Goal: Task Accomplishment & Management: Contribute content

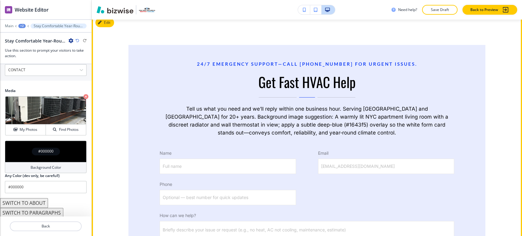
scroll to position [1697, 0]
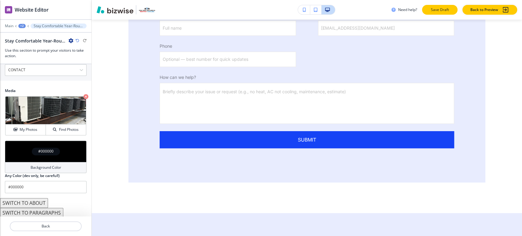
click at [433, 11] on p "Save Draft" at bounding box center [440, 9] width 20 height 5
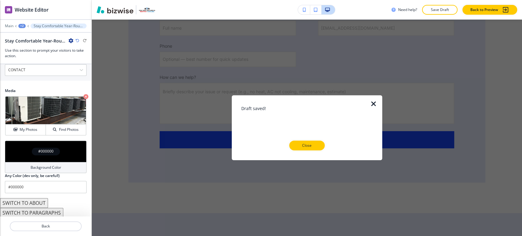
click at [322, 150] on div "Close" at bounding box center [306, 146] width 131 height 10
click at [315, 146] on p "Close" at bounding box center [307, 145] width 20 height 5
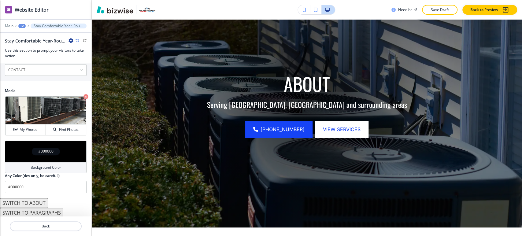
scroll to position [0, 0]
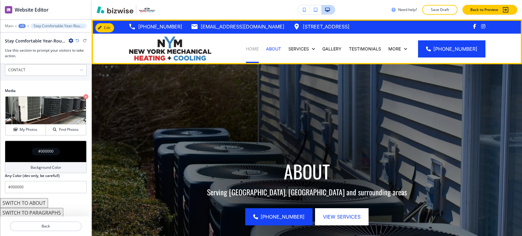
click at [257, 47] on p "HOME" at bounding box center [252, 49] width 13 height 6
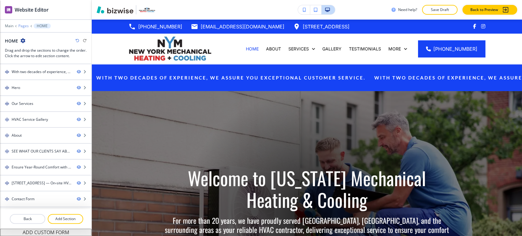
click at [20, 27] on p "Pages" at bounding box center [23, 26] width 10 height 4
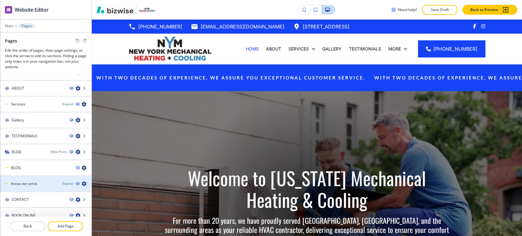
scroll to position [16, 0]
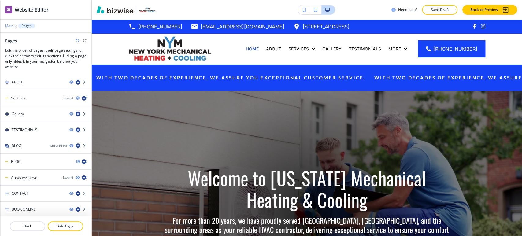
click at [11, 26] on p "Main" at bounding box center [9, 26] width 9 height 4
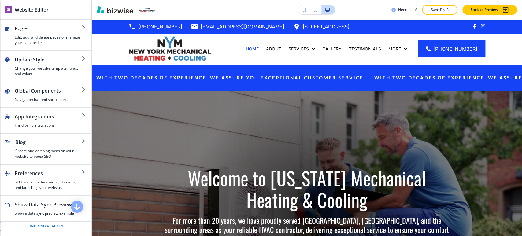
scroll to position [100, 0]
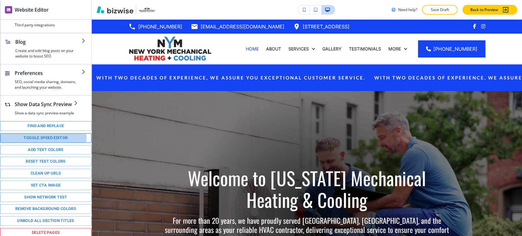
click at [42, 137] on button "Toggle speed editor" at bounding box center [45, 137] width 91 height 9
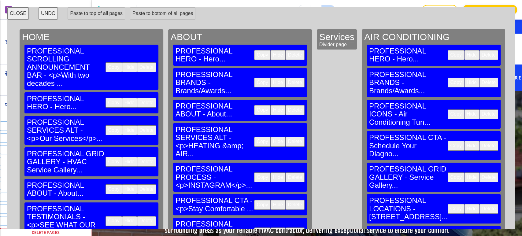
click at [105, 62] on button "Copy" at bounding box center [113, 67] width 16 height 10
click at [104, 14] on button "Paste to top of all pages" at bounding box center [96, 13] width 57 height 12
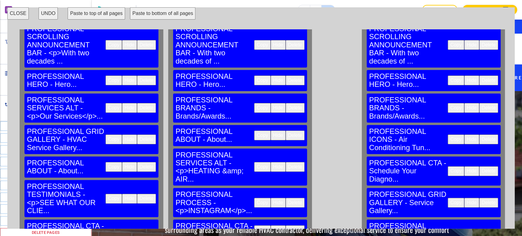
scroll to position [95, 0]
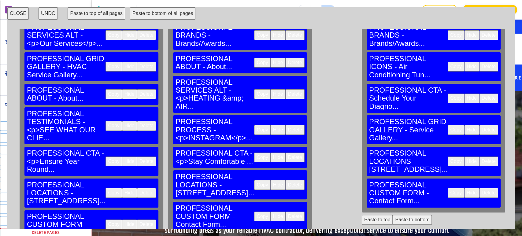
click at [19, 11] on button "CLOSE" at bounding box center [17, 13] width 21 height 12
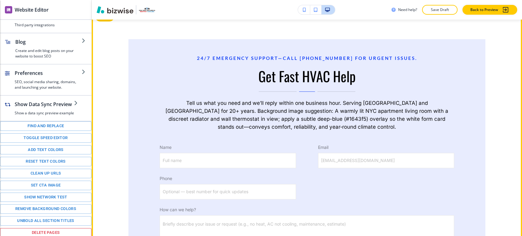
scroll to position [1731, 0]
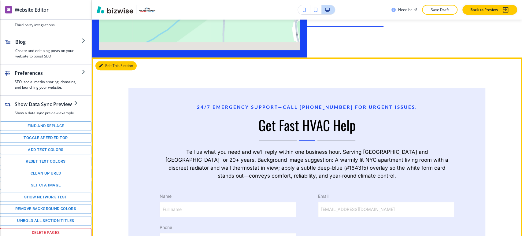
click at [108, 61] on button "Edit This Section" at bounding box center [115, 65] width 41 height 9
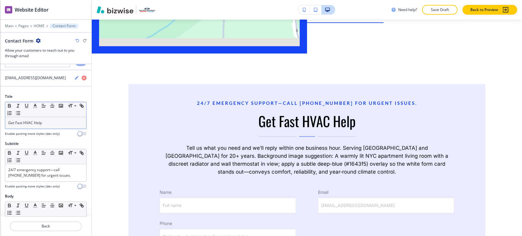
scroll to position [34, 0]
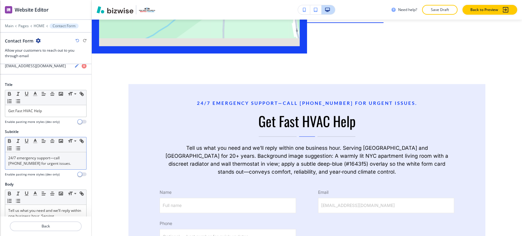
click at [48, 151] on div "Small Normal Large Huge" at bounding box center [45, 144] width 81 height 15
click at [48, 157] on p "24/7 emergency support—call (646) 315-2271 for urgent issues." at bounding box center [45, 160] width 75 height 11
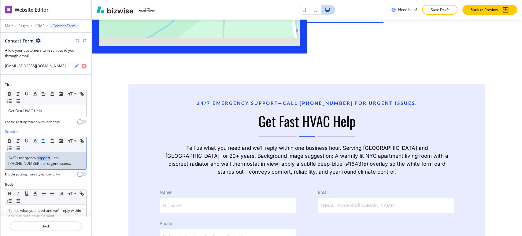
click at [48, 157] on p "24/7 emergency support—call (646) 315-2271 for urgent issues." at bounding box center [45, 160] width 75 height 11
click at [48, 158] on p "24/7 emergency support—call (646) 315-2271 for urgent issues." at bounding box center [45, 160] width 75 height 11
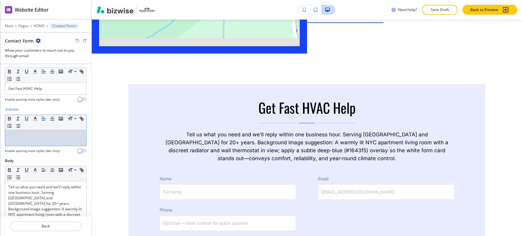
scroll to position [102, 0]
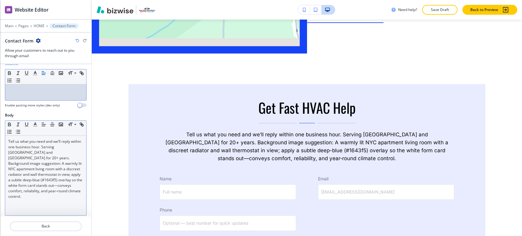
click at [49, 161] on p "Tell us what you need and we’ll reply within one business hour. Serving Staten …" at bounding box center [45, 169] width 75 height 60
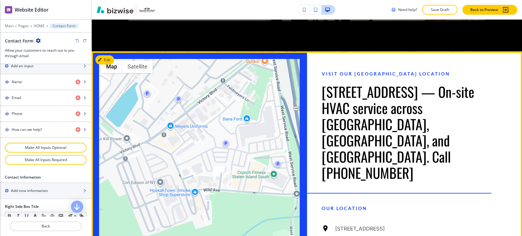
scroll to position [1401, 0]
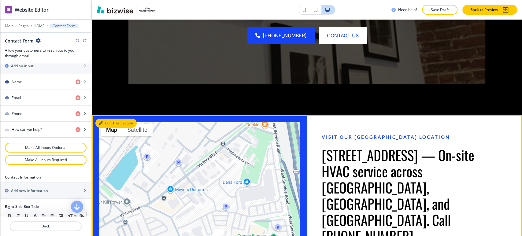
click at [110, 119] on button "Edit This Section" at bounding box center [115, 123] width 41 height 9
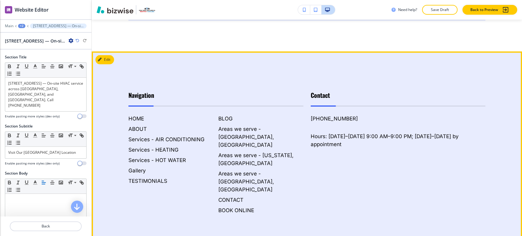
scroll to position [2046, 0]
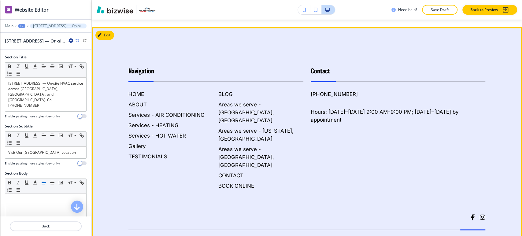
drag, startPoint x: 330, startPoint y: 189, endPoint x: 484, endPoint y: 189, distance: 154.0
click at [484, 189] on footer "Navigation HOME ABOUT Services - AIR CONDITIONING Services - HEATING Services -…" at bounding box center [307, 163] width 430 height 273
copy h6 "[US_STATE] Mechanical Heating and Air Conditioning"
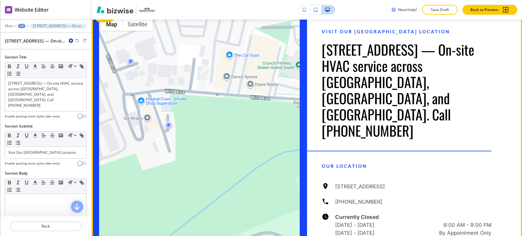
scroll to position [1435, 0]
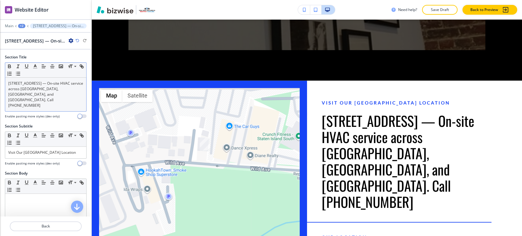
click at [46, 95] on p "[STREET_ADDRESS] — On‑site HVAC service across [GEOGRAPHIC_DATA], [GEOGRAPHIC_D…" at bounding box center [45, 94] width 75 height 27
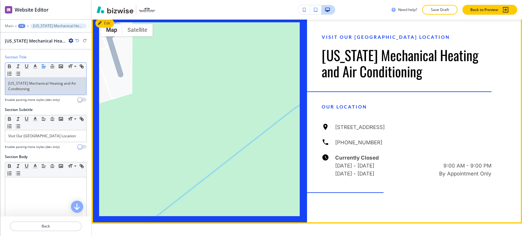
scroll to position [1469, 0]
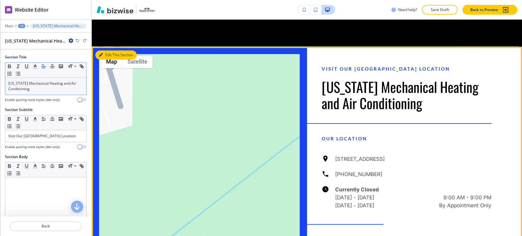
click at [109, 52] on button "Edit This Section" at bounding box center [115, 54] width 41 height 9
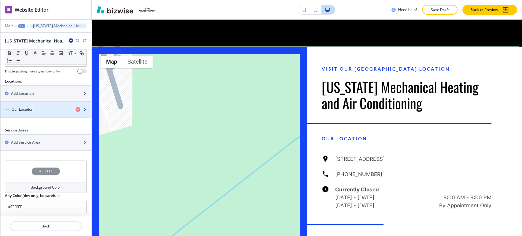
scroll to position [191, 0]
click at [46, 115] on div "button" at bounding box center [45, 114] width 91 height 5
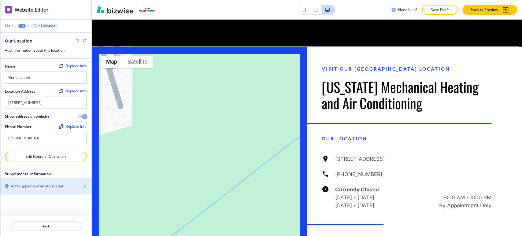
click at [51, 181] on div "button" at bounding box center [45, 180] width 91 height 5
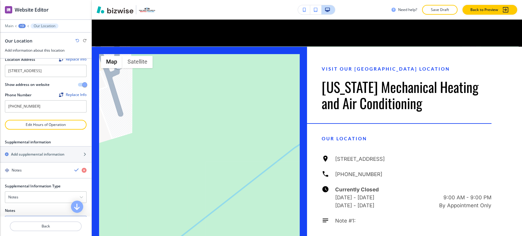
scroll to position [84, 0]
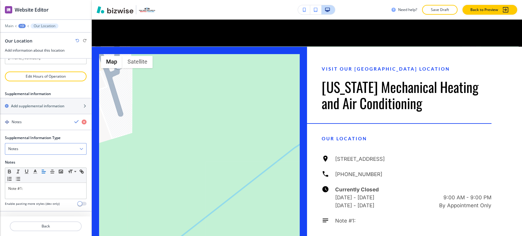
click at [39, 150] on div "Notes" at bounding box center [45, 148] width 81 height 11
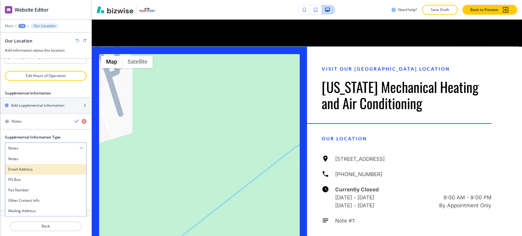
click at [38, 169] on h4 "Email Address" at bounding box center [45, 169] width 75 height 5
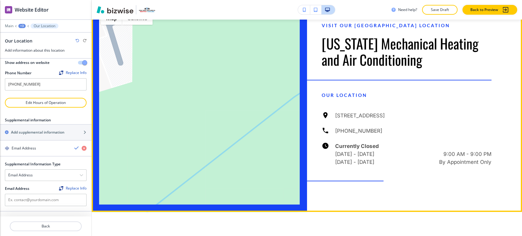
scroll to position [1537, 0]
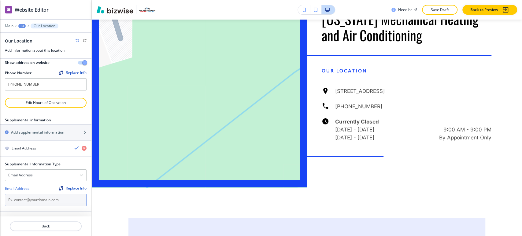
click at [46, 201] on input "text" at bounding box center [46, 200] width 82 height 12
paste input "[EMAIL_ADDRESS][DOMAIN_NAME]"
type input "[EMAIL_ADDRESS][DOMAIN_NAME]"
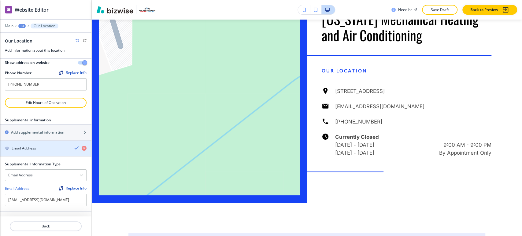
click at [46, 153] on div "button" at bounding box center [45, 153] width 91 height 5
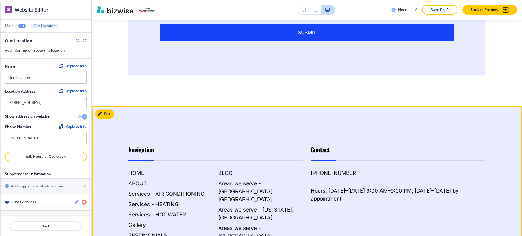
scroll to position [2029, 0]
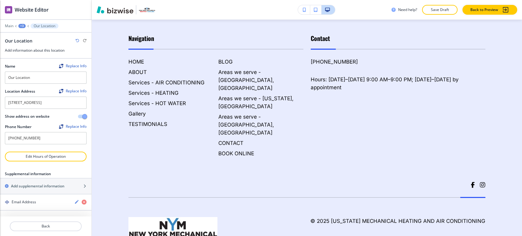
click at [436, 11] on p "Save Draft" at bounding box center [440, 9] width 20 height 5
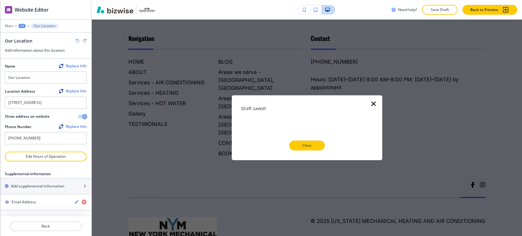
drag, startPoint x: 297, startPoint y: 145, endPoint x: 254, endPoint y: 146, distance: 42.8
click at [297, 145] on p "Close" at bounding box center [307, 145] width 20 height 5
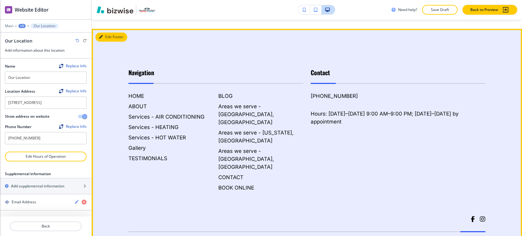
click at [103, 32] on button "Edit Footer" at bounding box center [111, 36] width 32 height 9
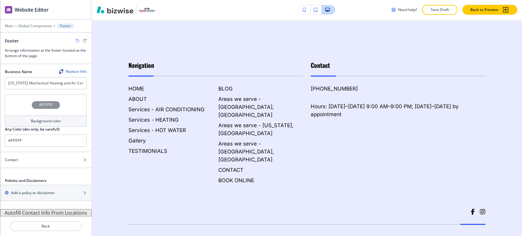
click at [40, 213] on button "Autofill Contact Info From Locations" at bounding box center [45, 212] width 91 height 7
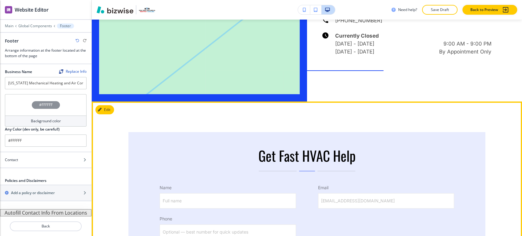
scroll to position [1560, 0]
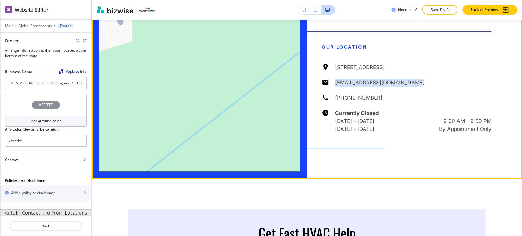
drag, startPoint x: 417, startPoint y: 79, endPoint x: 329, endPoint y: 81, distance: 88.6
click at [329, 81] on div "[STREET_ADDRESS] [EMAIL_ADDRESS][DOMAIN_NAME] [PHONE_NUMBER] Currently Closed […" at bounding box center [406, 98] width 170 height 70
copy h6 "[EMAIL_ADDRESS][DOMAIN_NAME]"
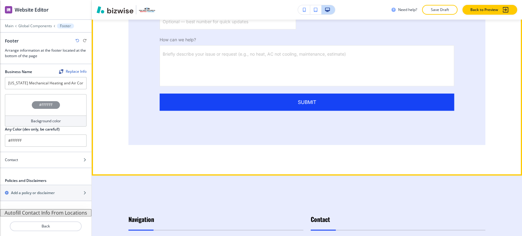
scroll to position [2002, 0]
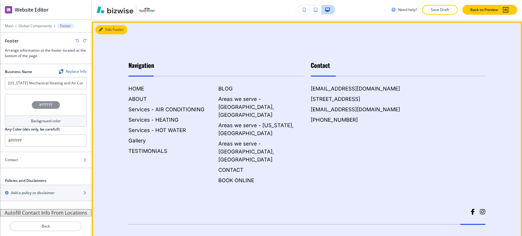
click at [103, 30] on button "Edit Footer" at bounding box center [111, 29] width 32 height 9
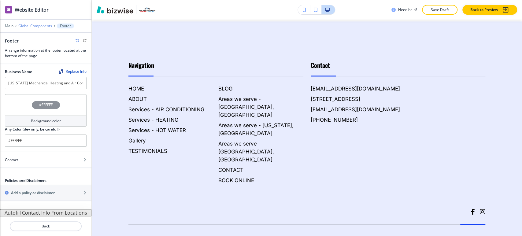
click at [29, 27] on p "Global Components" at bounding box center [35, 26] width 34 height 4
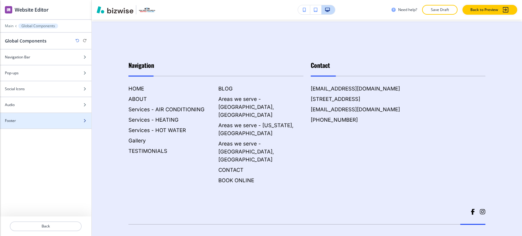
click at [34, 120] on div "Footer" at bounding box center [39, 120] width 78 height 5
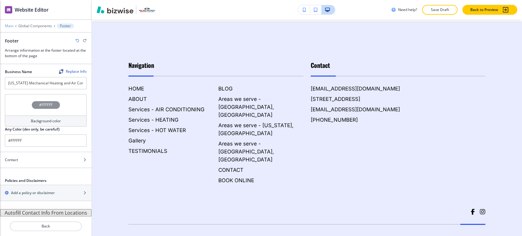
click at [11, 27] on p "Main" at bounding box center [9, 26] width 9 height 4
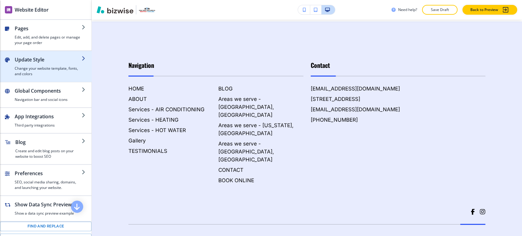
click at [31, 68] on h4 "Change your website template, fonts, and colors" at bounding box center [48, 71] width 67 height 11
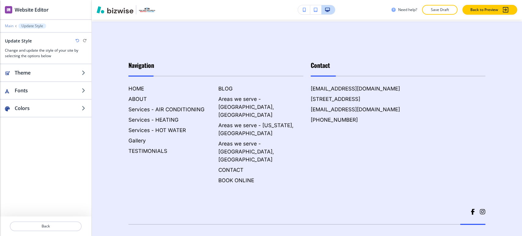
click at [12, 25] on p "Main" at bounding box center [9, 26] width 9 height 4
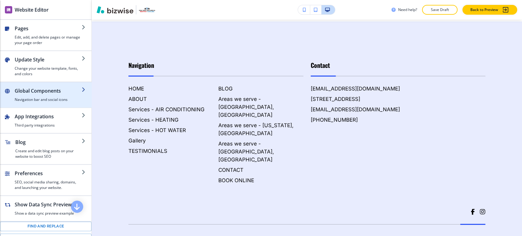
click at [35, 96] on div "button" at bounding box center [48, 95] width 67 height 2
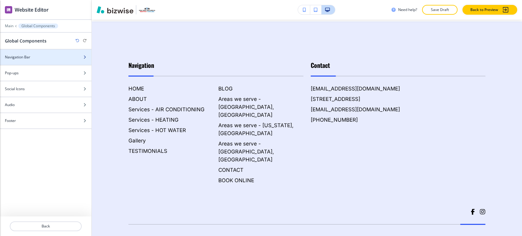
click at [42, 62] on div at bounding box center [45, 62] width 91 height 5
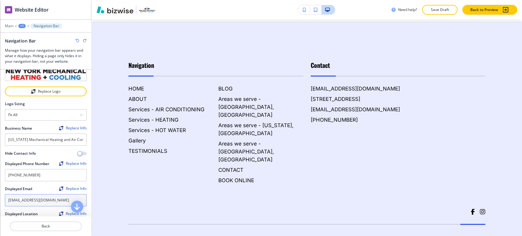
scroll to position [0, 0]
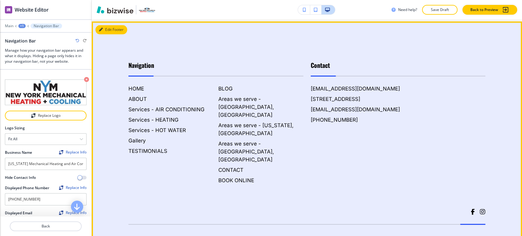
click at [105, 26] on button "Edit Footer" at bounding box center [111, 29] width 32 height 9
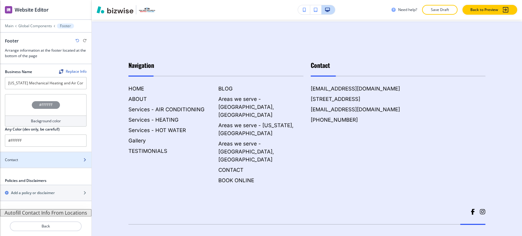
click at [56, 166] on div at bounding box center [45, 165] width 91 height 5
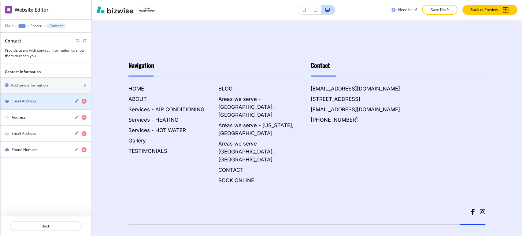
click at [51, 105] on div "button" at bounding box center [45, 106] width 91 height 5
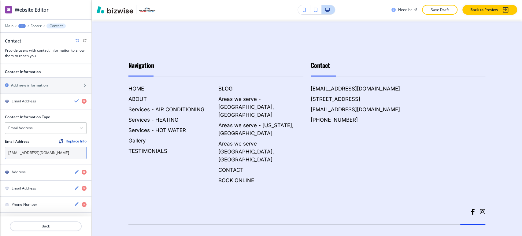
click at [62, 152] on input "placeholder@bizwise.com" at bounding box center [46, 153] width 82 height 12
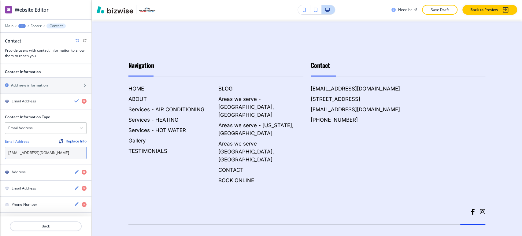
click at [62, 152] on input "placeholder@bizwise.com" at bounding box center [46, 153] width 82 height 12
paste input "newyorkmechanical@gmail"
type input "[EMAIL_ADDRESS][DOMAIN_NAME]"
click at [440, 10] on p "Save Draft" at bounding box center [440, 9] width 20 height 5
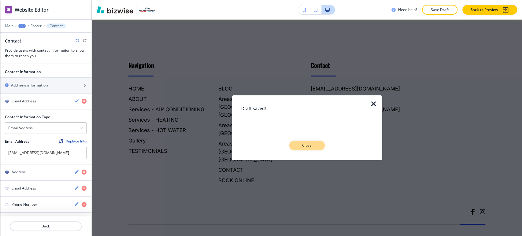
click at [306, 141] on button "Close" at bounding box center [306, 146] width 35 height 10
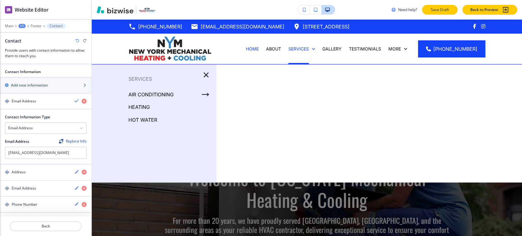
click at [432, 9] on p "Save Draft" at bounding box center [440, 9] width 20 height 5
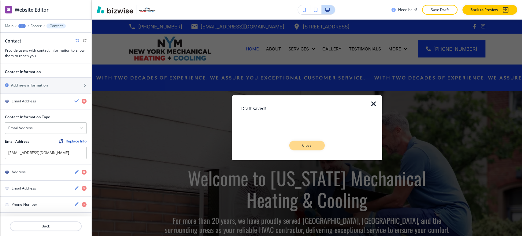
click at [303, 145] on p "Close" at bounding box center [307, 145] width 20 height 5
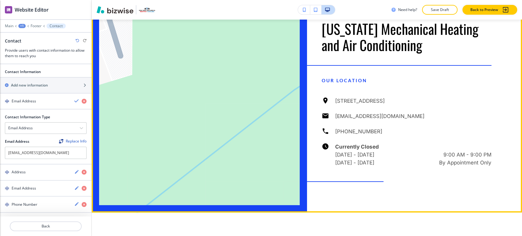
scroll to position [1528, 0]
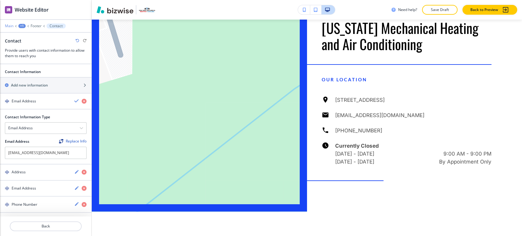
click at [10, 26] on p "Main" at bounding box center [9, 26] width 9 height 4
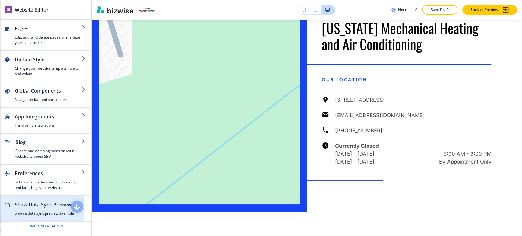
scroll to position [34, 0]
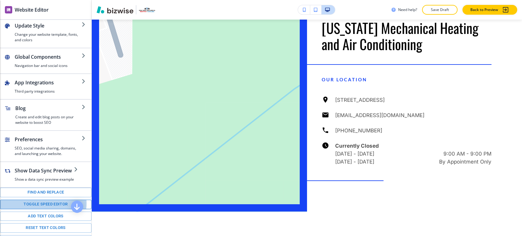
click at [42, 203] on button "Toggle speed editor" at bounding box center [45, 204] width 91 height 9
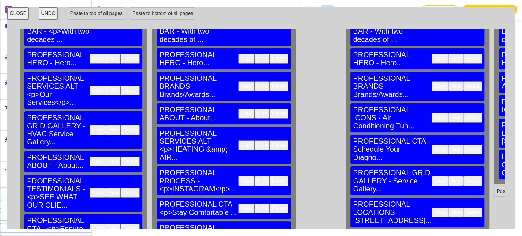
scroll to position [95, 0]
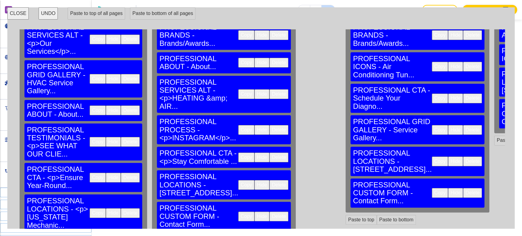
click at [269, 211] on button "Delete" at bounding box center [278, 216] width 19 height 10
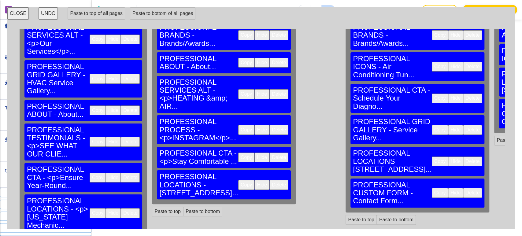
click at [463, 188] on button "Delete" at bounding box center [472, 193] width 19 height 10
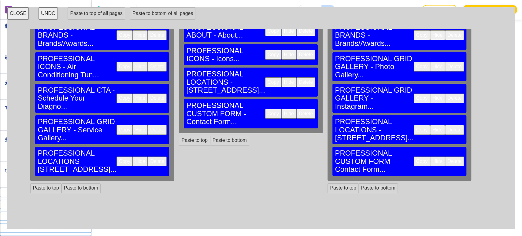
scroll to position [95, 328]
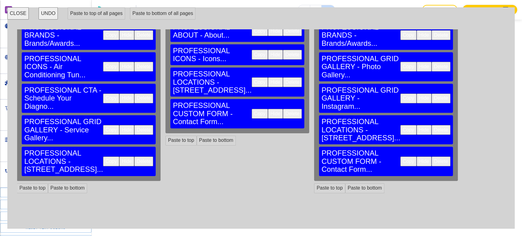
click at [283, 109] on button "Delete" at bounding box center [292, 114] width 19 height 10
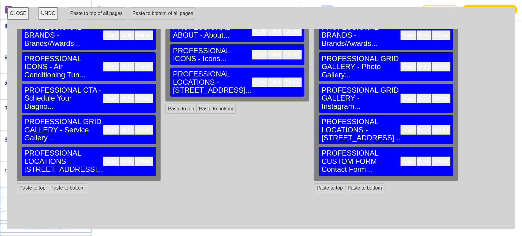
click at [431, 156] on button "Delete" at bounding box center [440, 161] width 19 height 10
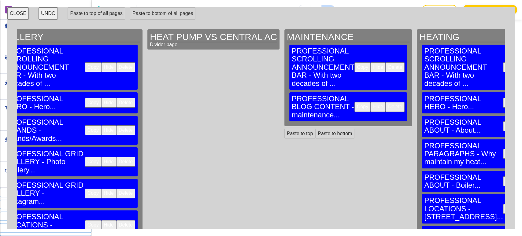
scroll to position [34, 643]
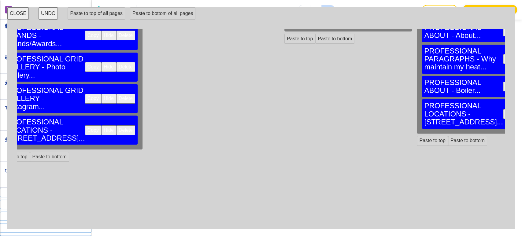
scroll to position [95, 643]
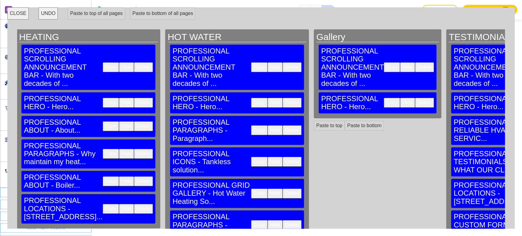
scroll to position [0, 1048]
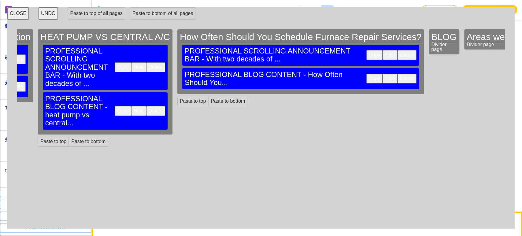
scroll to position [0, 1935]
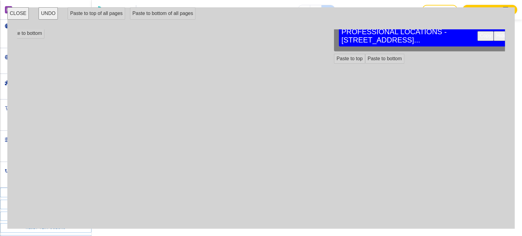
scroll to position [95, 2136]
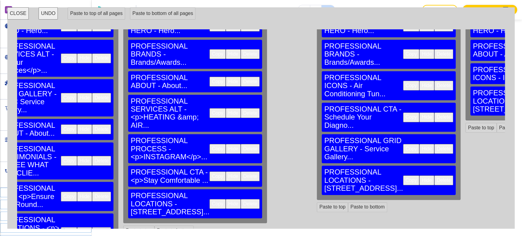
scroll to position [76, 0]
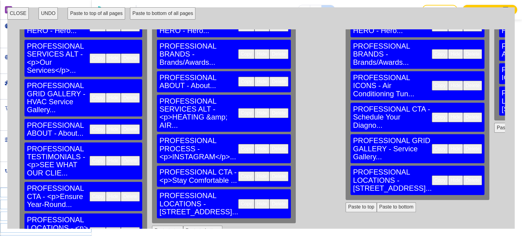
click at [149, 14] on button "Paste to bottom of all pages" at bounding box center [162, 13] width 65 height 12
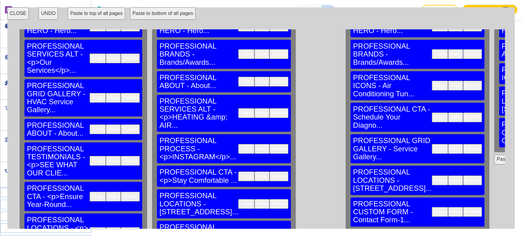
click at [16, 10] on button "CLOSE" at bounding box center [17, 13] width 21 height 12
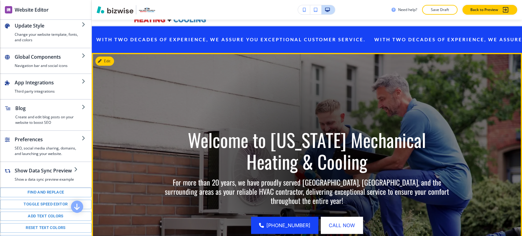
scroll to position [0, 0]
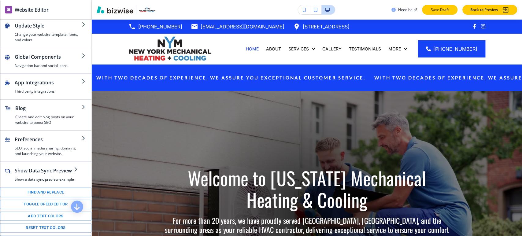
click at [440, 10] on p "Save Draft" at bounding box center [440, 9] width 20 height 5
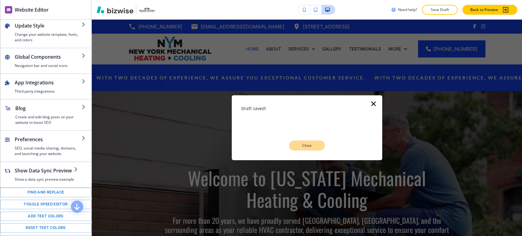
click at [304, 149] on button "Close" at bounding box center [306, 146] width 35 height 10
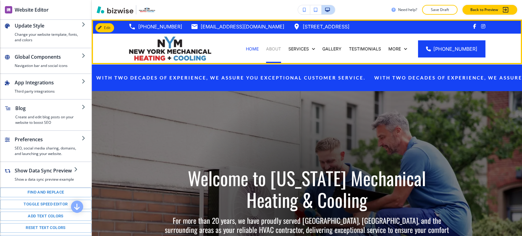
click at [277, 46] on p "ABOUT" at bounding box center [273, 49] width 15 height 6
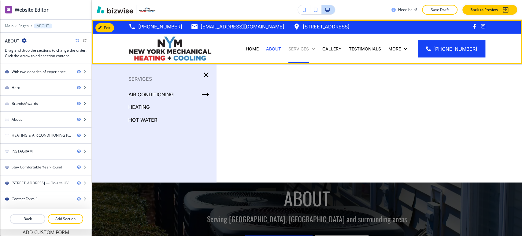
click at [301, 49] on p "Services" at bounding box center [298, 49] width 20 height 6
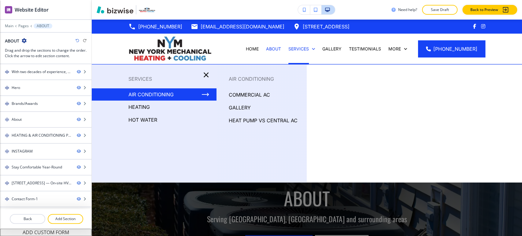
click at [180, 92] on div "AIR CONDITIONING" at bounding box center [154, 94] width 125 height 12
click at [248, 95] on p "COMMERCIAL AC" at bounding box center [249, 94] width 41 height 9
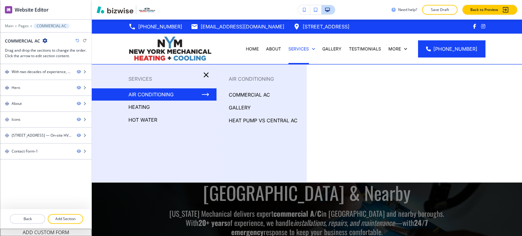
click at [152, 94] on p "AIR CONDITIONING" at bounding box center [150, 94] width 45 height 9
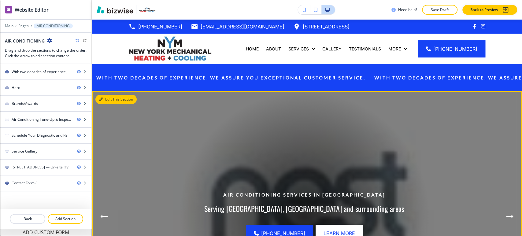
click at [110, 100] on button "Edit This Section" at bounding box center [115, 99] width 41 height 9
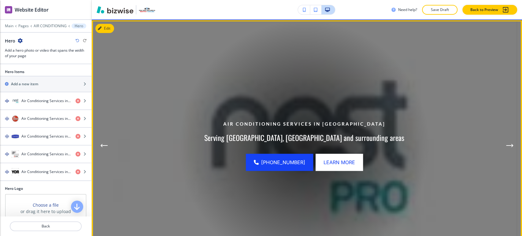
scroll to position [71, 0]
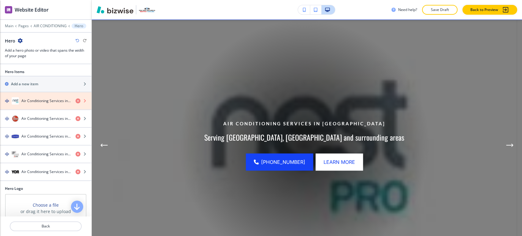
click at [75, 100] on icon "button" at bounding box center [77, 100] width 5 height 5
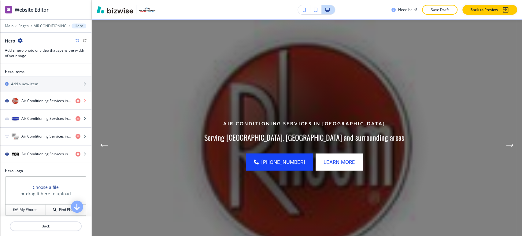
click at [75, 100] on icon "button" at bounding box center [77, 100] width 5 height 5
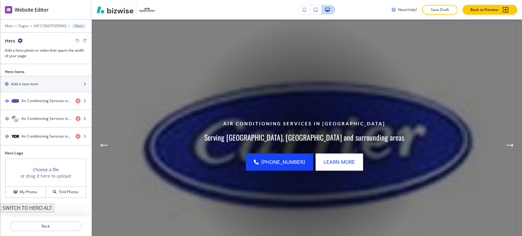
click at [71, 100] on div "Air Conditioning Services in Staten Island" at bounding box center [45, 100] width 91 height 7
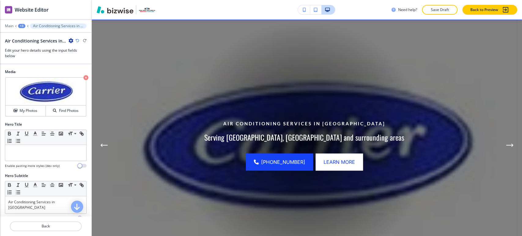
click at [23, 25] on div "+3" at bounding box center [21, 26] width 7 height 4
click at [34, 55] on p "Hero" at bounding box center [37, 57] width 31 height 5
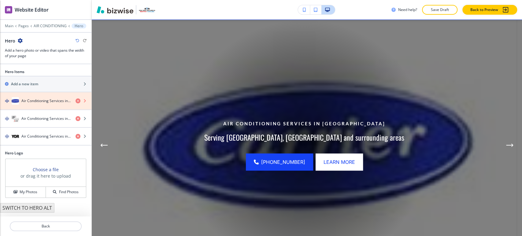
click at [79, 101] on icon "button" at bounding box center [77, 100] width 5 height 5
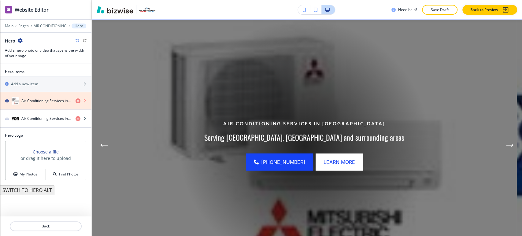
click at [79, 101] on icon "button" at bounding box center [77, 100] width 5 height 5
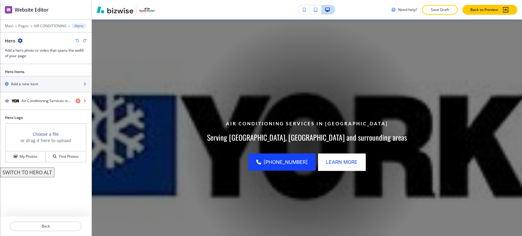
click at [42, 102] on h4 "Air Conditioning Services in Staten Island" at bounding box center [45, 100] width 49 height 5
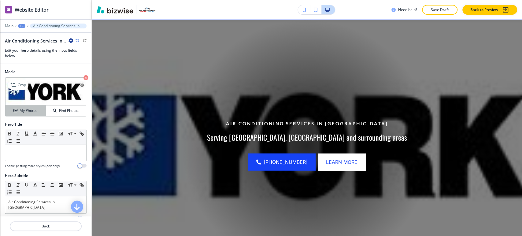
click at [37, 113] on div "My Photos" at bounding box center [25, 110] width 40 height 5
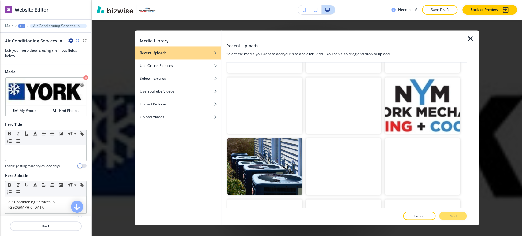
scroll to position [2003, 0]
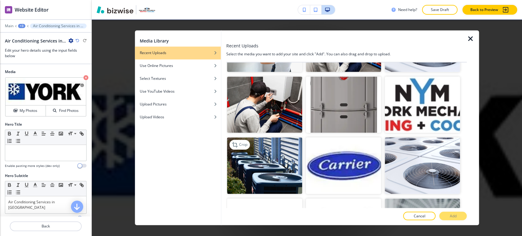
click at [285, 137] on img "button" at bounding box center [264, 165] width 75 height 57
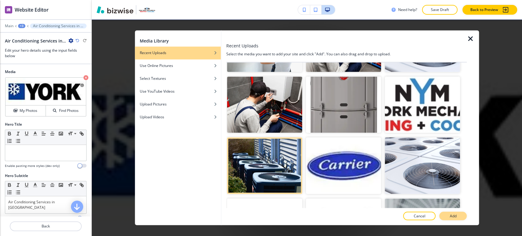
click at [446, 215] on button "Add" at bounding box center [452, 216] width 27 height 9
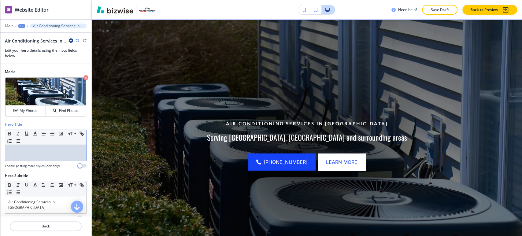
click at [32, 151] on p at bounding box center [45, 150] width 75 height 5
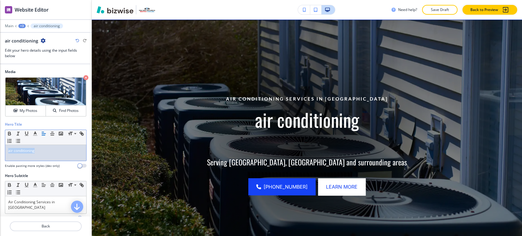
drag, startPoint x: 49, startPoint y: 152, endPoint x: 0, endPoint y: 152, distance: 49.5
click at [0, 152] on div "Hero Title Small Normal Large Huge air conditioning Enable pasting more styles …" at bounding box center [45, 147] width 91 height 51
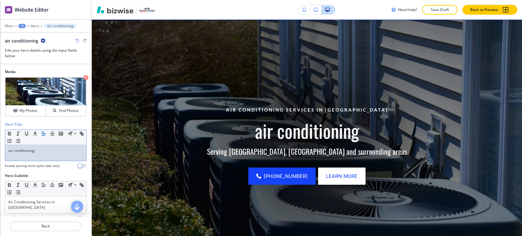
click at [53, 149] on p "air conditioning" at bounding box center [45, 150] width 75 height 5
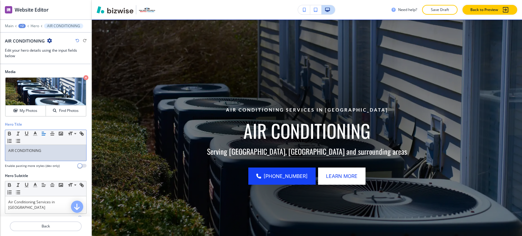
scroll to position [34, 0]
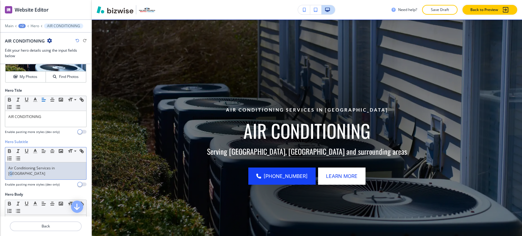
click at [59, 166] on p "Air Conditioning Services in Staten Island" at bounding box center [45, 170] width 75 height 11
click at [62, 163] on div "Air Conditioning Services in Staten Island" at bounding box center [45, 170] width 81 height 17
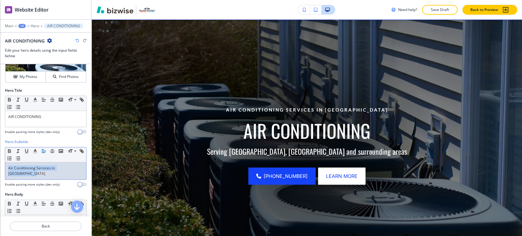
click at [62, 163] on div "Air Conditioning Services in Staten Island" at bounding box center [45, 170] width 81 height 17
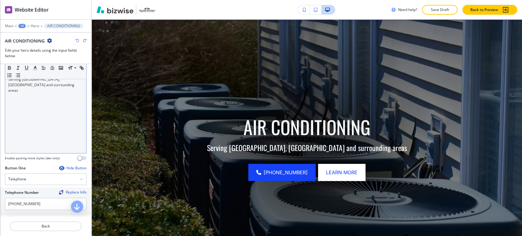
scroll to position [136, 0]
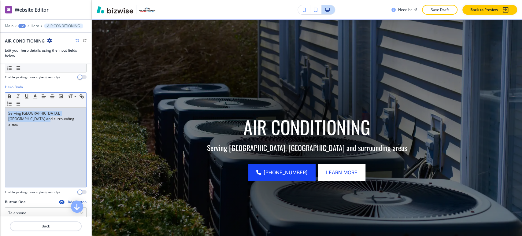
drag, startPoint x: 45, startPoint y: 121, endPoint x: 7, endPoint y: 114, distance: 39.1
click at [7, 114] on div "Serving Staten Island, NY and surrounding areas" at bounding box center [45, 147] width 81 height 79
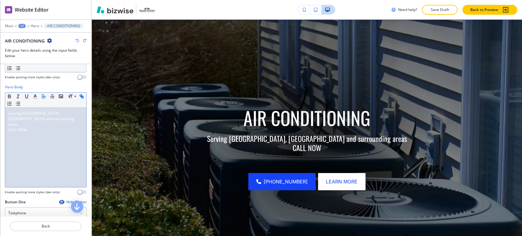
scroll to position [0, 0]
drag, startPoint x: 38, startPoint y: 124, endPoint x: 8, endPoint y: 113, distance: 32.0
click at [8, 113] on div "Serving Staten Island, NY and surrounding areas CALL NOW" at bounding box center [45, 147] width 81 height 79
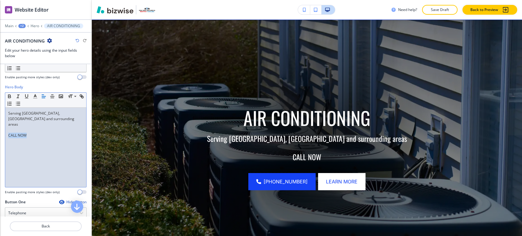
drag, startPoint x: 35, startPoint y: 130, endPoint x: -1, endPoint y: 127, distance: 35.5
click at [0, 0] on html "WELCOME TO YOUR WEBSITE PREVIEW Want to try out the Website Editor? Edit this s…" at bounding box center [261, 0] width 522 height 0
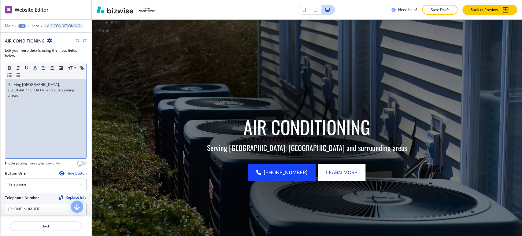
scroll to position [271, 0]
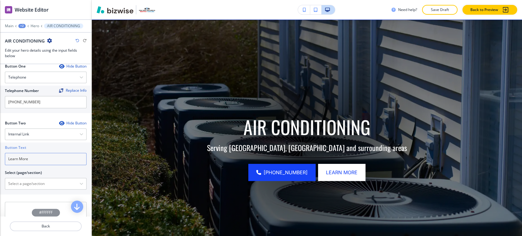
click at [44, 157] on input "Learn More" at bounding box center [46, 159] width 82 height 12
type input "Contact us"
click at [64, 180] on \(page\/section\) "Manual Input" at bounding box center [42, 183] width 74 height 10
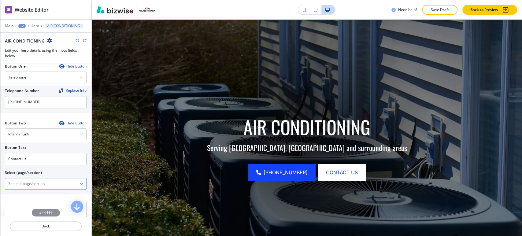
type \(page\/section\) "CONTACT"
drag, startPoint x: 32, startPoint y: 191, endPoint x: 22, endPoint y: 181, distance: 14.3
click at [33, 192] on h4 "CONTACT" at bounding box center [45, 194] width 75 height 5
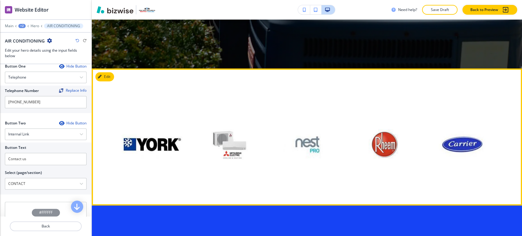
scroll to position [275, 0]
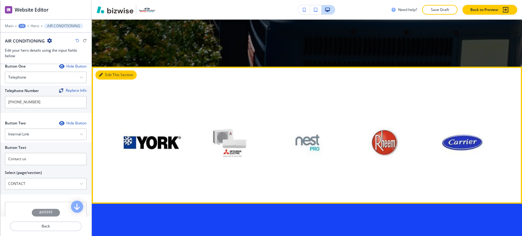
click at [112, 76] on button "Edit This Section" at bounding box center [115, 74] width 41 height 9
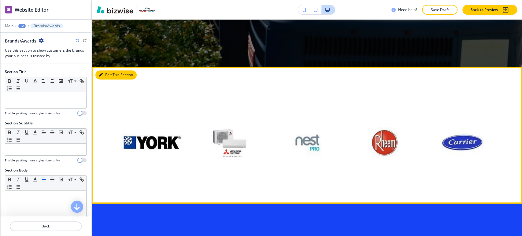
scroll to position [322, 0]
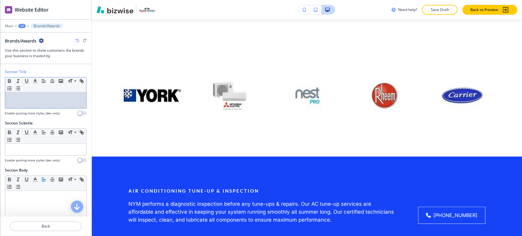
click at [56, 101] on div at bounding box center [45, 100] width 81 height 16
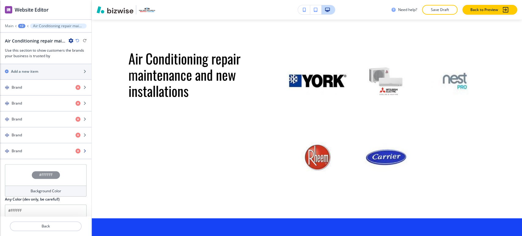
scroll to position [299, 0]
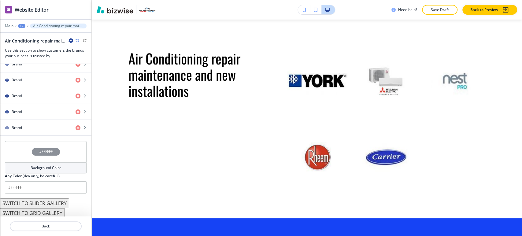
click at [48, 211] on button "SWITCH TO GRID GALLERY" at bounding box center [32, 213] width 65 height 10
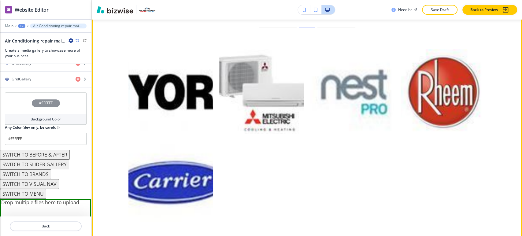
scroll to position [458, 0]
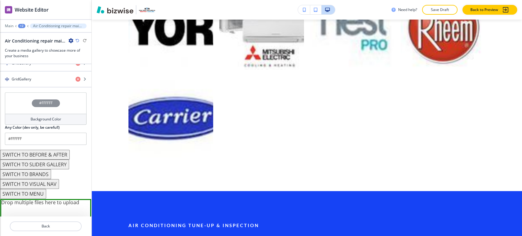
click at [45, 173] on button "SWITCH TO BRANDS" at bounding box center [25, 174] width 51 height 10
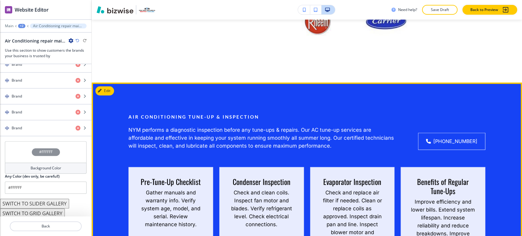
scroll to position [492, 0]
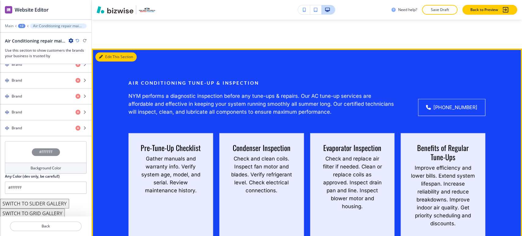
click at [107, 54] on button "Edit This Section" at bounding box center [115, 56] width 41 height 9
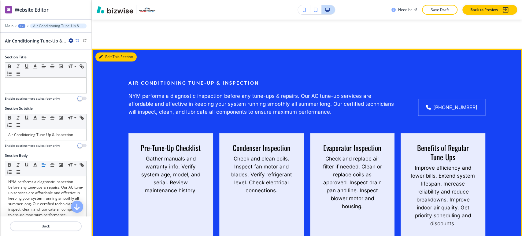
scroll to position [521, 0]
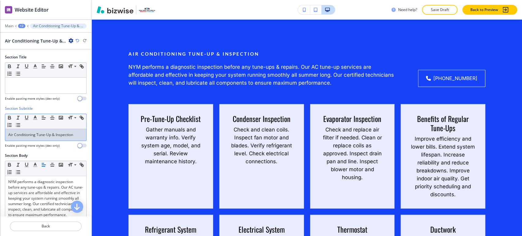
click at [37, 132] on p "Air Conditioning Tune-Up & Inspection" at bounding box center [45, 134] width 75 height 5
copy p "Air Conditioning Tune-Up & Inspection"
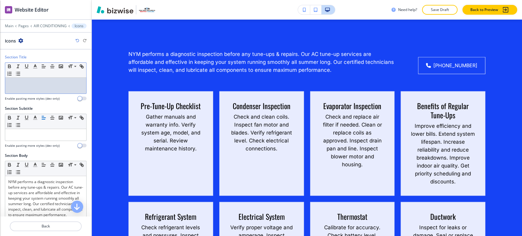
click at [35, 78] on div at bounding box center [45, 86] width 81 height 16
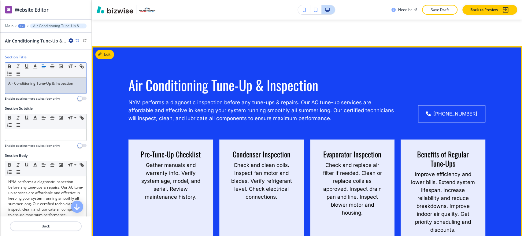
scroll to position [486, 0]
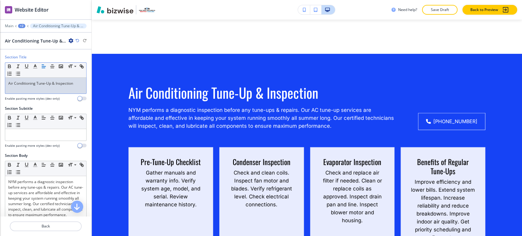
click at [27, 86] on p "Air Conditioning Tune-Up & Inspection" at bounding box center [45, 83] width 75 height 5
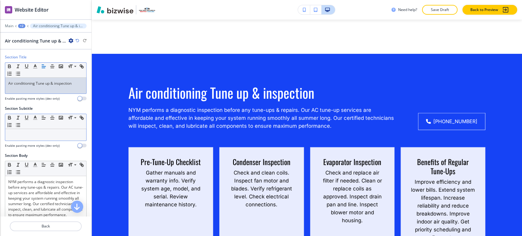
click at [27, 129] on div at bounding box center [45, 135] width 81 height 12
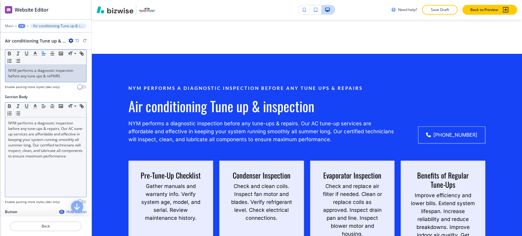
scroll to position [68, 0]
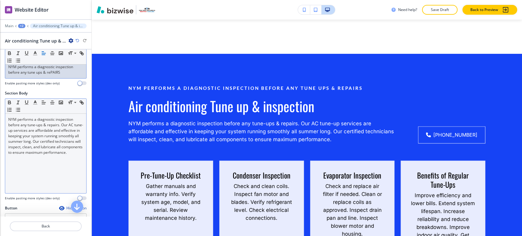
click at [44, 165] on div "NYM performs a diagnostic inspection before any tune-ups & repairs. Our AC tune…" at bounding box center [45, 153] width 81 height 79
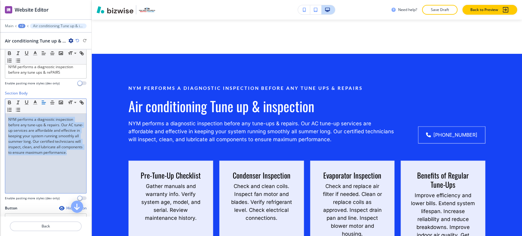
scroll to position [0, 0]
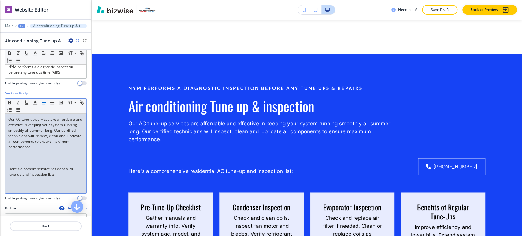
click at [34, 157] on p at bounding box center [45, 157] width 75 height 5
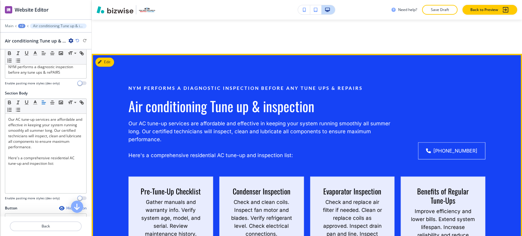
click at [363, 150] on p at bounding box center [261, 147] width 267 height 8
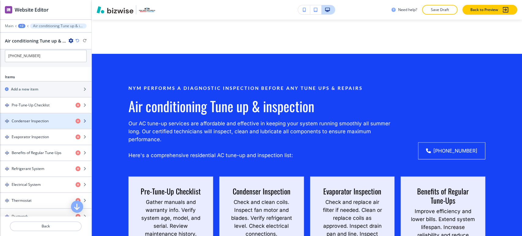
scroll to position [271, 0]
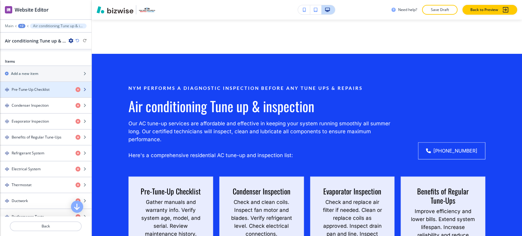
click at [44, 94] on div "button" at bounding box center [45, 94] width 91 height 5
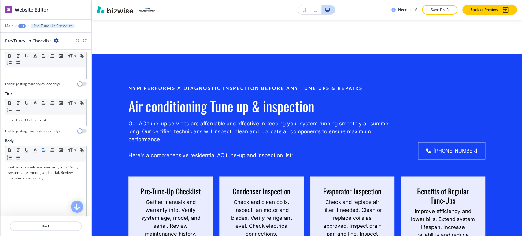
scroll to position [102, 0]
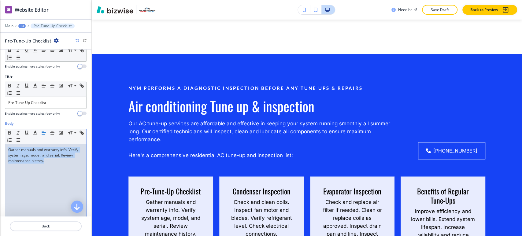
drag, startPoint x: 68, startPoint y: 162, endPoint x: 11, endPoint y: 148, distance: 58.9
click at [4, 149] on div "Body Small Normal Large Huge Gather manuals and warranty info. Verify system ag…" at bounding box center [45, 178] width 91 height 115
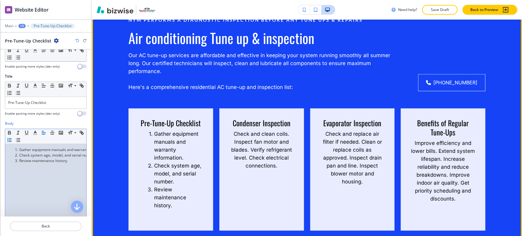
scroll to position [588, 0]
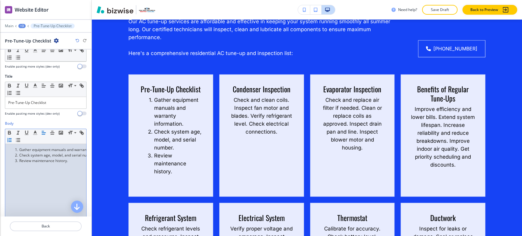
click at [21, 25] on div "+3" at bounding box center [21, 26] width 7 height 4
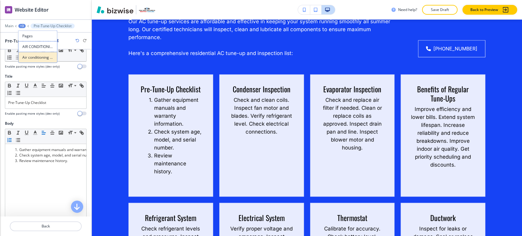
click at [35, 58] on p "Air conditioning Tune up & inspection" at bounding box center [37, 57] width 31 height 5
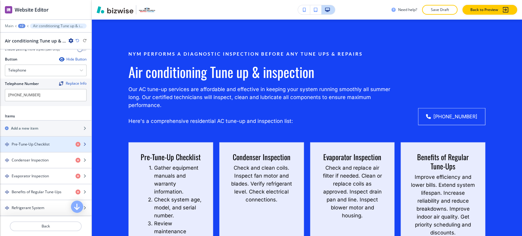
scroll to position [237, 0]
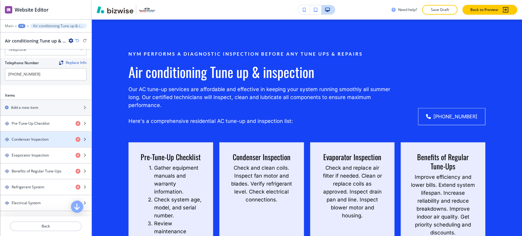
click at [35, 140] on h4 "Condenser Inspection" at bounding box center [30, 139] width 37 height 5
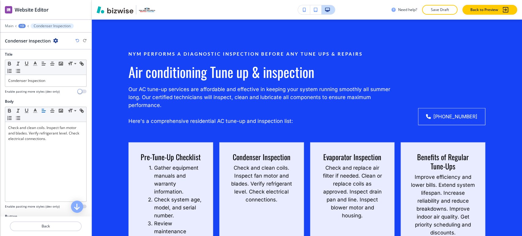
scroll to position [136, 0]
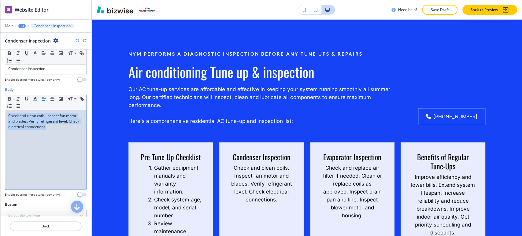
drag, startPoint x: 62, startPoint y: 129, endPoint x: 1, endPoint y: 112, distance: 63.7
click at [1, 112] on div "Body Small Normal Large Huge Check and clean coils. Inspect fan motor and blade…" at bounding box center [45, 144] width 91 height 115
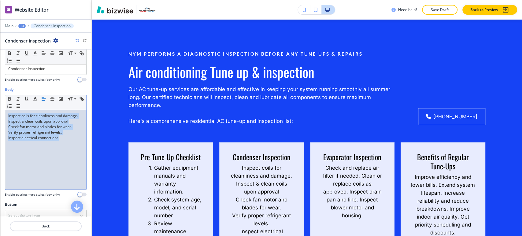
drag, startPoint x: 64, startPoint y: 137, endPoint x: 7, endPoint y: 112, distance: 62.0
click at [7, 112] on div "Inspect coils for cleanliness and damage. Inspect & clean coils upon approval C…" at bounding box center [45, 149] width 81 height 79
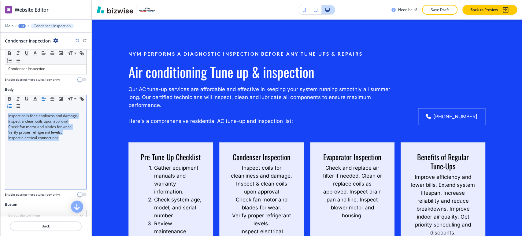
click at [12, 104] on icon "button" at bounding box center [9, 105] width 5 height 5
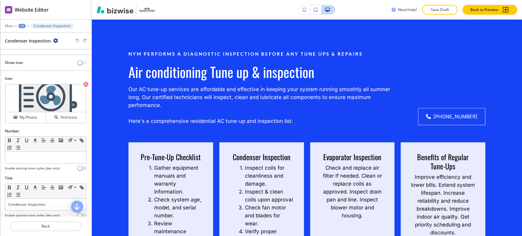
click at [77, 61] on span "button" at bounding box center [79, 62] width 5 height 5
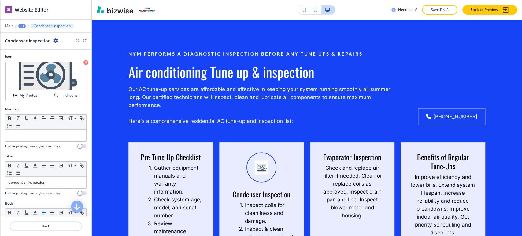
scroll to position [34, 0]
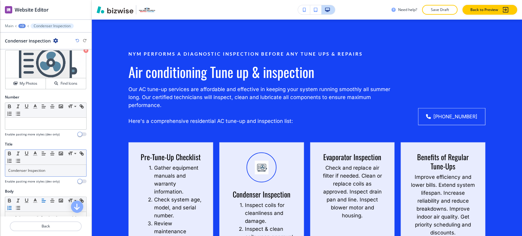
click at [53, 174] on div "Condenser Inspection" at bounding box center [45, 171] width 81 height 12
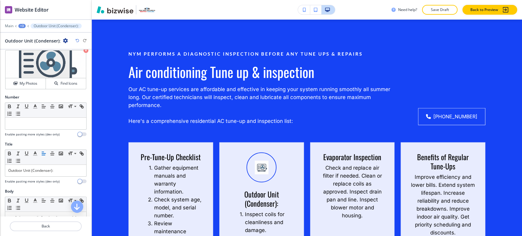
click at [24, 27] on div "+3" at bounding box center [21, 26] width 7 height 4
click at [39, 51] on button "AIR CONDITIONING" at bounding box center [37, 46] width 39 height 11
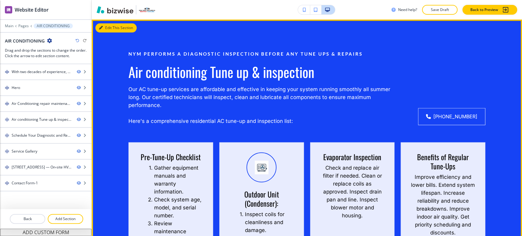
click at [107, 24] on button "Edit This Section" at bounding box center [115, 27] width 41 height 9
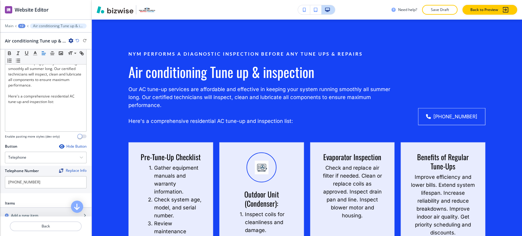
scroll to position [203, 0]
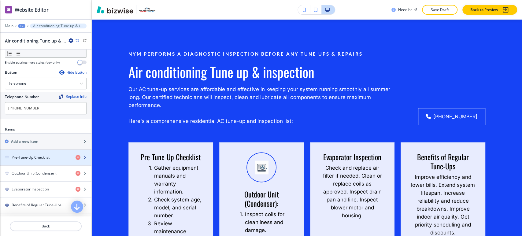
click at [46, 152] on div "button" at bounding box center [45, 152] width 91 height 5
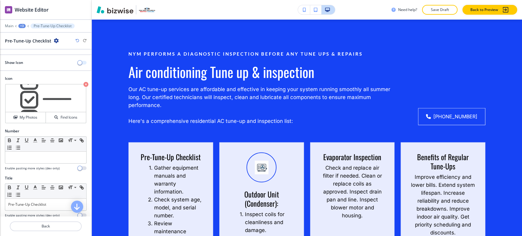
click at [77, 60] on span "button" at bounding box center [79, 62] width 5 height 5
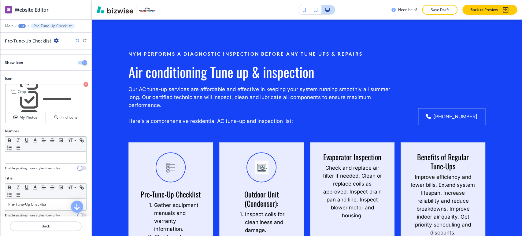
click at [83, 83] on icon "button" at bounding box center [85, 84] width 5 height 5
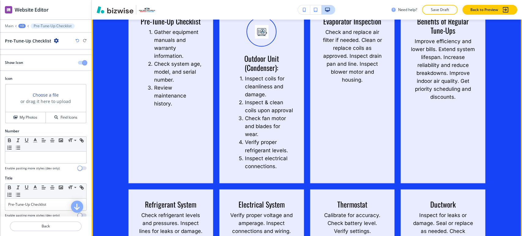
scroll to position [690, 0]
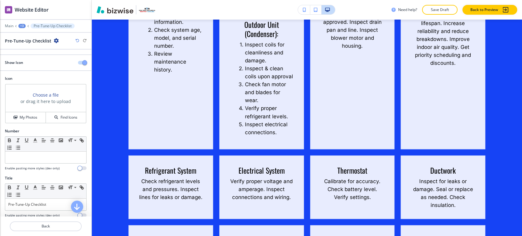
click at [24, 26] on div "+3" at bounding box center [21, 26] width 7 height 4
click at [33, 57] on p "Air conditioning Tune up & inspection" at bounding box center [37, 57] width 31 height 5
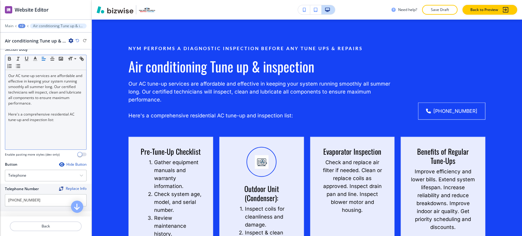
scroll to position [521, 0]
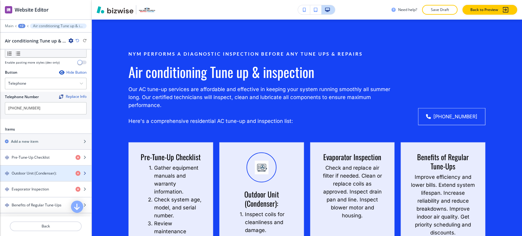
click at [55, 170] on h4 "Outdoor Unit (Condenser):" at bounding box center [34, 172] width 45 height 5
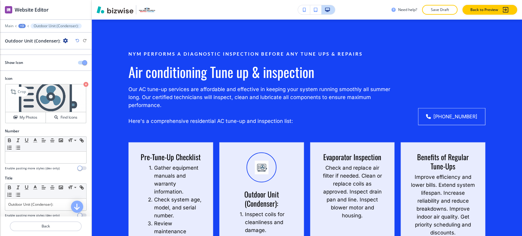
click at [83, 85] on icon "button" at bounding box center [85, 84] width 5 height 5
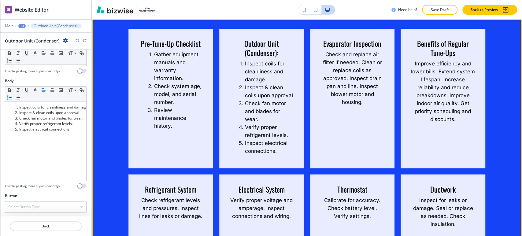
scroll to position [622, 0]
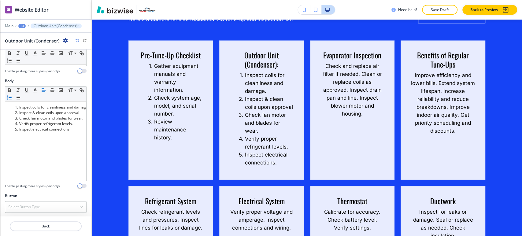
click at [22, 25] on div "+3" at bounding box center [21, 26] width 7 height 4
click at [37, 55] on p "Air conditioning Tune up & inspection" at bounding box center [37, 57] width 31 height 5
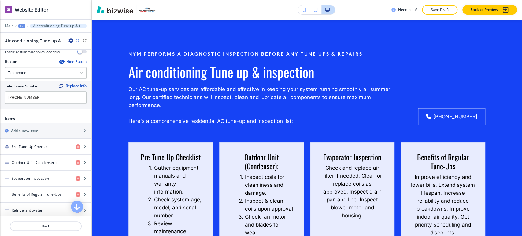
scroll to position [271, 0]
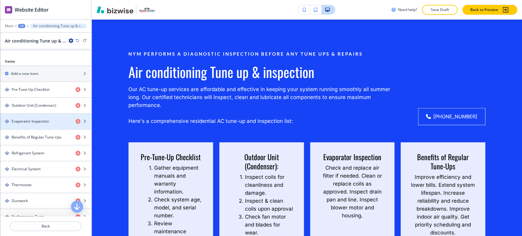
click at [49, 124] on div "button" at bounding box center [45, 126] width 91 height 5
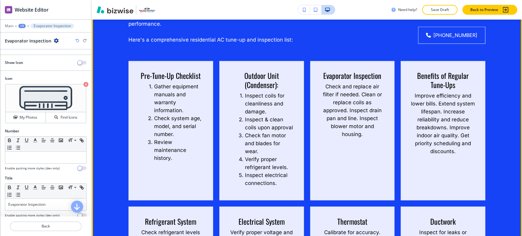
scroll to position [690, 0]
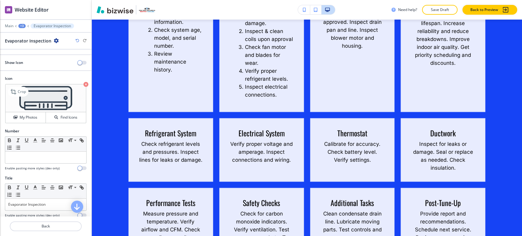
click at [83, 83] on icon "button" at bounding box center [85, 84] width 5 height 5
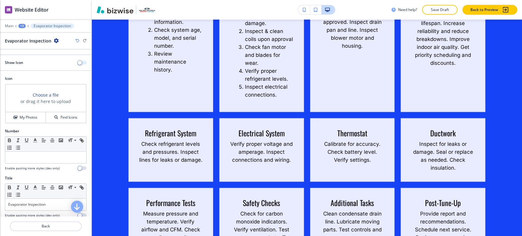
click at [77, 63] on span "button" at bounding box center [79, 62] width 5 height 5
click at [55, 161] on div at bounding box center [45, 158] width 81 height 12
click at [52, 204] on p "Evaporator Inspection" at bounding box center [45, 204] width 75 height 5
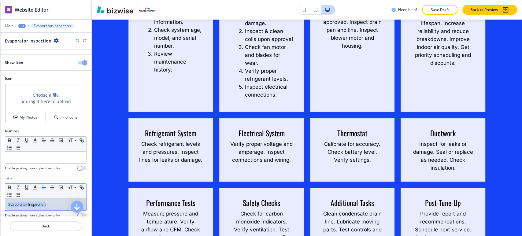
click at [52, 204] on p "Evaporator Inspection" at bounding box center [45, 204] width 75 height 5
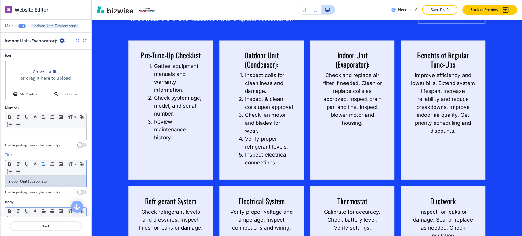
scroll to position [102, 0]
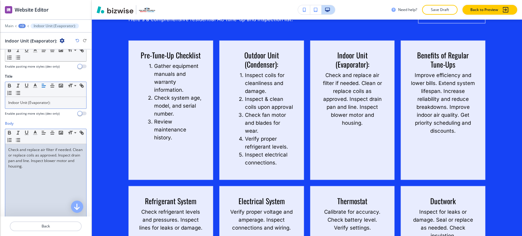
click at [40, 179] on div "Check and replace air filter if needed. Clean or replace coils as approved. Ins…" at bounding box center [45, 183] width 81 height 79
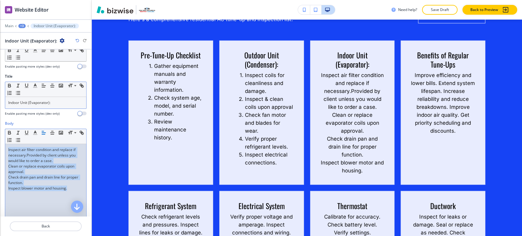
drag, startPoint x: 71, startPoint y: 188, endPoint x: 5, endPoint y: 147, distance: 77.6
click at [5, 147] on div "Inspect air filter condition and replace if necessary.Provided by client unless…" at bounding box center [45, 183] width 81 height 79
click at [12, 140] on icon "button" at bounding box center [9, 139] width 5 height 5
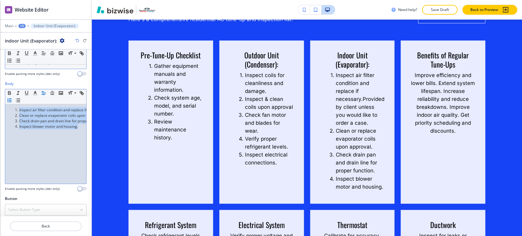
scroll to position [144, 0]
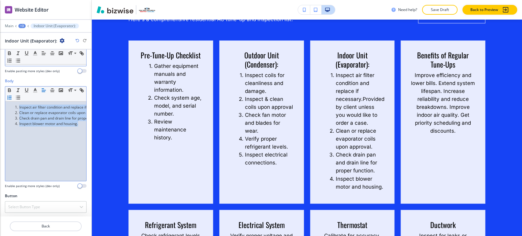
click at [23, 25] on div "+3" at bounding box center [21, 26] width 7 height 4
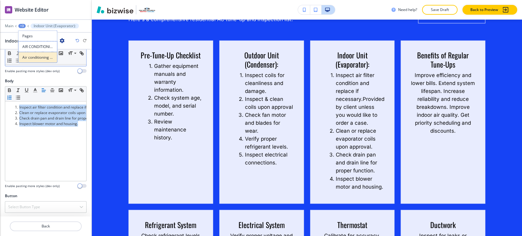
click at [44, 62] on button "Air conditioning Tune up & inspection" at bounding box center [37, 57] width 39 height 11
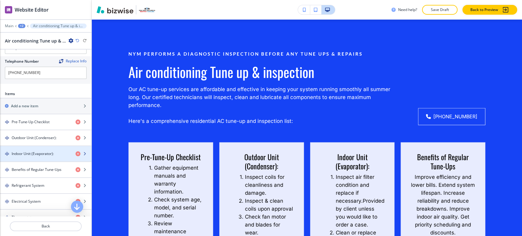
scroll to position [271, 0]
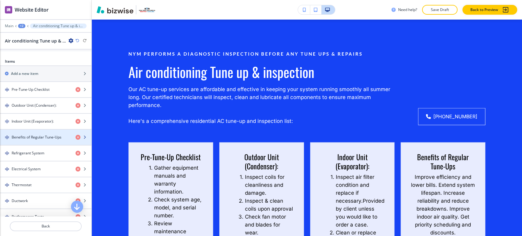
click at [45, 140] on div "button" at bounding box center [45, 142] width 91 height 5
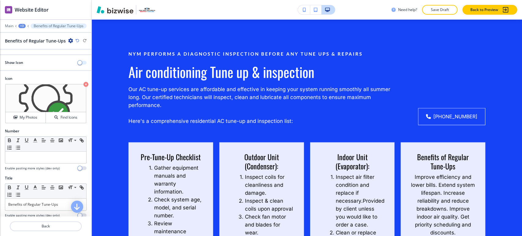
click at [77, 63] on span "button" at bounding box center [79, 62] width 5 height 5
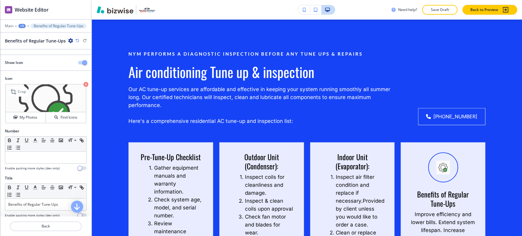
click at [83, 83] on icon "button" at bounding box center [85, 84] width 5 height 5
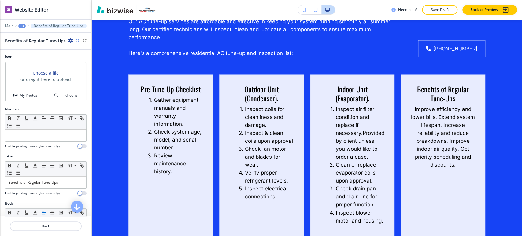
scroll to position [34, 0]
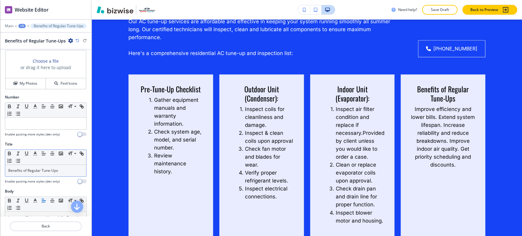
click at [65, 170] on p "Benefits of Regular Tune-Ups" at bounding box center [45, 170] width 75 height 5
paste div
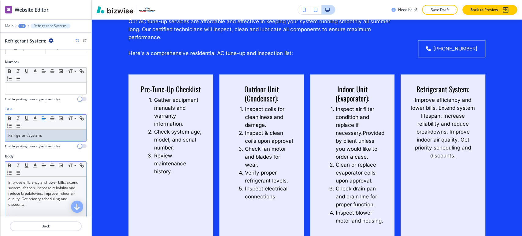
scroll to position [102, 0]
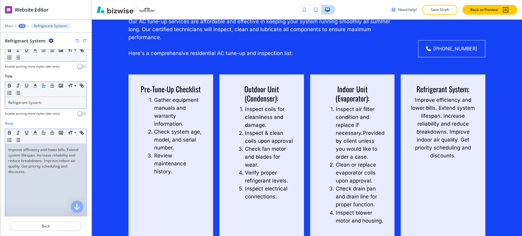
click at [37, 179] on div "Improve efficiency and lower bills. Extend system lifespan. Increase reliabilit…" at bounding box center [45, 183] width 81 height 79
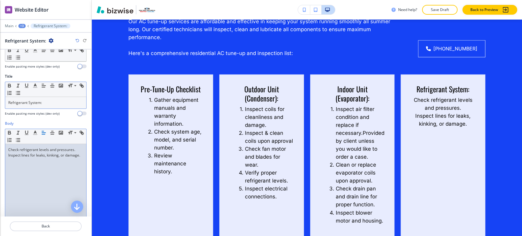
scroll to position [0, 0]
drag, startPoint x: 25, startPoint y: 164, endPoint x: 2, endPoint y: 144, distance: 30.1
click at [2, 144] on div "Body Small Normal Large Huge Check refrigerant levels and pressures. Inspect li…" at bounding box center [45, 178] width 91 height 115
click at [12, 139] on icon "button" at bounding box center [9, 139] width 5 height 5
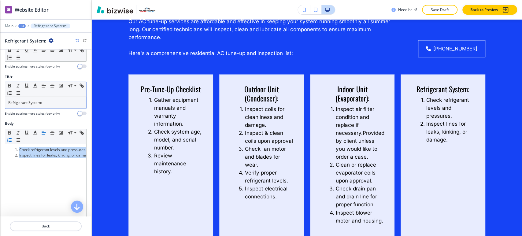
click at [23, 26] on div "+3" at bounding box center [21, 26] width 7 height 4
click at [31, 58] on p "Air conditioning Tune up & inspection" at bounding box center [37, 57] width 31 height 5
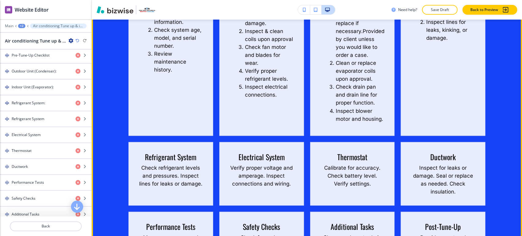
scroll to position [724, 0]
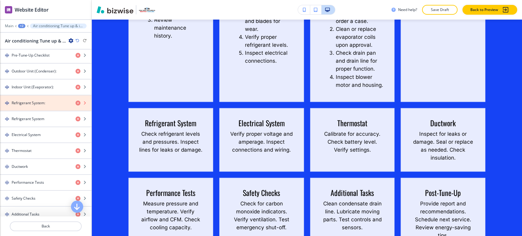
click at [75, 103] on icon "button" at bounding box center [77, 103] width 5 height 5
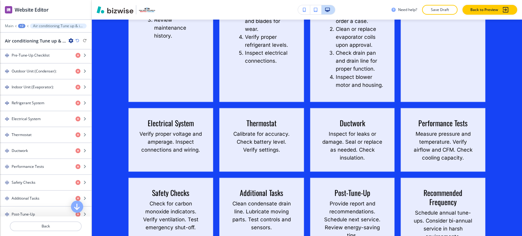
click at [78, 41] on icon "button" at bounding box center [77, 41] width 4 height 4
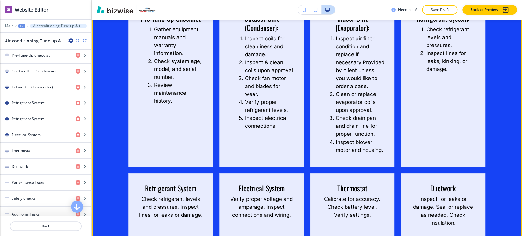
scroll to position [656, 0]
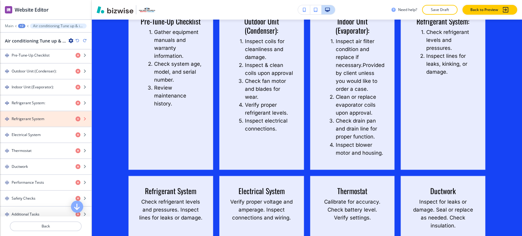
click at [75, 119] on icon "button" at bounding box center [77, 118] width 5 height 5
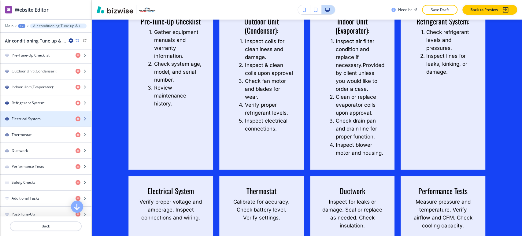
click at [53, 122] on div "button" at bounding box center [45, 124] width 91 height 5
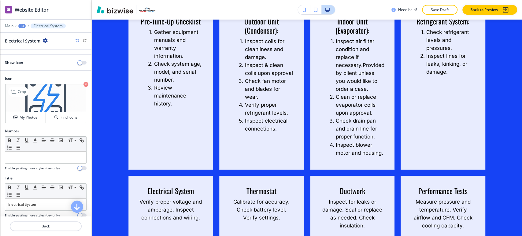
click at [83, 85] on icon "button" at bounding box center [85, 84] width 5 height 5
click at [77, 62] on span "button" at bounding box center [79, 62] width 5 height 5
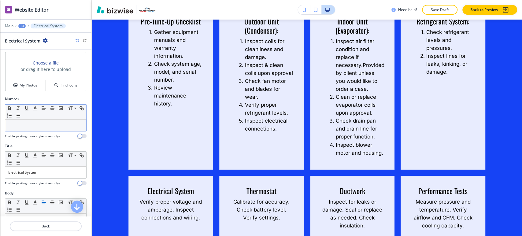
scroll to position [68, 0]
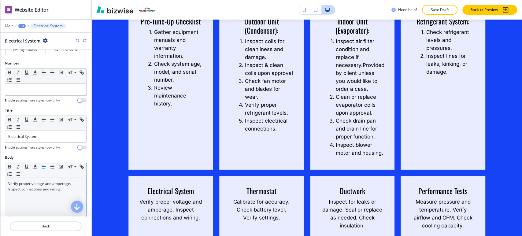
click at [46, 188] on p "Verify proper voltage and amperage. Inspect connections and wiring." at bounding box center [45, 186] width 75 height 11
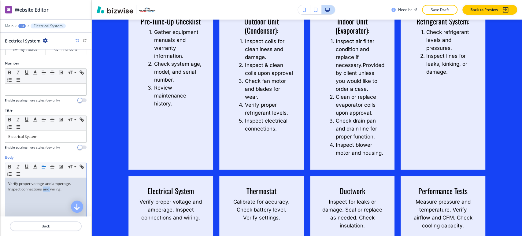
click at [46, 188] on p "Verify proper voltage and amperage. Inspect connections and wiring." at bounding box center [45, 186] width 75 height 11
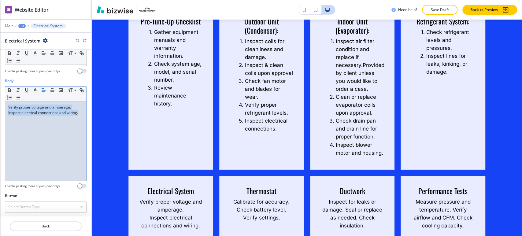
drag, startPoint x: 32, startPoint y: 129, endPoint x: 5, endPoint y: 104, distance: 37.2
click at [5, 104] on div "Body Small Normal Large Huge Verify proper voltage and amperage. Inspect electr…" at bounding box center [45, 135] width 91 height 115
click at [12, 95] on icon "button" at bounding box center [9, 97] width 5 height 5
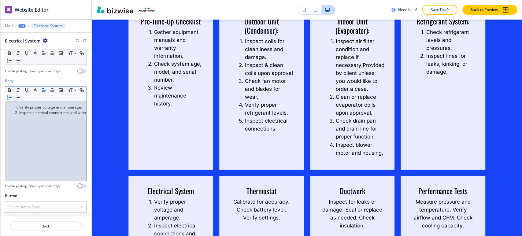
click at [18, 26] on div "+3" at bounding box center [21, 26] width 7 height 4
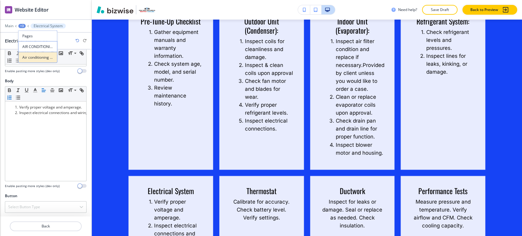
click at [30, 59] on p "Air conditioning Tune up & inspection" at bounding box center [37, 57] width 31 height 5
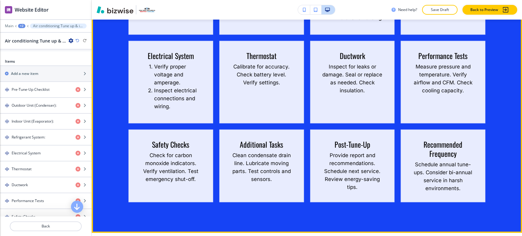
scroll to position [792, 0]
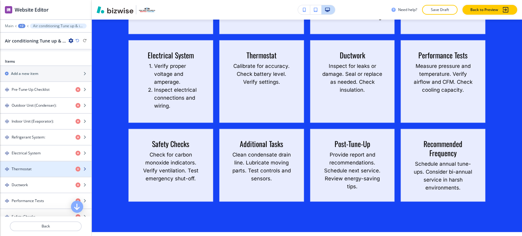
click at [37, 168] on div "Thermostat" at bounding box center [35, 168] width 71 height 5
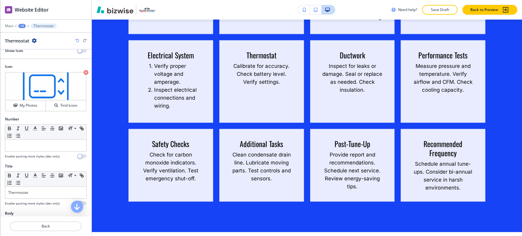
scroll to position [0, 0]
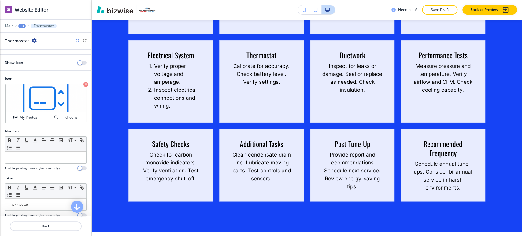
click at [71, 60] on div "Show Icon" at bounding box center [45, 62] width 91 height 5
click at [77, 63] on span "button" at bounding box center [79, 62] width 5 height 5
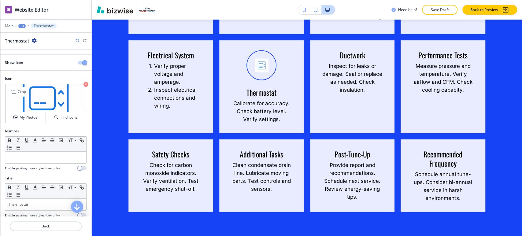
click at [83, 85] on icon "button" at bounding box center [85, 84] width 5 height 5
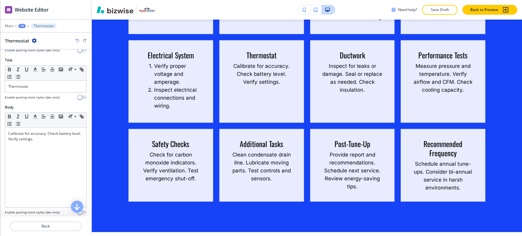
scroll to position [136, 0]
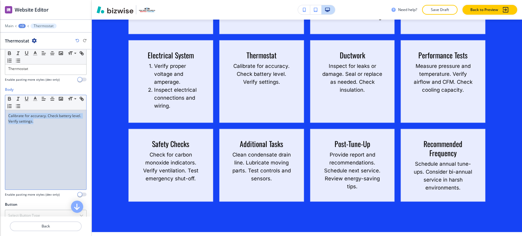
drag, startPoint x: 36, startPoint y: 122, endPoint x: 3, endPoint y: 114, distance: 33.9
click at [3, 114] on div "Body Small Normal Large Huge Calibrate for accuracy. Check battery level. Verif…" at bounding box center [45, 144] width 91 height 115
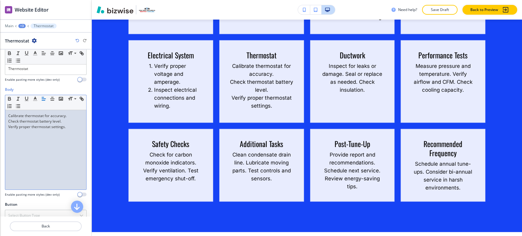
scroll to position [0, 0]
drag, startPoint x: 68, startPoint y: 126, endPoint x: 6, endPoint y: 112, distance: 63.3
click at [6, 112] on div "Calibrate thermostat for accuracy. Check thermostat battery level. Verify prope…" at bounding box center [45, 149] width 81 height 79
click at [11, 106] on line "button" at bounding box center [10, 106] width 2 height 0
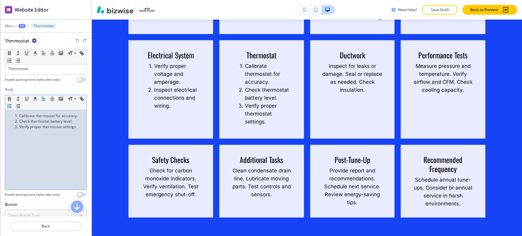
click at [22, 26] on div "+3" at bounding box center [21, 26] width 7 height 4
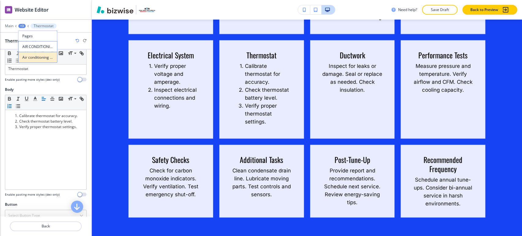
click at [34, 57] on p "Air conditioning Tune up & inspection" at bounding box center [37, 57] width 31 height 5
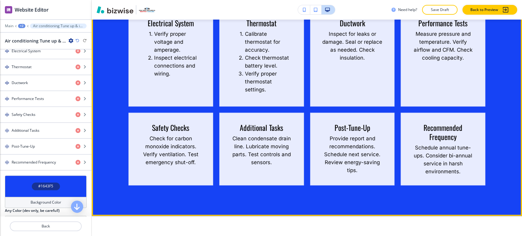
scroll to position [826, 0]
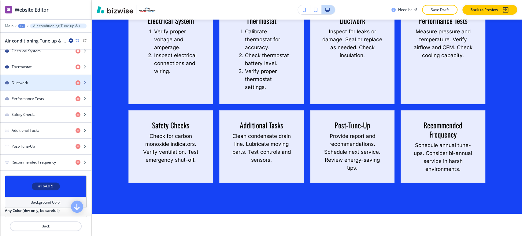
click at [37, 82] on div "Ductwork" at bounding box center [35, 82] width 71 height 5
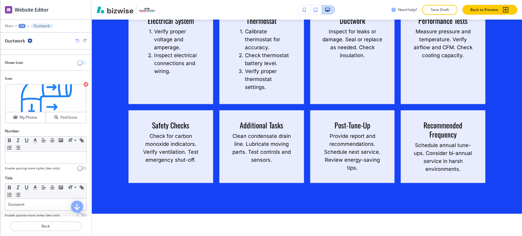
drag, startPoint x: 75, startPoint y: 64, endPoint x: 78, endPoint y: 71, distance: 7.5
click at [77, 64] on span "button" at bounding box center [79, 62] width 5 height 5
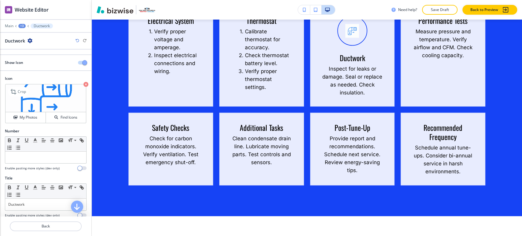
click at [83, 84] on icon "button" at bounding box center [85, 84] width 5 height 5
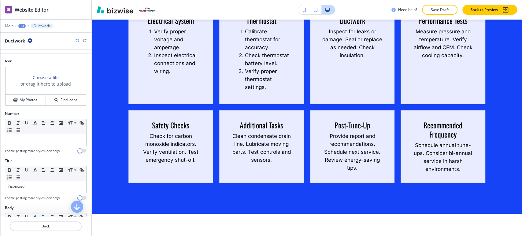
scroll to position [34, 0]
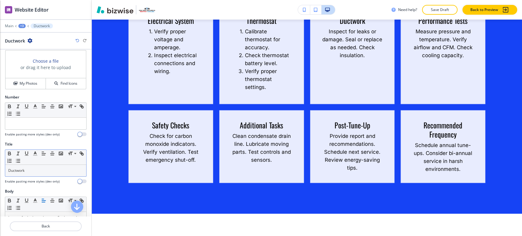
click at [37, 169] on p "Ductwork" at bounding box center [45, 170] width 75 height 5
click at [35, 169] on p "Ductwork" at bounding box center [45, 170] width 75 height 5
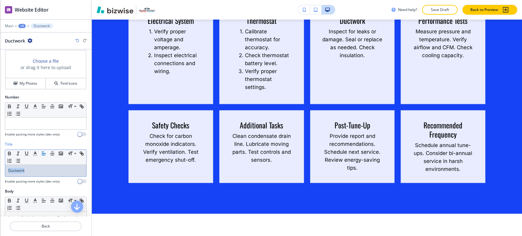
click at [35, 169] on p "Ductwork" at bounding box center [45, 170] width 75 height 5
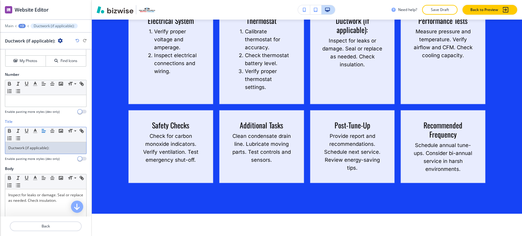
scroll to position [68, 0]
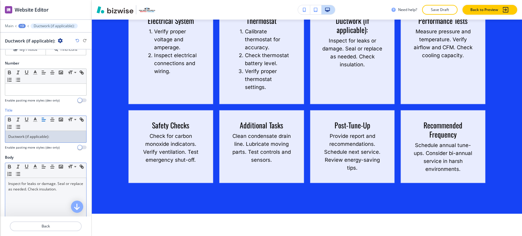
click at [46, 185] on p "Inspect for leaks or damage. Seal or replace as needed. Check insulation." at bounding box center [45, 186] width 75 height 11
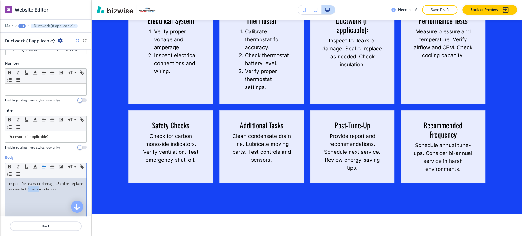
click at [46, 185] on p "Inspect for leaks or damage. Seal or replace as needed. Check insulation." at bounding box center [45, 186] width 75 height 11
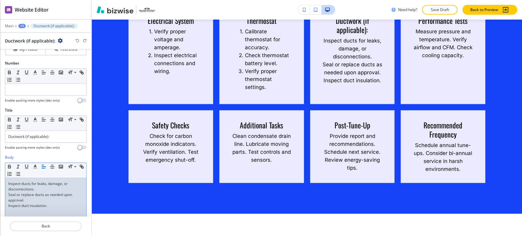
scroll to position [0, 0]
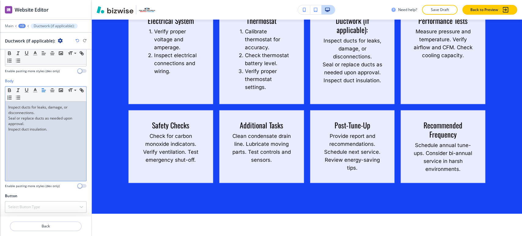
drag, startPoint x: 46, startPoint y: 126, endPoint x: 61, endPoint y: 126, distance: 15.6
click at [46, 126] on p "Inspect duct insulation." at bounding box center [45, 128] width 75 height 5
click at [60, 129] on p "Inspect duct insulation." at bounding box center [45, 128] width 75 height 5
drag, startPoint x: 60, startPoint y: 129, endPoint x: 2, endPoint y: 104, distance: 62.9
click at [2, 104] on div "Body Small Normal Large Huge Inspect ducts for leaks, damage, or disconnections…" at bounding box center [45, 135] width 91 height 115
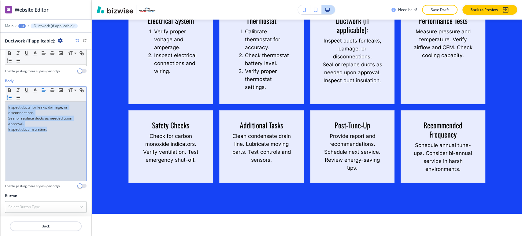
click at [12, 95] on icon "button" at bounding box center [9, 97] width 5 height 5
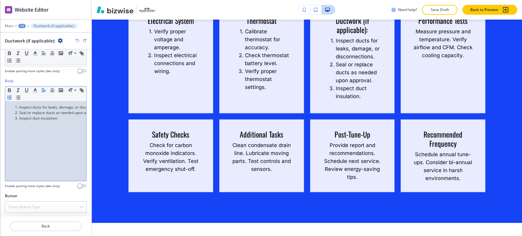
click at [21, 24] on div "+3" at bounding box center [21, 26] width 7 height 4
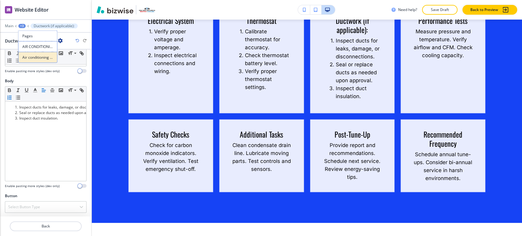
click at [37, 57] on p "Air conditioning Tune up & inspection" at bounding box center [37, 57] width 31 height 5
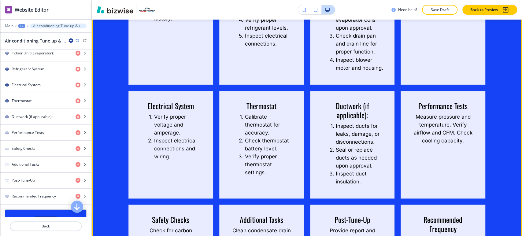
scroll to position [792, 0]
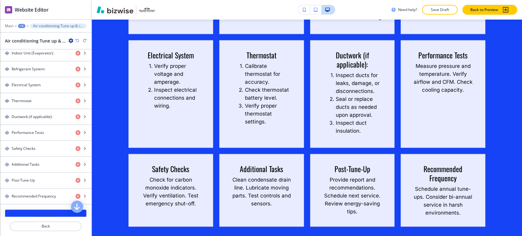
click at [46, 140] on div "button" at bounding box center [45, 140] width 91 height 1
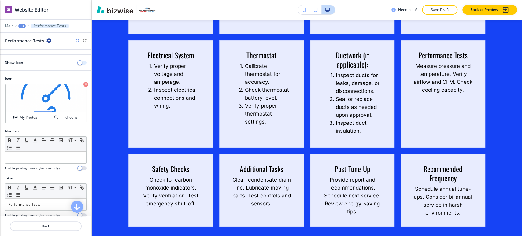
click at [77, 60] on span "button" at bounding box center [79, 62] width 5 height 5
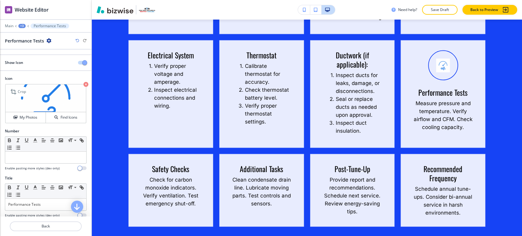
click at [83, 83] on icon "button" at bounding box center [85, 84] width 5 height 5
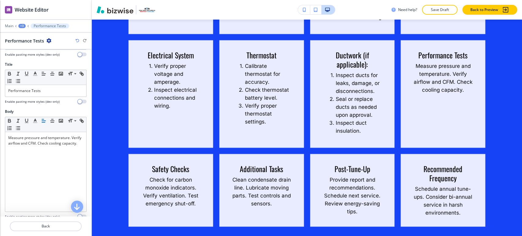
scroll to position [144, 0]
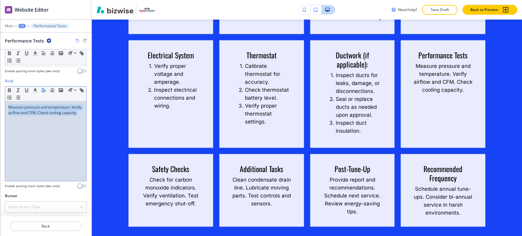
drag, startPoint x: 36, startPoint y: 125, endPoint x: 3, endPoint y: 106, distance: 38.0
click at [3, 106] on div "Body Small Normal Large Huge Measure pressure and temperature. Verify airflow a…" at bounding box center [45, 135] width 91 height 115
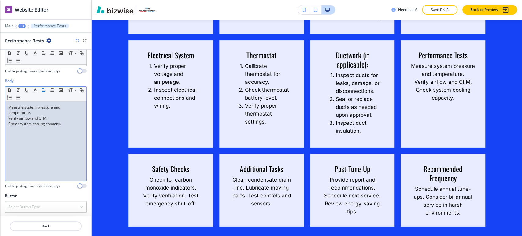
click at [40, 123] on p "Check system cooling capacity." at bounding box center [45, 123] width 75 height 5
click at [71, 124] on p "Check system cooling capacity." at bounding box center [45, 123] width 75 height 5
drag, startPoint x: 70, startPoint y: 124, endPoint x: 6, endPoint y: 103, distance: 67.4
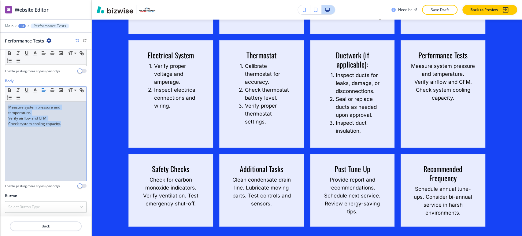
click at [6, 103] on div "Measure system pressure and temperature. Verify airflow and CFM. Check system c…" at bounding box center [45, 140] width 81 height 79
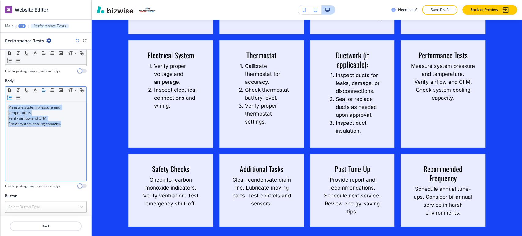
click at [12, 97] on icon "button" at bounding box center [9, 97] width 5 height 5
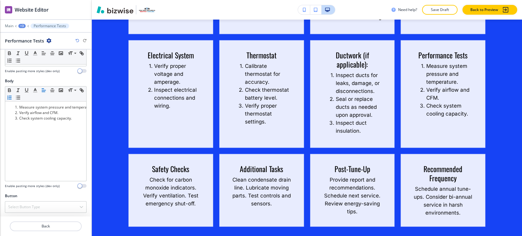
click at [24, 28] on button "+3" at bounding box center [21, 26] width 7 height 4
click at [37, 60] on button "Air conditioning Tune up & inspection" at bounding box center [37, 57] width 39 height 11
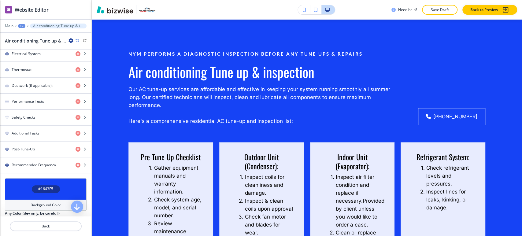
scroll to position [373, 0]
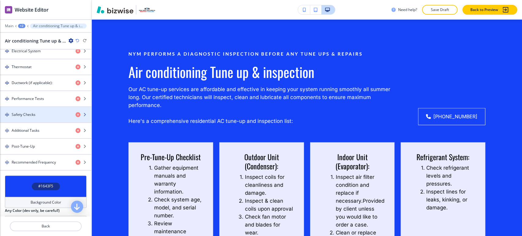
click at [43, 117] on div "button" at bounding box center [45, 119] width 91 height 5
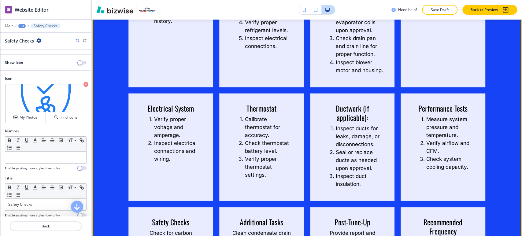
scroll to position [792, 0]
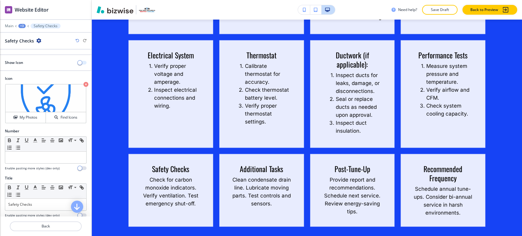
click at [77, 60] on span "button" at bounding box center [79, 62] width 5 height 5
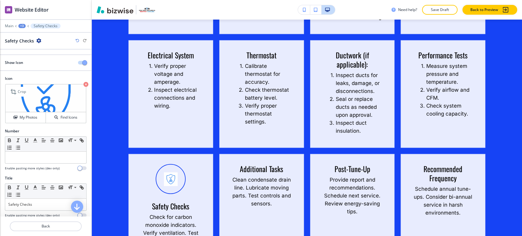
click at [83, 84] on icon "button" at bounding box center [85, 84] width 5 height 5
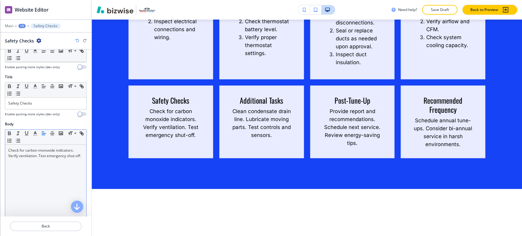
scroll to position [102, 0]
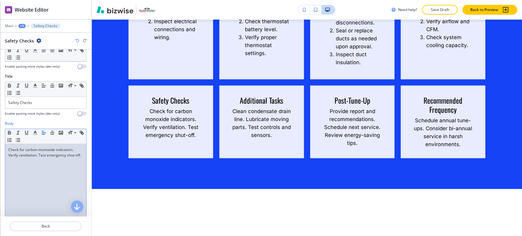
click at [34, 153] on p "Check for carbon monoxide indicators. Verify ventilation. Test emergency shut-o…" at bounding box center [45, 152] width 75 height 11
click at [37, 153] on p "Verify proper ventilation." at bounding box center [45, 154] width 75 height 5
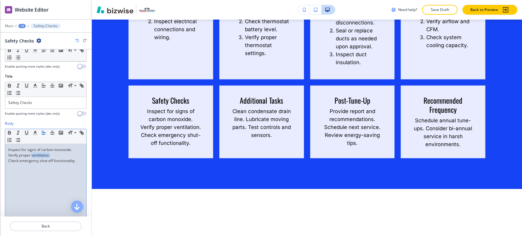
click at [37, 153] on p "Verify proper ventilation." at bounding box center [45, 154] width 75 height 5
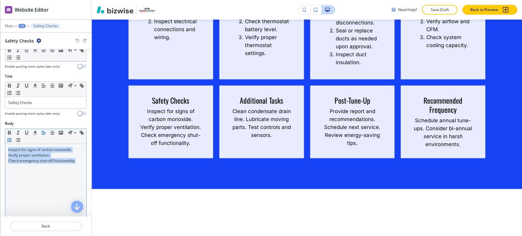
click at [12, 138] on icon "button" at bounding box center [9, 139] width 5 height 5
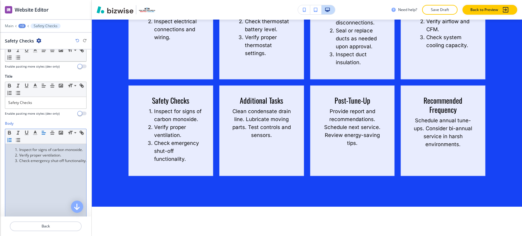
click at [22, 25] on div "+3" at bounding box center [21, 26] width 7 height 4
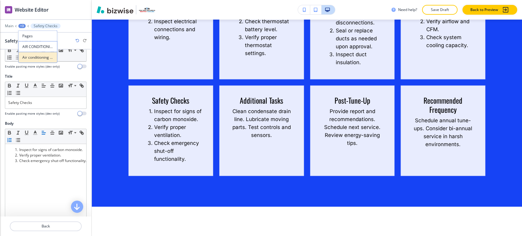
click at [26, 56] on p "Air conditioning Tune up & inspection" at bounding box center [37, 57] width 31 height 5
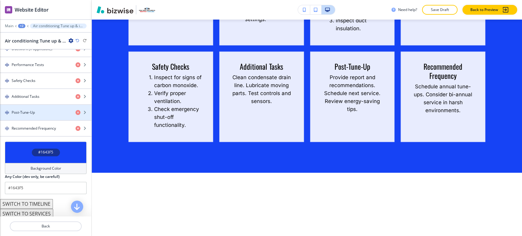
click at [44, 104] on div "button" at bounding box center [45, 104] width 91 height 1
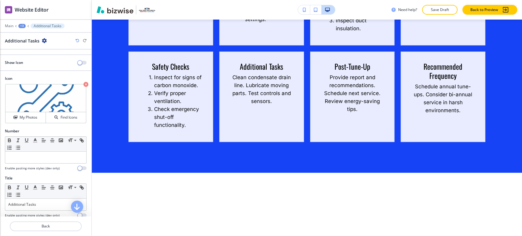
click at [22, 26] on div "+3" at bounding box center [21, 26] width 7 height 4
click at [27, 57] on p "Air conditioning Tune up & inspection" at bounding box center [37, 57] width 31 height 5
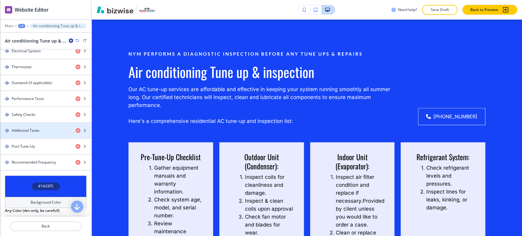
click at [35, 131] on h4 "Additional Tasks" at bounding box center [26, 130] width 28 height 5
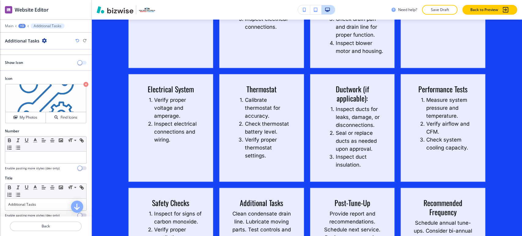
click at [72, 58] on div at bounding box center [45, 57] width 91 height 5
click at [77, 63] on span "button" at bounding box center [79, 62] width 5 height 5
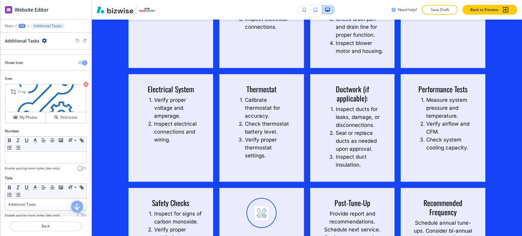
click at [83, 85] on icon "button" at bounding box center [85, 84] width 5 height 5
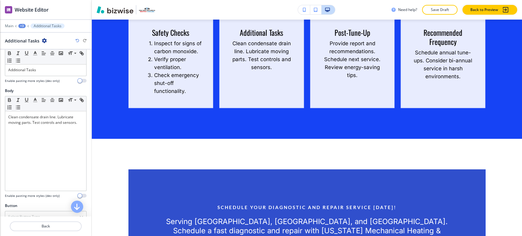
scroll to position [136, 0]
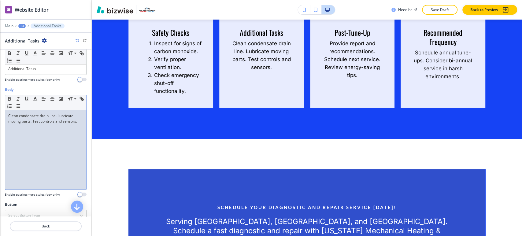
click at [42, 123] on div "Clean condensate drain line. Lubricate moving parts. Test controls and sensors." at bounding box center [45, 149] width 81 height 79
click at [42, 124] on p "Check system controls and sensors." at bounding box center [45, 126] width 75 height 5
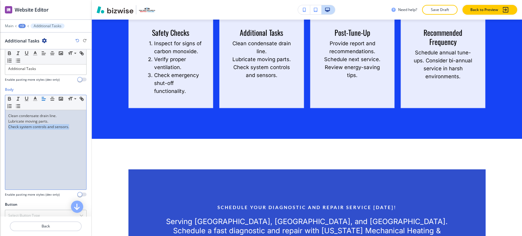
click at [42, 124] on p "Check system controls and sensors." at bounding box center [45, 126] width 75 height 5
click at [11, 108] on line "button" at bounding box center [10, 108] width 2 height 0
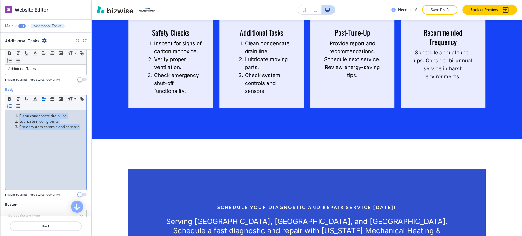
click at [23, 26] on div "+3" at bounding box center [21, 26] width 7 height 4
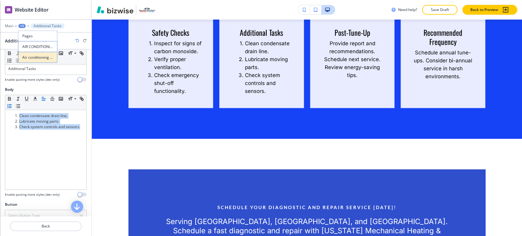
click at [40, 55] on p "Air conditioning Tune up & inspection" at bounding box center [37, 57] width 31 height 5
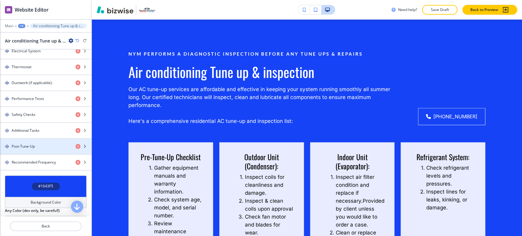
click at [40, 144] on div "Post-Tune-Up" at bounding box center [35, 146] width 71 height 5
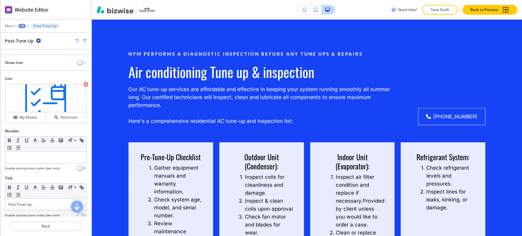
click at [77, 63] on span "button" at bounding box center [79, 62] width 5 height 5
click at [83, 82] on icon "button" at bounding box center [85, 84] width 5 height 5
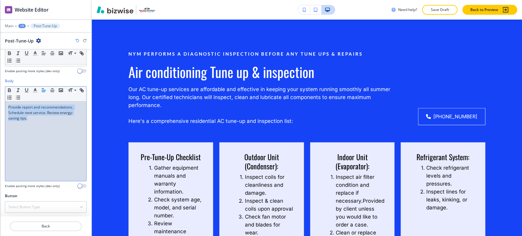
drag, startPoint x: 44, startPoint y: 118, endPoint x: 0, endPoint y: 101, distance: 46.6
click at [0, 101] on div "Body Small Normal Large Huge Provide report and recommendations. Schedule next …" at bounding box center [45, 135] width 91 height 115
drag, startPoint x: 57, startPoint y: 122, endPoint x: -4, endPoint y: 101, distance: 65.2
click at [0, 0] on html "WELCOME TO YOUR WEBSITE PREVIEW Want to try out the Website Editor? Edit this s…" at bounding box center [261, 0] width 522 height 0
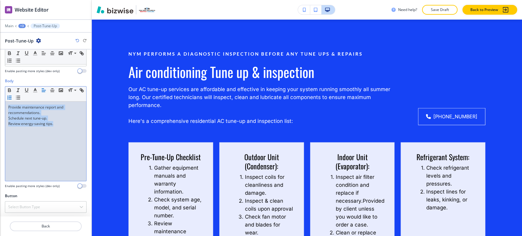
click at [12, 95] on icon "button" at bounding box center [9, 97] width 5 height 5
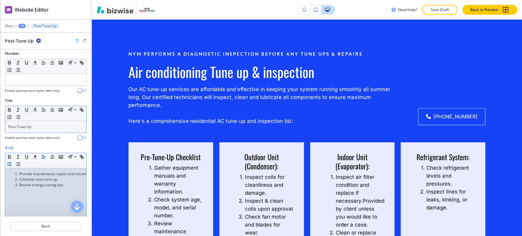
scroll to position [76, 0]
click at [20, 24] on div "+3" at bounding box center [21, 26] width 7 height 4
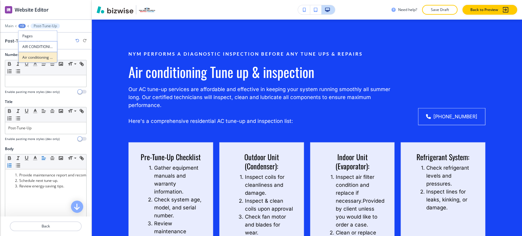
click at [36, 58] on p "Air conditioning Tune up & inspection" at bounding box center [37, 57] width 31 height 5
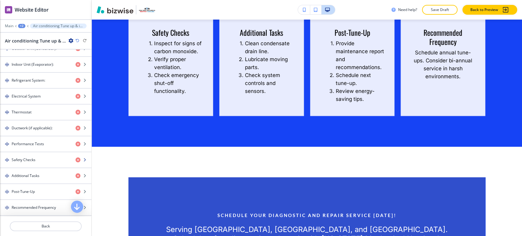
scroll to position [429, 0]
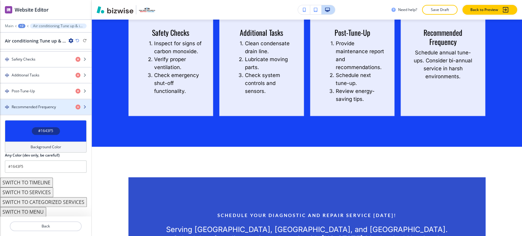
click at [47, 107] on h4 "Recommended Frequency" at bounding box center [34, 106] width 44 height 5
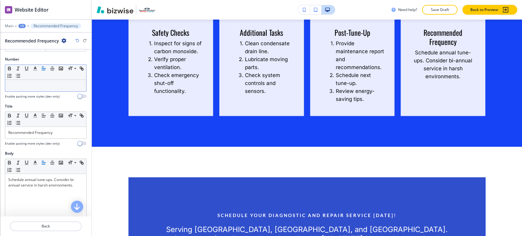
scroll to position [144, 0]
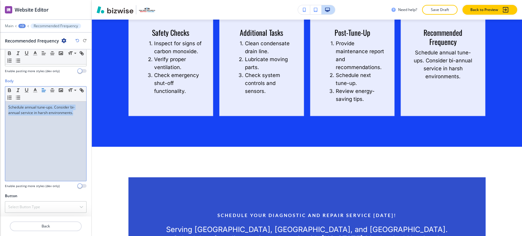
drag, startPoint x: 76, startPoint y: 112, endPoint x: 1, endPoint y: 104, distance: 76.2
click at [1, 104] on div "Body Small Normal Large Huge Schedule annual tune-ups. Consider bi-annual servi…" at bounding box center [45, 135] width 91 height 115
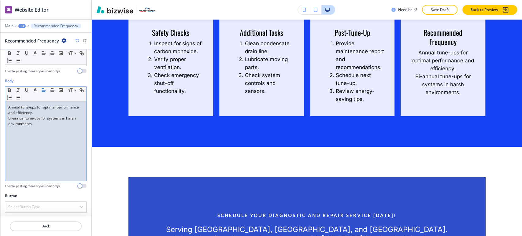
scroll to position [0, 0]
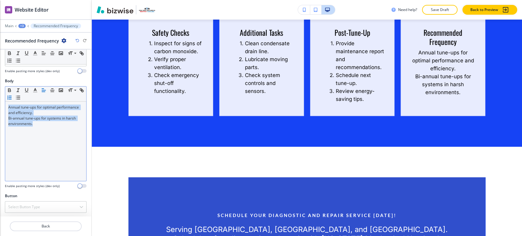
click at [12, 96] on icon "button" at bounding box center [9, 97] width 5 height 5
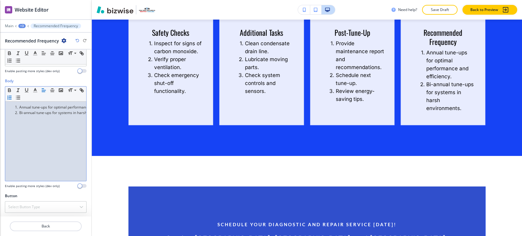
click at [22, 27] on div "+3" at bounding box center [21, 26] width 7 height 4
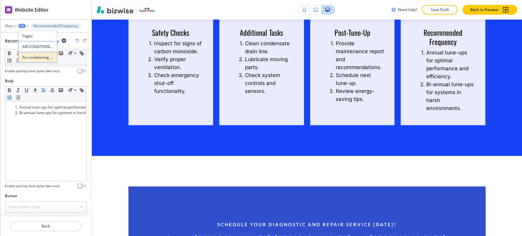
click at [38, 56] on p "Air conditioning Tune up & inspection" at bounding box center [37, 57] width 31 height 5
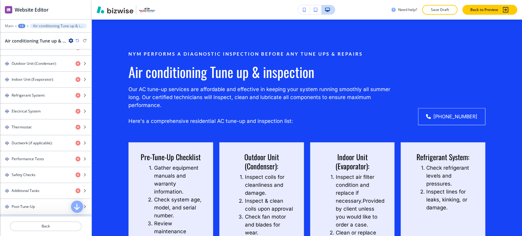
scroll to position [237, 0]
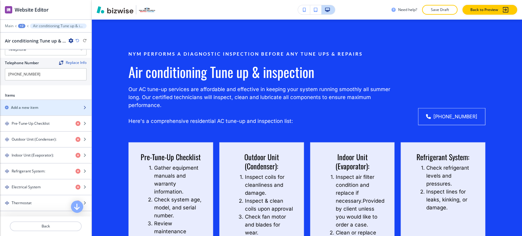
click at [47, 108] on div "Add a new item" at bounding box center [39, 107] width 78 height 5
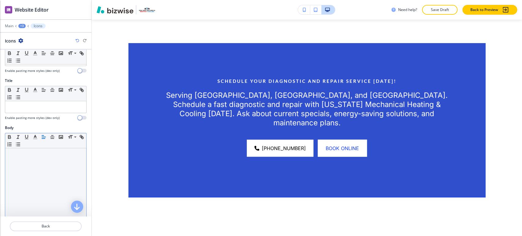
scroll to position [42, 0]
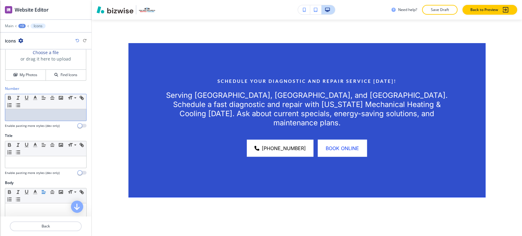
click at [44, 113] on p at bounding box center [45, 114] width 75 height 5
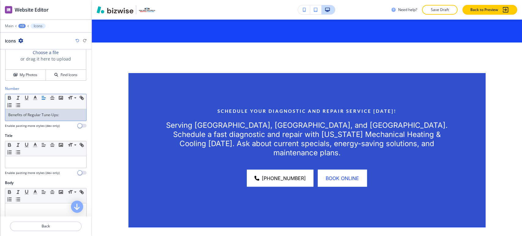
click at [59, 112] on p "Benefits of Regular Tune-Ups:" at bounding box center [45, 114] width 75 height 5
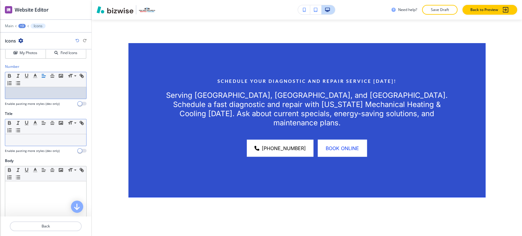
scroll to position [76, 0]
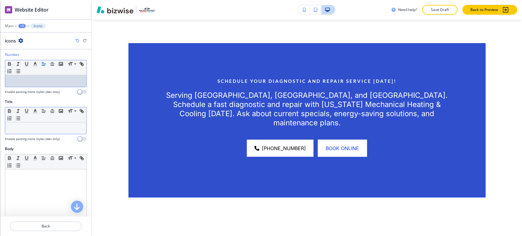
click at [44, 123] on div at bounding box center [45, 128] width 81 height 12
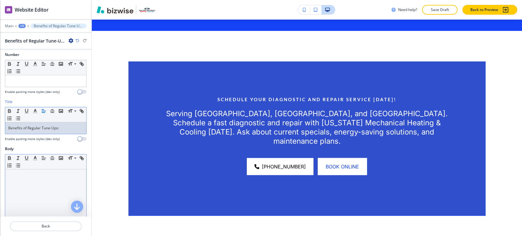
click at [33, 184] on div at bounding box center [45, 208] width 81 height 79
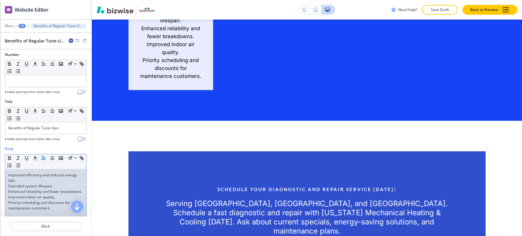
scroll to position [0, 0]
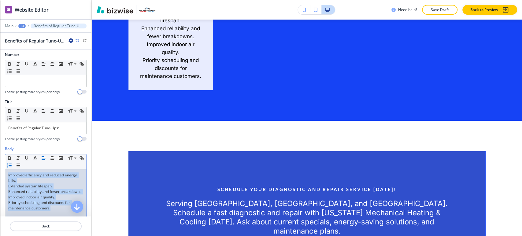
click at [12, 163] on icon "button" at bounding box center [9, 165] width 5 height 5
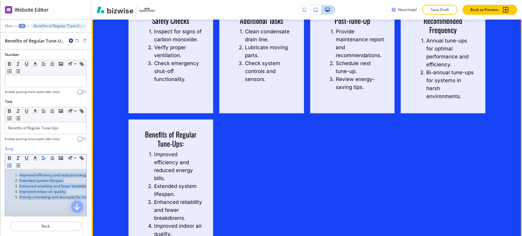
scroll to position [928, 0]
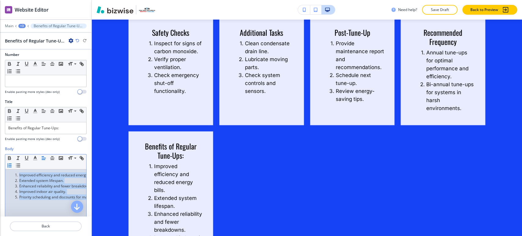
click at [22, 26] on div "+3" at bounding box center [21, 26] width 7 height 4
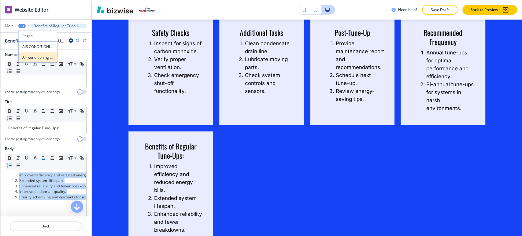
click at [28, 59] on p "Air conditioning Tune up & inspection" at bounding box center [37, 57] width 31 height 5
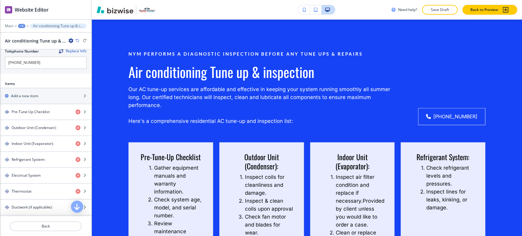
scroll to position [207, 0]
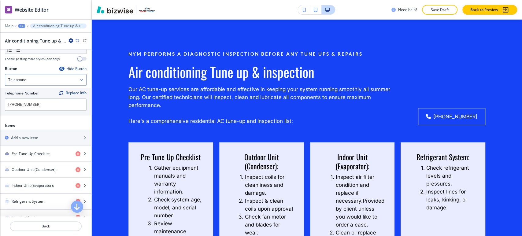
click at [49, 76] on div "Telephone" at bounding box center [45, 79] width 81 height 11
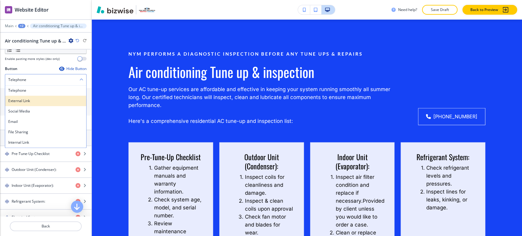
click at [38, 99] on h4 "External Link" at bounding box center [45, 100] width 75 height 5
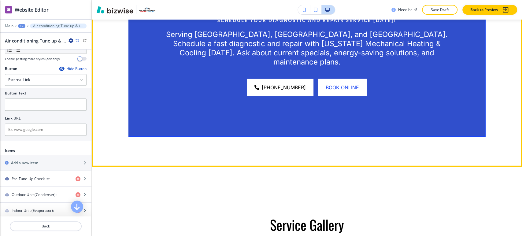
scroll to position [1233, 0]
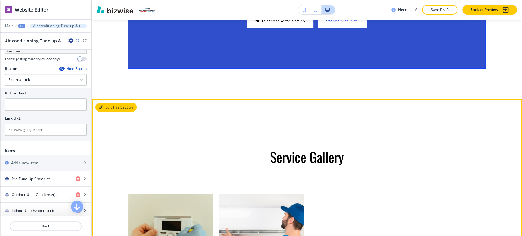
click at [106, 112] on button "Edit This Section" at bounding box center [115, 107] width 41 height 9
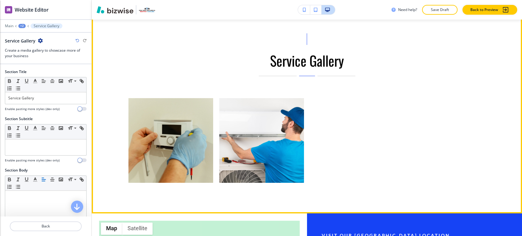
scroll to position [1468, 0]
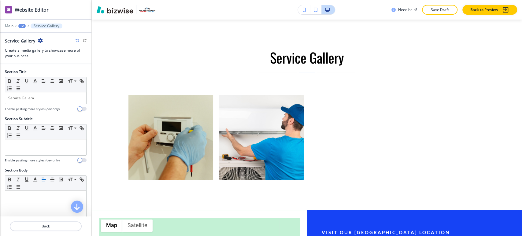
click at [40, 41] on icon "button" at bounding box center [40, 40] width 5 height 5
click at [68, 73] on p "Delete Section" at bounding box center [57, 72] width 31 height 5
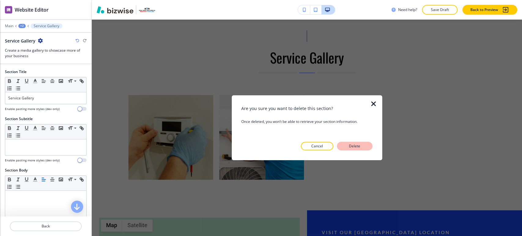
click at [358, 145] on p "Delete" at bounding box center [354, 145] width 15 height 5
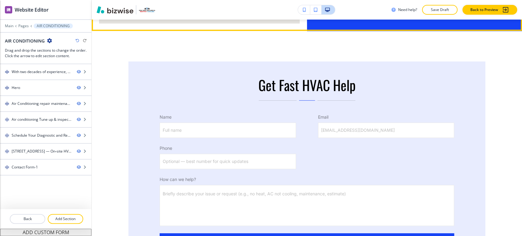
scroll to position [1735, 0]
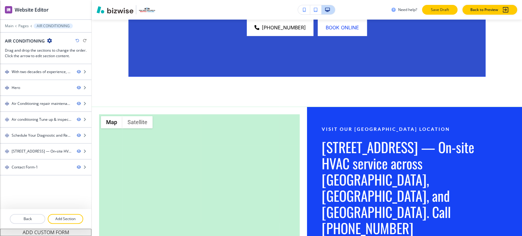
click at [438, 8] on p "Save Draft" at bounding box center [440, 9] width 20 height 5
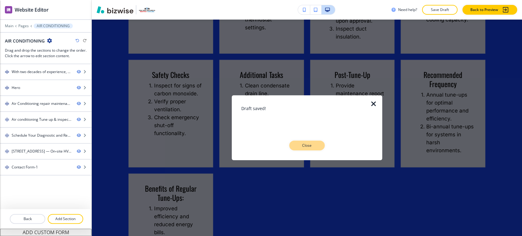
click at [309, 145] on p "Close" at bounding box center [307, 145] width 20 height 5
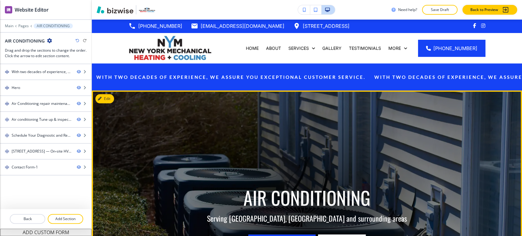
scroll to position [0, 0]
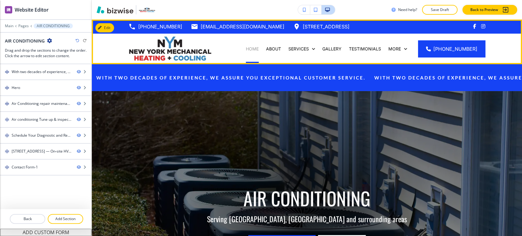
click at [258, 46] on p "HOME" at bounding box center [252, 49] width 13 height 6
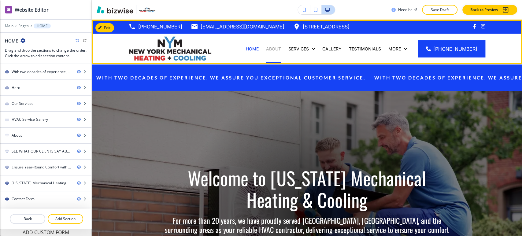
click at [279, 48] on p "ABOUT" at bounding box center [273, 49] width 15 height 6
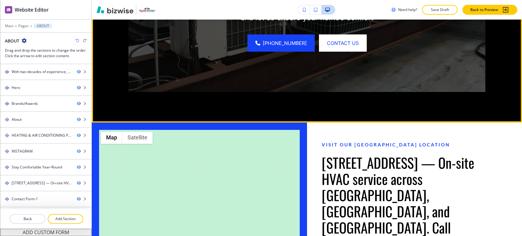
scroll to position [1392, 0]
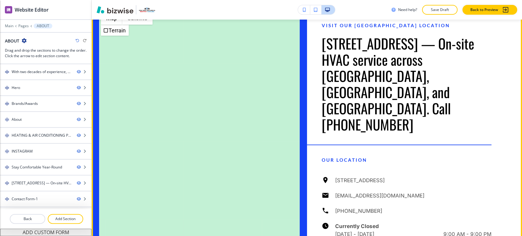
click at [97, 16] on button "Edit This Section" at bounding box center [115, 11] width 41 height 9
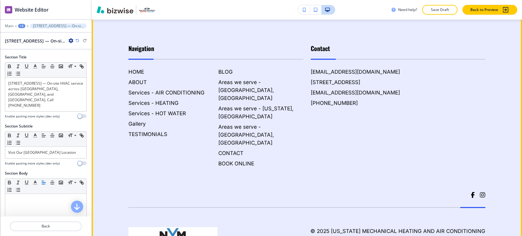
scroll to position [1904, 0]
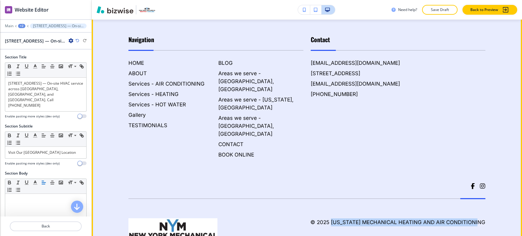
drag, startPoint x: 330, startPoint y: 190, endPoint x: 504, endPoint y: 190, distance: 173.5
click at [504, 190] on footer "Navigation HOME ABOUT Services - AIR CONDITIONING Services - HEATING Services -…" at bounding box center [307, 132] width 430 height 273
copy h6 "New York Mechanical Heating and Air Conditioning"
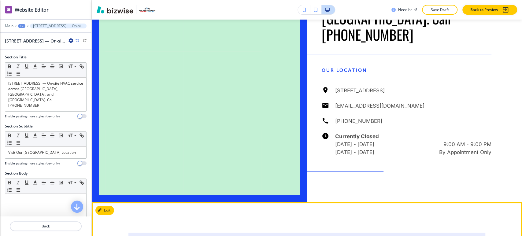
scroll to position [1327, 0]
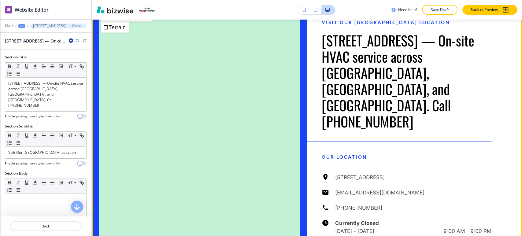
click at [110, 13] on button "Edit This Section" at bounding box center [115, 8] width 41 height 9
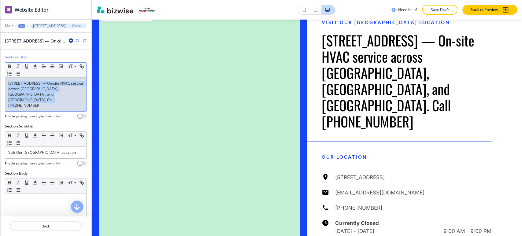
drag, startPoint x: 27, startPoint y: 101, endPoint x: -1, endPoint y: 80, distance: 35.1
click at [0, 0] on html "WELCOME TO YOUR WEBSITE PREVIEW Want to try out the Website Editor? Edit this s…" at bounding box center [261, 0] width 522 height 0
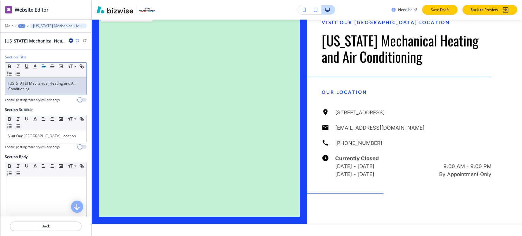
click at [441, 6] on button "Save Draft" at bounding box center [439, 10] width 35 height 10
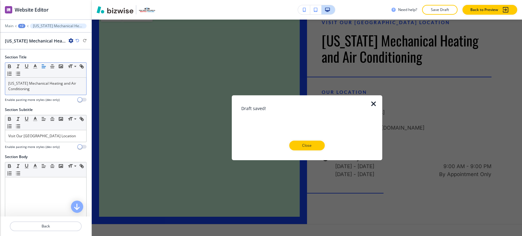
drag, startPoint x: 292, startPoint y: 145, endPoint x: 301, endPoint y: 145, distance: 9.2
click at [291, 145] on button "Close" at bounding box center [306, 146] width 35 height 10
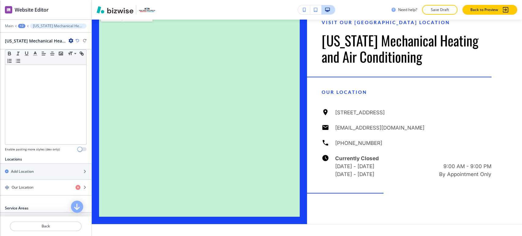
scroll to position [191, 0]
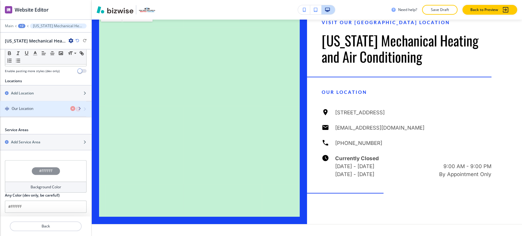
click at [46, 112] on div "button" at bounding box center [45, 114] width 91 height 5
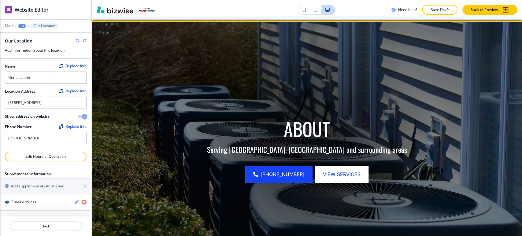
scroll to position [0, 0]
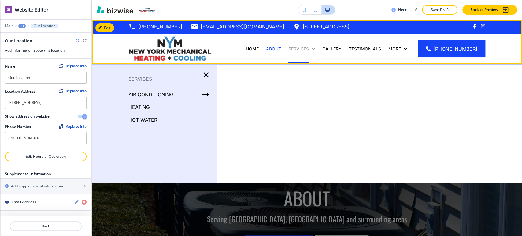
click at [306, 47] on p "Services" at bounding box center [298, 49] width 20 height 6
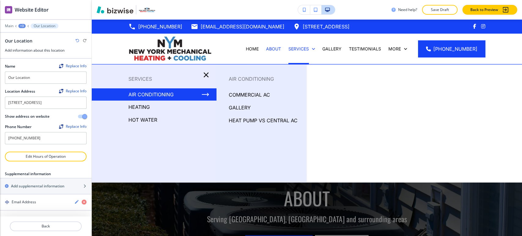
click at [158, 95] on p "AIR CONDITIONING" at bounding box center [150, 94] width 45 height 9
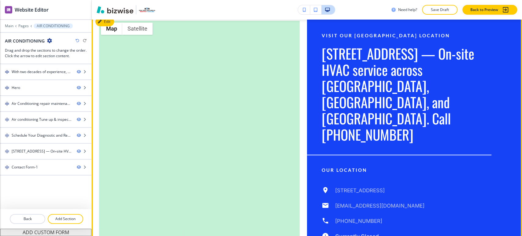
scroll to position [1358, 0]
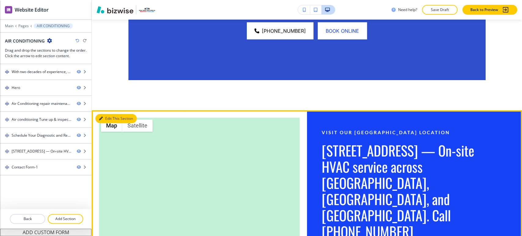
click at [108, 132] on button "Map" at bounding box center [111, 125] width 21 height 12
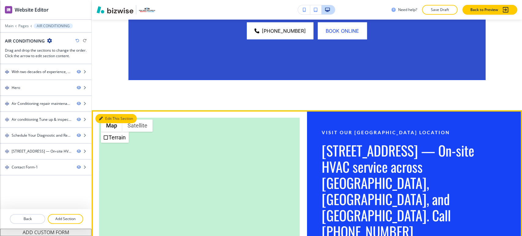
click at [106, 123] on button "Edit This Section" at bounding box center [115, 118] width 41 height 9
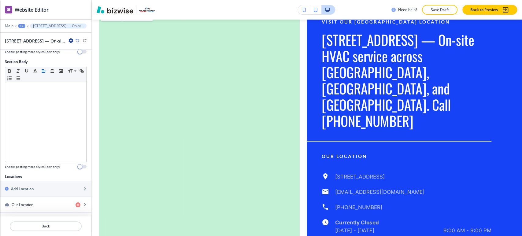
scroll to position [202, 0]
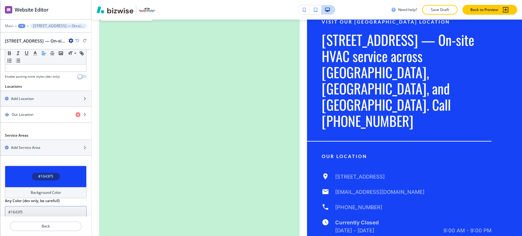
click at [34, 206] on input "#1643f5" at bounding box center [46, 212] width 82 height 12
click at [45, 188] on div "Background Color" at bounding box center [46, 192] width 82 height 11
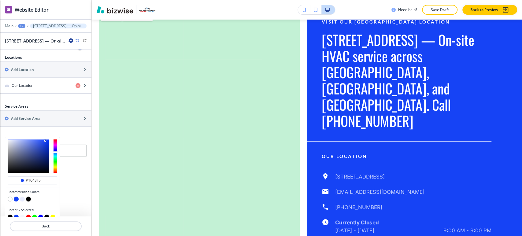
click at [10, 196] on button "button" at bounding box center [10, 198] width 5 height 5
type input "#FFFFFF"
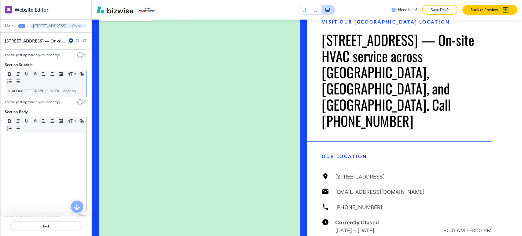
scroll to position [0, 0]
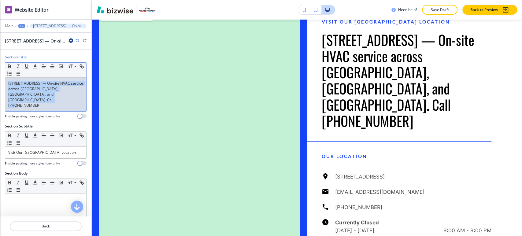
drag, startPoint x: 56, startPoint y: 101, endPoint x: 7, endPoint y: 82, distance: 52.0
click at [7, 82] on div "441 Wild Ave, Staten Island — On‑site HVAC service across Staten Island, Brookl…" at bounding box center [45, 95] width 81 height 34
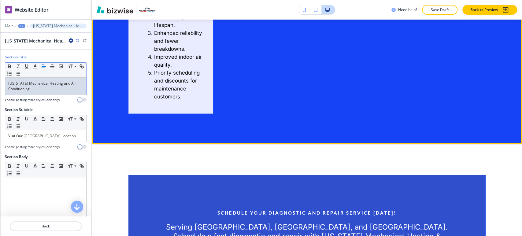
scroll to position [1129, 0]
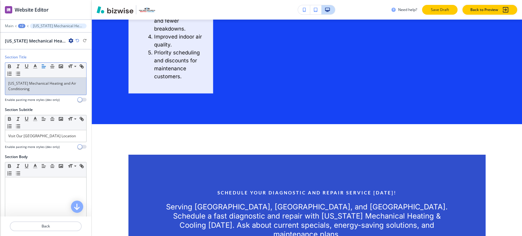
click at [445, 12] on p "Save Draft" at bounding box center [440, 9] width 20 height 5
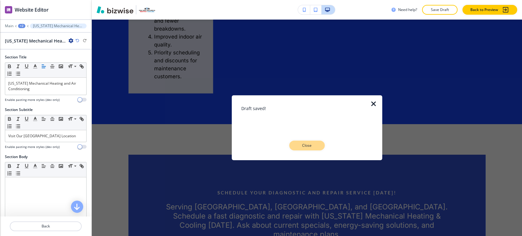
click at [301, 145] on p "Close" at bounding box center [307, 145] width 20 height 5
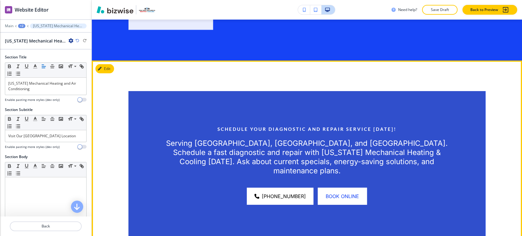
scroll to position [1197, 0]
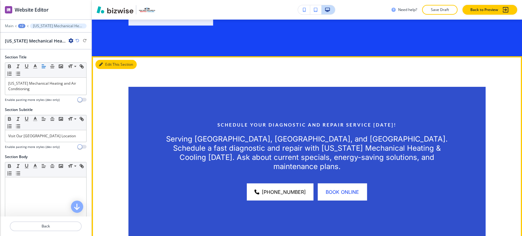
click at [112, 69] on button "Edit This Section" at bounding box center [115, 64] width 41 height 9
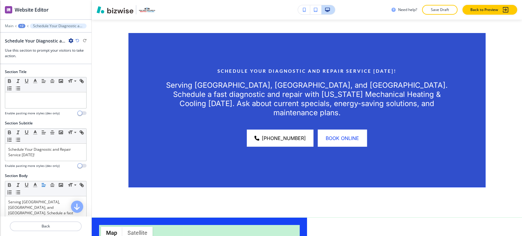
scroll to position [1262, 0]
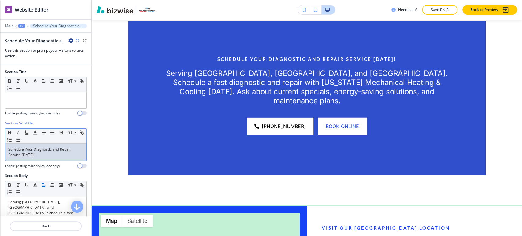
click at [43, 152] on p "Schedule Your Diagnostic and Repair Service Today!" at bounding box center [45, 152] width 75 height 11
copy p "Schedule Your Diagnostic and Repair Service Today!"
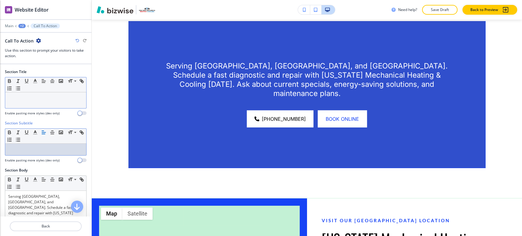
click at [42, 100] on p at bounding box center [45, 97] width 75 height 5
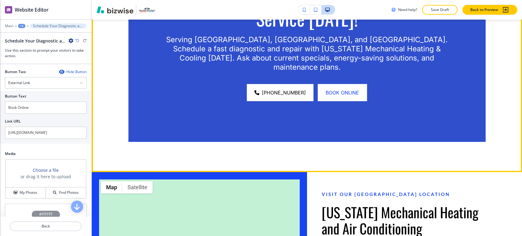
scroll to position [1229, 0]
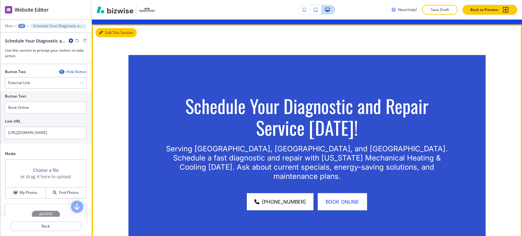
click at [105, 37] on button "Edit This Section" at bounding box center [115, 32] width 41 height 9
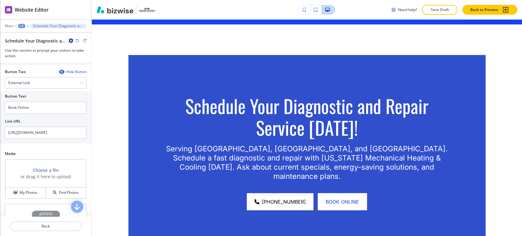
scroll to position [334, 0]
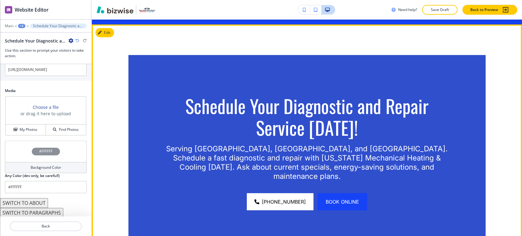
click at [345, 205] on span "Book Online" at bounding box center [341, 201] width 33 height 7
click at [339, 205] on span "Book Online" at bounding box center [341, 201] width 33 height 7
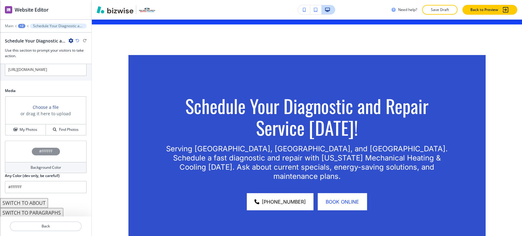
click at [108, 63] on div "Edit Schedule Your Diagnostic and Repair Service Today! Serving Staten Island, …" at bounding box center [307, 152] width 430 height 257
click at [29, 126] on button "My Photos" at bounding box center [25, 129] width 40 height 11
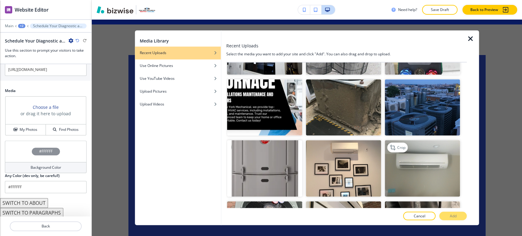
scroll to position [1086, 0]
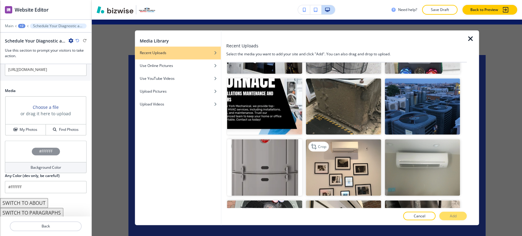
click at [345, 139] on img "button" at bounding box center [343, 167] width 75 height 57
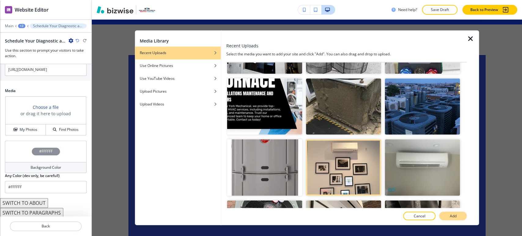
click at [444, 214] on button "Add" at bounding box center [452, 216] width 27 height 9
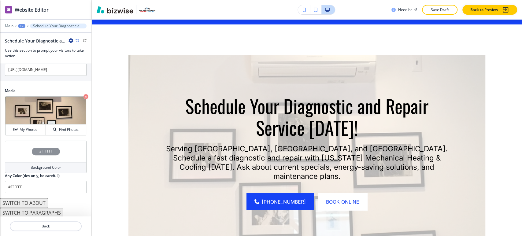
click at [34, 167] on h4 "Background Color" at bounding box center [46, 167] width 31 height 5
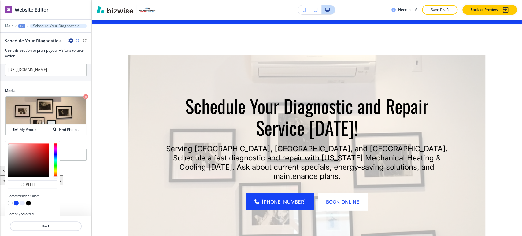
scroll to position [344, 0]
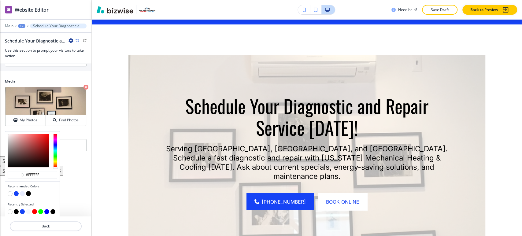
click at [29, 192] on button "button" at bounding box center [28, 193] width 5 height 5
type input "#000000"
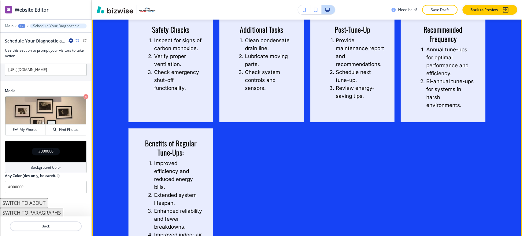
scroll to position [957, 0]
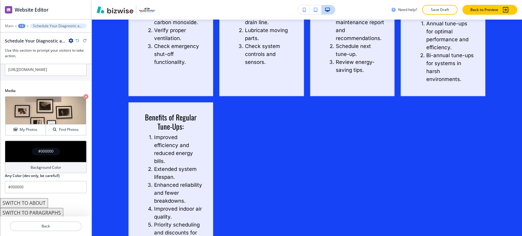
click at [24, 25] on div "+2" at bounding box center [21, 26] width 7 height 4
click at [38, 43] on button "AIR CONDITIONING" at bounding box center [37, 46] width 39 height 11
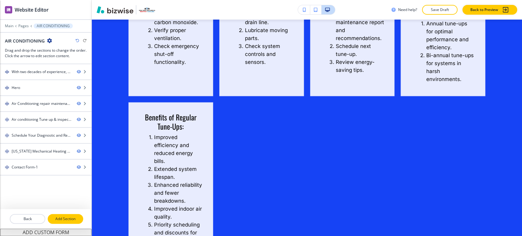
click at [68, 216] on button "Add Section" at bounding box center [65, 219] width 35 height 10
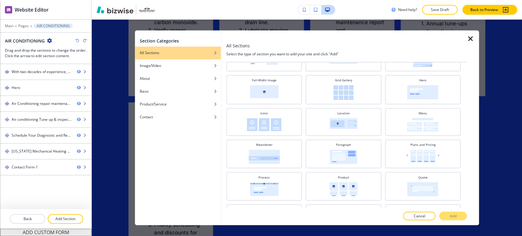
scroll to position [136, 0]
click at [287, 126] on div "Icons" at bounding box center [263, 120] width 69 height 20
click at [447, 214] on button "Add" at bounding box center [452, 216] width 27 height 9
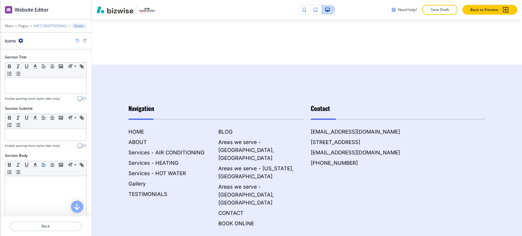
scroll to position [2017, 0]
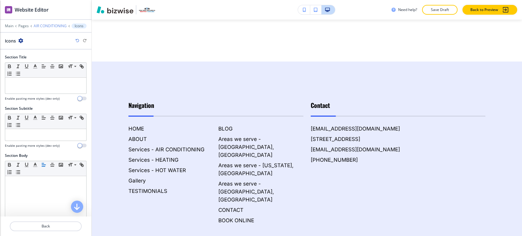
click at [45, 25] on p "AIR CONDITIONING" at bounding box center [50, 26] width 33 height 4
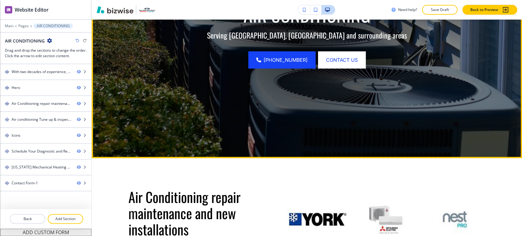
scroll to position [346, 0]
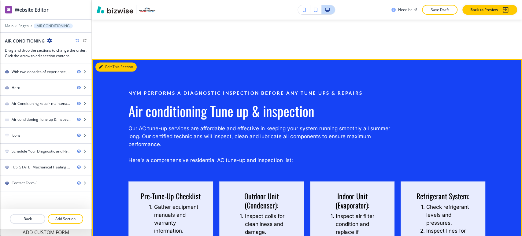
click at [107, 69] on button "Edit This Section" at bounding box center [115, 66] width 41 height 9
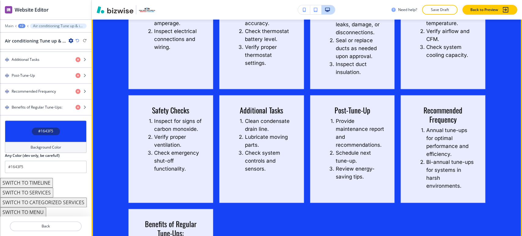
scroll to position [758, 0]
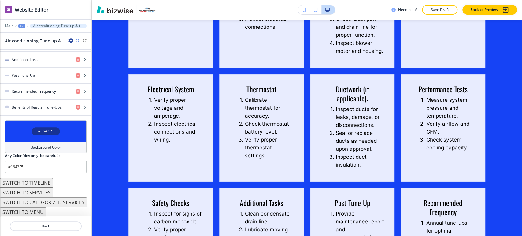
click at [40, 181] on button "SWITCH TO TIMELINE" at bounding box center [26, 183] width 53 height 10
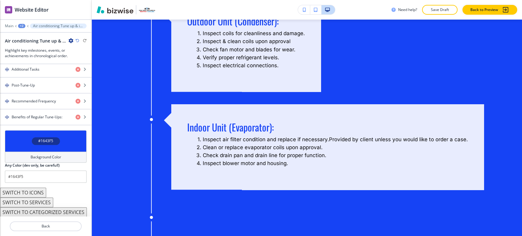
scroll to position [475, 0]
click at [42, 207] on button "SWITCH TO CATEGORIZED SERVICES" at bounding box center [43, 212] width 87 height 10
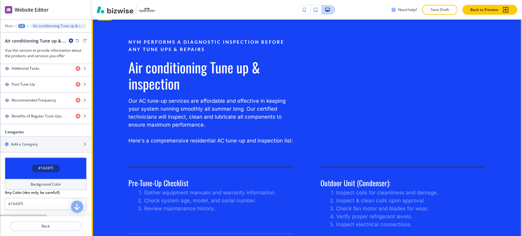
scroll to position [521, 0]
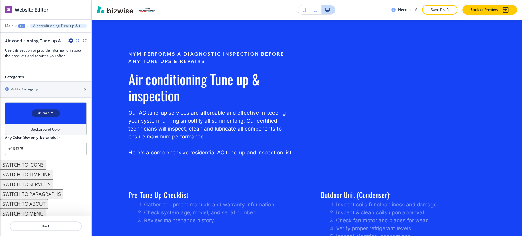
click at [58, 126] on h4 "Background Color" at bounding box center [46, 128] width 31 height 5
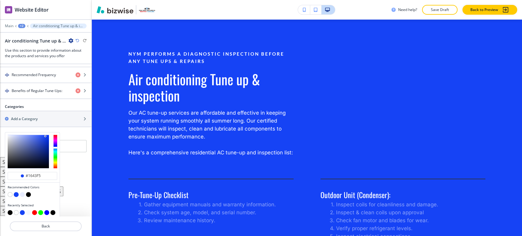
click at [22, 192] on button "button" at bounding box center [22, 194] width 5 height 5
type input "#e8ecfe"
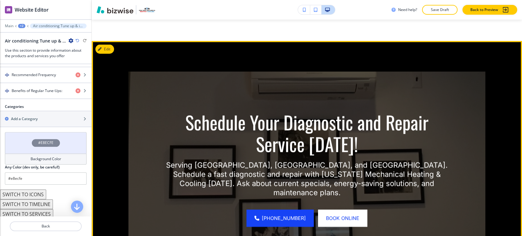
scroll to position [1132, 0]
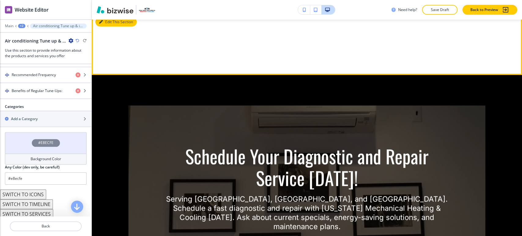
click at [110, 27] on button "Edit This Section" at bounding box center [115, 21] width 41 height 9
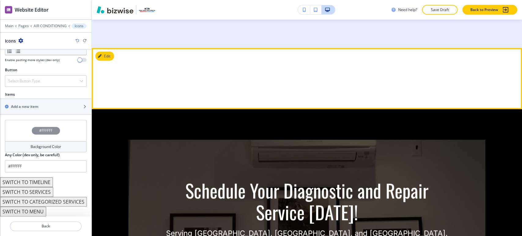
scroll to position [1095, 0]
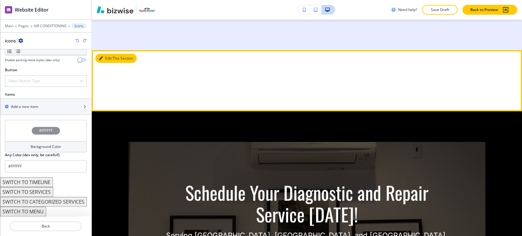
click at [111, 63] on button "Edit This Section" at bounding box center [115, 58] width 41 height 9
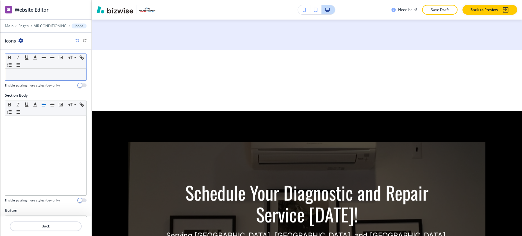
scroll to position [0, 0]
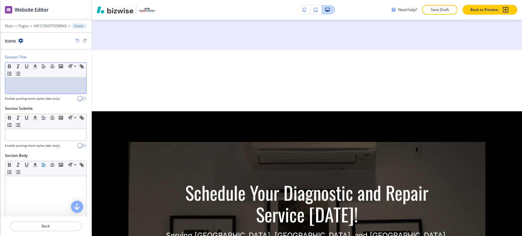
click at [46, 89] on div at bounding box center [45, 86] width 81 height 16
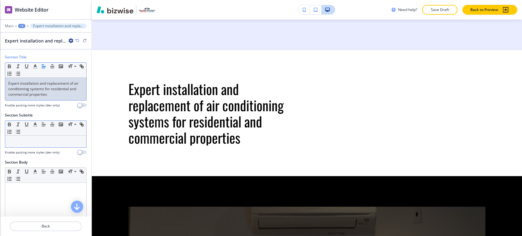
click at [42, 144] on div at bounding box center [45, 142] width 81 height 12
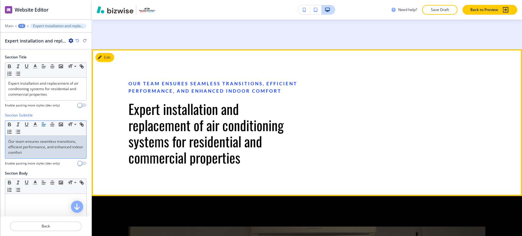
scroll to position [1095, 0]
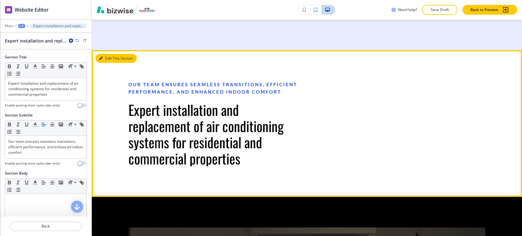
click at [109, 63] on button "Edit This Section" at bounding box center [115, 58] width 41 height 9
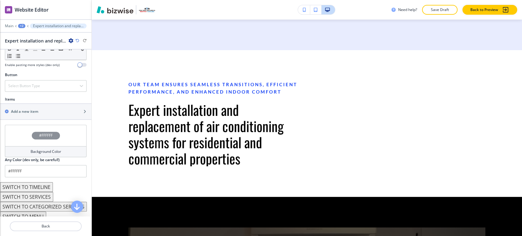
scroll to position [219, 0]
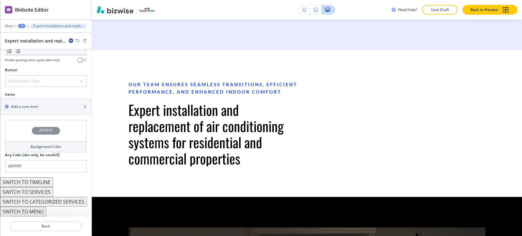
click at [50, 146] on h4 "Background Color" at bounding box center [46, 146] width 31 height 5
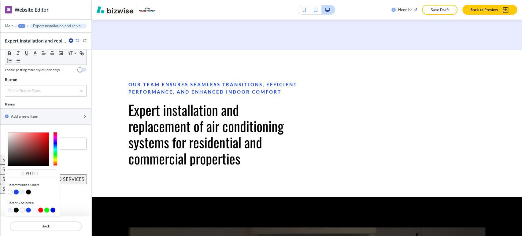
scroll to position [207, 0]
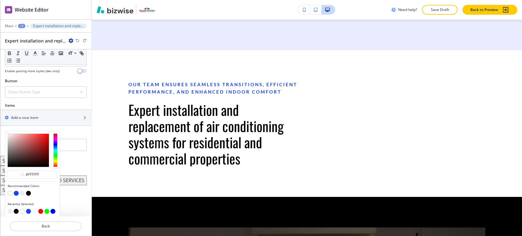
click at [16, 191] on button "button" at bounding box center [16, 193] width 5 height 5
type input "#1643f5"
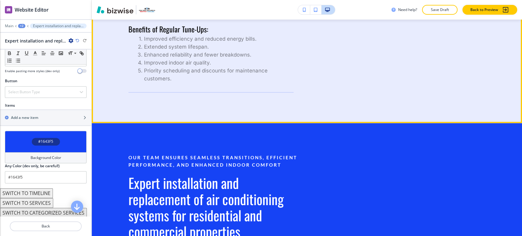
scroll to position [1095, 0]
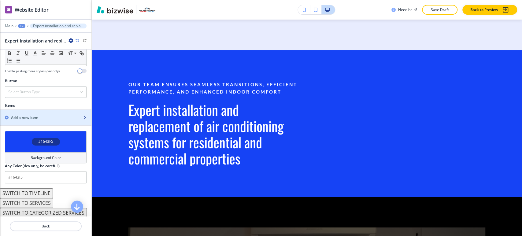
click at [51, 120] on div "button" at bounding box center [45, 122] width 91 height 5
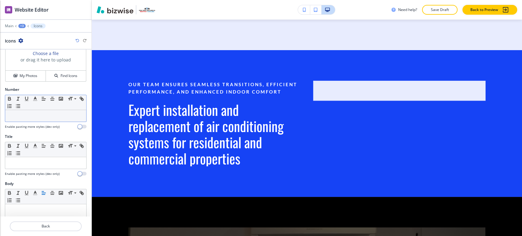
scroll to position [0, 0]
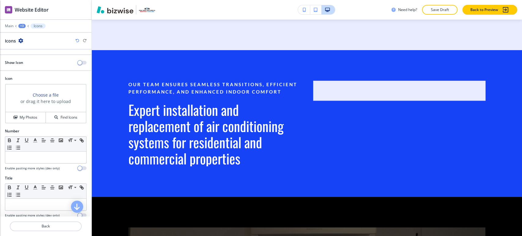
click at [20, 24] on div "+3" at bounding box center [21, 26] width 7 height 4
click at [29, 55] on p "Expert installation and replacement of air conditioning systems for residential…" at bounding box center [37, 57] width 31 height 5
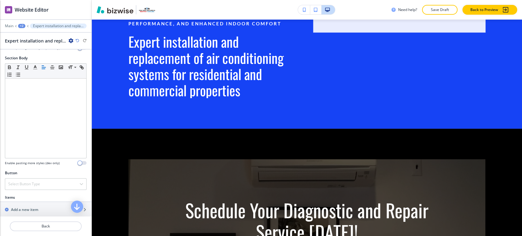
scroll to position [203, 0]
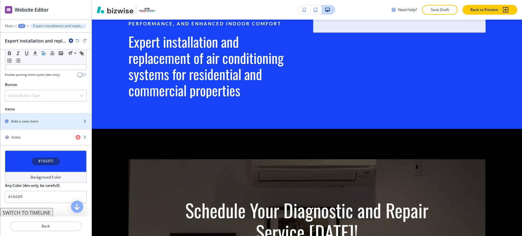
click at [37, 119] on h2 "Add a new item" at bounding box center [24, 121] width 27 height 5
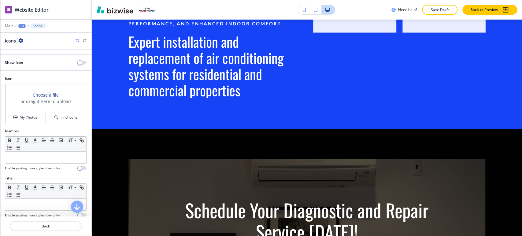
click at [20, 25] on div "+3" at bounding box center [21, 26] width 7 height 4
click at [25, 55] on p "Expert installation and replacement of air conditioning systems for residential…" at bounding box center [37, 57] width 31 height 5
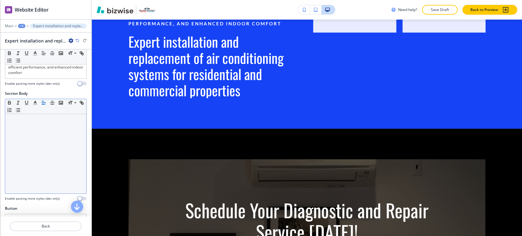
scroll to position [237, 0]
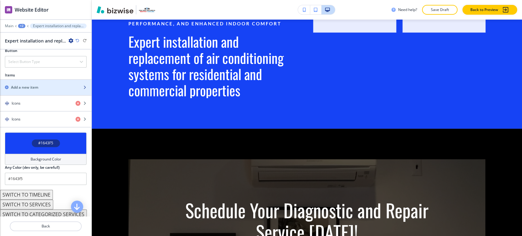
click at [42, 90] on div "button" at bounding box center [45, 92] width 91 height 5
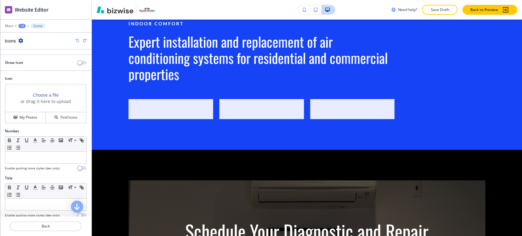
click at [20, 25] on div "+3" at bounding box center [21, 26] width 7 height 4
click at [27, 55] on p "Expert installation and replacement of air conditioning systems for residential…" at bounding box center [37, 57] width 31 height 5
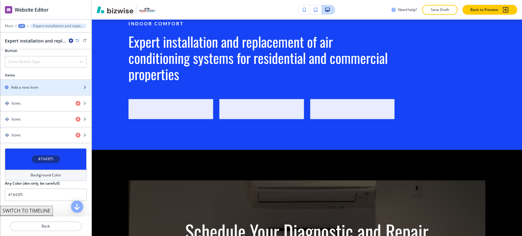
click at [38, 85] on h2 "Add a new item" at bounding box center [24, 87] width 27 height 5
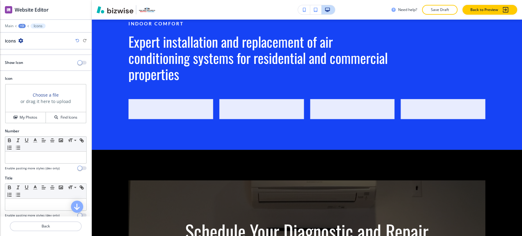
click at [24, 25] on div "+3" at bounding box center [21, 26] width 7 height 4
click at [31, 53] on button "Expert installation and replacement of air conditioning systems for residential…" at bounding box center [37, 57] width 39 height 11
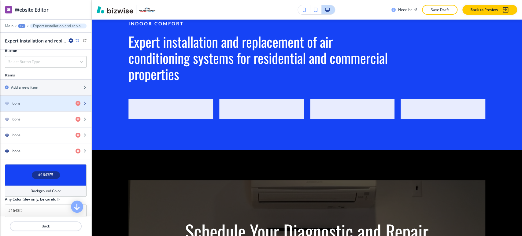
click at [34, 107] on div "button" at bounding box center [45, 108] width 91 height 5
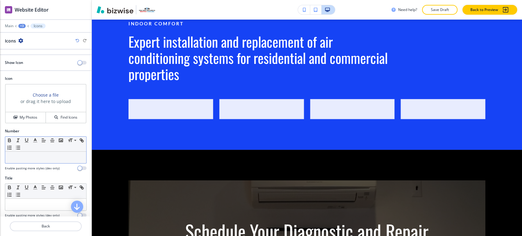
click at [38, 158] on p at bounding box center [45, 157] width 75 height 5
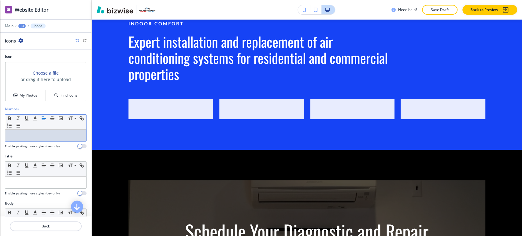
scroll to position [34, 0]
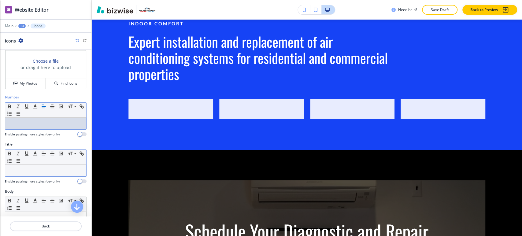
click at [35, 168] on p at bounding box center [45, 170] width 75 height 5
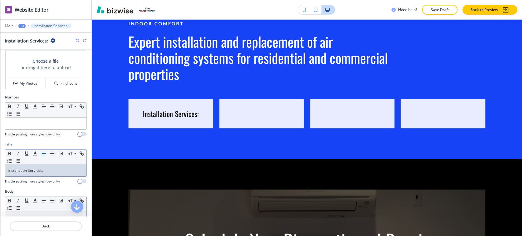
scroll to position [102, 0]
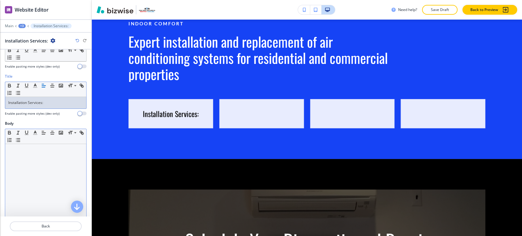
click at [37, 166] on div at bounding box center [45, 183] width 81 height 79
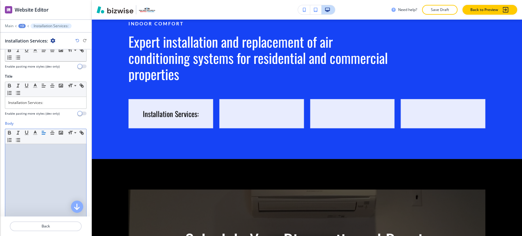
scroll to position [0, 0]
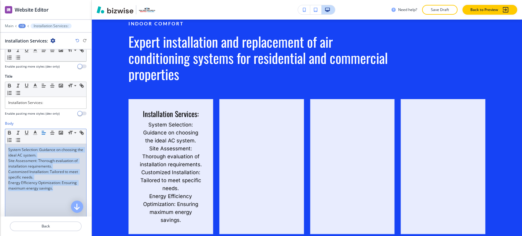
drag, startPoint x: 58, startPoint y: 189, endPoint x: 6, endPoint y: 148, distance: 66.3
click at [6, 148] on div "System Selection: Guidance on choosing the ideal AC system. Site Assessment: Th…" at bounding box center [45, 183] width 81 height 79
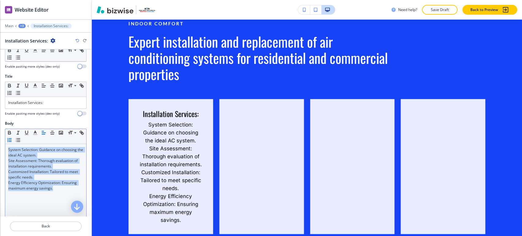
click at [11, 140] on line "button" at bounding box center [10, 140] width 2 height 0
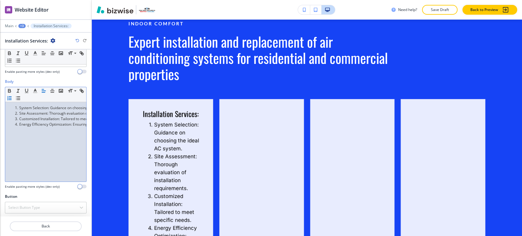
scroll to position [144, 0]
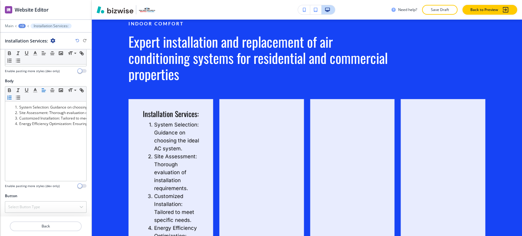
click at [23, 26] on div "+3" at bounding box center [21, 26] width 7 height 4
click at [24, 58] on p "Expert installation and replacement of air conditioning systems for residential…" at bounding box center [37, 57] width 31 height 5
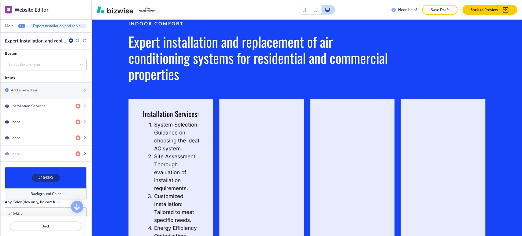
scroll to position [237, 0]
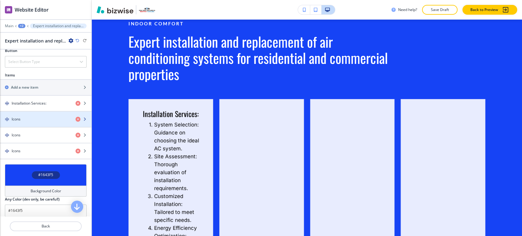
click at [31, 119] on div "Icons" at bounding box center [35, 118] width 71 height 5
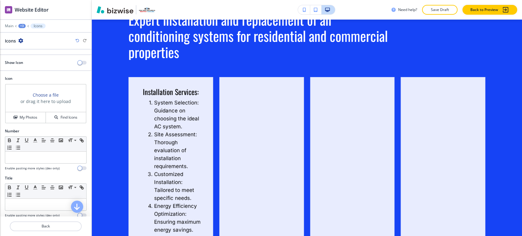
scroll to position [1197, 0]
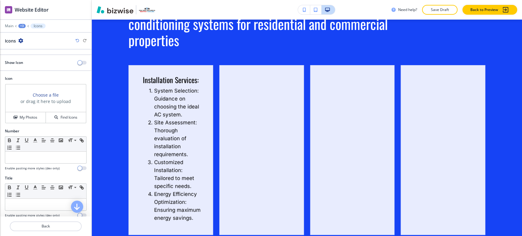
click at [32, 163] on div "Number Small Normal Large Huge Enable pasting more styles (dev only)" at bounding box center [46, 149] width 82 height 42
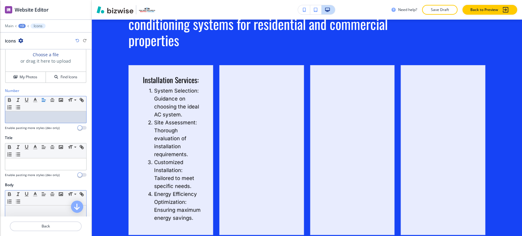
scroll to position [68, 0]
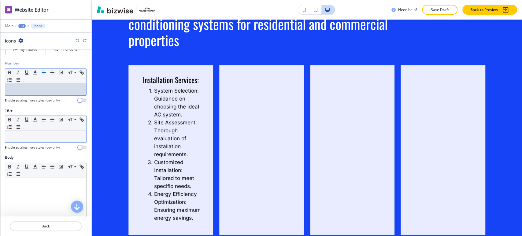
click at [39, 131] on div at bounding box center [45, 137] width 81 height 12
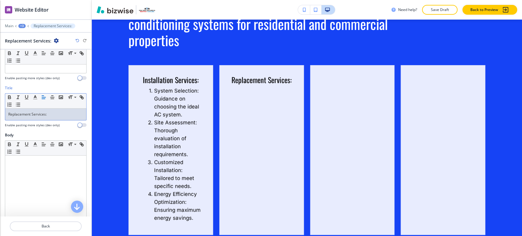
scroll to position [102, 0]
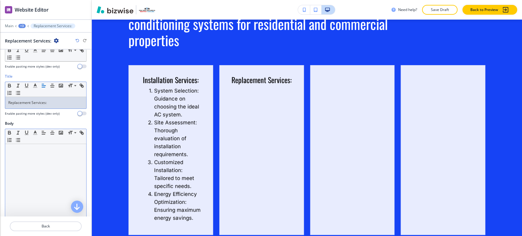
click at [15, 163] on div at bounding box center [45, 183] width 81 height 79
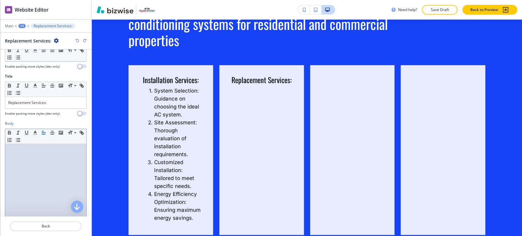
scroll to position [0, 0]
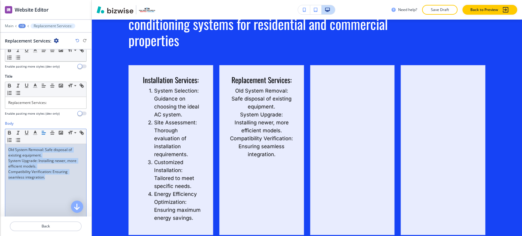
drag, startPoint x: 53, startPoint y: 178, endPoint x: 6, endPoint y: 148, distance: 55.6
click at [6, 148] on div "Old System Removal: Safe disposal of existing equipment. System Upgrade: Instal…" at bounding box center [45, 183] width 81 height 79
click at [12, 138] on icon "button" at bounding box center [9, 139] width 5 height 5
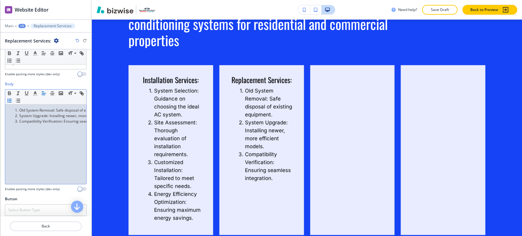
scroll to position [144, 0]
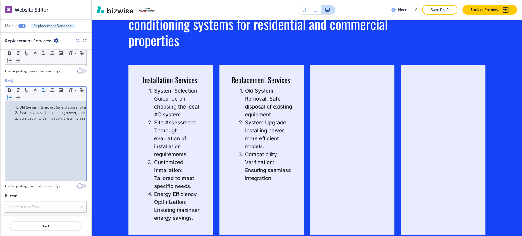
click at [24, 27] on div "+3" at bounding box center [21, 26] width 7 height 4
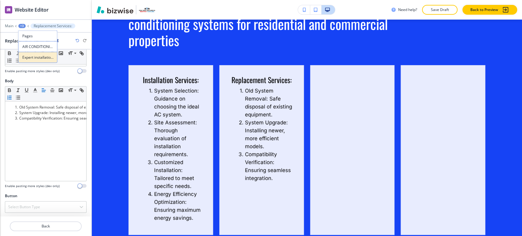
click at [32, 56] on p "Expert installation and replacement of air conditioning systems for residential…" at bounding box center [37, 57] width 31 height 5
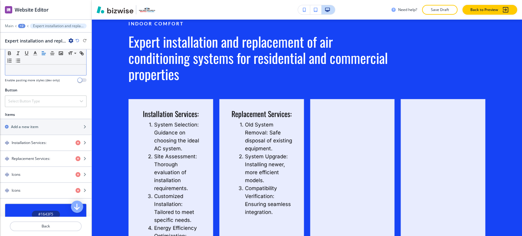
scroll to position [203, 0]
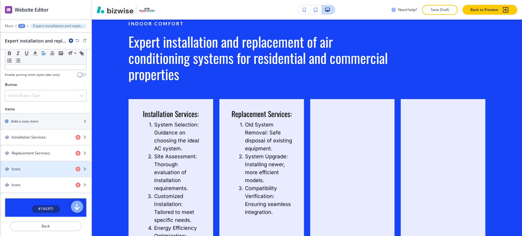
click at [34, 168] on div "Icons" at bounding box center [35, 168] width 71 height 5
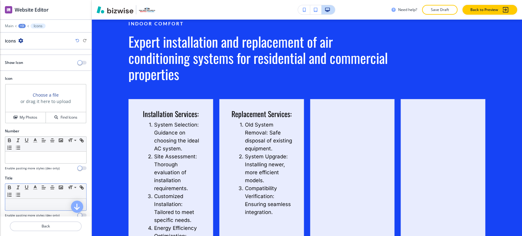
click at [31, 202] on p at bounding box center [45, 204] width 75 height 5
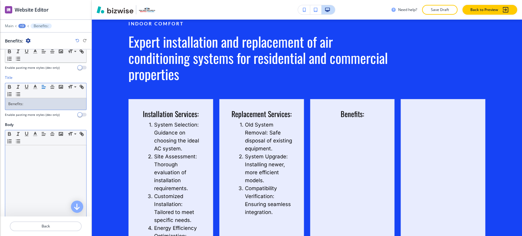
scroll to position [102, 0]
click at [42, 157] on div at bounding box center [45, 183] width 81 height 79
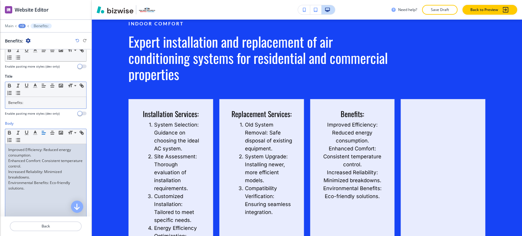
scroll to position [0, 0]
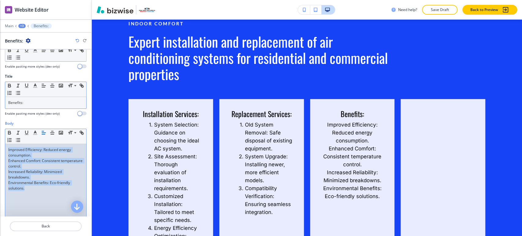
drag, startPoint x: 31, startPoint y: 189, endPoint x: 6, endPoint y: 146, distance: 49.3
click at [5, 149] on div "Improved Efficiency: Reduced energy consumption. Enhanced Comfort: Consistent t…" at bounding box center [45, 183] width 81 height 79
click at [12, 140] on icon "button" at bounding box center [9, 139] width 5 height 5
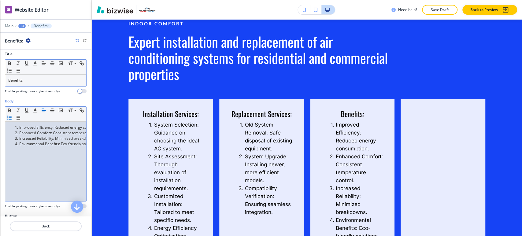
scroll to position [144, 0]
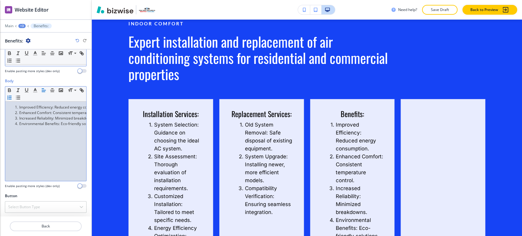
click at [19, 23] on div at bounding box center [45, 22] width 91 height 4
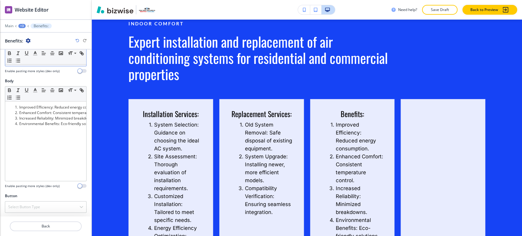
click at [22, 26] on div "+3" at bounding box center [21, 26] width 7 height 4
click at [28, 59] on p "Expert installation and replacement of air conditioning systems for residential…" at bounding box center [37, 57] width 31 height 5
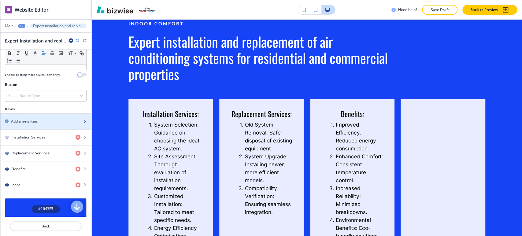
scroll to position [237, 0]
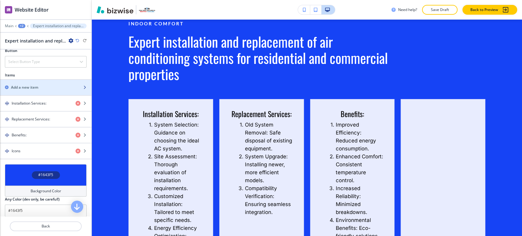
click at [41, 85] on div "Add a new item" at bounding box center [39, 87] width 78 height 5
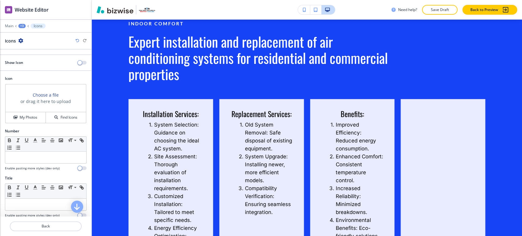
click at [21, 24] on div "+3" at bounding box center [21, 26] width 7 height 4
click at [29, 56] on p "Expert installation and replacement of air conditioning systems for residential…" at bounding box center [37, 57] width 31 height 5
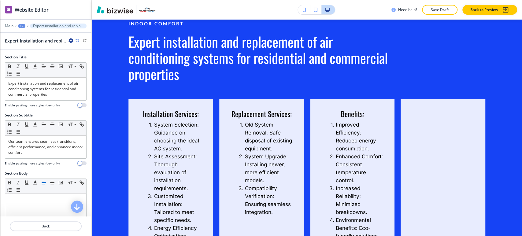
scroll to position [170, 0]
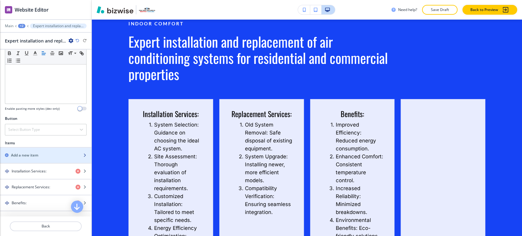
click at [39, 156] on div "Add a new item" at bounding box center [39, 154] width 78 height 5
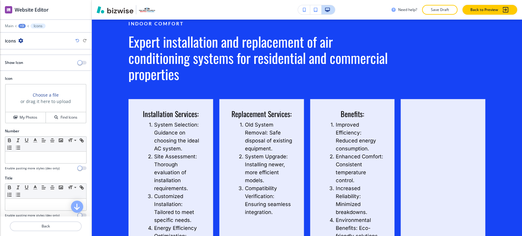
click at [22, 24] on div "+3" at bounding box center [21, 26] width 7 height 4
click at [29, 58] on p "Expert installation and replacement of air conditioning systems for residential…" at bounding box center [37, 57] width 31 height 5
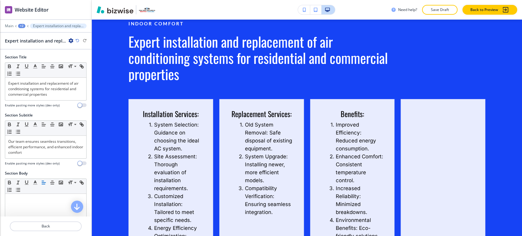
scroll to position [237, 0]
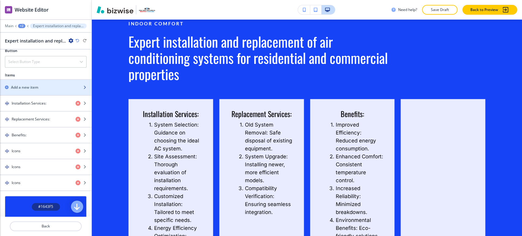
click at [36, 85] on h2 "Add a new item" at bounding box center [24, 87] width 27 height 5
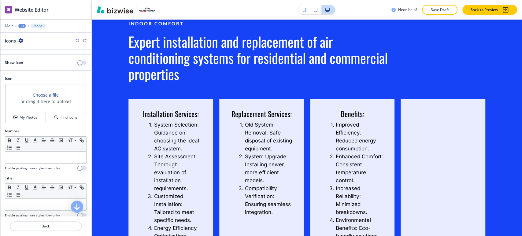
click at [22, 25] on div "+3" at bounding box center [21, 26] width 7 height 4
click at [35, 56] on p "Expert installation and replacement of air conditioning systems for residential…" at bounding box center [37, 57] width 31 height 5
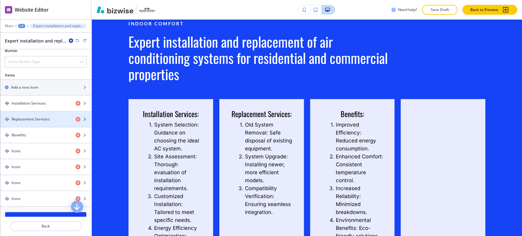
scroll to position [306, 0]
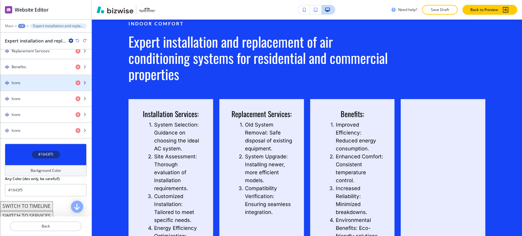
click at [37, 83] on div "Icons" at bounding box center [35, 82] width 71 height 5
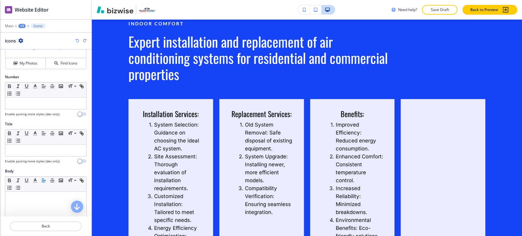
scroll to position [42, 0]
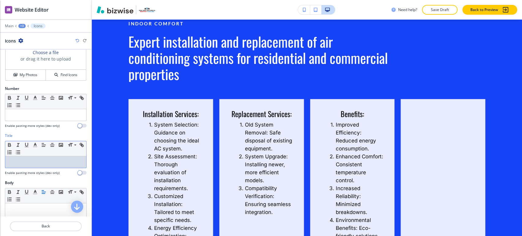
click at [32, 161] on p at bounding box center [45, 161] width 75 height 5
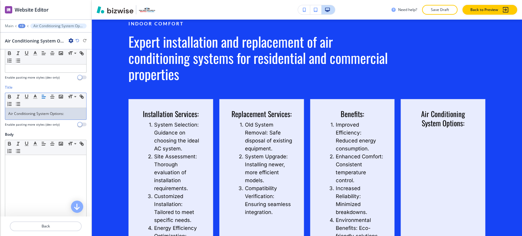
scroll to position [144, 0]
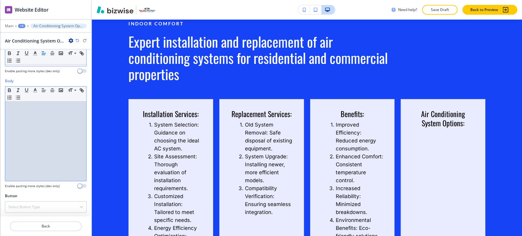
click at [33, 118] on div at bounding box center [45, 140] width 81 height 79
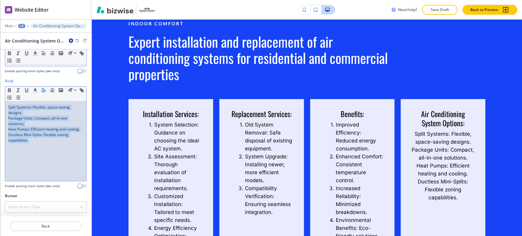
drag, startPoint x: 35, startPoint y: 147, endPoint x: 5, endPoint y: 105, distance: 51.4
click at [5, 105] on div "Split Systems: Flexible, space-saving designs. Package Units: Compact, all-in-o…" at bounding box center [45, 140] width 81 height 79
click at [12, 95] on icon "button" at bounding box center [9, 97] width 5 height 5
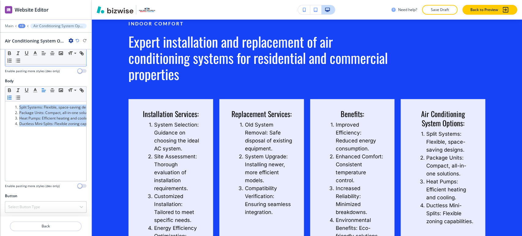
click at [22, 26] on div "+3" at bounding box center [21, 26] width 7 height 4
click at [29, 56] on p "Expert installation and replacement of air conditioning systems for residential…" at bounding box center [37, 57] width 31 height 5
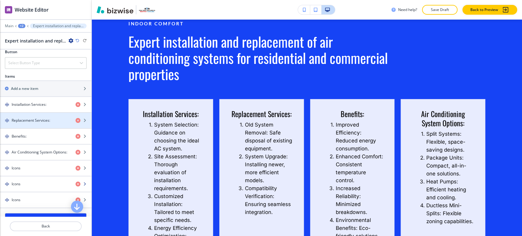
scroll to position [271, 0]
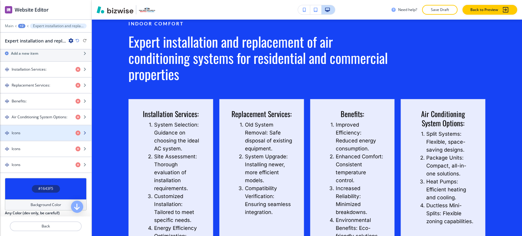
click at [34, 136] on div "button" at bounding box center [45, 138] width 91 height 5
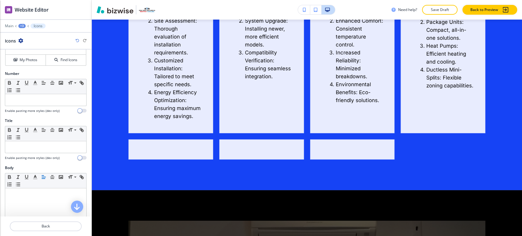
scroll to position [68, 0]
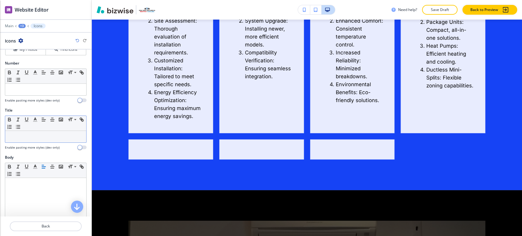
click at [33, 138] on p at bounding box center [45, 136] width 75 height 5
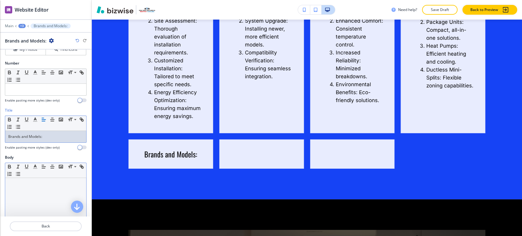
click at [46, 185] on p at bounding box center [45, 183] width 75 height 5
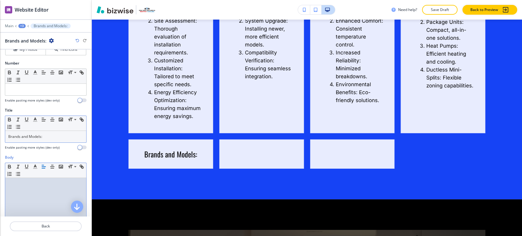
scroll to position [0, 0]
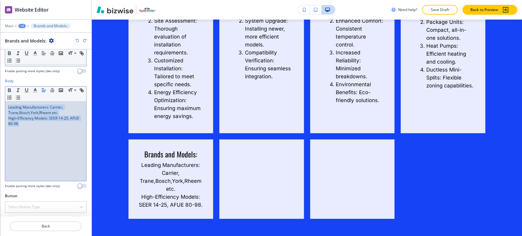
drag, startPoint x: 35, startPoint y: 129, endPoint x: 16, endPoint y: 104, distance: 31.4
click at [6, 107] on div "Leading Manufacturers: Carrier, Trane,Bosch,York,Rheem etc. High-Efficiency Mod…" at bounding box center [45, 140] width 81 height 79
click at [12, 97] on icon "button" at bounding box center [9, 97] width 5 height 5
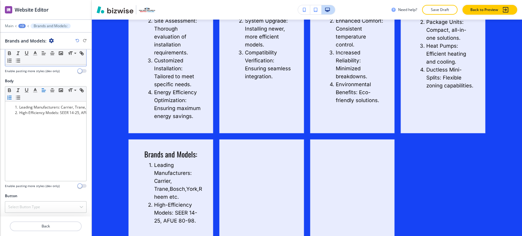
click at [20, 25] on div "+3" at bounding box center [21, 26] width 7 height 4
click at [30, 59] on p "Expert installation and replacement of air conditioning systems for residential…" at bounding box center [37, 57] width 31 height 5
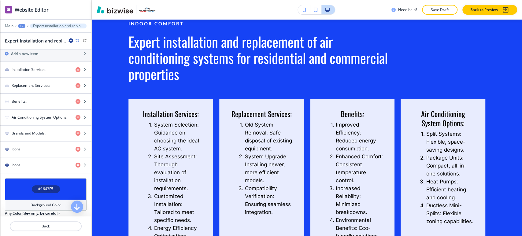
scroll to position [1163, 0]
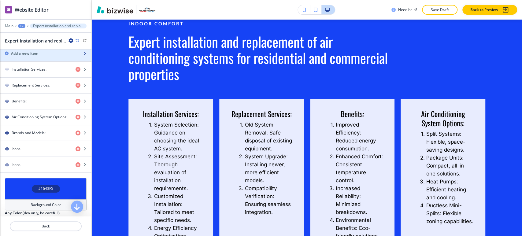
click at [38, 58] on div "button" at bounding box center [45, 58] width 91 height 5
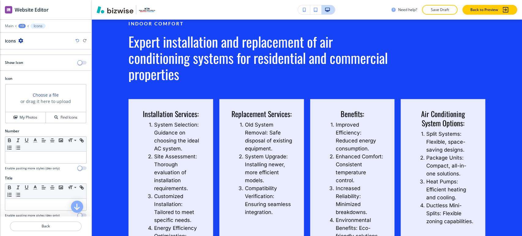
click at [22, 27] on div "+3" at bounding box center [21, 26] width 7 height 4
click at [25, 61] on button "Expert installation and replacement of air conditioning systems for residential…" at bounding box center [37, 57] width 39 height 11
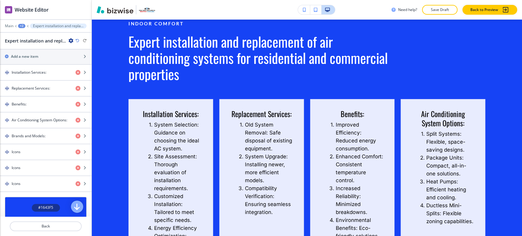
scroll to position [339, 0]
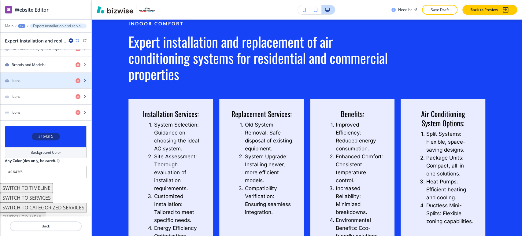
click at [46, 80] on div "Icons" at bounding box center [35, 80] width 71 height 5
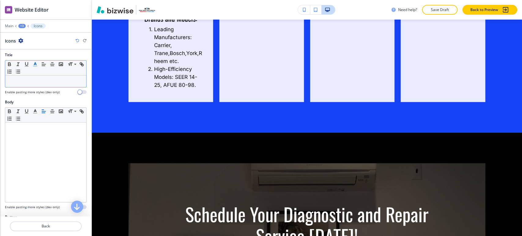
scroll to position [102, 0]
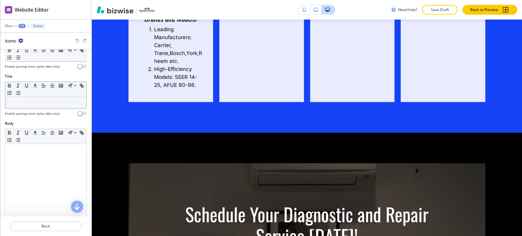
click at [36, 101] on p at bounding box center [45, 102] width 75 height 5
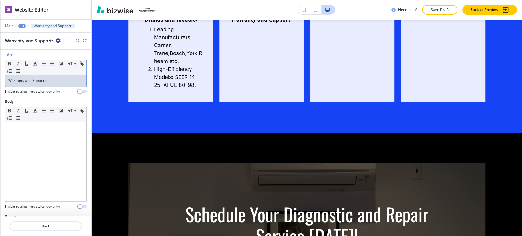
scroll to position [144, 0]
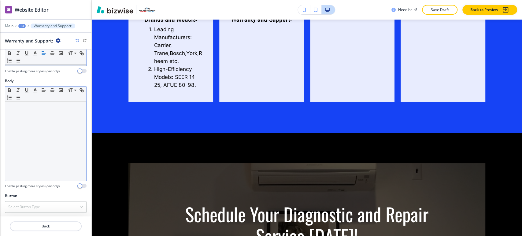
click at [54, 115] on div at bounding box center [45, 140] width 81 height 79
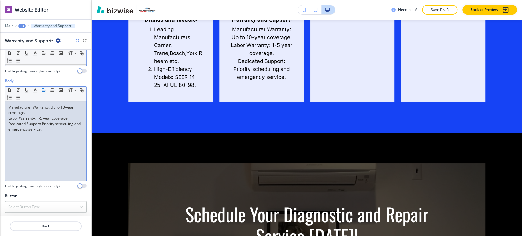
scroll to position [0, 0]
drag, startPoint x: 54, startPoint y: 131, endPoint x: 5, endPoint y: 105, distance: 55.5
click at [5, 105] on div "Body Small Normal Large Huge Manufacturer Warranty: Up to 10-year coverage. Lab…" at bounding box center [45, 135] width 91 height 115
click at [12, 95] on icon "button" at bounding box center [9, 97] width 5 height 5
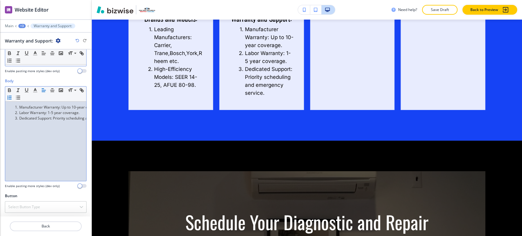
click at [25, 25] on div "+3" at bounding box center [21, 26] width 7 height 4
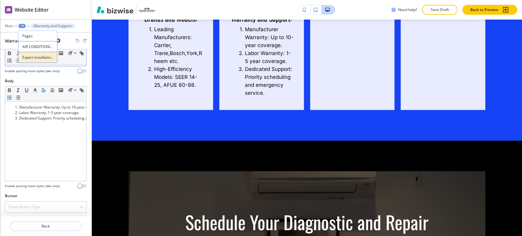
click at [31, 58] on p "Expert installation and replacement of air conditioning systems for residential…" at bounding box center [37, 57] width 31 height 5
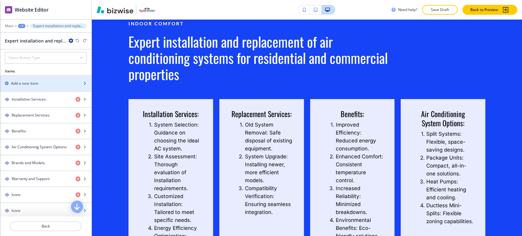
scroll to position [339, 0]
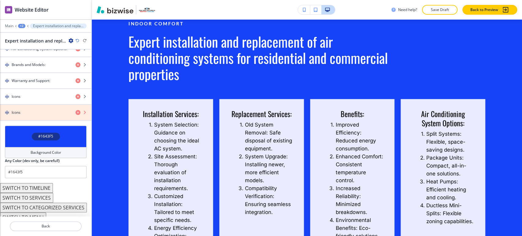
click at [75, 110] on icon "button" at bounding box center [77, 112] width 5 height 5
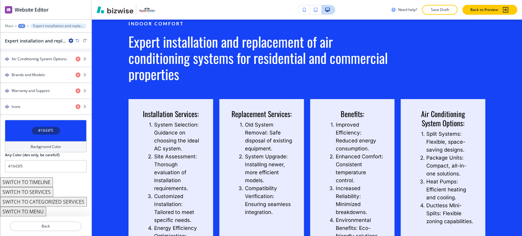
scroll to position [330, 0]
click at [37, 106] on div "Icons" at bounding box center [35, 106] width 71 height 5
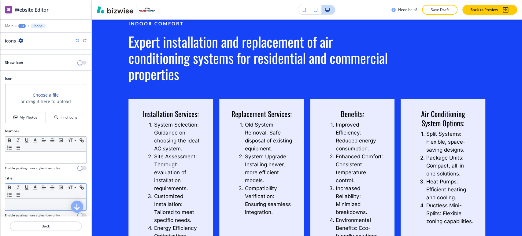
click at [26, 200] on div at bounding box center [45, 205] width 81 height 12
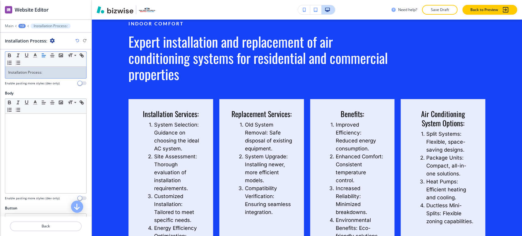
scroll to position [144, 0]
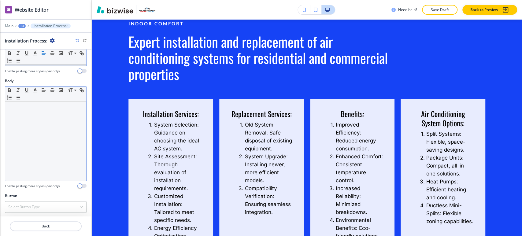
click at [43, 116] on div at bounding box center [45, 140] width 81 height 79
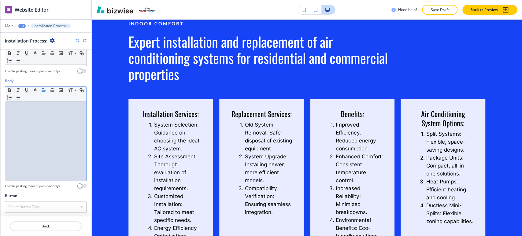
scroll to position [0, 0]
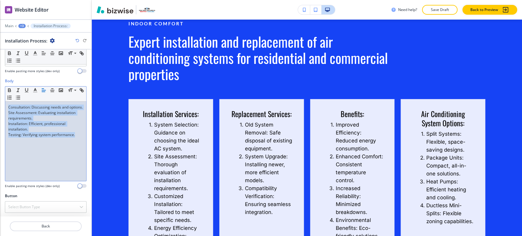
drag, startPoint x: 77, startPoint y: 139, endPoint x: 7, endPoint y: 107, distance: 77.1
click at [7, 107] on div "Consultation: Discussing needs and options. Site Assessment: Evaluating install…" at bounding box center [45, 140] width 81 height 79
click at [11, 99] on line "button" at bounding box center [10, 99] width 2 height 0
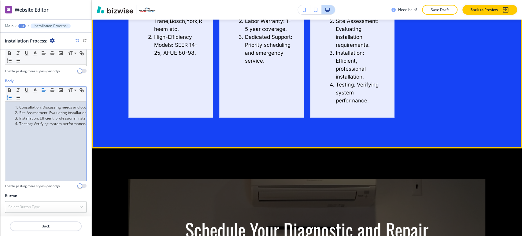
scroll to position [1503, 0]
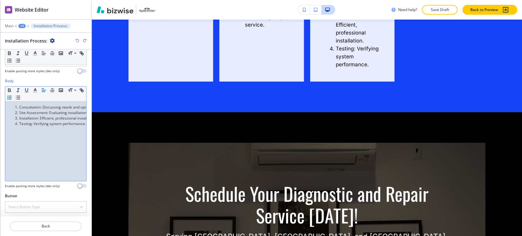
drag, startPoint x: 49, startPoint y: 149, endPoint x: 59, endPoint y: 145, distance: 10.7
click at [49, 148] on div "Consultation: Discussing needs and options. Site Assessment: Evaluating install…" at bounding box center [45, 140] width 81 height 79
drag, startPoint x: 47, startPoint y: 116, endPoint x: 39, endPoint y: 121, distance: 9.2
click at [47, 116] on li "Installation: Efficient, professional installation." at bounding box center [48, 117] width 69 height 5
click at [40, 129] on div "Consultation: Discussing needs and options. Site Assessment: Evaluating install…" at bounding box center [45, 140] width 81 height 79
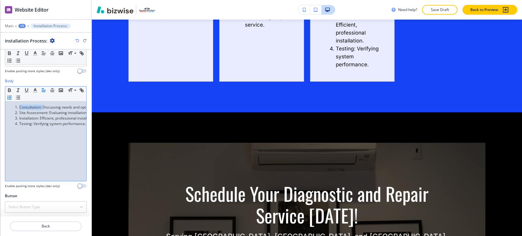
drag, startPoint x: 42, startPoint y: 106, endPoint x: 19, endPoint y: 106, distance: 22.9
click at [19, 106] on li "Consultation: Discussing needs and options." at bounding box center [48, 106] width 69 height 5
click at [10, 90] on icon "button" at bounding box center [9, 89] width 5 height 5
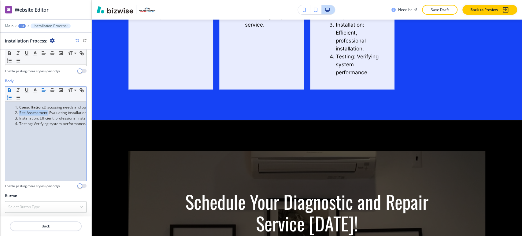
drag, startPoint x: 47, startPoint y: 111, endPoint x: 19, endPoint y: 112, distance: 28.1
click at [19, 112] on li "Site Assessment: Evaluating installation requirements." at bounding box center [48, 112] width 69 height 5
click at [9, 90] on icon "button" at bounding box center [9, 89] width 5 height 5
drag, startPoint x: 39, startPoint y: 117, endPoint x: 18, endPoint y: 118, distance: 21.1
click at [18, 118] on li "Installation: Efficient, professional installation." at bounding box center [48, 117] width 69 height 5
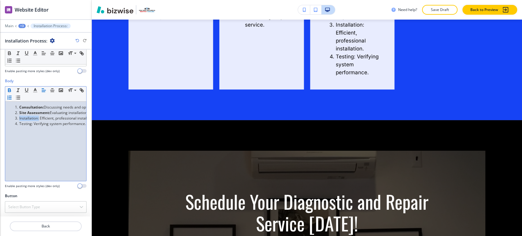
click at [10, 90] on icon "button" at bounding box center [9, 89] width 5 height 5
drag, startPoint x: 32, startPoint y: 122, endPoint x: 19, endPoint y: 123, distance: 12.9
click at [19, 123] on li "Testing: Verifying system performance." at bounding box center [48, 123] width 69 height 5
click at [10, 89] on icon "button" at bounding box center [9, 90] width 2 height 2
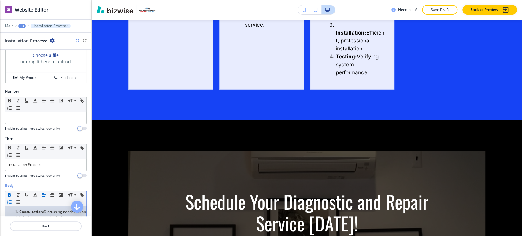
scroll to position [9, 0]
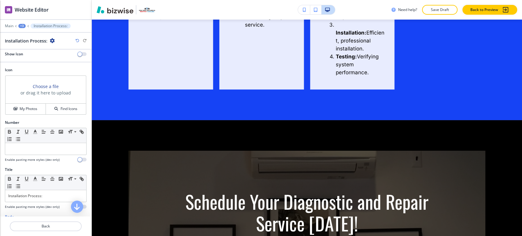
click at [21, 26] on div "+3" at bounding box center [21, 26] width 7 height 4
click at [37, 58] on p "Expert installation and replacement of air conditioning systems for residential…" at bounding box center [37, 57] width 31 height 5
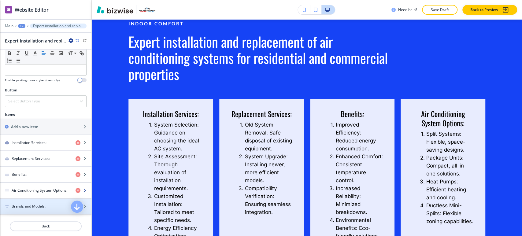
scroll to position [237, 0]
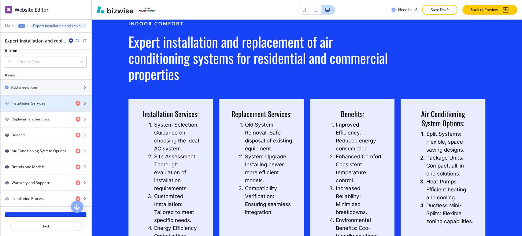
click at [45, 106] on div "button" at bounding box center [45, 108] width 91 height 5
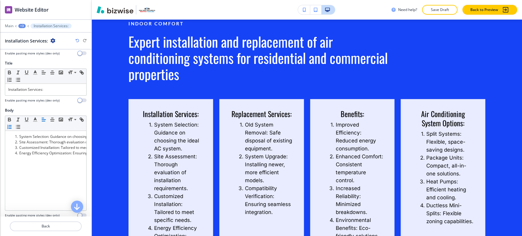
scroll to position [144, 0]
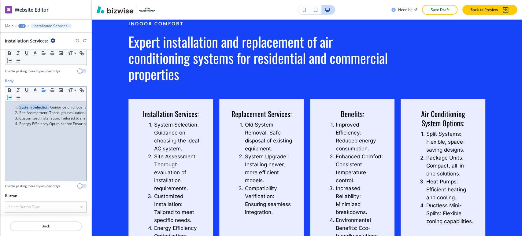
drag, startPoint x: 49, startPoint y: 107, endPoint x: 18, endPoint y: 107, distance: 30.9
click at [18, 107] on li "System Selection: Guidance on choosing the ideal AC system." at bounding box center [48, 106] width 69 height 5
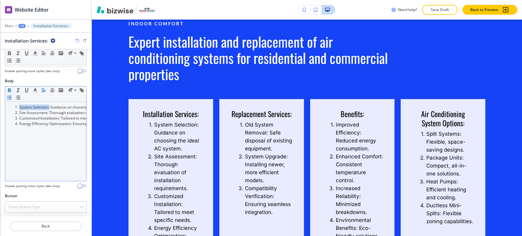
drag, startPoint x: 7, startPoint y: 89, endPoint x: 16, endPoint y: 93, distance: 9.2
click at [7, 89] on icon "button" at bounding box center [9, 89] width 5 height 5
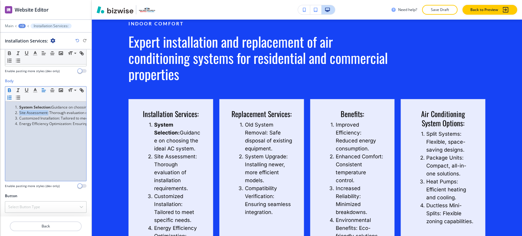
drag, startPoint x: 48, startPoint y: 112, endPoint x: 19, endPoint y: 111, distance: 29.0
click at [19, 111] on li "Site Assessment: Thorough evaluation of installation requirements." at bounding box center [48, 112] width 69 height 5
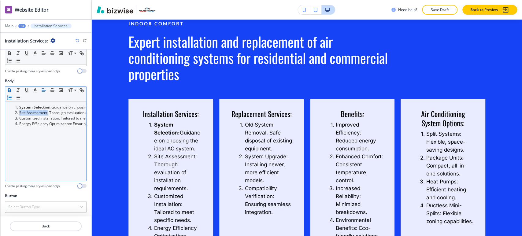
click at [7, 87] on icon "button" at bounding box center [9, 89] width 5 height 5
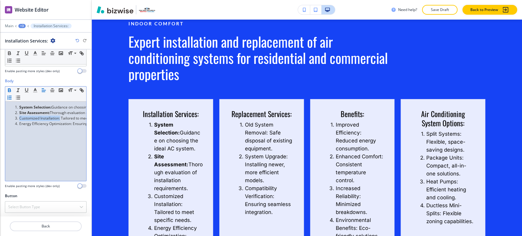
drag, startPoint x: 60, startPoint y: 117, endPoint x: 19, endPoint y: 112, distance: 41.6
click at [19, 117] on li "Customized Installation: Tailored to meet specific needs." at bounding box center [48, 117] width 69 height 5
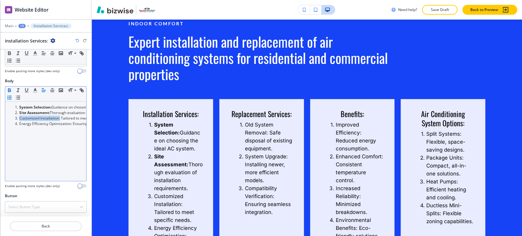
drag, startPoint x: 9, startPoint y: 88, endPoint x: 19, endPoint y: 93, distance: 11.3
click at [9, 88] on icon "button" at bounding box center [9, 89] width 5 height 5
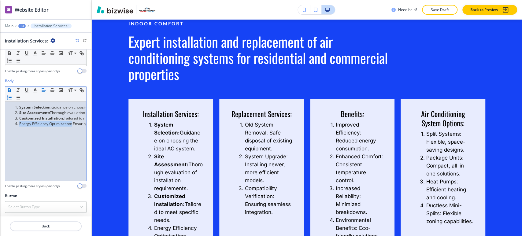
drag, startPoint x: 71, startPoint y: 123, endPoint x: 20, endPoint y: 123, distance: 51.9
click at [19, 123] on li "Energy Efficiency Optimization: Ensuring maximum energy savings." at bounding box center [48, 123] width 69 height 5
click at [10, 90] on icon "button" at bounding box center [9, 91] width 2 height 2
click at [46, 132] on div "System Selection: Guidance on choosing the ideal AC system. Site Assessment: Th…" at bounding box center [45, 140] width 81 height 79
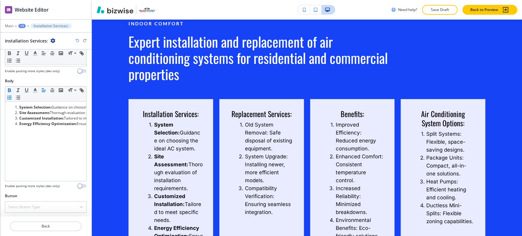
click at [24, 28] on div "+3" at bounding box center [21, 26] width 7 height 4
click at [32, 57] on p "Expert installation and replacement of air conditioning systems for residential…" at bounding box center [37, 57] width 31 height 5
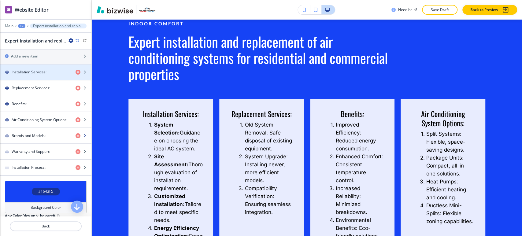
scroll to position [271, 0]
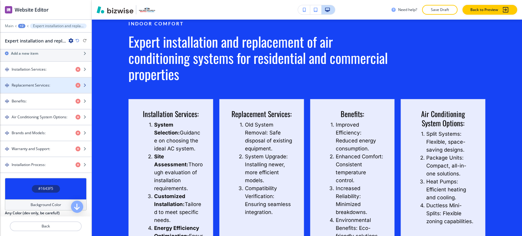
click at [51, 86] on div "Replacement Services:" at bounding box center [35, 84] width 71 height 5
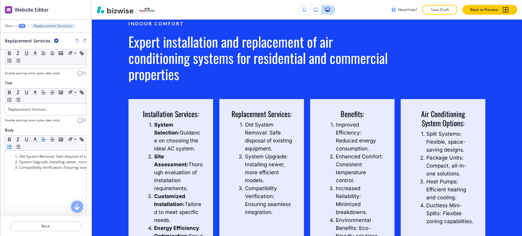
scroll to position [136, 0]
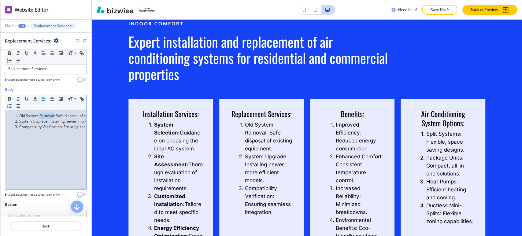
drag, startPoint x: 54, startPoint y: 114, endPoint x: 38, endPoint y: 114, distance: 15.9
click at [38, 114] on li "Old System Removal: Safe disposal of existing equipment." at bounding box center [48, 115] width 69 height 5
click at [54, 114] on li "Old System Removal: Safe disposal of existing equipment." at bounding box center [48, 115] width 69 height 5
drag, startPoint x: 55, startPoint y: 114, endPoint x: 21, endPoint y: 110, distance: 34.2
click at [20, 114] on li "Old System Removal: Safe disposal of existing equipment." at bounding box center [48, 115] width 69 height 5
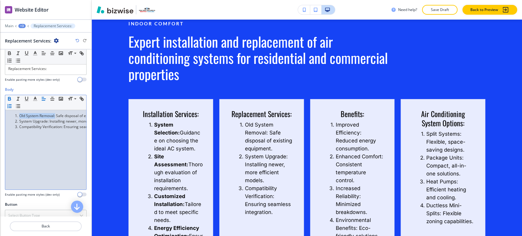
click at [9, 97] on icon "button" at bounding box center [9, 98] width 2 height 2
drag, startPoint x: 48, startPoint y: 120, endPoint x: 18, endPoint y: 116, distance: 30.2
click at [19, 120] on li "System Upgrade: Installing newer, more efficient models." at bounding box center [48, 121] width 69 height 5
click at [10, 97] on icon "button" at bounding box center [9, 98] width 5 height 5
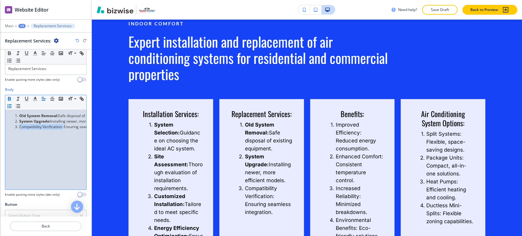
drag, startPoint x: 63, startPoint y: 125, endPoint x: 20, endPoint y: 125, distance: 43.7
click at [20, 125] on li "Compatibility Verification: Ensuring seamless integration." at bounding box center [48, 126] width 69 height 5
click at [9, 97] on icon "button" at bounding box center [9, 98] width 2 height 2
click at [21, 27] on div "+3" at bounding box center [21, 26] width 7 height 4
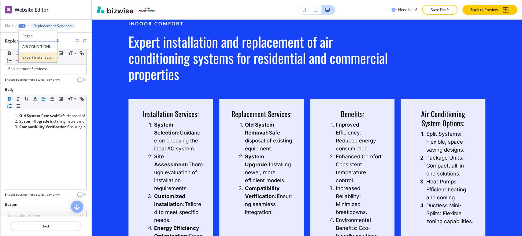
click at [37, 61] on button "Expert installation and replacement of air conditioning systems for residential…" at bounding box center [37, 57] width 39 height 11
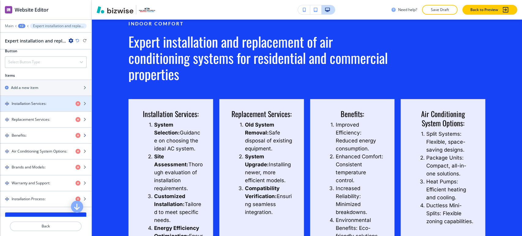
scroll to position [237, 0]
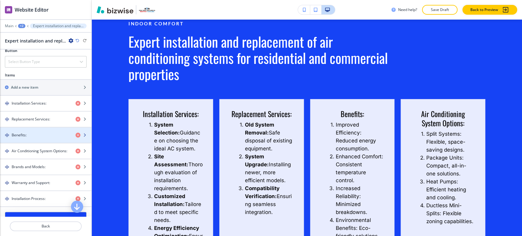
click at [38, 138] on div "button" at bounding box center [45, 140] width 91 height 5
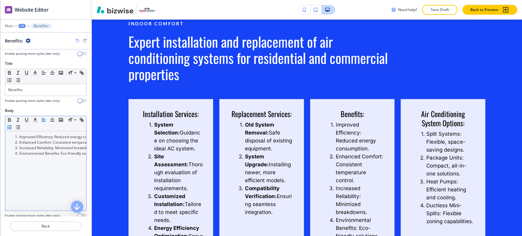
scroll to position [136, 0]
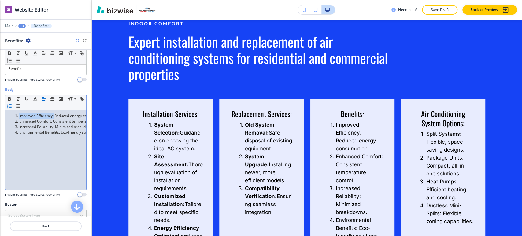
drag, startPoint x: 53, startPoint y: 114, endPoint x: 22, endPoint y: 111, distance: 31.9
click at [17, 116] on li "Improved Efficiency: Reduced energy consumption." at bounding box center [48, 115] width 69 height 5
click at [11, 98] on icon "button" at bounding box center [9, 98] width 5 height 5
drag, startPoint x: 52, startPoint y: 121, endPoint x: 19, endPoint y: 120, distance: 33.3
click at [19, 120] on li "Enhanced Comfort: Consistent temperature control." at bounding box center [48, 121] width 69 height 5
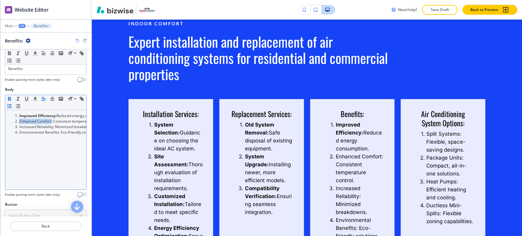
click at [11, 96] on icon "button" at bounding box center [9, 98] width 5 height 5
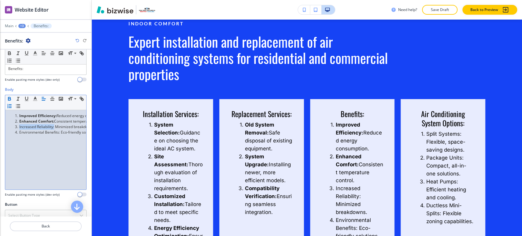
drag, startPoint x: 54, startPoint y: 126, endPoint x: 20, endPoint y: 126, distance: 34.8
click at [20, 126] on li "Increased Reliability: Minimized breakdowns." at bounding box center [48, 126] width 69 height 5
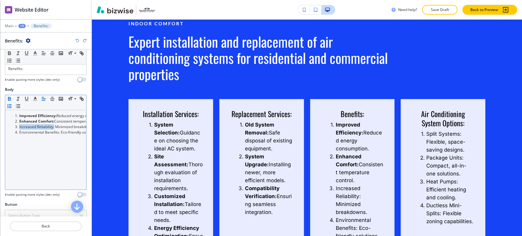
click at [10, 99] on icon "button" at bounding box center [9, 100] width 2 height 2
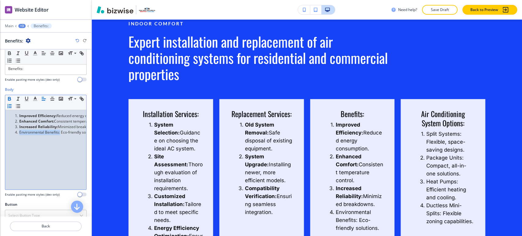
drag, startPoint x: 60, startPoint y: 130, endPoint x: 22, endPoint y: 129, distance: 37.9
click at [19, 130] on li "Environmental Benefits: Eco-friendly solutions." at bounding box center [48, 132] width 69 height 5
click at [9, 96] on icon "button" at bounding box center [9, 98] width 5 height 5
click at [22, 25] on div "+3" at bounding box center [21, 26] width 7 height 4
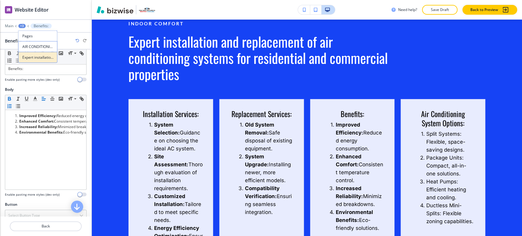
click at [34, 58] on p "Expert installation and replacement of air conditioning systems for residential…" at bounding box center [37, 57] width 31 height 5
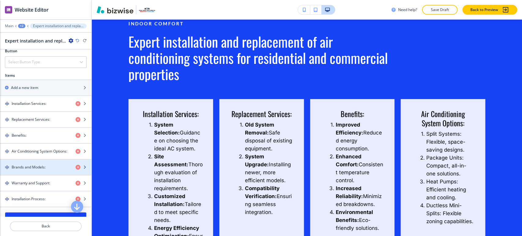
scroll to position [237, 0]
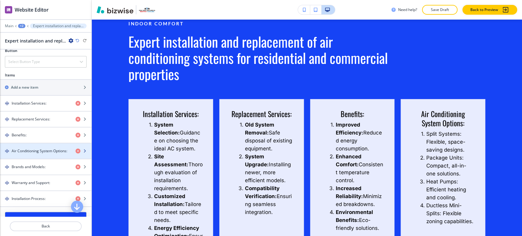
click at [43, 151] on h4 "Air Conditioning System Options:" at bounding box center [40, 150] width 56 height 5
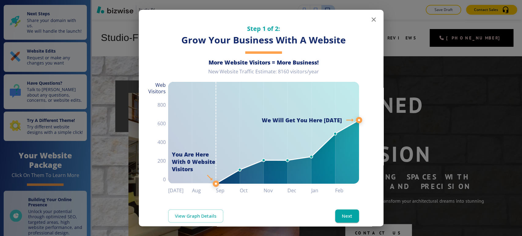
click at [371, 21] on icon "button" at bounding box center [373, 19] width 4 height 4
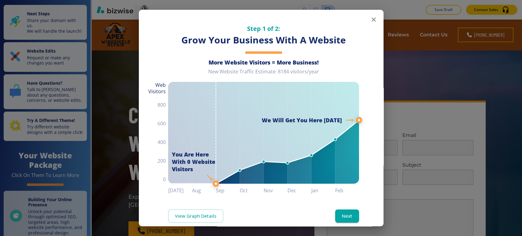
drag, startPoint x: 370, startPoint y: 17, endPoint x: 366, endPoint y: 17, distance: 4.0
click at [370, 17] on icon "button" at bounding box center [373, 19] width 7 height 7
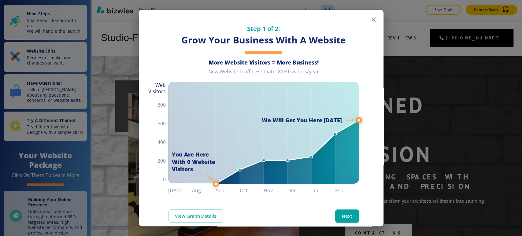
click at [371, 20] on icon "button" at bounding box center [373, 19] width 4 height 4
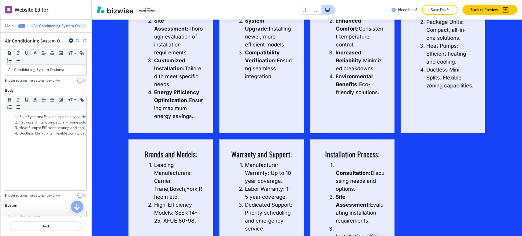
scroll to position [144, 0]
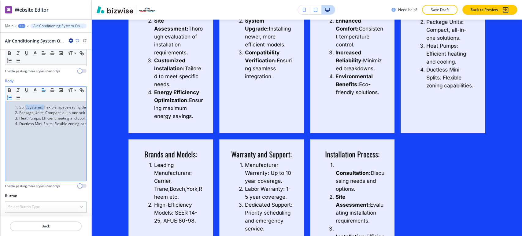
drag, startPoint x: 43, startPoint y: 105, endPoint x: 33, endPoint y: 105, distance: 9.8
click at [25, 105] on li "Split Systems: Flexible, space-saving designs." at bounding box center [48, 106] width 69 height 5
click at [39, 105] on li "Split Systems: Flexible, space-saving designs." at bounding box center [48, 106] width 69 height 5
drag, startPoint x: 43, startPoint y: 106, endPoint x: 19, endPoint y: 106, distance: 24.1
click at [19, 106] on li "Split Systems: Flexible, space-saving designs." at bounding box center [48, 106] width 69 height 5
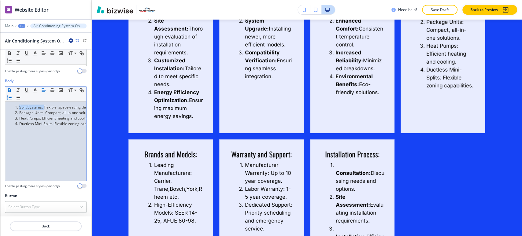
click at [9, 90] on icon "button" at bounding box center [9, 91] width 2 height 2
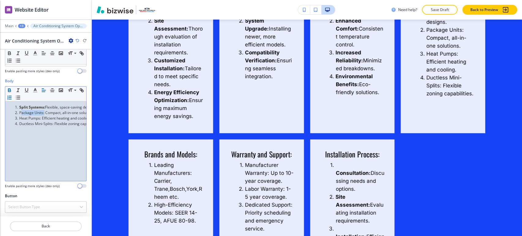
drag, startPoint x: 44, startPoint y: 111, endPoint x: 20, endPoint y: 111, distance: 23.8
click at [20, 111] on li "Package Units: Compact, all-in-one solutions." at bounding box center [48, 112] width 69 height 5
drag, startPoint x: 19, startPoint y: 112, endPoint x: 45, endPoint y: 112, distance: 26.0
click at [45, 112] on li "Package Units: Compact, all-in-one solutions." at bounding box center [48, 112] width 69 height 5
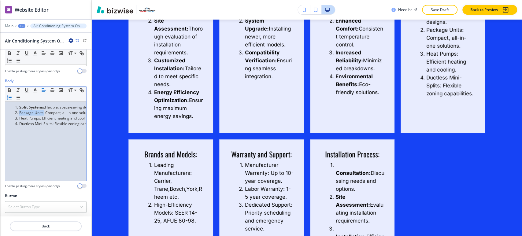
drag, startPoint x: 44, startPoint y: 112, endPoint x: 20, endPoint y: 112, distance: 24.4
click at [20, 112] on li "Package Units: Compact, all-in-one solutions." at bounding box center [48, 112] width 69 height 5
click at [10, 90] on icon "button" at bounding box center [9, 91] width 2 height 2
drag, startPoint x: 41, startPoint y: 118, endPoint x: 19, endPoint y: 117, distance: 22.0
click at [19, 118] on li "Heat Pumps: Efficient heating and cooling." at bounding box center [48, 117] width 69 height 5
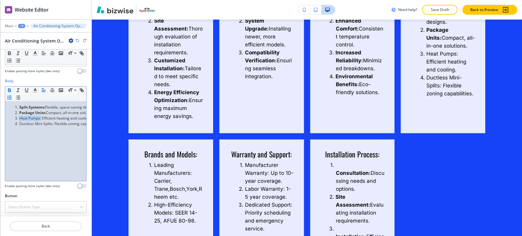
click at [10, 90] on icon "button" at bounding box center [9, 91] width 2 height 2
drag, startPoint x: 53, startPoint y: 122, endPoint x: 21, endPoint y: 118, distance: 32.6
click at [19, 121] on li "Ductless Mini-Splits: Flexible zoning capabilities." at bounding box center [48, 123] width 69 height 5
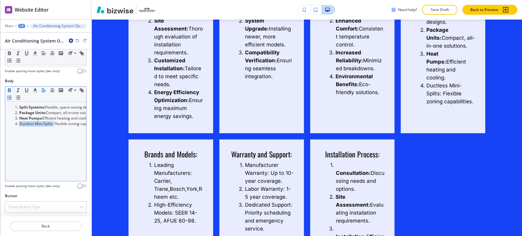
click at [10, 90] on icon "button" at bounding box center [9, 89] width 5 height 5
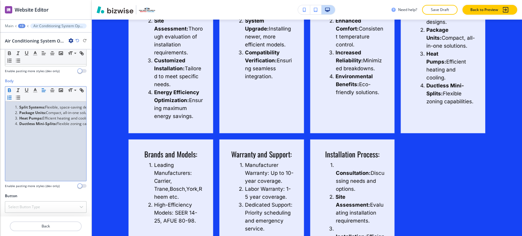
click at [18, 26] on div "+3" at bounding box center [21, 26] width 7 height 4
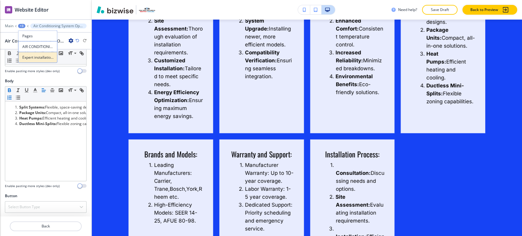
click at [27, 56] on p "Expert installation and replacement of air conditioning systems for residential…" at bounding box center [37, 57] width 31 height 5
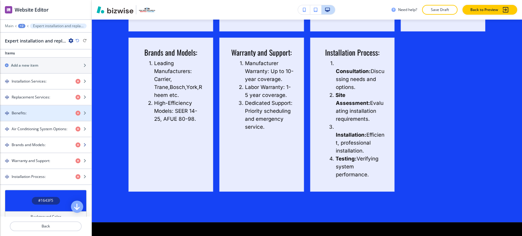
scroll to position [271, 0]
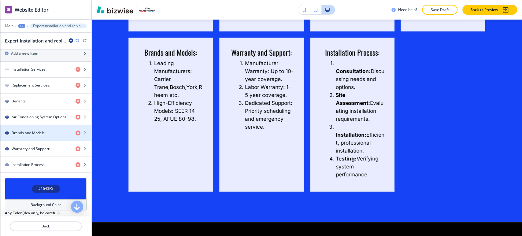
click at [40, 133] on h4 "Brands and Models:" at bounding box center [29, 132] width 34 height 5
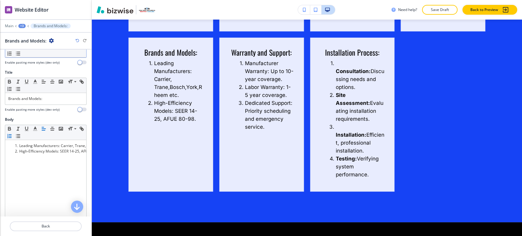
scroll to position [136, 0]
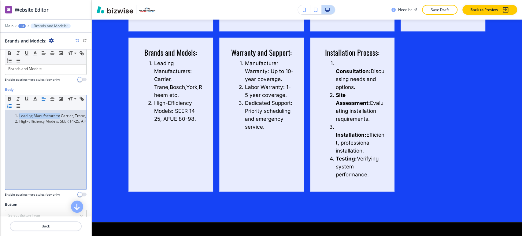
drag, startPoint x: 60, startPoint y: 115, endPoint x: 18, endPoint y: 116, distance: 41.9
click at [18, 116] on li "Leading Manufacturers: Carrier, Trane,Bosch,York,Rheem etc." at bounding box center [48, 115] width 69 height 5
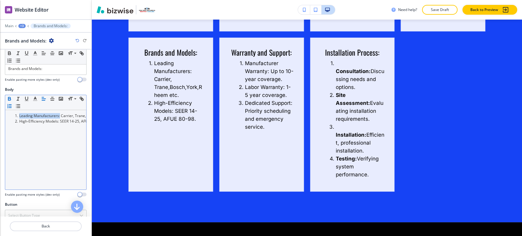
click at [10, 97] on icon "button" at bounding box center [9, 98] width 2 height 2
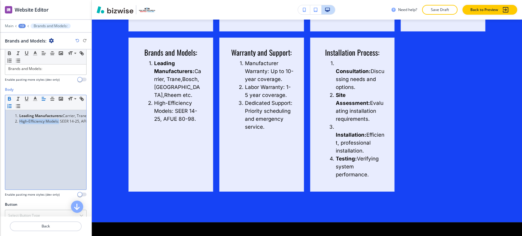
drag, startPoint x: 59, startPoint y: 121, endPoint x: 19, endPoint y: 120, distance: 39.4
click at [19, 120] on li "High-Efficiency Models: SEER 14-25, AFUE 80-98." at bounding box center [48, 121] width 69 height 5
click at [10, 99] on icon "button" at bounding box center [9, 98] width 5 height 5
click at [20, 28] on div at bounding box center [45, 30] width 91 height 4
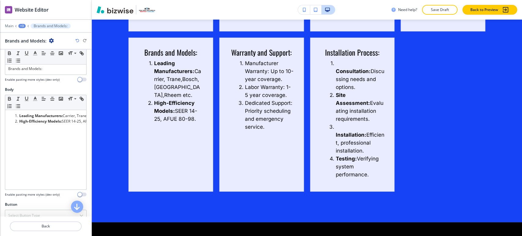
click at [22, 26] on div "+3" at bounding box center [21, 26] width 7 height 4
click at [40, 56] on p "Expert installation and replacement of air conditioning systems for residential…" at bounding box center [37, 57] width 31 height 5
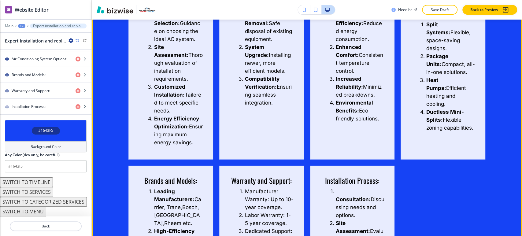
scroll to position [1401, 0]
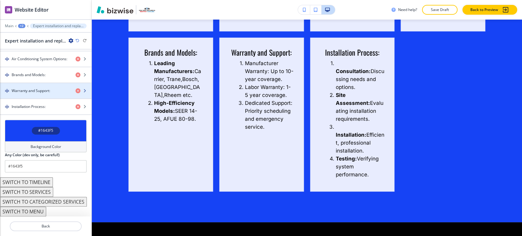
click at [34, 91] on h4 "Warranty and Support:" at bounding box center [31, 90] width 38 height 5
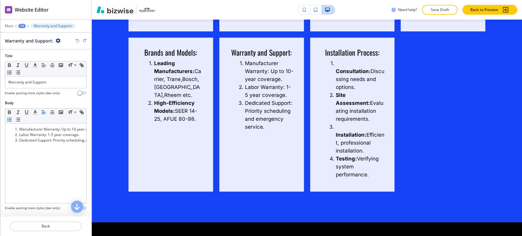
scroll to position [110, 0]
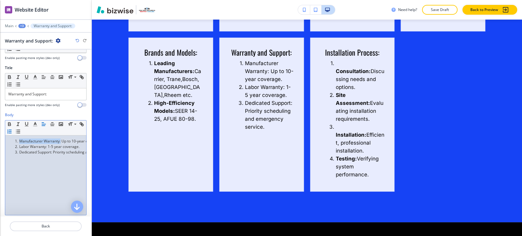
drag, startPoint x: 60, startPoint y: 140, endPoint x: 20, endPoint y: 141, distance: 40.6
click at [20, 141] on li "Manufacturer Warranty: Up to 10-year coverage." at bounding box center [48, 140] width 69 height 5
click at [10, 121] on icon "button" at bounding box center [9, 123] width 5 height 5
drag, startPoint x: 47, startPoint y: 146, endPoint x: 19, endPoint y: 146, distance: 27.5
click at [19, 146] on li "Labor Warranty: 1-5 year coverage." at bounding box center [48, 146] width 69 height 5
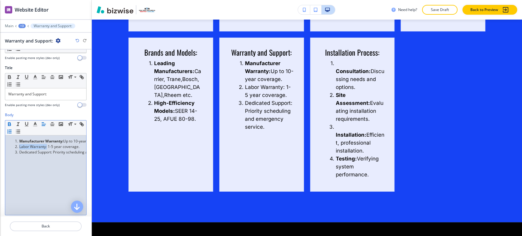
click at [11, 123] on icon "button" at bounding box center [9, 123] width 5 height 5
drag, startPoint x: 53, startPoint y: 151, endPoint x: 28, endPoint y: 138, distance: 27.6
click at [19, 151] on li "Dedicated Support: Priority scheduling and emergency service." at bounding box center [48, 151] width 69 height 5
click at [10, 123] on icon "button" at bounding box center [9, 124] width 2 height 2
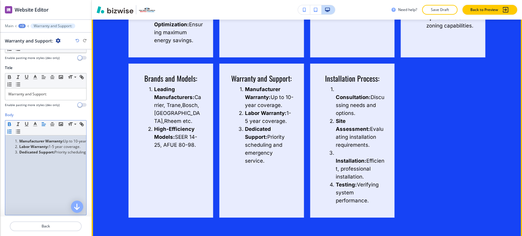
scroll to position [1299, 0]
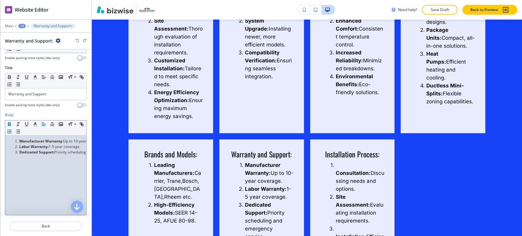
click at [22, 24] on div "+3" at bounding box center [21, 26] width 7 height 4
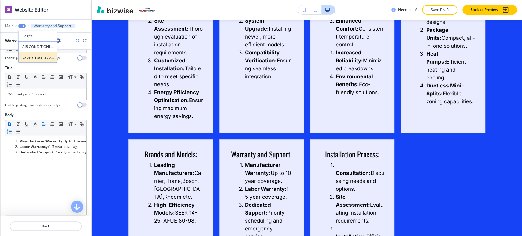
click at [35, 57] on p "Expert installation and replacement of air conditioning systems for residential…" at bounding box center [37, 57] width 31 height 5
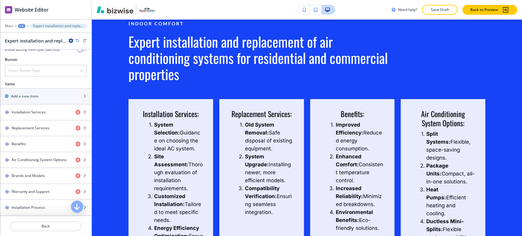
scroll to position [237, 0]
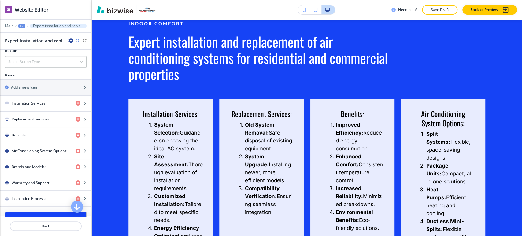
click at [24, 25] on div "+2" at bounding box center [21, 26] width 7 height 4
click at [32, 50] on button "AIR CONDITIONING" at bounding box center [37, 46] width 39 height 11
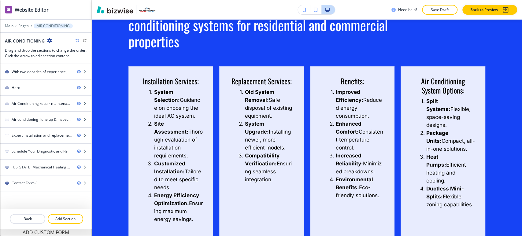
scroll to position [1265, 0]
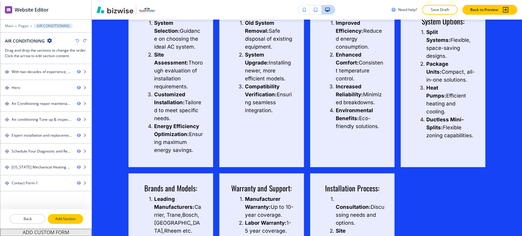
click at [67, 219] on p "Add Section" at bounding box center [65, 218] width 34 height 5
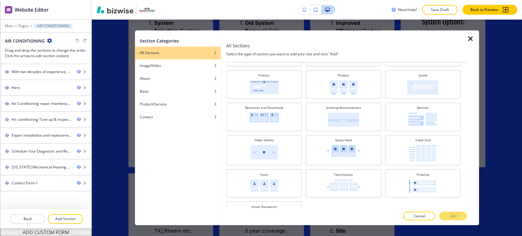
scroll to position [237, 0]
click at [410, 115] on img at bounding box center [422, 117] width 29 height 13
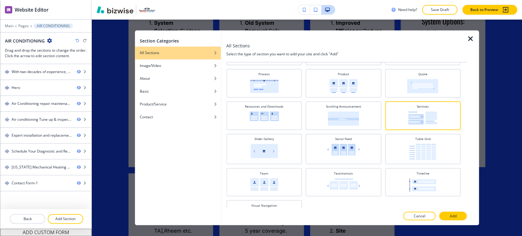
drag, startPoint x: 445, startPoint y: 216, endPoint x: 437, endPoint y: 214, distance: 8.3
click at [445, 216] on button "Add" at bounding box center [452, 216] width 27 height 9
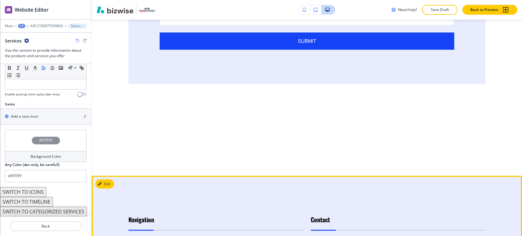
scroll to position [2334, 0]
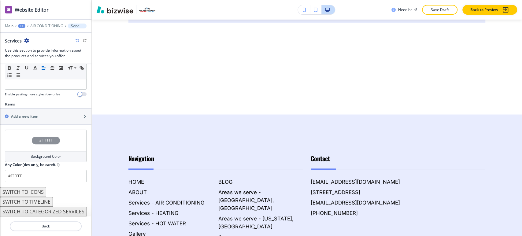
click at [37, 190] on button "SWITCH TO ICONS" at bounding box center [23, 192] width 46 height 10
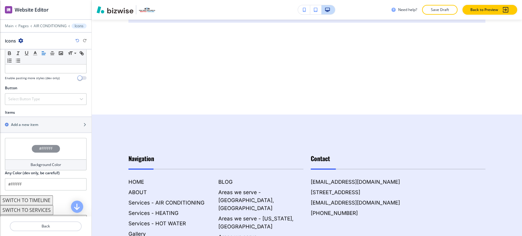
scroll to position [201, 0]
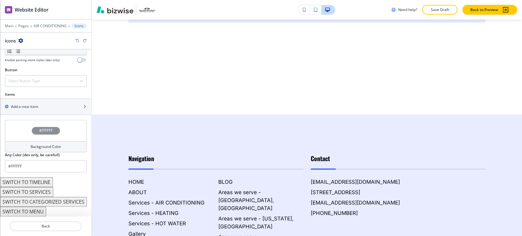
click at [50, 199] on button "SWITCH TO CATEGORIZED SERVICES" at bounding box center [43, 202] width 87 height 10
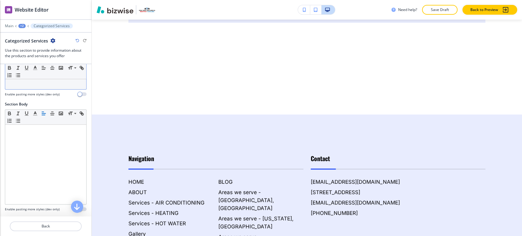
scroll to position [0, 0]
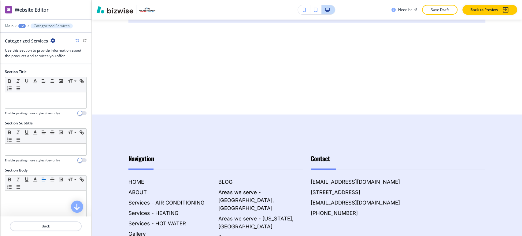
click at [24, 27] on div "+2" at bounding box center [21, 26] width 7 height 4
click at [38, 48] on p "AIR CONDITIONING" at bounding box center [37, 46] width 31 height 5
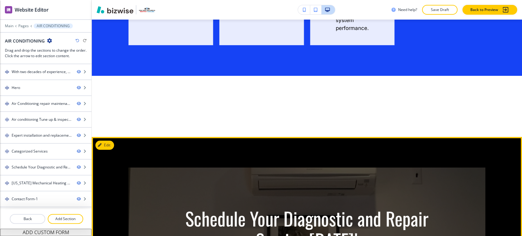
scroll to position [1546, 0]
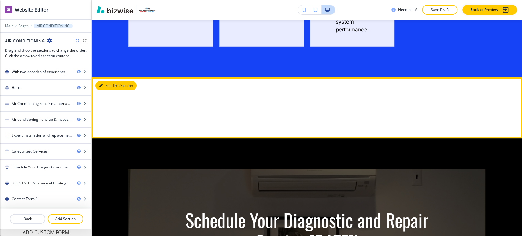
click at [103, 90] on button "Edit This Section" at bounding box center [115, 85] width 41 height 9
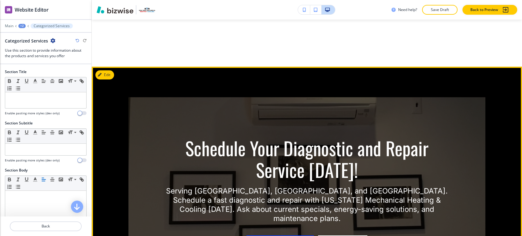
scroll to position [1647, 0]
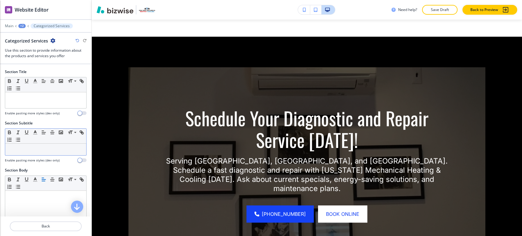
click at [31, 151] on p at bounding box center [45, 149] width 75 height 5
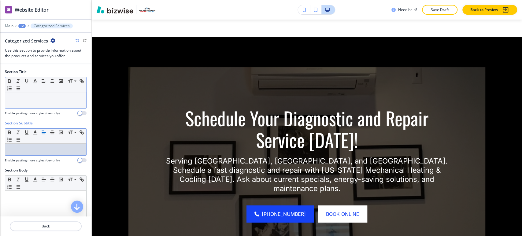
click at [36, 100] on p at bounding box center [45, 97] width 75 height 5
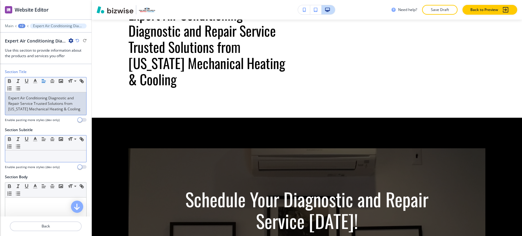
click at [32, 156] on p at bounding box center [45, 155] width 75 height 5
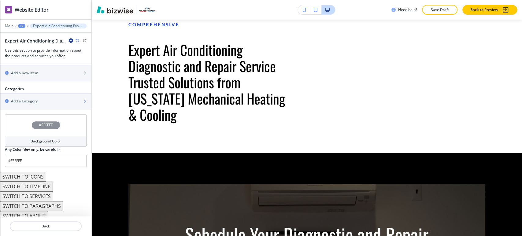
scroll to position [245, 0]
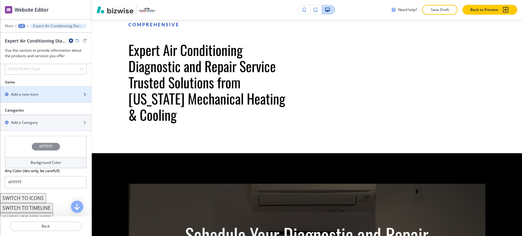
click at [44, 100] on div "button" at bounding box center [45, 99] width 91 height 5
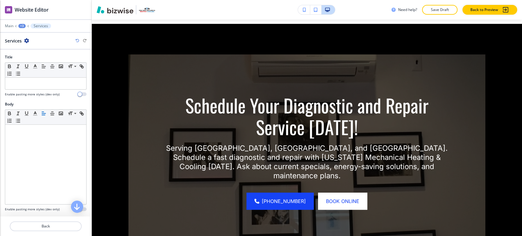
scroll to position [1812, 0]
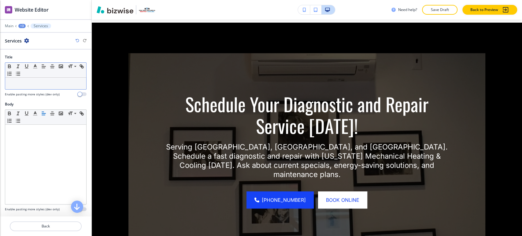
click at [55, 87] on div at bounding box center [45, 84] width 81 height 12
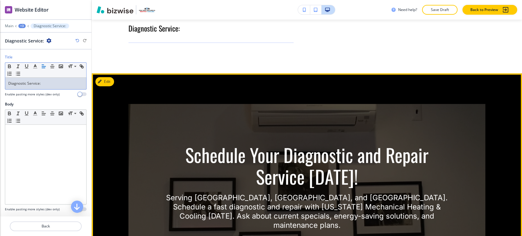
scroll to position [1744, 0]
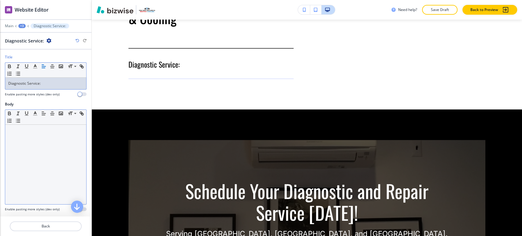
click at [19, 139] on div at bounding box center [45, 164] width 81 height 79
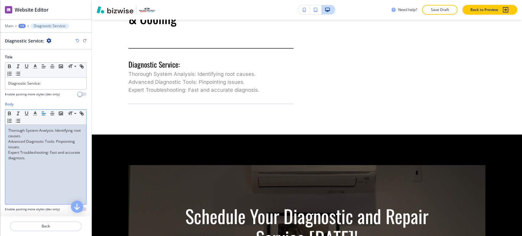
scroll to position [0, 0]
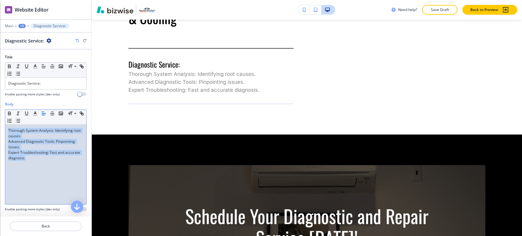
drag, startPoint x: 45, startPoint y: 159, endPoint x: 8, endPoint y: 128, distance: 48.4
click at [8, 128] on div "Thorough System Analysis: Identifying root causes. Advanced Diagnostic Tools: P…" at bounding box center [45, 164] width 81 height 79
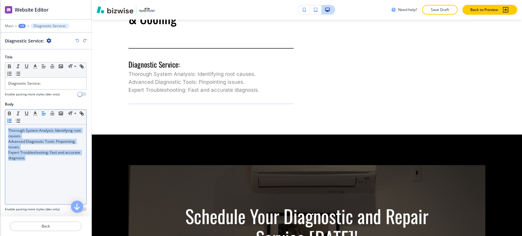
click at [12, 123] on icon "button" at bounding box center [9, 120] width 5 height 5
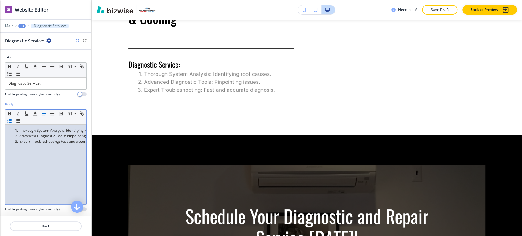
drag, startPoint x: 34, startPoint y: 137, endPoint x: 52, endPoint y: 134, distance: 17.9
click at [34, 137] on li "Advanced Diagnostic Tools: Pinpointing issues." at bounding box center [48, 135] width 69 height 5
click at [60, 131] on li "Thorough System Analysis: Identifying root causes." at bounding box center [48, 130] width 69 height 5
drag, startPoint x: 65, startPoint y: 131, endPoint x: 22, endPoint y: 130, distance: 42.8
click at [20, 131] on li "Thorough System Analysis: Identifying root causes." at bounding box center [48, 130] width 69 height 5
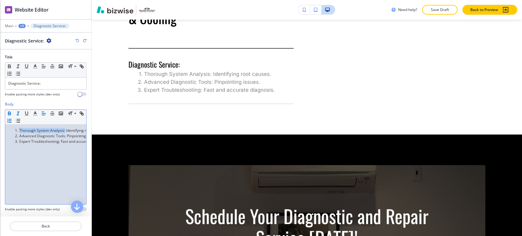
drag, startPoint x: 11, startPoint y: 112, endPoint x: 15, endPoint y: 114, distance: 4.9
click at [11, 112] on icon "button" at bounding box center [9, 113] width 5 height 5
drag, startPoint x: 57, startPoint y: 134, endPoint x: 24, endPoint y: 134, distance: 32.4
click at [16, 135] on li "Advanced Diagnostic Tools: Pinpointing issues." at bounding box center [48, 135] width 69 height 5
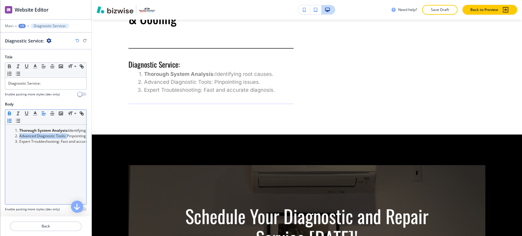
click at [11, 112] on icon "button" at bounding box center [9, 113] width 5 height 5
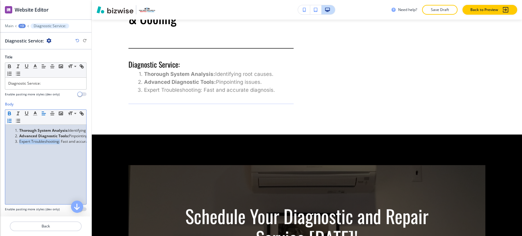
drag, startPoint x: 60, startPoint y: 142, endPoint x: 19, endPoint y: 141, distance: 41.9
click at [19, 141] on li "Expert Troubleshooting: Fast and accurate diagnosis." at bounding box center [48, 141] width 69 height 5
click at [11, 112] on icon "button" at bounding box center [9, 113] width 5 height 5
click at [42, 147] on div "Thorough System Analysis: Identifying root causes. Advanced Diagnostic Tools: P…" at bounding box center [45, 164] width 81 height 79
click at [20, 25] on div "+3" at bounding box center [21, 26] width 7 height 4
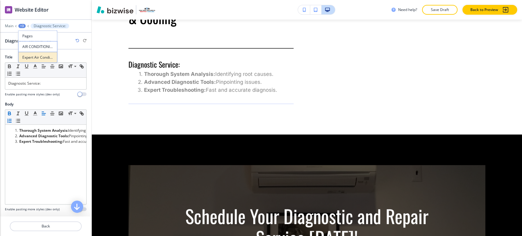
click at [33, 57] on p "Expert Air Conditioning Diagnostic and Repair Service Trusted Solutions from Ne…" at bounding box center [37, 57] width 31 height 5
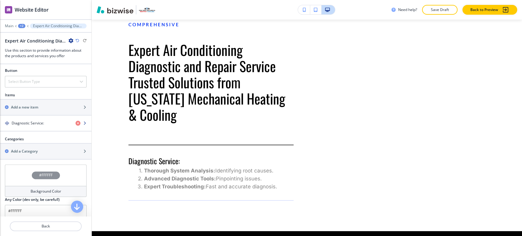
scroll to position [237, 0]
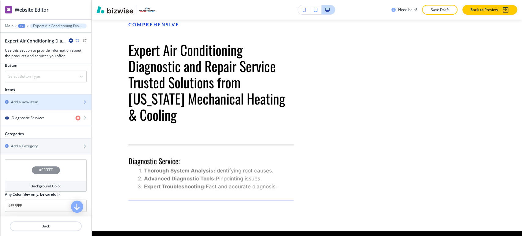
click at [43, 105] on div "button" at bounding box center [45, 107] width 91 height 5
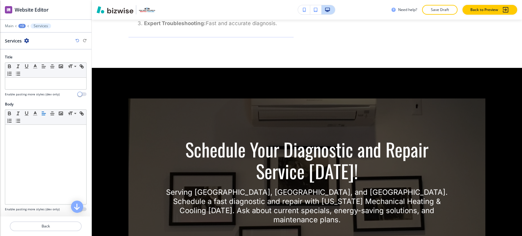
scroll to position [1812, 0]
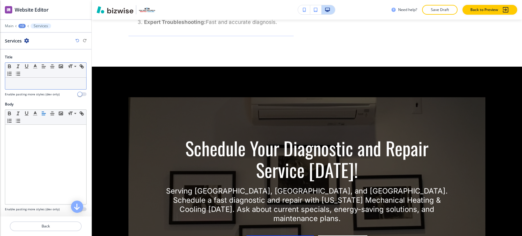
click at [31, 87] on div at bounding box center [45, 84] width 81 height 12
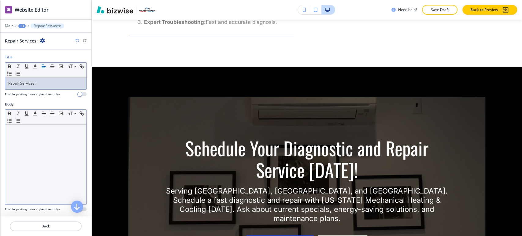
click at [52, 142] on div at bounding box center [45, 164] width 81 height 79
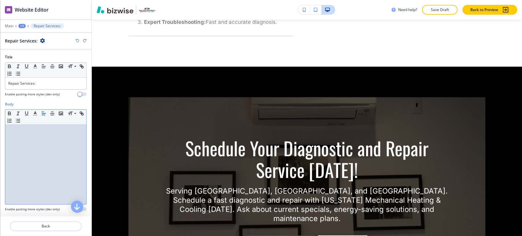
scroll to position [0, 0]
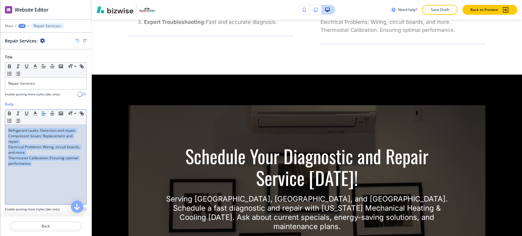
drag, startPoint x: 53, startPoint y: 166, endPoint x: 5, endPoint y: 128, distance: 60.9
click at [5, 128] on div "Refrigerant Leaks: Detection and repair. Compressor Issues: Replacement and rep…" at bounding box center [45, 164] width 81 height 79
click at [12, 119] on icon "button" at bounding box center [9, 120] width 5 height 5
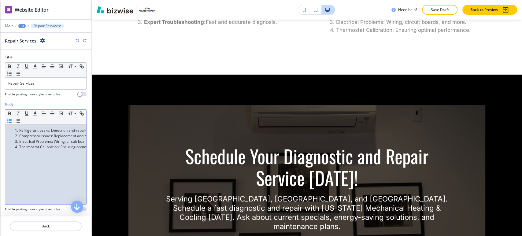
click at [41, 154] on div "Refrigerant Leaks: Detection and repair. Compressor Issues: Replacement and rep…" at bounding box center [45, 164] width 81 height 79
drag, startPoint x: 49, startPoint y: 131, endPoint x: 20, endPoint y: 130, distance: 30.0
click at [20, 130] on li "Refrigerant Leaks: Detection and repair." at bounding box center [48, 130] width 69 height 5
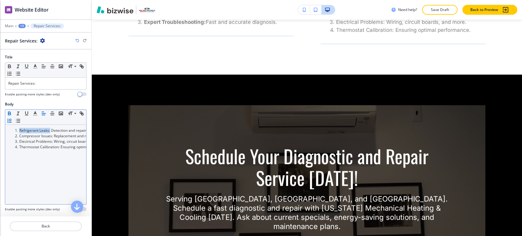
click at [7, 113] on icon "button" at bounding box center [9, 113] width 5 height 5
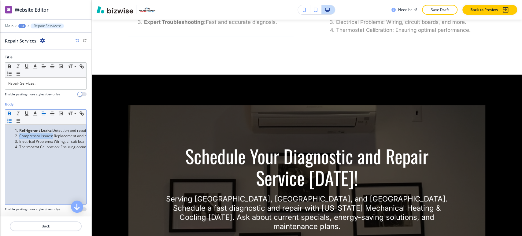
drag, startPoint x: 53, startPoint y: 136, endPoint x: 18, endPoint y: 136, distance: 34.5
click at [18, 136] on li "Compressor Issues: Replacement and repair." at bounding box center [48, 135] width 69 height 5
click at [9, 112] on icon "button" at bounding box center [9, 113] width 5 height 5
drag, startPoint x: 53, startPoint y: 141, endPoint x: 17, endPoint y: 141, distance: 35.5
click at [17, 141] on li "Electrical Problems: Wiring, circuit boards, and more." at bounding box center [48, 141] width 69 height 5
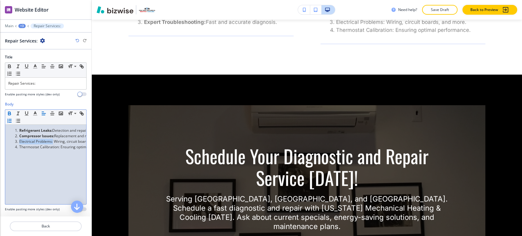
click at [9, 113] on icon "button" at bounding box center [9, 113] width 5 height 5
drag, startPoint x: 60, startPoint y: 146, endPoint x: 23, endPoint y: 139, distance: 38.0
click at [18, 146] on li "Thermostat Calibration: Ensuring optimal performance." at bounding box center [48, 146] width 69 height 5
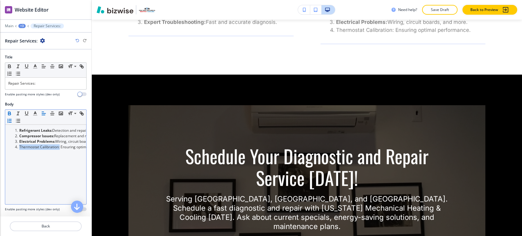
click at [10, 112] on icon "button" at bounding box center [9, 113] width 2 height 2
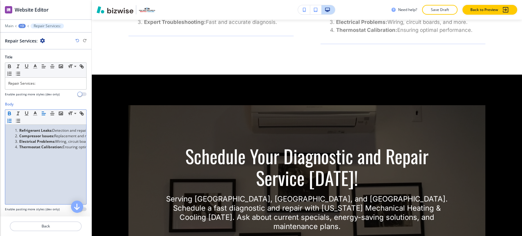
click at [19, 25] on div "+3" at bounding box center [21, 26] width 7 height 4
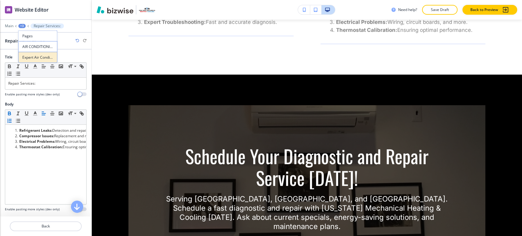
click at [42, 58] on p "Expert Air Conditioning Diagnostic and Repair Service Trusted Solutions from Ne…" at bounding box center [37, 57] width 31 height 5
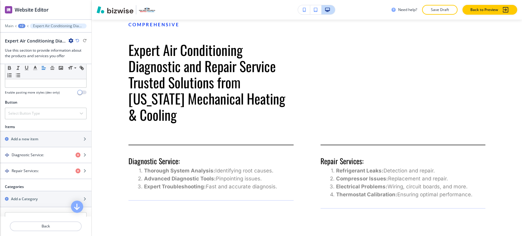
scroll to position [237, 0]
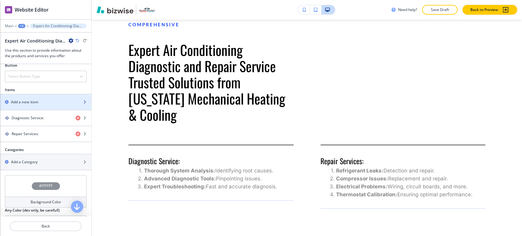
click at [52, 97] on div "button" at bounding box center [45, 96] width 91 height 5
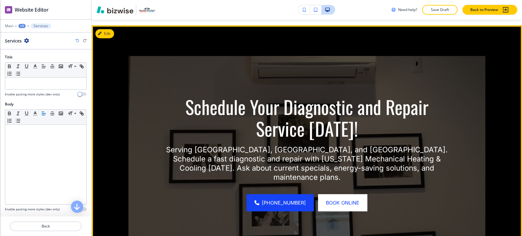
scroll to position [1870, 0]
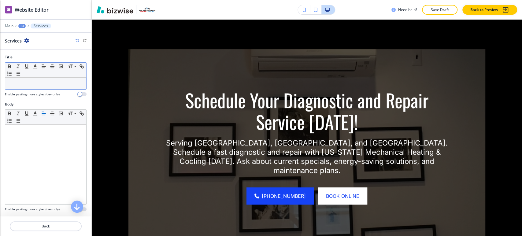
click at [32, 86] on div at bounding box center [45, 84] width 81 height 12
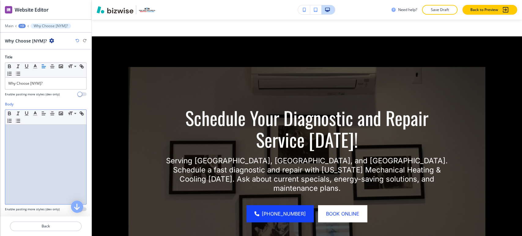
click at [21, 143] on div at bounding box center [45, 164] width 81 height 79
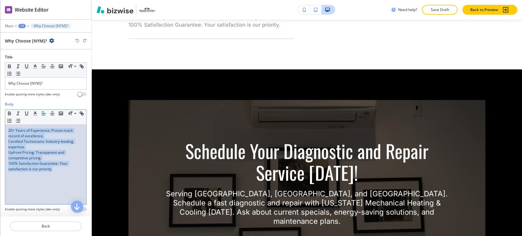
drag, startPoint x: 44, startPoint y: 167, endPoint x: 7, endPoint y: 130, distance: 52.5
click at [7, 130] on div "20+ Years of Experience: Proven track record of excellence. Certified Technicia…" at bounding box center [45, 164] width 81 height 79
click at [11, 121] on line "button" at bounding box center [10, 121] width 2 height 0
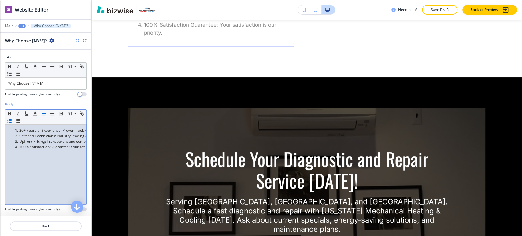
drag, startPoint x: 28, startPoint y: 137, endPoint x: 36, endPoint y: 136, distance: 8.3
click at [28, 137] on li "Certified Technicians: Industry-leading expertise." at bounding box center [48, 135] width 69 height 5
click at [51, 134] on li "Certified Technicians: Industry-leading expertise." at bounding box center [48, 135] width 69 height 5
drag, startPoint x: 61, startPoint y: 131, endPoint x: 17, endPoint y: 130, distance: 44.3
click at [17, 130] on li "20+ Years of Experience: Proven track record of excellence." at bounding box center [48, 130] width 69 height 5
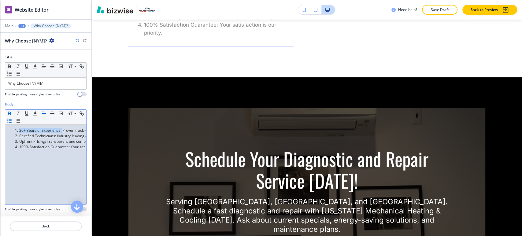
click at [8, 114] on icon "button" at bounding box center [9, 114] width 2 height 2
drag, startPoint x: 56, startPoint y: 136, endPoint x: 18, endPoint y: 134, distance: 37.9
click at [18, 134] on li "Certified Technicians: Industry-leading expertise." at bounding box center [48, 135] width 69 height 5
click at [11, 114] on icon "button" at bounding box center [9, 114] width 2 height 2
drag, startPoint x: 46, startPoint y: 141, endPoint x: 18, endPoint y: 140, distance: 27.8
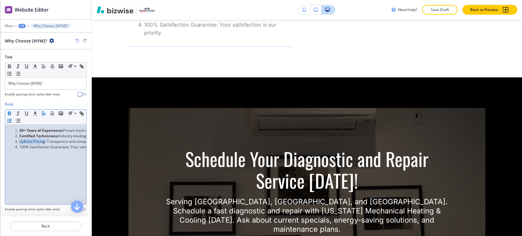
click at [15, 141] on li "Upfront Pricing: Transparent and competitive pricing." at bounding box center [48, 141] width 69 height 5
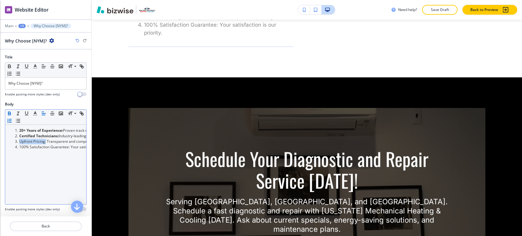
click at [9, 114] on icon "button" at bounding box center [9, 114] width 2 height 2
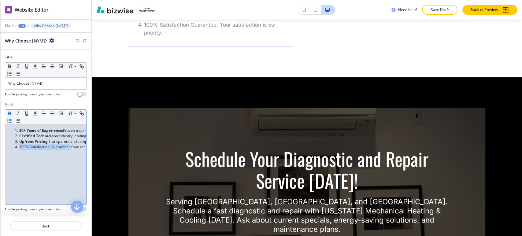
drag, startPoint x: 69, startPoint y: 146, endPoint x: 16, endPoint y: 146, distance: 53.2
click at [16, 146] on li "100% Satisfaction Guarantee: Your satisfaction is our priority." at bounding box center [48, 146] width 69 height 5
click at [9, 112] on icon "button" at bounding box center [9, 113] width 5 height 5
click at [22, 25] on div "+3" at bounding box center [21, 26] width 7 height 4
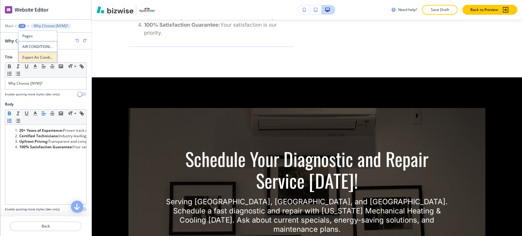
click at [33, 55] on p "Expert Air Conditioning Diagnostic and Repair Service Trusted Solutions from Ne…" at bounding box center [37, 57] width 31 height 5
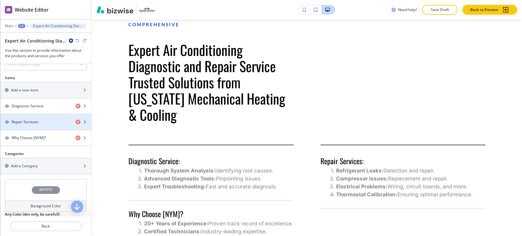
scroll to position [237, 0]
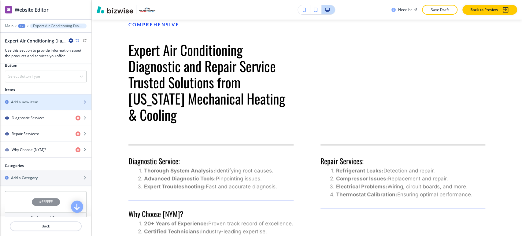
click at [49, 103] on div "Add a new item" at bounding box center [39, 101] width 78 height 5
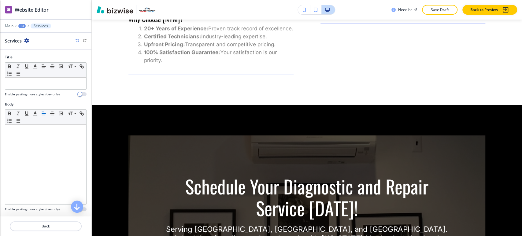
scroll to position [1878, 0]
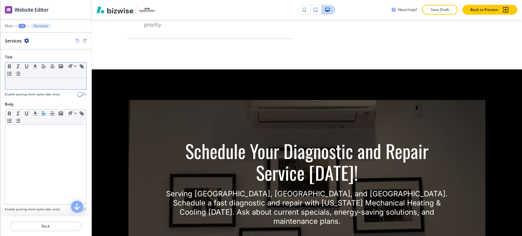
click at [38, 83] on p at bounding box center [45, 83] width 75 height 5
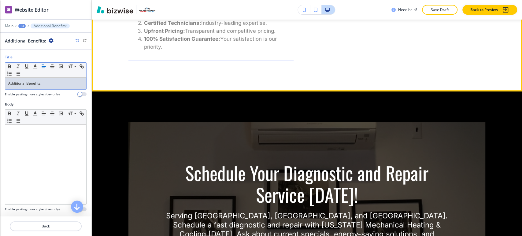
scroll to position [1844, 0]
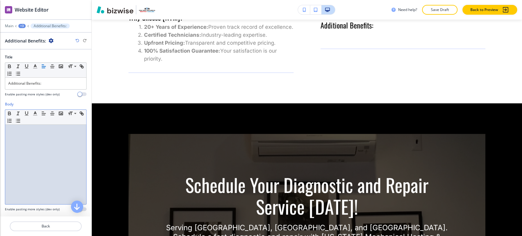
click at [55, 149] on div at bounding box center [45, 164] width 81 height 79
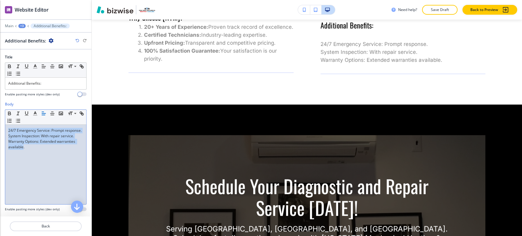
drag, startPoint x: 24, startPoint y: 151, endPoint x: 1, endPoint y: 123, distance: 35.6
click at [1, 123] on div "Body Small Normal Large Huge 24/7 Emergency Service: Prompt response. System In…" at bounding box center [45, 158] width 91 height 115
drag, startPoint x: 30, startPoint y: 153, endPoint x: 3, endPoint y: 126, distance: 38.0
click at [3, 126] on div "Body Small Normal Large Huge 24/7 Emergency Service: Prompt response. System In…" at bounding box center [45, 158] width 91 height 115
click at [12, 120] on icon "button" at bounding box center [9, 120] width 5 height 5
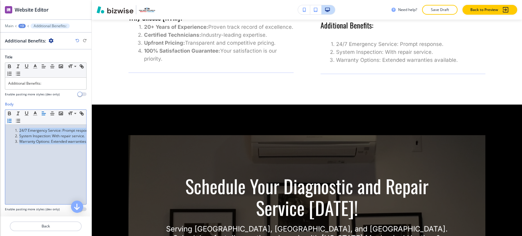
click at [34, 140] on li "Warranty Options: Extended warranties available." at bounding box center [48, 141] width 69 height 5
click at [55, 137] on li "System Inspection: With repair service." at bounding box center [48, 135] width 69 height 5
drag, startPoint x: 60, startPoint y: 131, endPoint x: 53, endPoint y: 131, distance: 7.3
click at [50, 131] on li "24/7 Emergency Service: Prompt response." at bounding box center [48, 130] width 69 height 5
drag, startPoint x: 61, startPoint y: 131, endPoint x: 20, endPoint y: 129, distance: 41.3
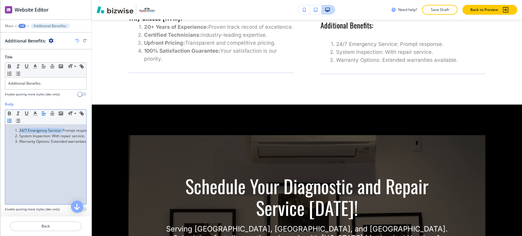
click at [20, 129] on li "24/7 Emergency Service: Prompt response." at bounding box center [48, 130] width 69 height 5
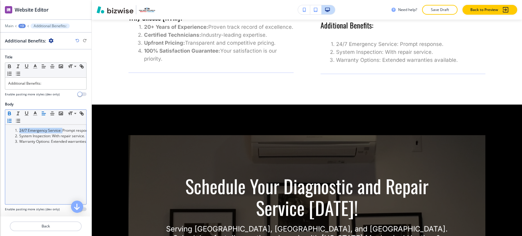
click at [9, 111] on icon "button" at bounding box center [9, 113] width 5 height 5
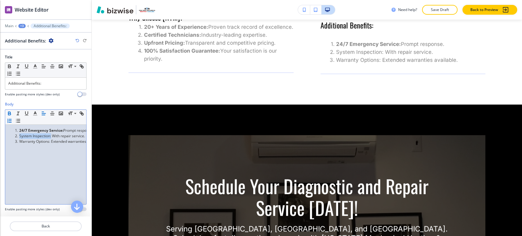
drag, startPoint x: 52, startPoint y: 135, endPoint x: 20, endPoint y: 125, distance: 33.6
click at [19, 133] on li "System Inspection: With repair service." at bounding box center [48, 135] width 69 height 5
click at [8, 111] on icon "button" at bounding box center [9, 113] width 5 height 5
drag, startPoint x: 50, startPoint y: 141, endPoint x: 16, endPoint y: 141, distance: 33.9
click at [16, 141] on li "Warranty Options: Extended warranties available." at bounding box center [48, 141] width 69 height 5
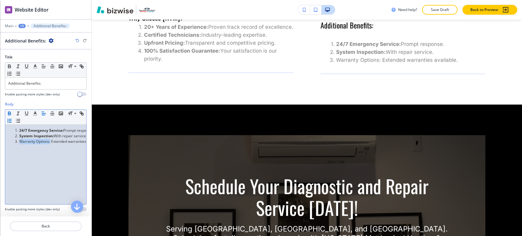
click at [10, 114] on icon "button" at bounding box center [9, 114] width 2 height 2
click at [23, 25] on div "+3" at bounding box center [21, 26] width 7 height 4
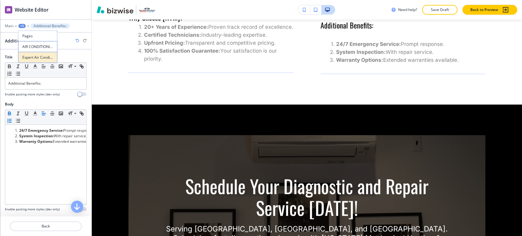
click at [37, 60] on button "Expert Air Conditioning Diagnostic and Repair Service Trusted Solutions from Ne…" at bounding box center [37, 57] width 39 height 11
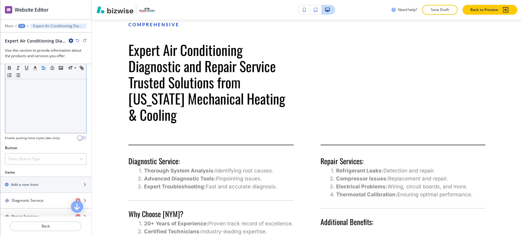
scroll to position [237, 0]
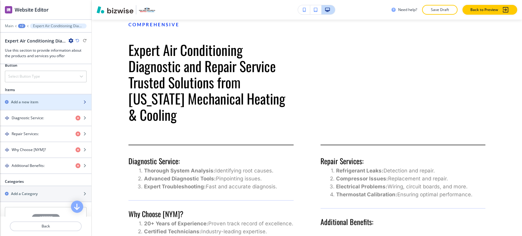
click at [34, 99] on h2 "Add a new item" at bounding box center [24, 101] width 27 height 5
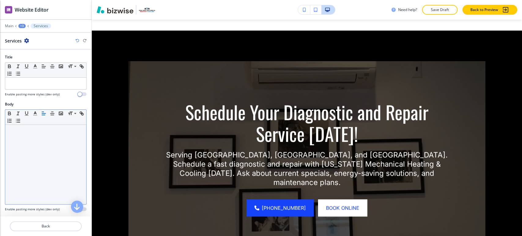
scroll to position [1951, 0]
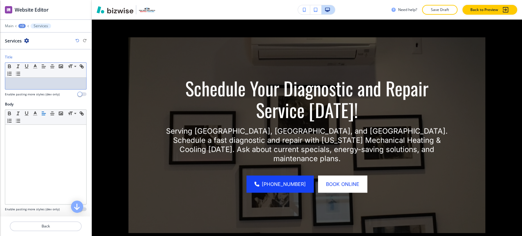
click at [36, 85] on p at bounding box center [45, 83] width 75 height 5
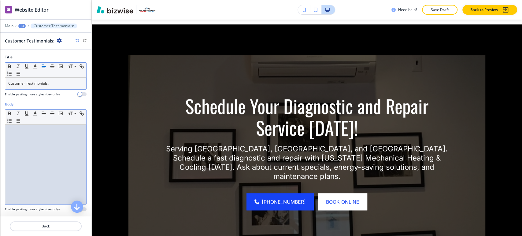
click at [29, 140] on div at bounding box center [45, 164] width 81 height 79
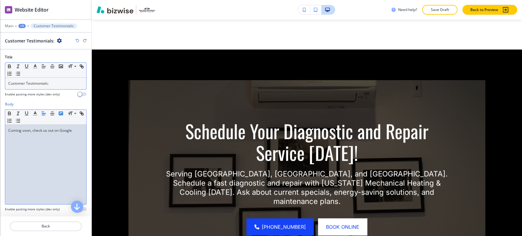
click at [61, 113] on polyline "button" at bounding box center [61, 114] width 2 height 2
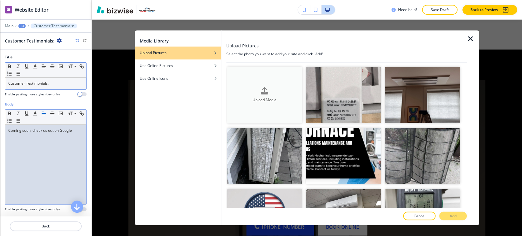
click at [275, 95] on div "button" at bounding box center [264, 96] width 75 height 2
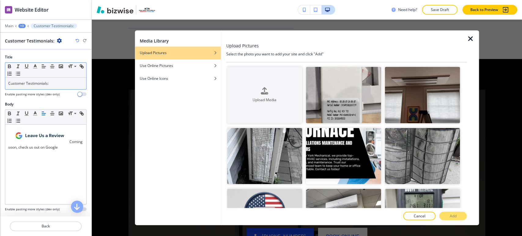
click at [470, 39] on icon "button" at bounding box center [469, 38] width 7 height 7
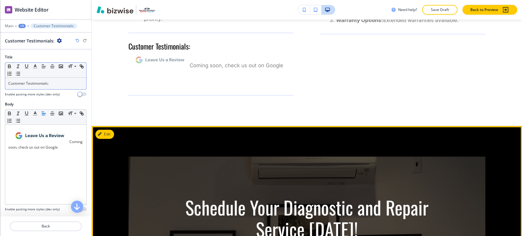
scroll to position [1882, 0]
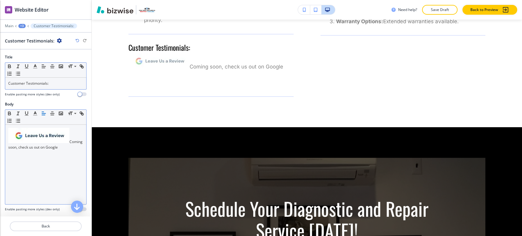
click at [78, 136] on p "Coming soon, check us out on Google" at bounding box center [45, 139] width 75 height 22
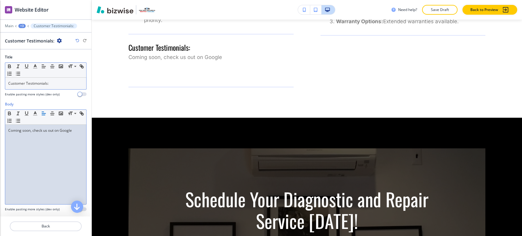
click at [74, 130] on p "Coming soon, check us out on Google" at bounding box center [45, 130] width 75 height 5
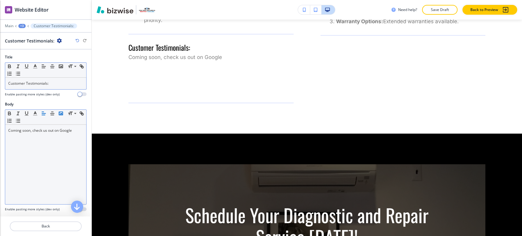
click at [60, 112] on icon "button" at bounding box center [60, 113] width 5 height 5
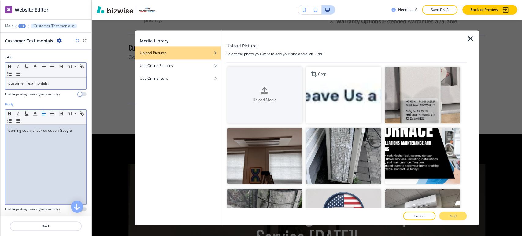
click at [339, 99] on img "button" at bounding box center [343, 95] width 75 height 57
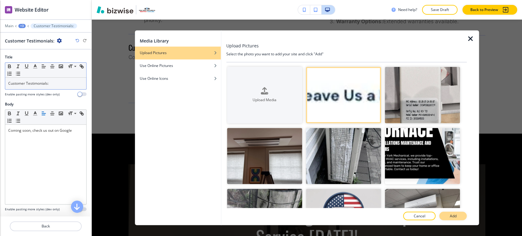
click at [443, 215] on button "Add" at bounding box center [452, 216] width 27 height 9
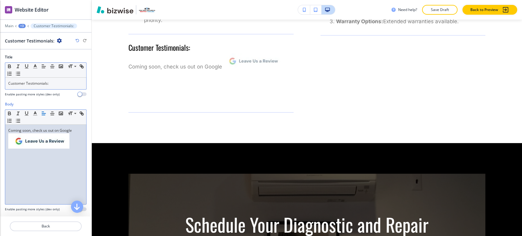
click at [75, 130] on p "Coming soon, check us out on Google" at bounding box center [45, 139] width 75 height 22
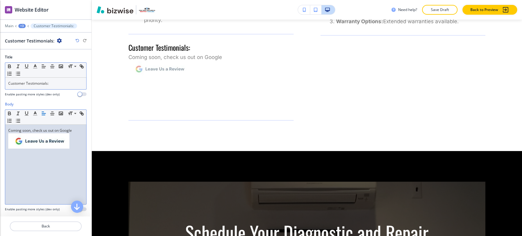
click at [8, 131] on div "Coming soon, check us out on Google" at bounding box center [45, 164] width 81 height 79
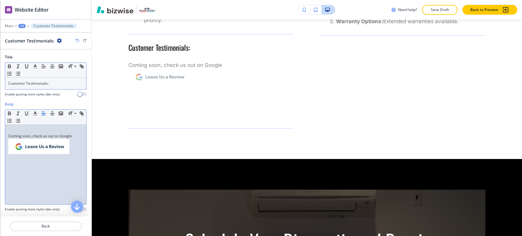
click at [72, 149] on p at bounding box center [45, 147] width 75 height 17
click at [79, 116] on icon "button" at bounding box center [81, 113] width 5 height 5
paste input "https://www.google.com/search?hl=en-PH&gl=ph&q=New+York+Mechanical+Heating+%26+…"
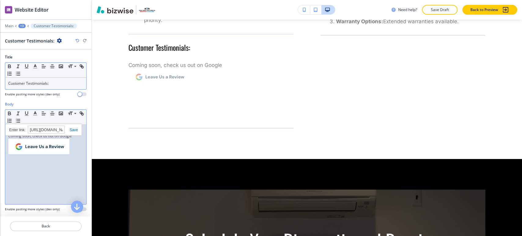
scroll to position [0, 362]
type input "https://www.google.com/search?hl=en-PH&gl=ph&q=New+York+Mechanical+Heating+%26+…"
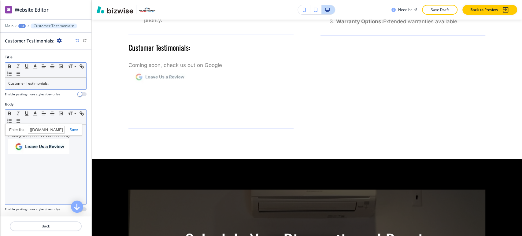
scroll to position [0, 0]
click at [76, 129] on link at bounding box center [70, 130] width 13 height 4
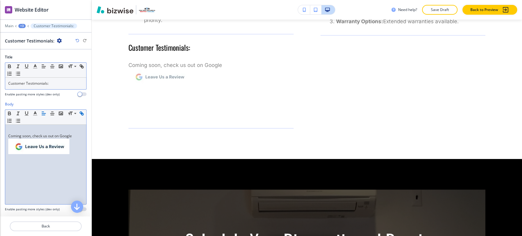
click at [61, 174] on p at bounding box center [45, 174] width 75 height 5
click at [24, 26] on div "+3" at bounding box center [21, 26] width 7 height 4
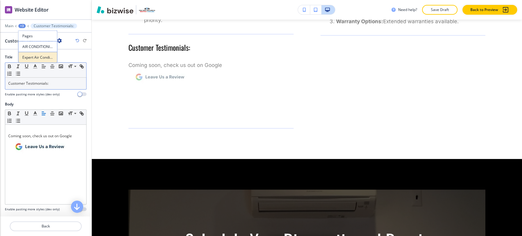
click at [32, 55] on p "Expert Air Conditioning Diagnostic and Repair Service Trusted Solutions from Ne…" at bounding box center [37, 57] width 31 height 5
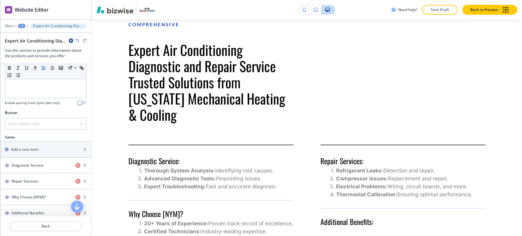
scroll to position [203, 0]
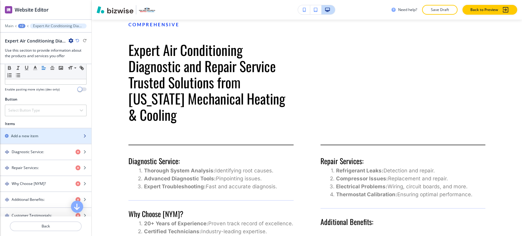
click at [48, 136] on div "Add a new item" at bounding box center [39, 135] width 78 height 5
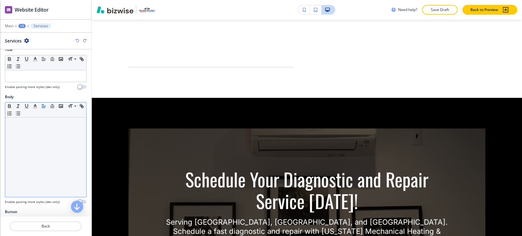
scroll to position [0, 0]
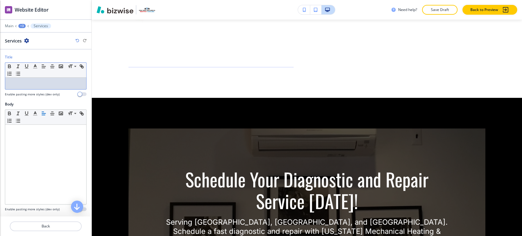
click at [57, 86] on div at bounding box center [45, 84] width 81 height 12
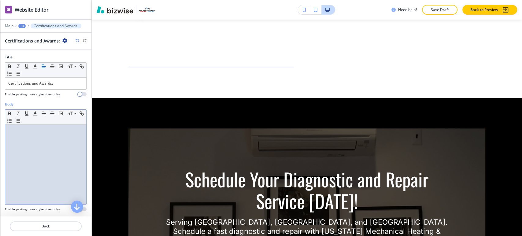
click at [50, 142] on div at bounding box center [45, 164] width 81 height 79
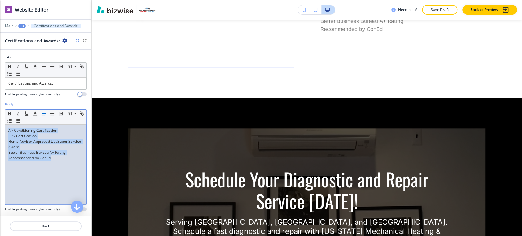
drag, startPoint x: 57, startPoint y: 160, endPoint x: 5, endPoint y: 125, distance: 63.2
click at [1, 126] on div "Body Small Normal Large Huge Air Conditioning Certification EPA Certification H…" at bounding box center [45, 158] width 91 height 115
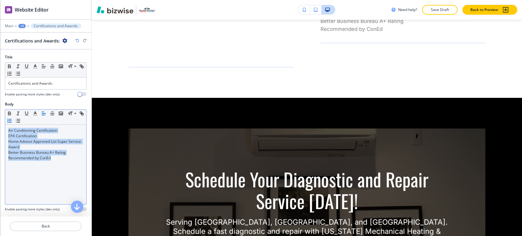
click at [12, 119] on icon "button" at bounding box center [9, 120] width 5 height 5
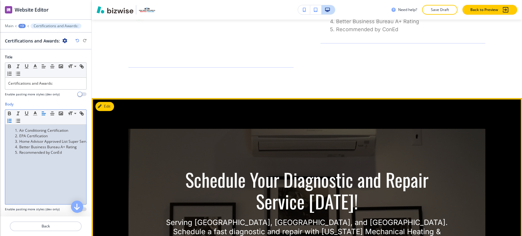
scroll to position [1944, 0]
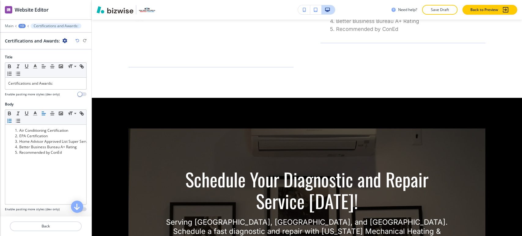
click at [20, 25] on div "+3" at bounding box center [21, 26] width 7 height 4
click at [30, 55] on p "Expert Air Conditioning Diagnostic and Repair Service Trusted Solutions from Ne…" at bounding box center [37, 57] width 31 height 5
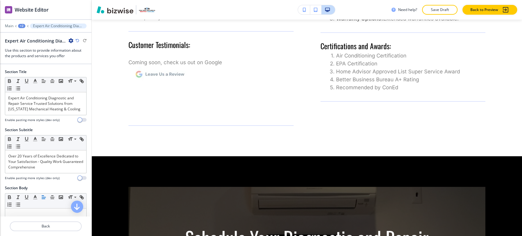
scroll to position [170, 0]
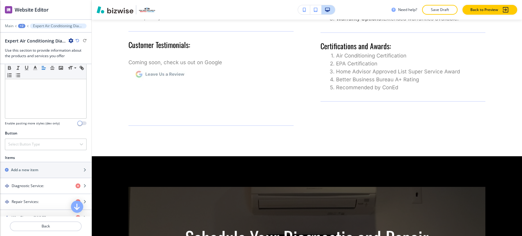
click at [23, 26] on div "+2" at bounding box center [21, 26] width 7 height 4
click at [31, 47] on p "AIR CONDITIONING" at bounding box center [37, 46] width 31 height 5
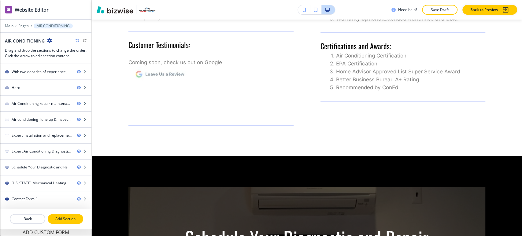
click at [62, 218] on p "Add Section" at bounding box center [65, 218] width 34 height 5
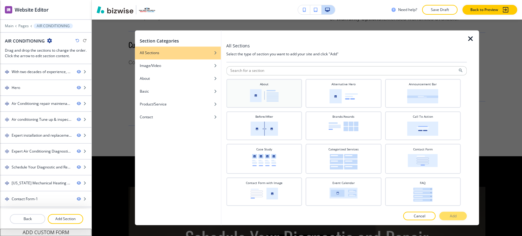
click at [276, 92] on img at bounding box center [264, 95] width 29 height 13
click at [453, 215] on p "Add" at bounding box center [452, 215] width 7 height 5
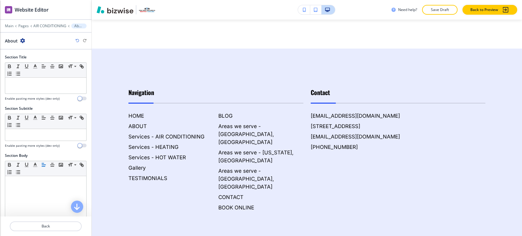
scroll to position [2820, 0]
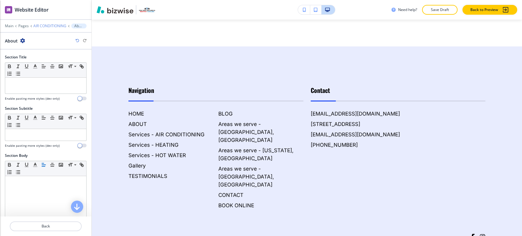
click at [48, 27] on p "AIR CONDITIONING" at bounding box center [49, 26] width 33 height 4
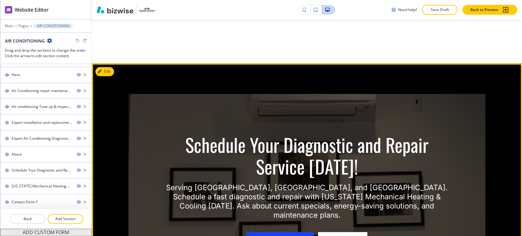
scroll to position [1914, 0]
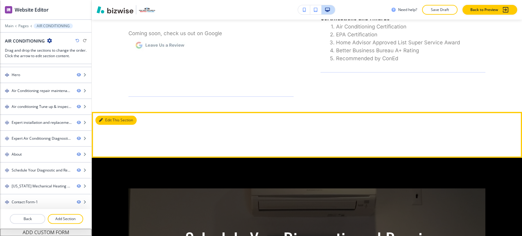
click at [108, 125] on button "Edit This Section" at bounding box center [115, 119] width 41 height 9
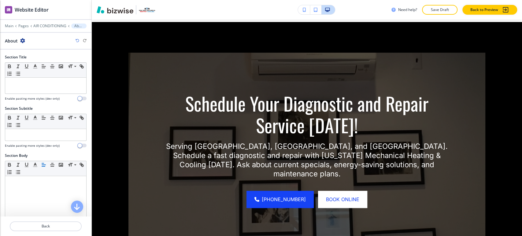
scroll to position [2050, 0]
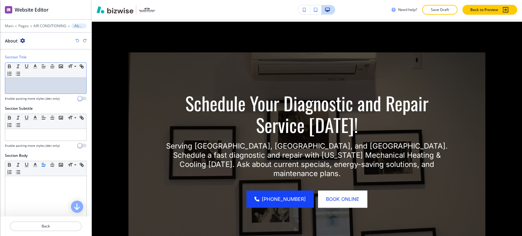
click at [41, 89] on div at bounding box center [45, 86] width 81 height 16
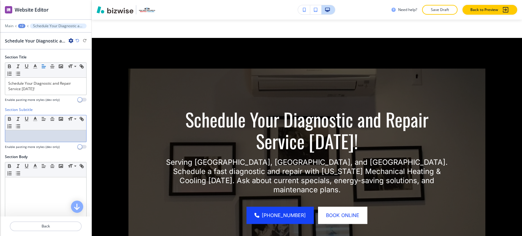
click at [36, 139] on div at bounding box center [45, 136] width 81 height 12
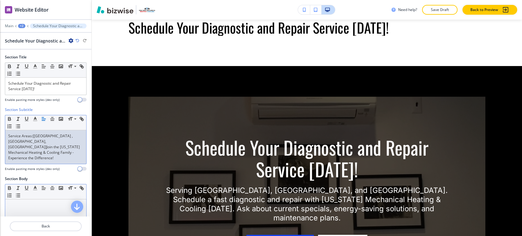
click at [29, 202] on p at bounding box center [45, 204] width 75 height 5
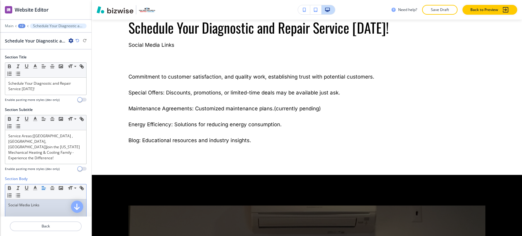
scroll to position [0, 0]
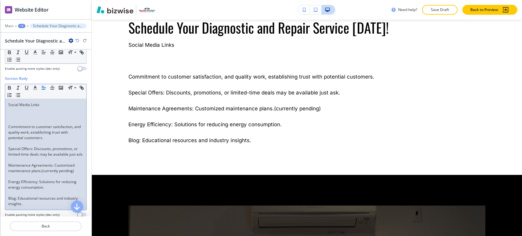
click at [24, 192] on p at bounding box center [45, 192] width 75 height 5
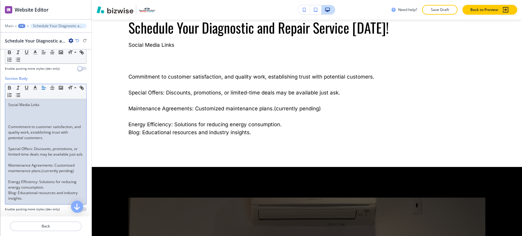
click at [20, 177] on p at bounding box center [45, 176] width 75 height 5
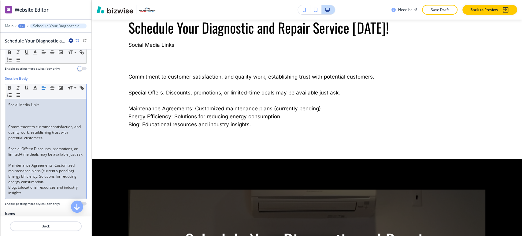
click at [27, 159] on p at bounding box center [45, 159] width 75 height 5
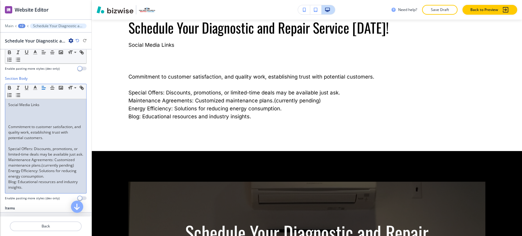
click at [26, 141] on p at bounding box center [45, 143] width 75 height 5
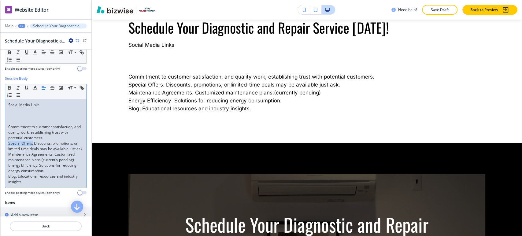
drag, startPoint x: 33, startPoint y: 137, endPoint x: 7, endPoint y: 137, distance: 25.4
click at [8, 137] on div "Social Media Links Commitment to customer satisfaction, and quality work, estab…" at bounding box center [45, 143] width 81 height 89
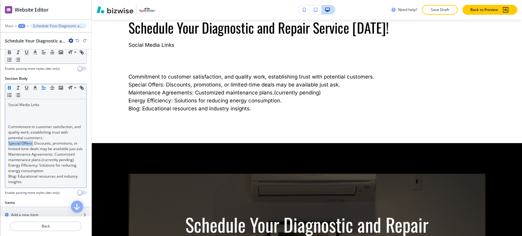
click at [9, 88] on icon "button" at bounding box center [9, 89] width 2 height 2
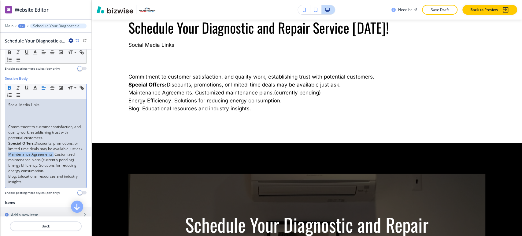
drag, startPoint x: 53, startPoint y: 154, endPoint x: 6, endPoint y: 155, distance: 46.5
click at [6, 155] on div "Social Media Links Commitment to customer satisfaction, and quality work, estab…" at bounding box center [45, 143] width 81 height 89
click at [10, 86] on icon "button" at bounding box center [9, 87] width 2 height 2
drag, startPoint x: 38, startPoint y: 165, endPoint x: 0, endPoint y: 165, distance: 38.2
click at [0, 0] on html "WELCOME TO YOUR WEBSITE PREVIEW Want to try out the Website Editor? Edit this s…" at bounding box center [261, 0] width 522 height 0
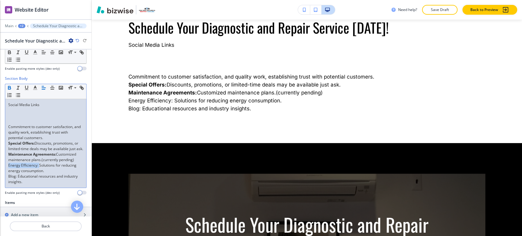
click at [10, 86] on icon "button" at bounding box center [9, 87] width 2 height 2
drag, startPoint x: 16, startPoint y: 176, endPoint x: 5, endPoint y: 175, distance: 11.6
click at [5, 175] on div "Social Media Links Commitment to customer satisfaction, and quality work, estab…" at bounding box center [45, 143] width 81 height 89
click at [11, 85] on icon "button" at bounding box center [9, 87] width 5 height 5
click at [23, 107] on div "Social Media Links Commitment to customer satisfaction, and quality work, estab…" at bounding box center [45, 143] width 81 height 89
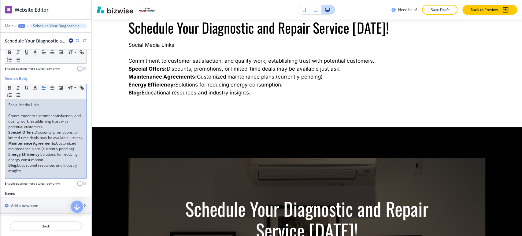
click at [73, 113] on p "Commitment to customer satisfaction, and quality work, establishing trust with …" at bounding box center [45, 121] width 75 height 16
click at [49, 120] on p "Commitment to customer satisfaction, and quality work, establishing trust with …" at bounding box center [45, 121] width 75 height 16
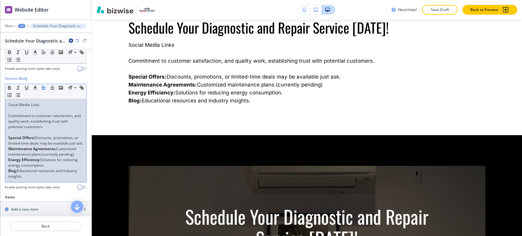
click at [36, 102] on p "Social Media Links" at bounding box center [45, 104] width 75 height 5
click at [44, 102] on p "Social Media Links" at bounding box center [45, 104] width 75 height 5
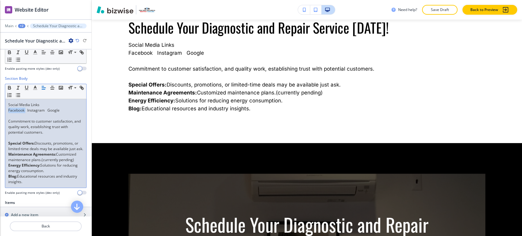
drag, startPoint x: 26, startPoint y: 105, endPoint x: 7, endPoint y: 105, distance: 18.6
click at [7, 105] on div "Social Media Links Facebook Instagram Google Commitment to customer satisfactio…" at bounding box center [45, 143] width 81 height 89
click at [81, 88] on line "button" at bounding box center [81, 87] width 1 height 1
paste input "https://www.facebook.com/NYMHVACINC"
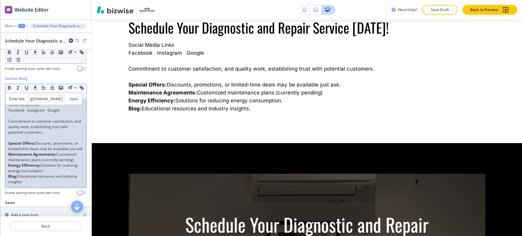
type input "https://www.facebook.com/NYMHVACINC"
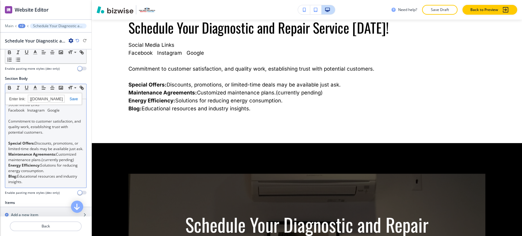
click at [72, 97] on link at bounding box center [70, 99] width 13 height 4
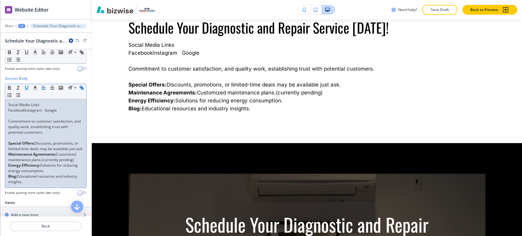
click at [28, 85] on icon "button" at bounding box center [26, 87] width 5 height 5
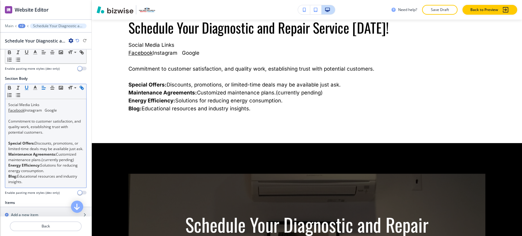
click at [27, 85] on icon "button" at bounding box center [26, 87] width 5 height 5
click at [32, 85] on icon "button" at bounding box center [34, 87] width 5 height 5
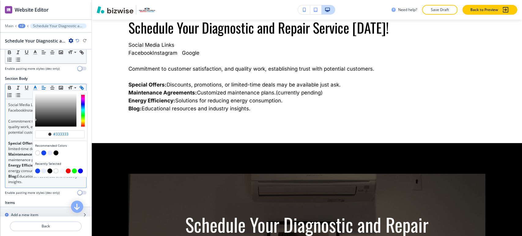
click at [45, 150] on button "button" at bounding box center [43, 152] width 5 height 5
type input "#1643f5"
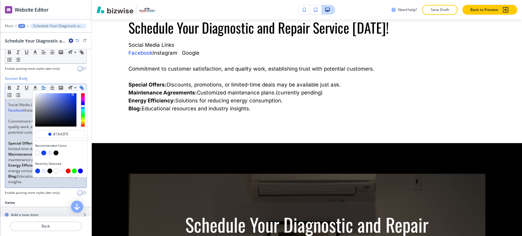
click at [18, 119] on p "Commitment to customer satisfaction, and quality work, establishing trust with …" at bounding box center [45, 127] width 75 height 16
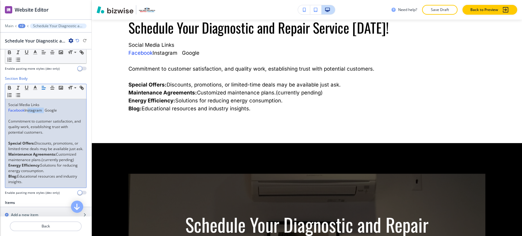
drag, startPoint x: 45, startPoint y: 102, endPoint x: 27, endPoint y: 103, distance: 17.4
click at [27, 108] on p "Facebook Instagram Google" at bounding box center [45, 110] width 75 height 5
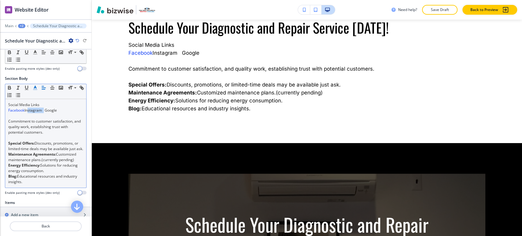
click at [35, 85] on icon "button" at bounding box center [34, 87] width 5 height 5
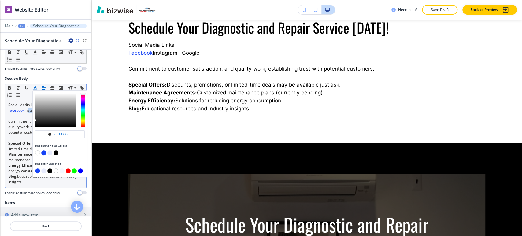
click at [42, 150] on button "button" at bounding box center [43, 152] width 5 height 5
type input "#1643f5"
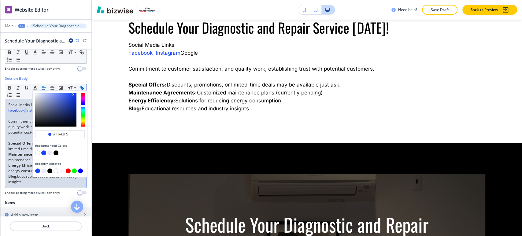
click at [79, 90] on icon "button" at bounding box center [81, 87] width 5 height 5
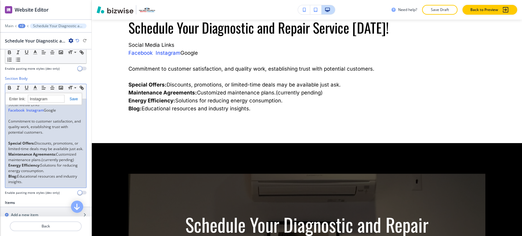
paste input "https://www.instagram.com/Newyorkmechanicalhvac/"
type input "https://www.instagram.com/Newyorkmechanicalhvac/"
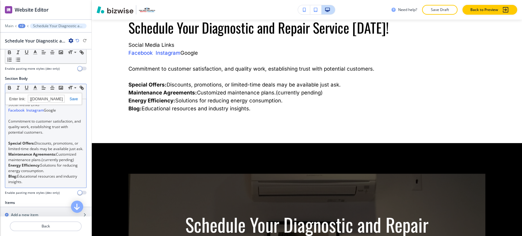
scroll to position [0, 0]
click at [71, 97] on link at bounding box center [70, 99] width 13 height 4
click at [27, 85] on icon "button" at bounding box center [26, 87] width 5 height 5
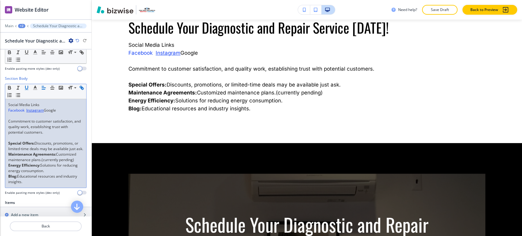
click at [19, 108] on link "Facebook" at bounding box center [16, 110] width 16 height 5
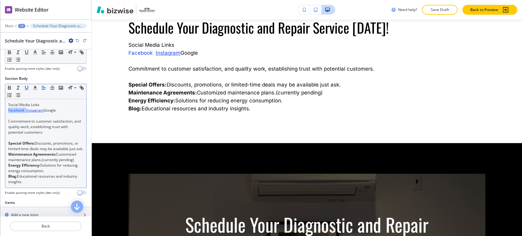
click at [27, 85] on icon "button" at bounding box center [26, 87] width 5 height 5
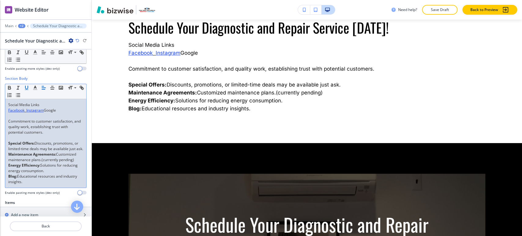
click at [54, 108] on p "Facebook Instagram Google" at bounding box center [45, 110] width 75 height 5
click at [37, 85] on icon "button" at bounding box center [34, 87] width 5 height 5
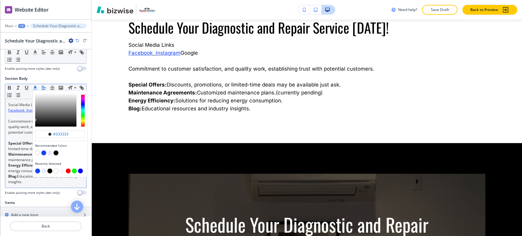
click at [44, 150] on button "button" at bounding box center [43, 152] width 5 height 5
type input "#1643f5"
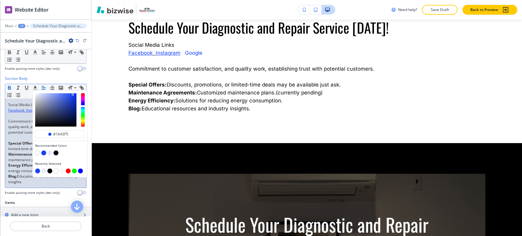
click at [9, 85] on icon "button" at bounding box center [9, 87] width 5 height 5
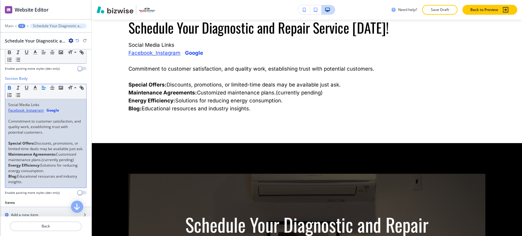
click at [9, 88] on icon "button" at bounding box center [9, 89] width 2 height 2
click at [79, 89] on icon "button" at bounding box center [81, 87] width 5 height 5
paste input "https://www.google.com/maps/place/New+York+Mechanical+Heating+%26+Cooling/@40.6…"
type input "https://www.google.com/maps/place/New+York+Mechanical+Heating+%26+Cooling/@40.6…"
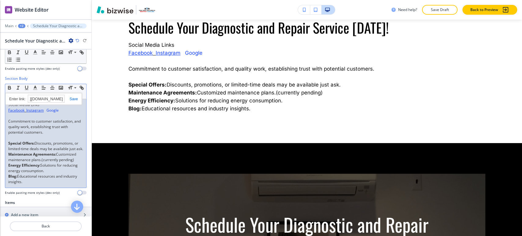
click at [74, 97] on link at bounding box center [70, 99] width 13 height 4
click at [25, 86] on icon "button" at bounding box center [26, 87] width 2 height 3
click at [65, 108] on p "Facebook Instagram Google" at bounding box center [45, 110] width 75 height 5
click at [77, 119] on p "Commitment to customer satisfaction, and quality work, establishing trust with …" at bounding box center [45, 127] width 75 height 16
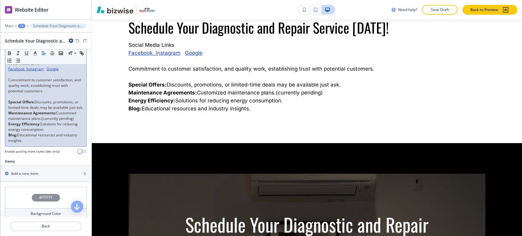
scroll to position [199, 0]
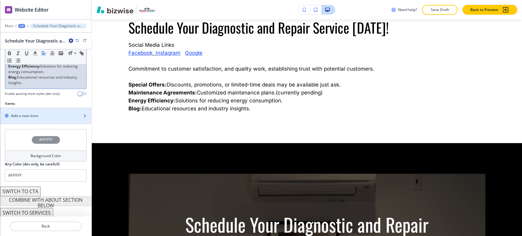
click at [29, 111] on div "button" at bounding box center [45, 110] width 91 height 5
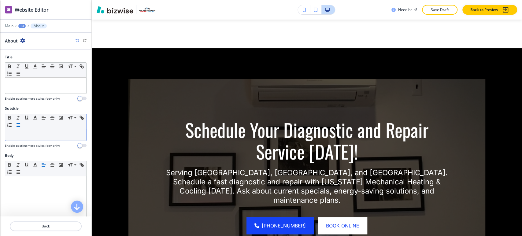
scroll to position [2168, 0]
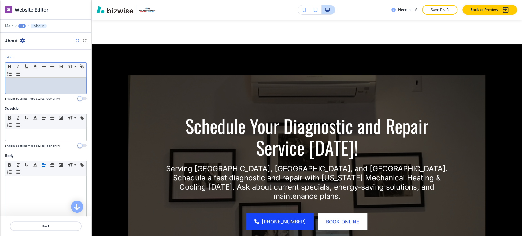
click at [39, 86] on div at bounding box center [45, 86] width 81 height 16
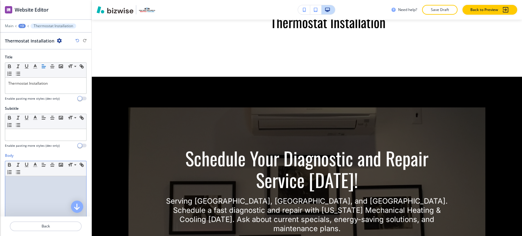
click at [16, 185] on div at bounding box center [45, 215] width 81 height 79
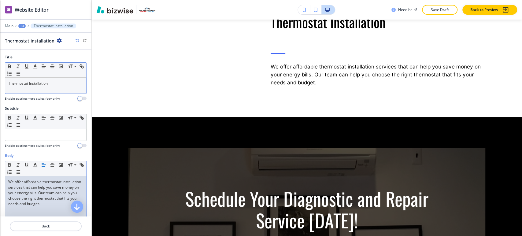
click at [54, 83] on p "Thermostat Installation" at bounding box center [45, 83] width 75 height 5
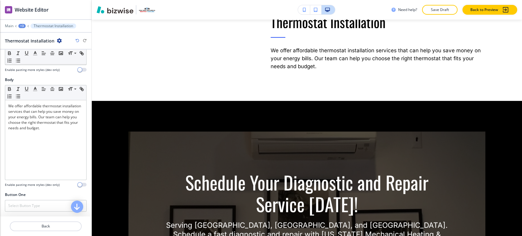
scroll to position [170, 0]
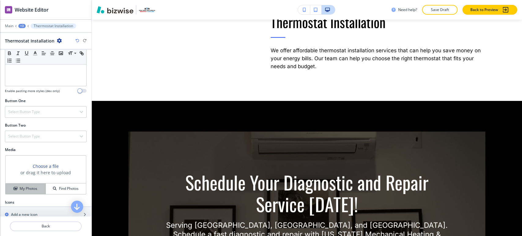
click at [29, 185] on button "My Photos" at bounding box center [25, 188] width 40 height 11
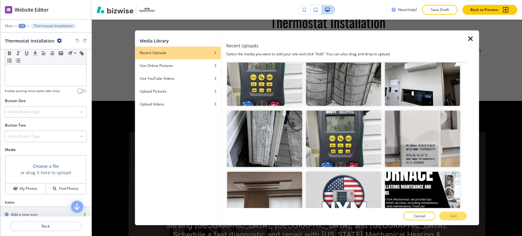
scroll to position [0, 0]
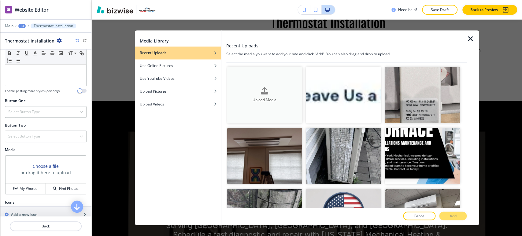
click at [272, 108] on button "Upload Media" at bounding box center [264, 95] width 75 height 57
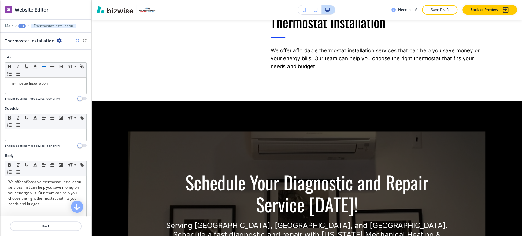
click at [22, 26] on div "+3" at bounding box center [21, 26] width 7 height 4
click at [27, 56] on p "Schedule Your Diagnostic and Repair Service Today!" at bounding box center [37, 57] width 31 height 5
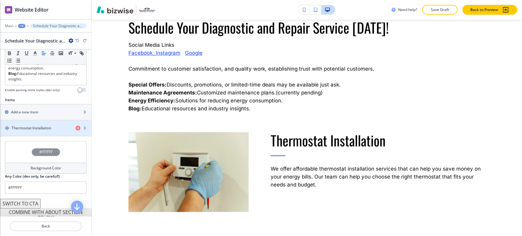
scroll to position [203, 0]
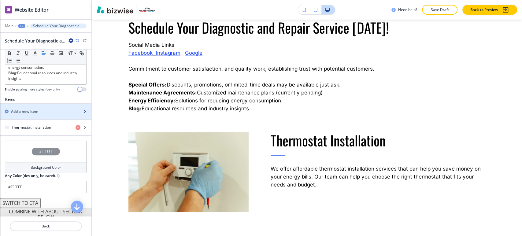
click at [42, 112] on div "Add a new item" at bounding box center [39, 111] width 78 height 5
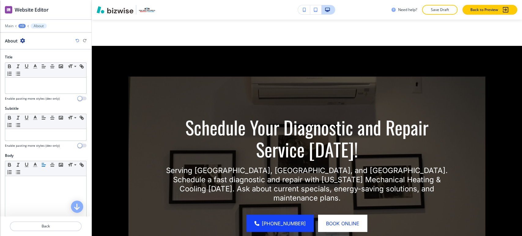
scroll to position [2282, 0]
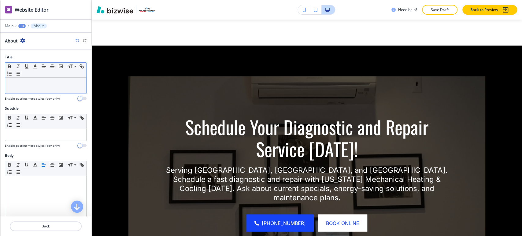
click at [44, 89] on div at bounding box center [45, 86] width 81 height 16
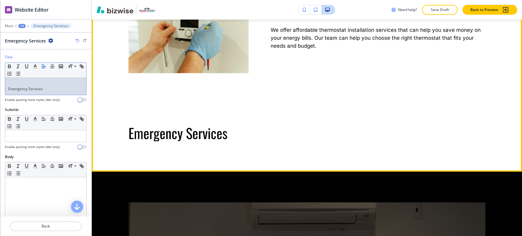
scroll to position [2248, 0]
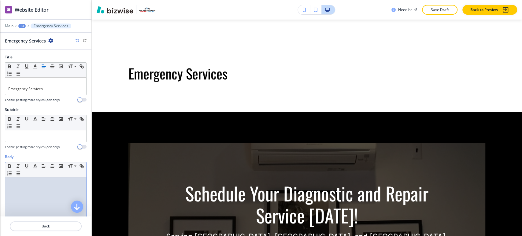
click at [41, 191] on div at bounding box center [45, 216] width 81 height 79
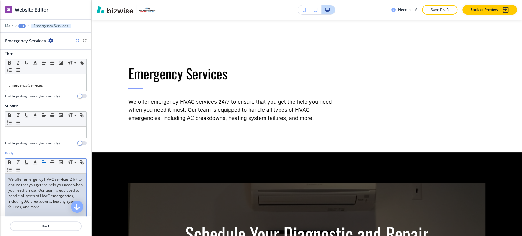
scroll to position [0, 0]
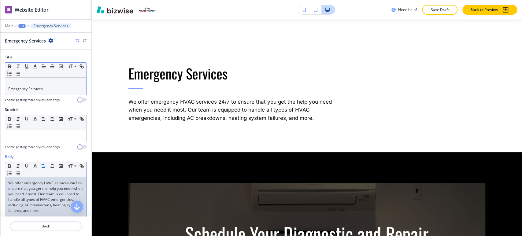
click at [55, 92] on div "Emergency Services" at bounding box center [45, 86] width 81 height 17
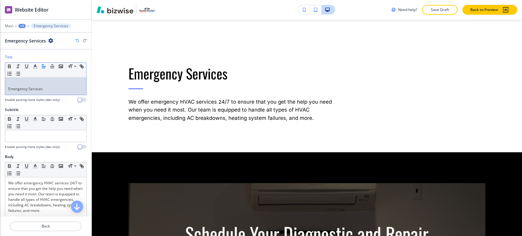
click at [7, 90] on div "Emergency Services" at bounding box center [45, 86] width 81 height 17
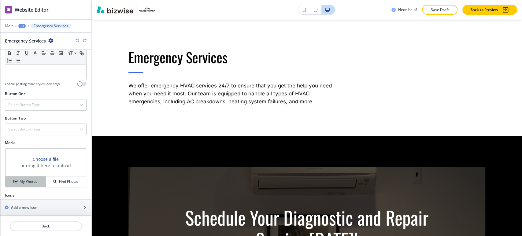
scroll to position [180, 0]
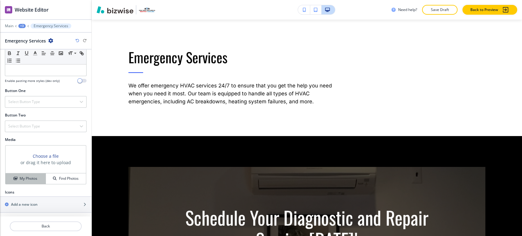
click at [31, 179] on h4 "My Photos" at bounding box center [29, 178] width 18 height 5
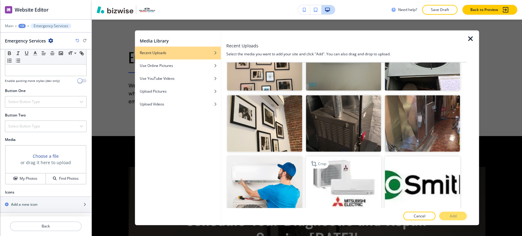
scroll to position [1290, 0]
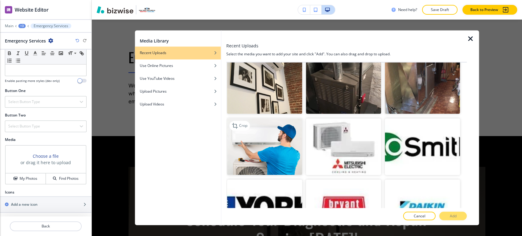
click at [282, 124] on img "button" at bounding box center [264, 146] width 75 height 57
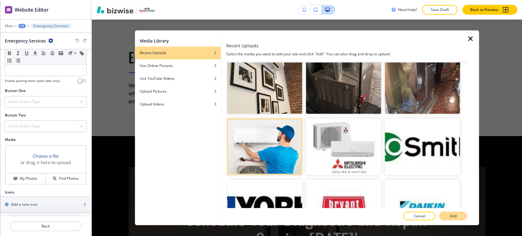
click at [450, 217] on p "Add" at bounding box center [452, 215] width 7 height 5
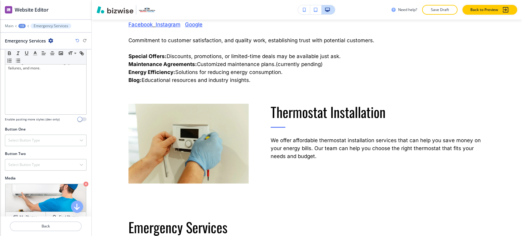
scroll to position [112, 0]
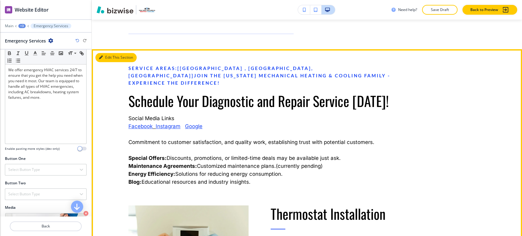
click at [110, 62] on button "Edit This Section" at bounding box center [115, 57] width 41 height 9
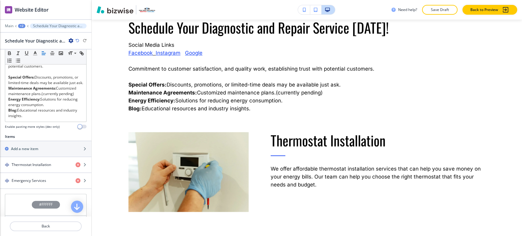
scroll to position [231, 0]
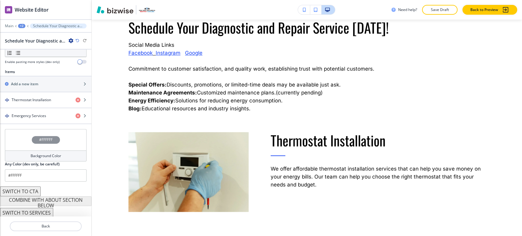
click at [54, 156] on h4 "Background Color" at bounding box center [46, 155] width 31 height 5
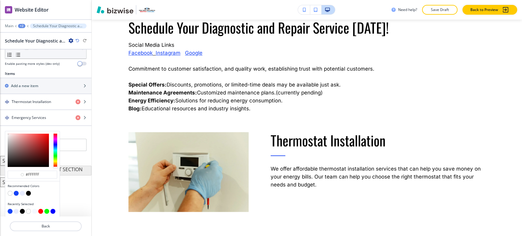
click at [22, 191] on button "button" at bounding box center [22, 193] width 5 height 5
type input "#e8ecfe"
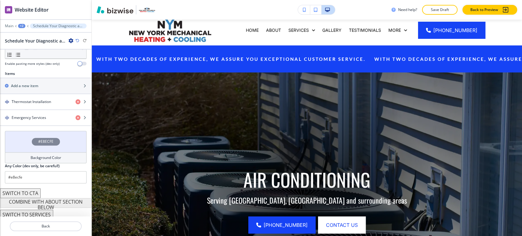
scroll to position [0, 0]
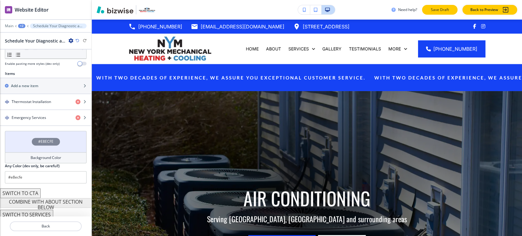
click at [445, 7] on button "Save Draft" at bounding box center [439, 10] width 35 height 10
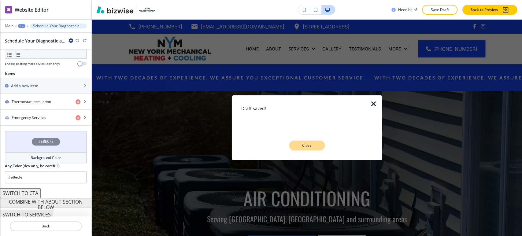
click at [317, 148] on button "Close" at bounding box center [306, 146] width 35 height 10
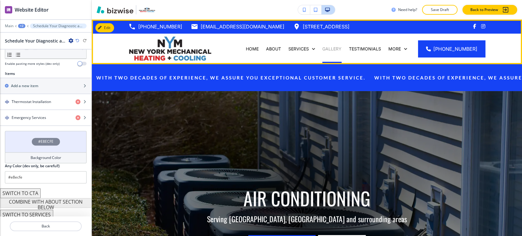
click at [336, 49] on p "Gallery" at bounding box center [331, 49] width 19 height 6
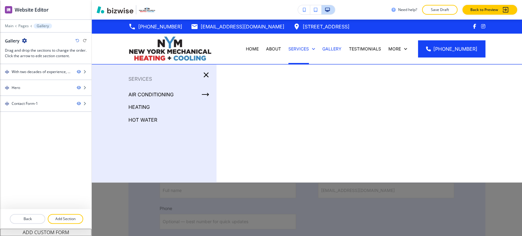
click at [142, 106] on p "HEATING" at bounding box center [138, 106] width 21 height 9
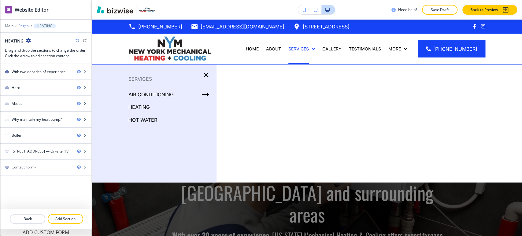
click at [24, 27] on p "Pages" at bounding box center [23, 26] width 10 height 4
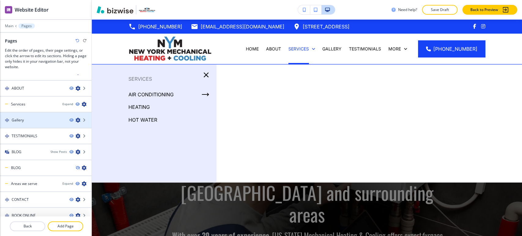
scroll to position [16, 0]
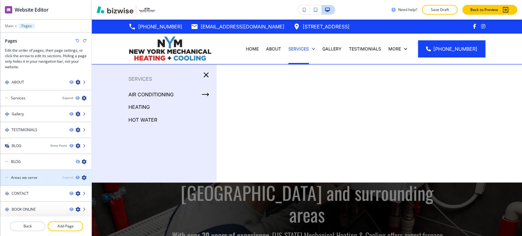
click at [63, 176] on div "Expand" at bounding box center [67, 177] width 11 height 5
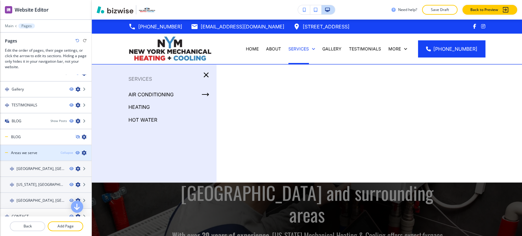
scroll to position [64, 0]
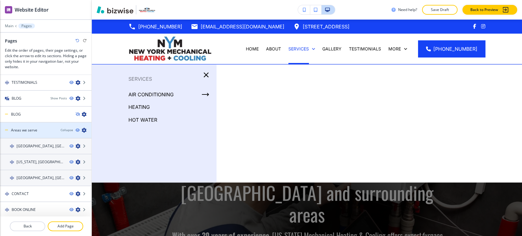
click at [63, 128] on div "Collapse" at bounding box center [75, 130] width 31 height 5
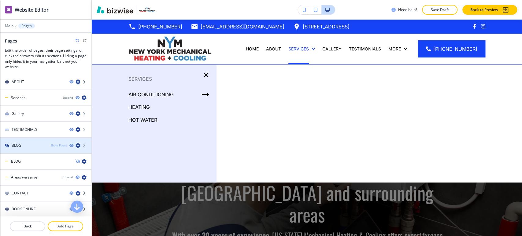
scroll to position [0, 0]
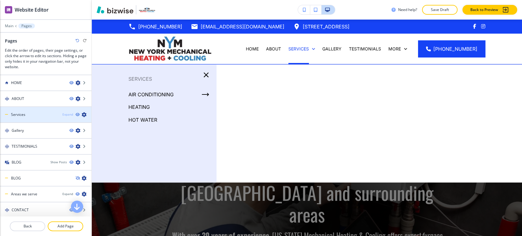
click at [65, 115] on div "Expand" at bounding box center [67, 114] width 11 height 5
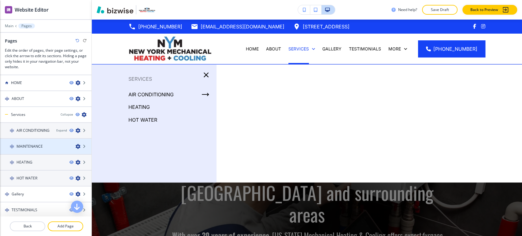
click at [64, 146] on div "MAINTENANCE" at bounding box center [35, 146] width 71 height 5
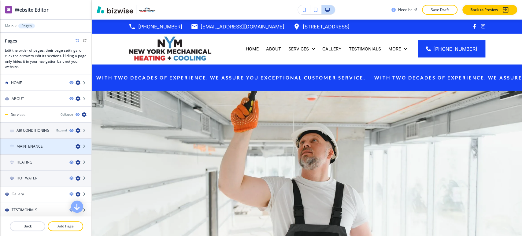
click at [75, 145] on icon "button" at bounding box center [77, 146] width 5 height 5
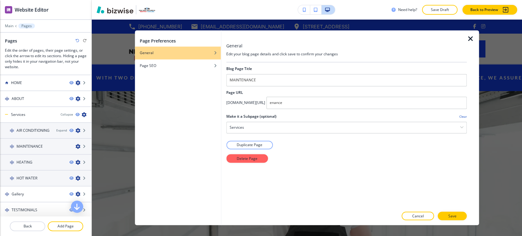
click at [471, 41] on icon "button" at bounding box center [469, 38] width 7 height 7
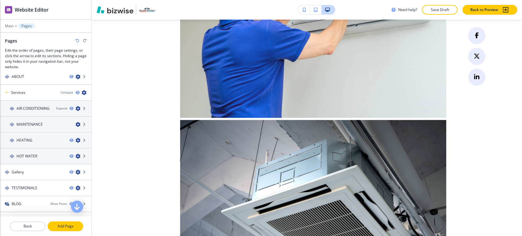
scroll to position [34, 0]
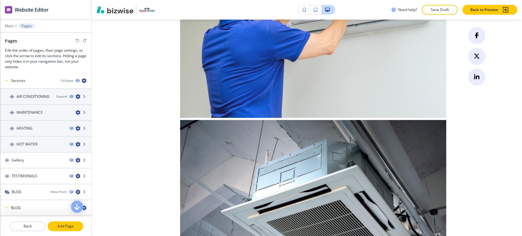
click at [66, 225] on p "Add Page" at bounding box center [65, 225] width 34 height 5
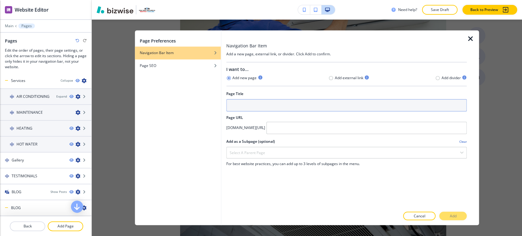
click at [252, 107] on input "text" at bounding box center [346, 105] width 240 height 12
paste input "maintenance"
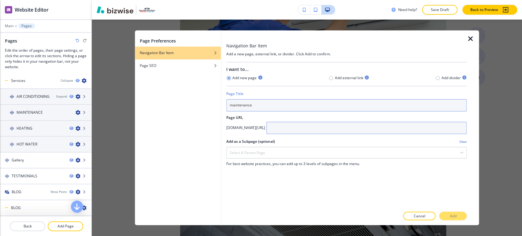
type input "maintenance"
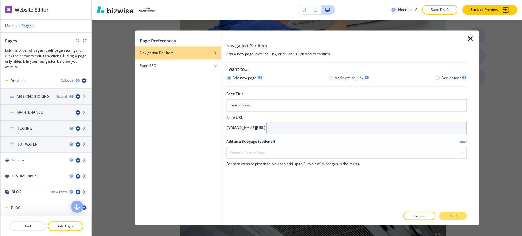
click at [336, 127] on input "text" at bounding box center [366, 128] width 200 height 12
paste input "maintenance"
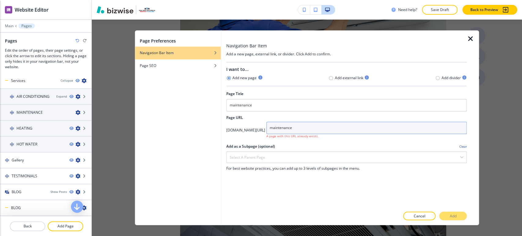
drag, startPoint x: 306, startPoint y: 127, endPoint x: 313, endPoint y: 127, distance: 6.1
click at [306, 127] on input "maintenance" at bounding box center [366, 128] width 200 height 12
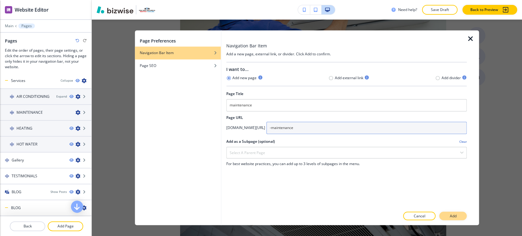
type input "-maintenance"
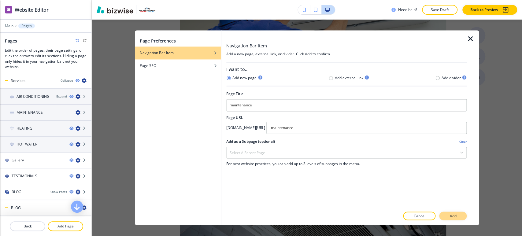
click at [444, 215] on button "Add" at bounding box center [452, 216] width 27 height 9
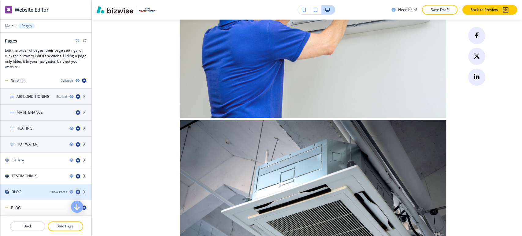
scroll to position [96, 0]
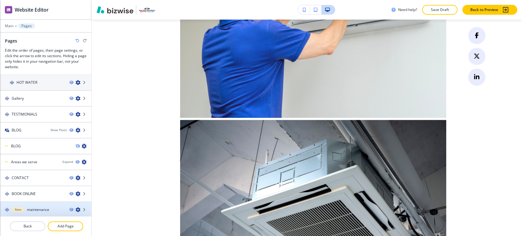
click at [75, 207] on icon "button" at bounding box center [77, 209] width 5 height 5
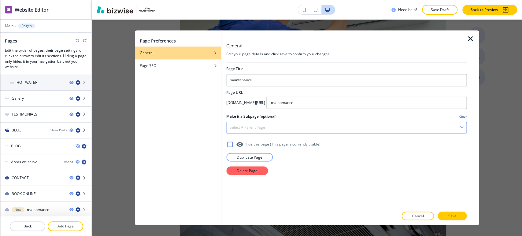
click at [311, 131] on div "Select a parent page" at bounding box center [346, 127] width 240 height 11
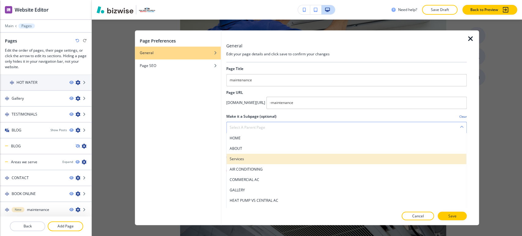
click at [273, 161] on h4 "Services" at bounding box center [345, 158] width 233 height 5
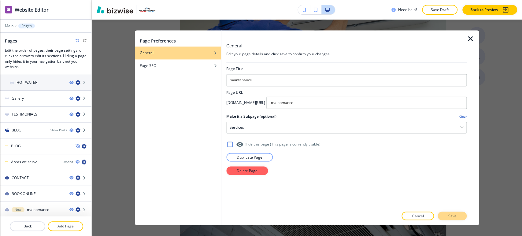
click at [445, 215] on button "Save" at bounding box center [451, 216] width 29 height 9
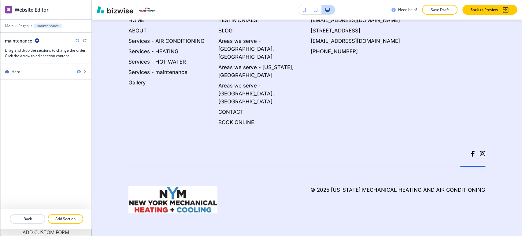
scroll to position [0, 0]
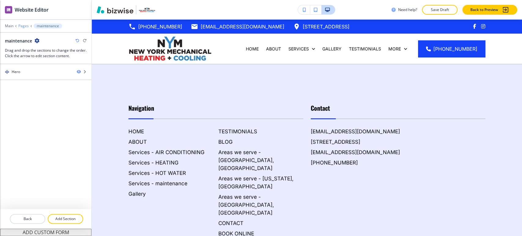
click at [22, 24] on p "Pages" at bounding box center [23, 26] width 10 height 4
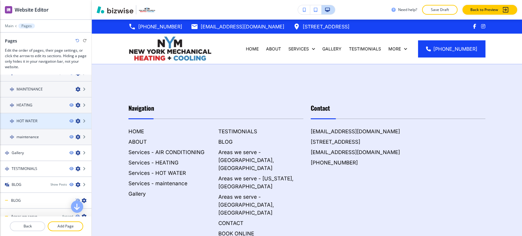
scroll to position [28, 0]
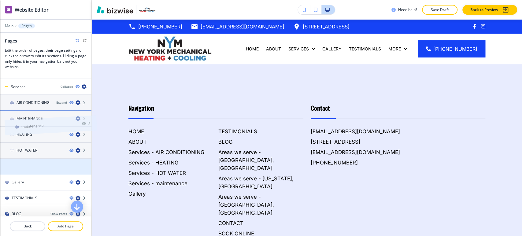
drag, startPoint x: 40, startPoint y: 168, endPoint x: 45, endPoint y: 117, distance: 51.5
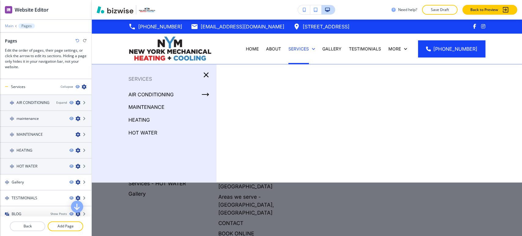
click at [9, 26] on p "Main" at bounding box center [9, 26] width 9 height 4
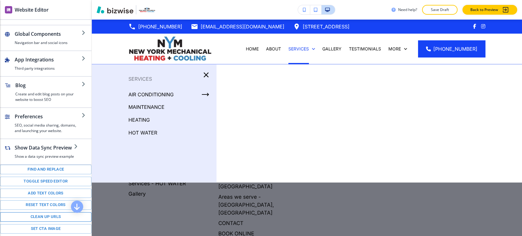
scroll to position [100, 0]
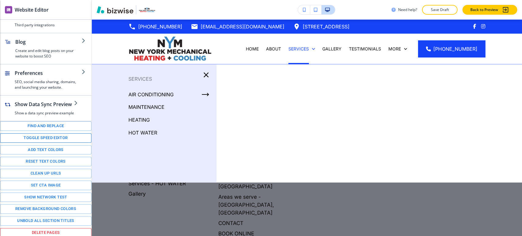
click at [47, 138] on button "Toggle speed editor" at bounding box center [45, 137] width 91 height 9
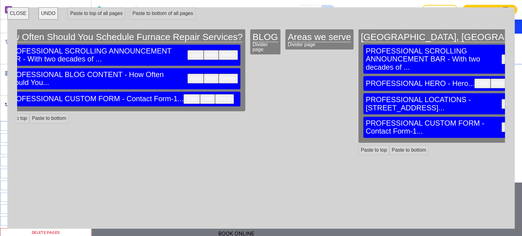
scroll to position [0, 2248]
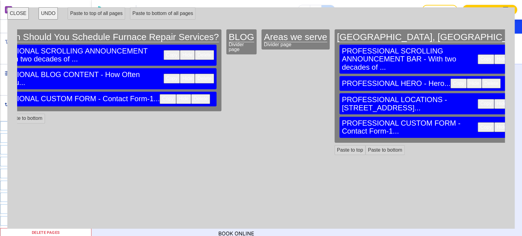
click at [17, 15] on button "CLOSE" at bounding box center [17, 13] width 21 height 12
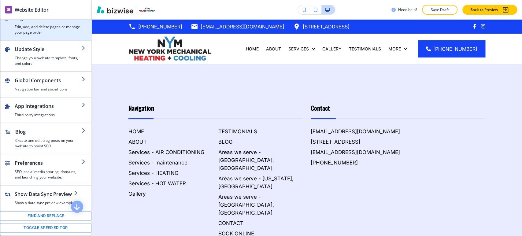
scroll to position [0, 0]
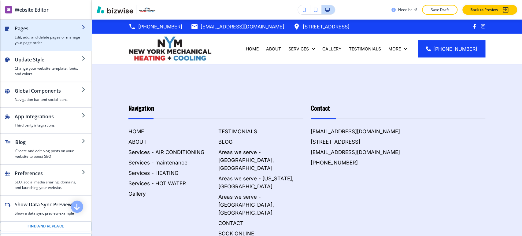
click at [38, 34] on div "button" at bounding box center [48, 33] width 67 height 2
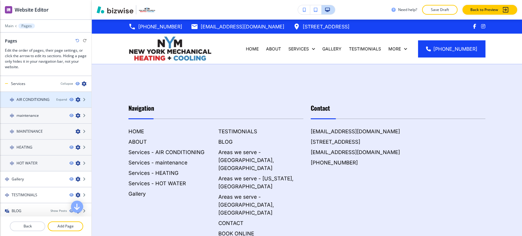
scroll to position [68, 0]
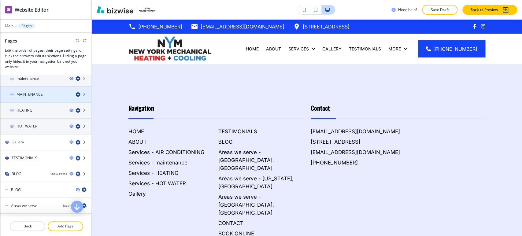
click at [40, 96] on h4 "MAINTENANCE" at bounding box center [29, 94] width 26 height 5
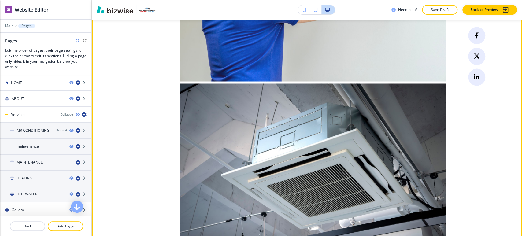
scroll to position [680, 0]
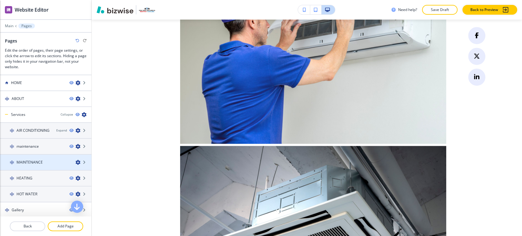
click at [75, 160] on icon "button" at bounding box center [77, 162] width 5 height 5
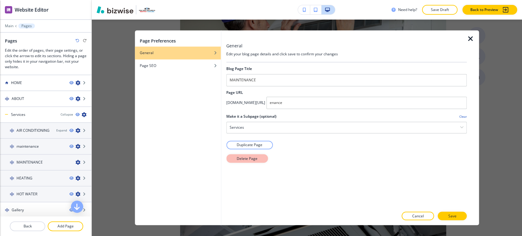
click at [252, 159] on p "Delete Page" at bounding box center [246, 158] width 21 height 5
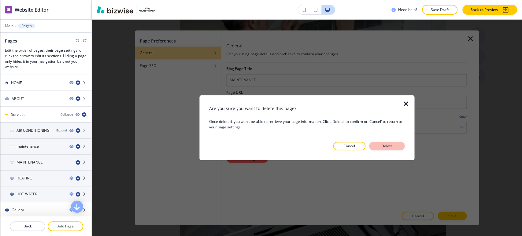
click at [389, 146] on p "Delete" at bounding box center [386, 145] width 15 height 5
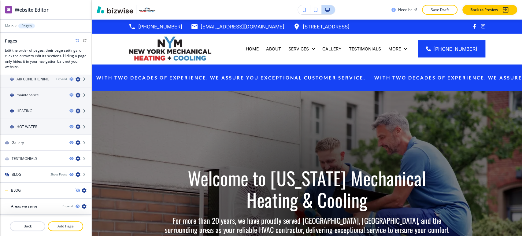
scroll to position [80, 0]
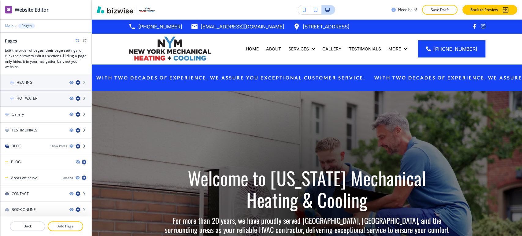
click at [11, 27] on p "Main" at bounding box center [9, 26] width 9 height 4
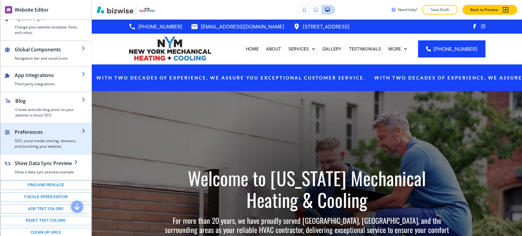
scroll to position [100, 0]
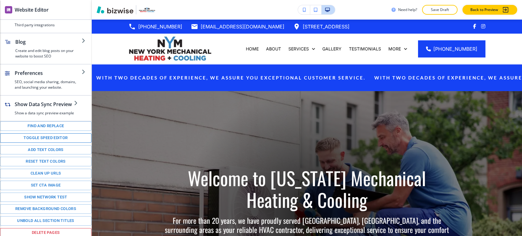
click at [51, 139] on button "Toggle speed editor" at bounding box center [45, 137] width 91 height 9
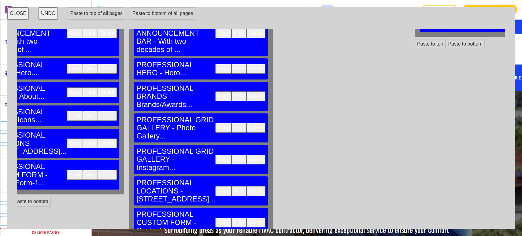
scroll to position [0, 499]
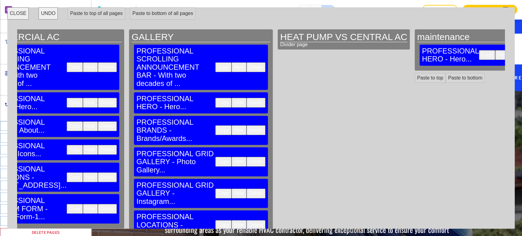
click at [215, 220] on button "Copy" at bounding box center [223, 225] width 16 height 10
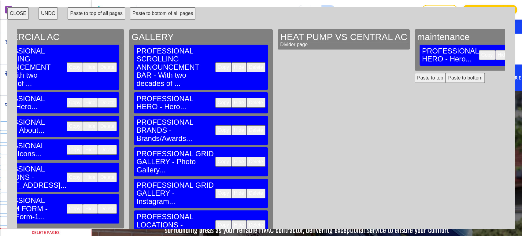
click at [445, 73] on button "Paste to bottom" at bounding box center [464, 78] width 39 height 10
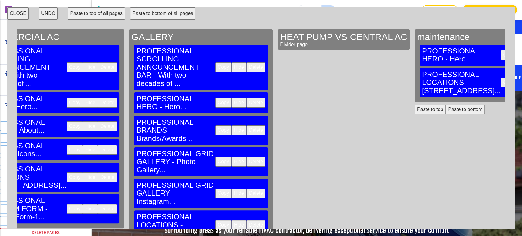
click at [445, 104] on button "Paste to bottom" at bounding box center [464, 109] width 39 height 10
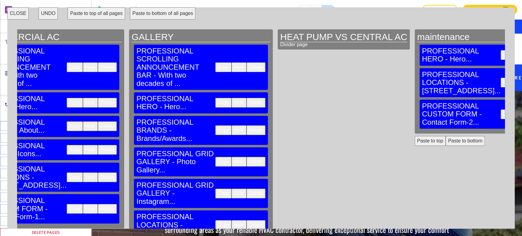
click at [22, 11] on button "CLOSE" at bounding box center [17, 13] width 21 height 12
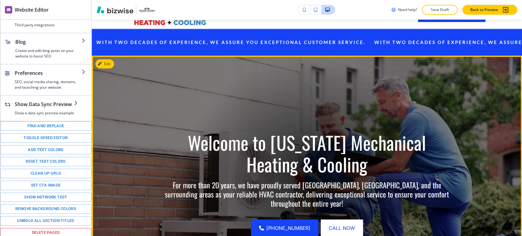
scroll to position [0, 0]
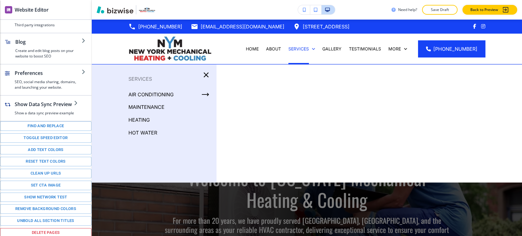
click at [154, 106] on p "maintenance" at bounding box center [146, 106] width 36 height 9
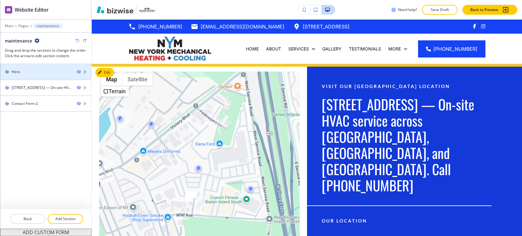
click at [60, 73] on div "Hero" at bounding box center [36, 71] width 72 height 5
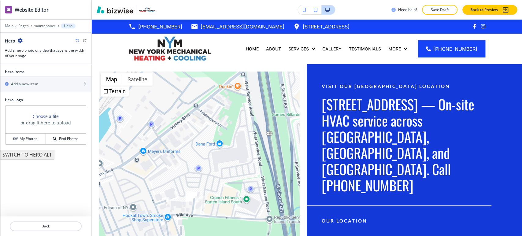
scroll to position [44, 0]
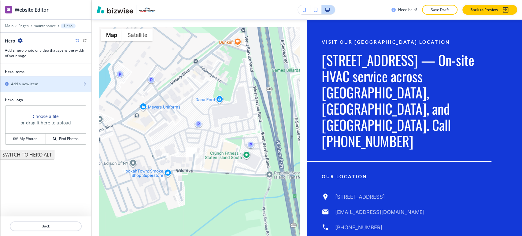
click at [46, 86] on div "Add a new item" at bounding box center [39, 83] width 78 height 5
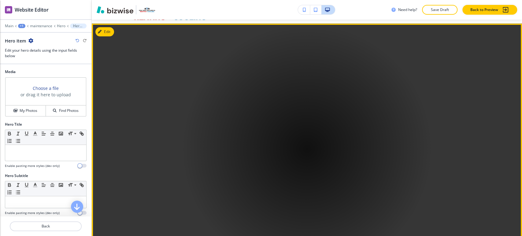
scroll to position [0, 0]
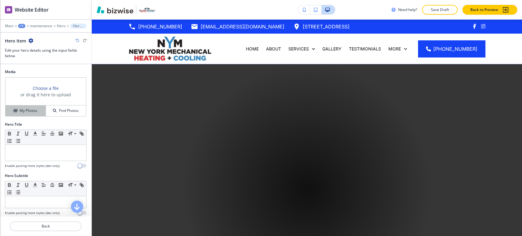
click at [35, 114] on button "My Photos" at bounding box center [25, 110] width 40 height 11
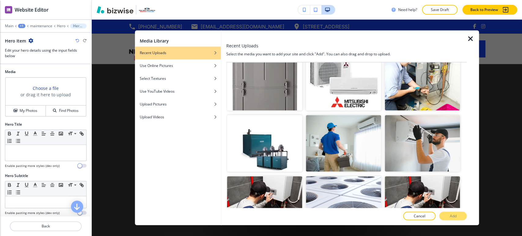
scroll to position [1965, 0]
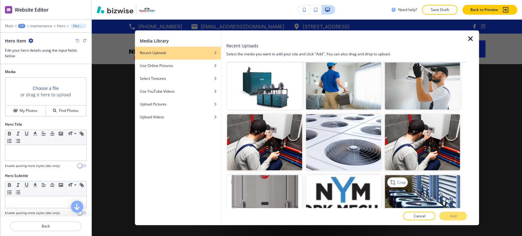
click at [413, 175] on img "button" at bounding box center [421, 203] width 75 height 57
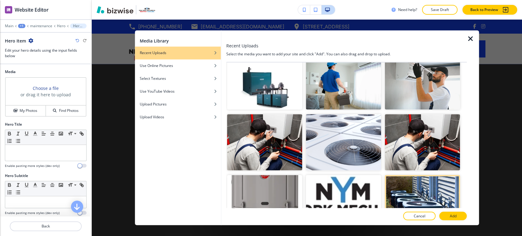
click at [445, 215] on button "Add" at bounding box center [452, 216] width 27 height 9
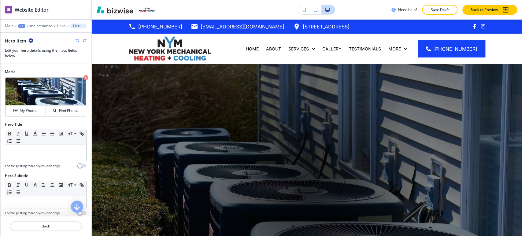
scroll to position [68, 0]
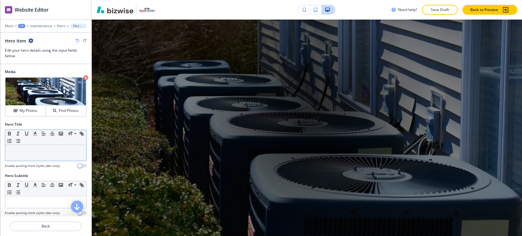
click at [38, 151] on p at bounding box center [45, 150] width 75 height 5
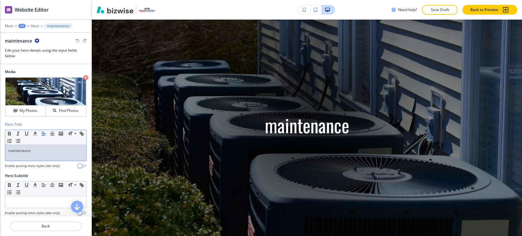
click at [46, 154] on div "maintenance" at bounding box center [45, 153] width 81 height 16
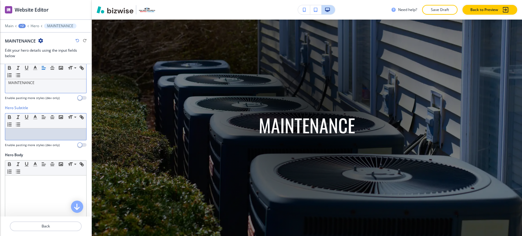
click at [46, 136] on div at bounding box center [45, 134] width 81 height 12
paste div
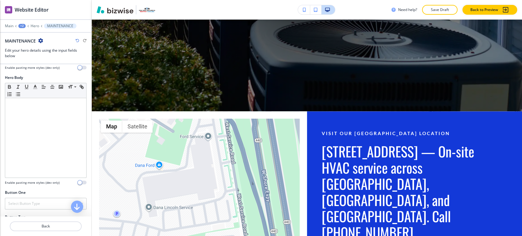
scroll to position [229, 0]
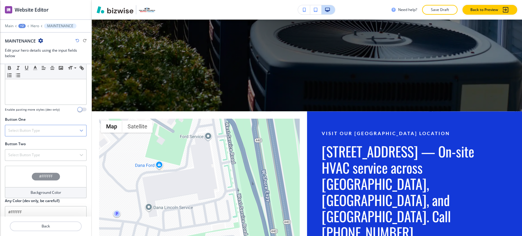
click at [44, 125] on div "Select Button Type" at bounding box center [45, 130] width 81 height 11
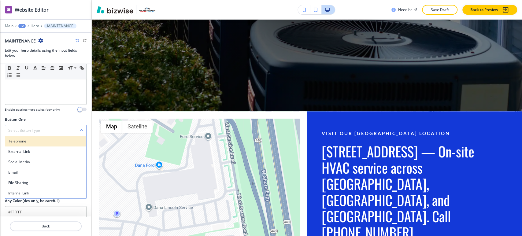
click at [39, 138] on h4 "Telephone" at bounding box center [45, 140] width 75 height 5
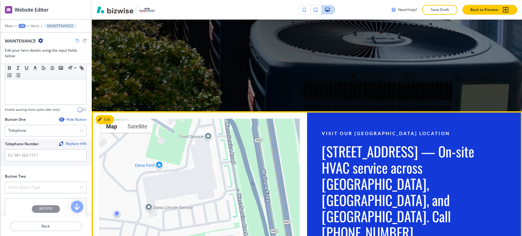
scroll to position [306, 0]
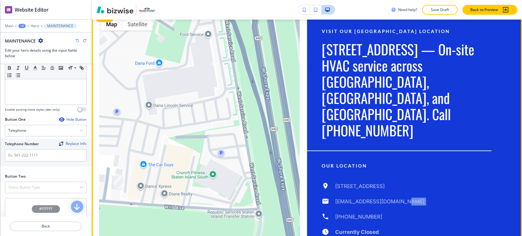
drag, startPoint x: 401, startPoint y: 178, endPoint x: 323, endPoint y: 182, distance: 78.3
click at [323, 182] on div "441 Wild Ave, Staten Island, NY 10314, USA newyorkmechanical@gmail.com (646) 31…" at bounding box center [406, 217] width 170 height 70
drag, startPoint x: 386, startPoint y: 184, endPoint x: 329, endPoint y: 185, distance: 56.2
click at [329, 185] on div "441 Wild Ave, Staten Island, NY 10314, USA newyorkmechanical@gmail.com (646) 31…" at bounding box center [406, 217] width 170 height 70
copy div "(646) 315-2271 Currently Closed"
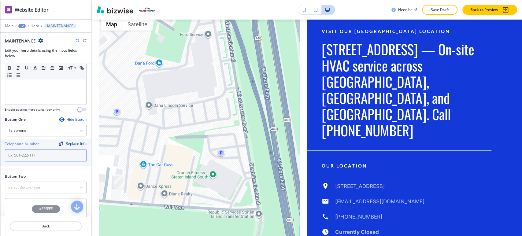
click at [54, 155] on input "text" at bounding box center [46, 155] width 82 height 12
paste input "(646) 315-2271 Currently Closed"
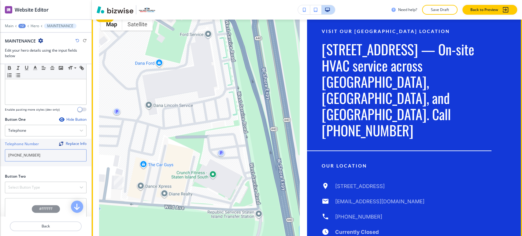
scroll to position [339, 0]
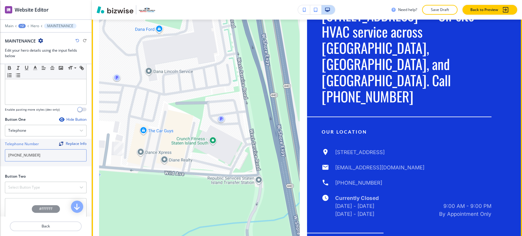
type input "(646) 315-2271"
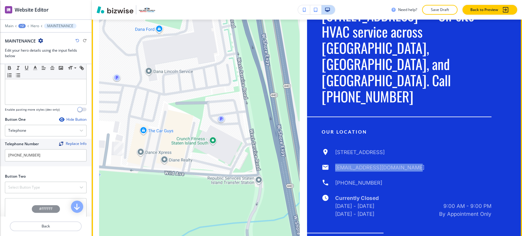
drag, startPoint x: 416, startPoint y: 131, endPoint x: 329, endPoint y: 131, distance: 87.1
click at [329, 148] on div "441 Wild Ave, Staten Island, NY 10314, USA newyorkmechanical@gmail.com (646) 31…" at bounding box center [406, 183] width 170 height 70
copy h6 "newyorkmechanical@gmail.com"
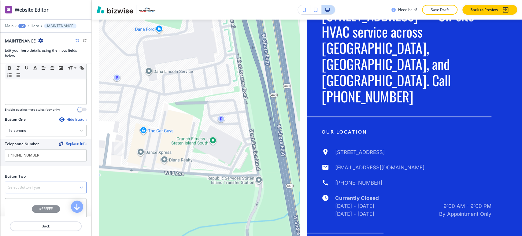
click at [49, 182] on div "Select Button Type" at bounding box center [45, 187] width 81 height 11
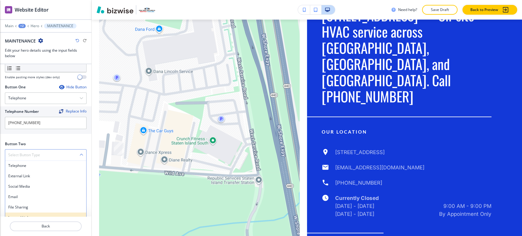
drag, startPoint x: 26, startPoint y: 209, endPoint x: 26, endPoint y: 206, distance: 3.1
click at [26, 215] on h4 "Internal Link" at bounding box center [45, 217] width 75 height 5
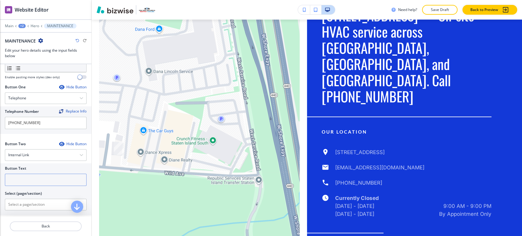
click at [37, 174] on input "text" at bounding box center [46, 180] width 82 height 12
type input "contact us"
click at [31, 199] on \(page\/section\) "Manual Input" at bounding box center [42, 204] width 74 height 10
type \(page\/section\) "CONTACT"
click at [35, 212] on h4 "CONTACT" at bounding box center [45, 214] width 75 height 5
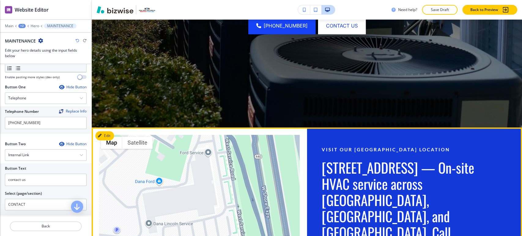
scroll to position [271, 0]
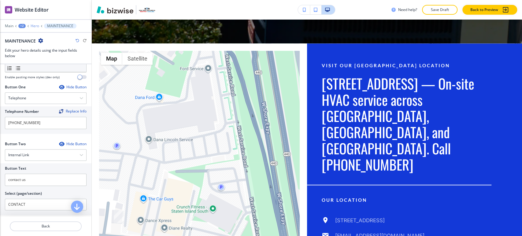
click at [37, 27] on p "Hero" at bounding box center [35, 26] width 9 height 4
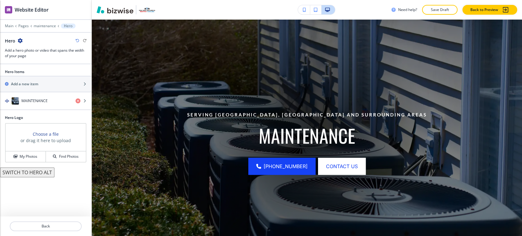
scroll to position [44, 0]
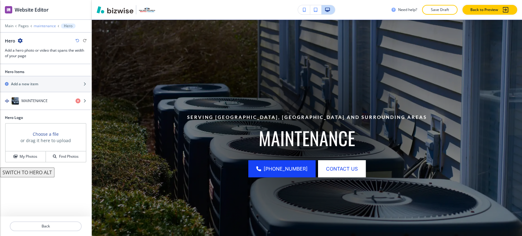
click at [39, 26] on p "maintenance" at bounding box center [45, 26] width 22 height 4
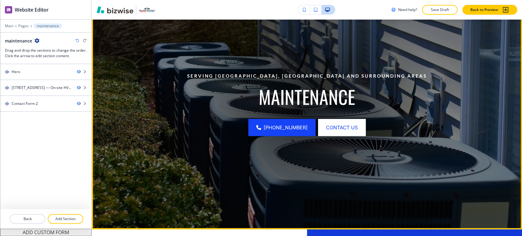
scroll to position [180, 0]
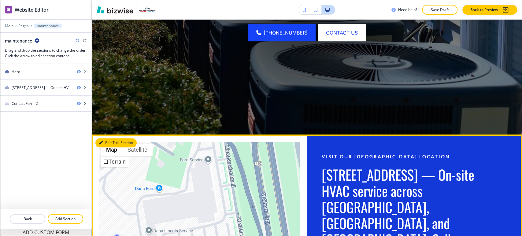
click at [109, 143] on button "Edit This Section" at bounding box center [115, 142] width 41 height 9
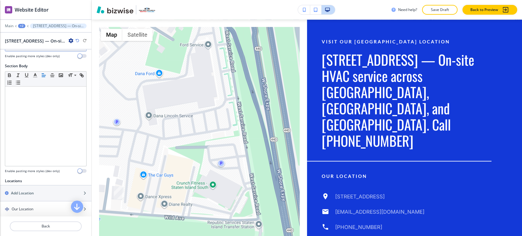
scroll to position [202, 0]
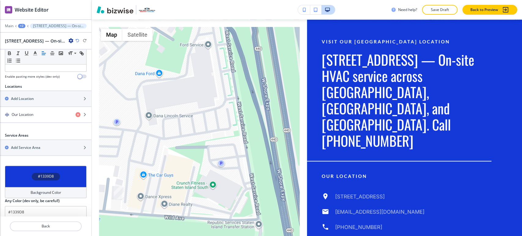
click at [54, 187] on div "Background Color" at bounding box center [46, 192] width 82 height 11
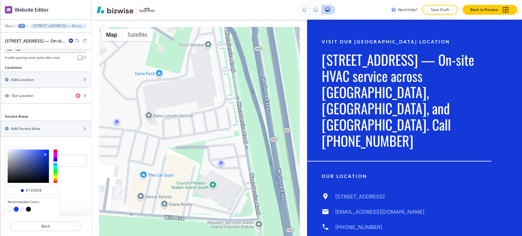
scroll to position [231, 0]
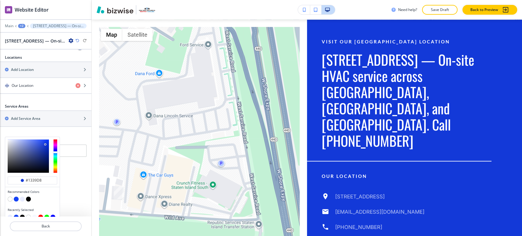
click at [10, 196] on button "button" at bounding box center [10, 198] width 5 height 5
type input "#FFFFFF"
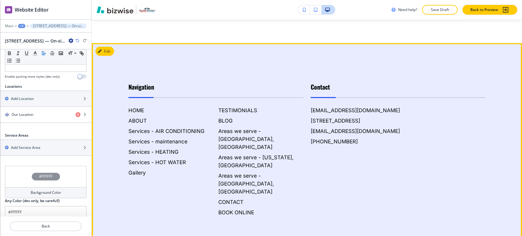
scroll to position [870, 0]
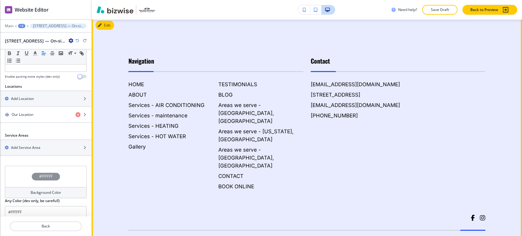
drag, startPoint x: 328, startPoint y: 190, endPoint x: 483, endPoint y: 190, distance: 154.6
click at [483, 190] on footer "Navigation HOME ABOUT Services - AIR CONDITIONING Services - maintenance Servic…" at bounding box center [307, 158] width 430 height 283
copy h6 "New York Mechanical Heating and Air Conditioning"
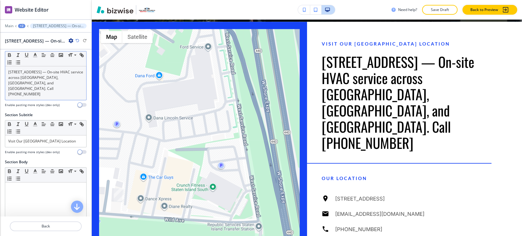
scroll to position [0, 0]
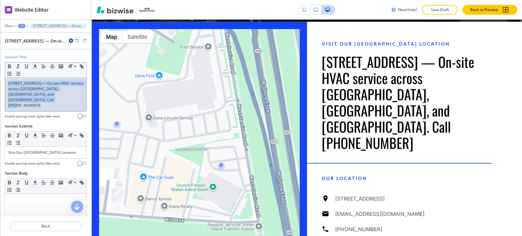
drag, startPoint x: 27, startPoint y: 100, endPoint x: 5, endPoint y: 81, distance: 29.0
click at [5, 81] on div "441 Wild Ave, Staten Island — On‑site HVAC service across Staten Island, Brookl…" at bounding box center [45, 95] width 81 height 34
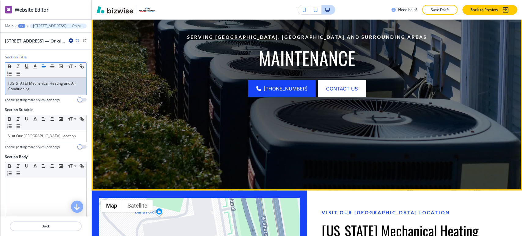
scroll to position [123, 0]
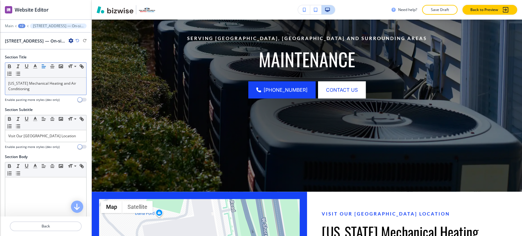
click at [21, 26] on div "+2" at bounding box center [21, 26] width 7 height 4
click at [40, 49] on button "maintenance" at bounding box center [37, 46] width 39 height 11
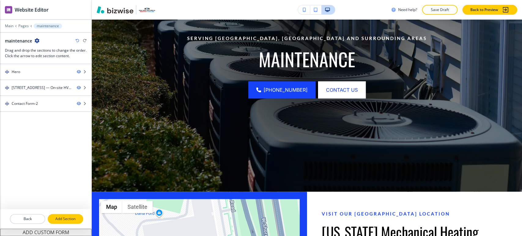
click at [60, 216] on p "Add Section" at bounding box center [65, 218] width 34 height 5
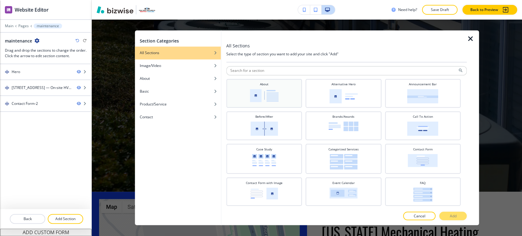
click at [268, 106] on div "About" at bounding box center [263, 93] width 75 height 29
click at [447, 215] on button "Add" at bounding box center [452, 216] width 27 height 9
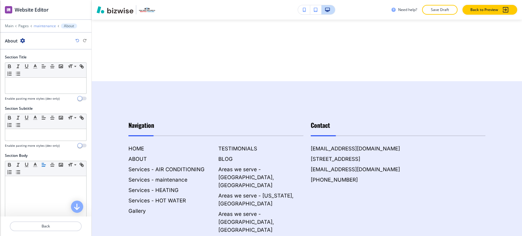
click at [42, 25] on p "maintenance" at bounding box center [45, 26] width 22 height 4
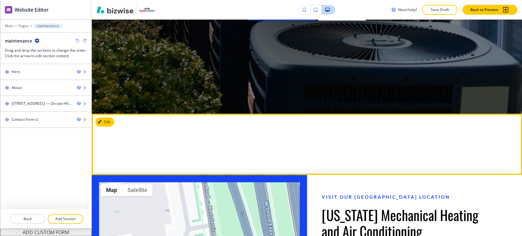
scroll to position [159, 0]
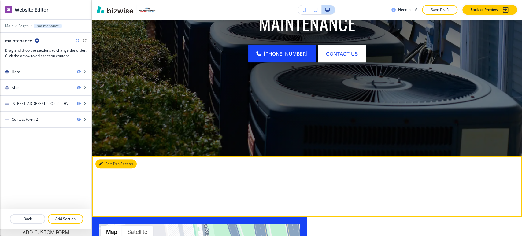
click at [103, 161] on button "Edit This Section" at bounding box center [115, 163] width 41 height 9
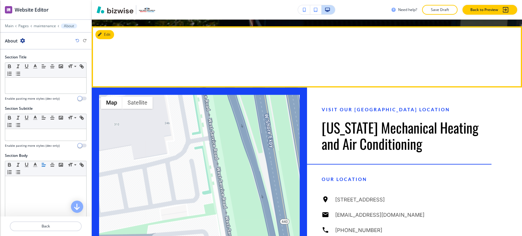
scroll to position [295, 0]
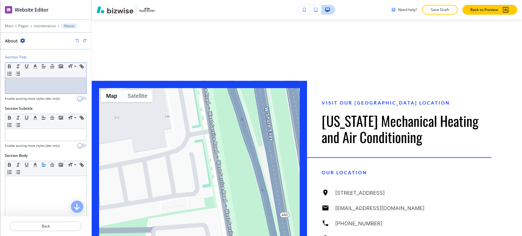
click at [67, 86] on p at bounding box center [45, 83] width 75 height 5
paste div
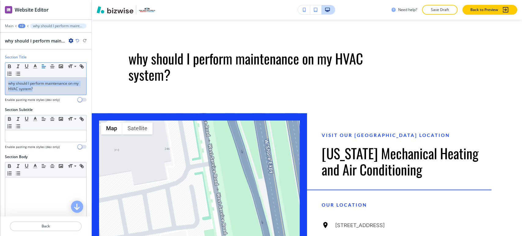
drag, startPoint x: 42, startPoint y: 91, endPoint x: -4, endPoint y: 83, distance: 46.3
click at [0, 0] on html "WELCOME TO YOUR WEBSITE PREVIEW Want to try out the Website Editor? Edit this s…" at bounding box center [261, 0] width 522 height 0
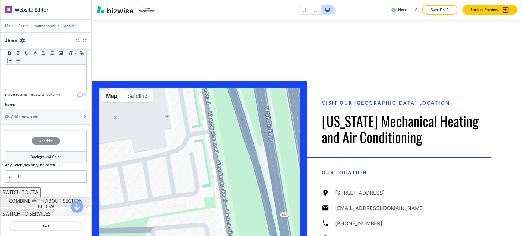
scroll to position [167, 0]
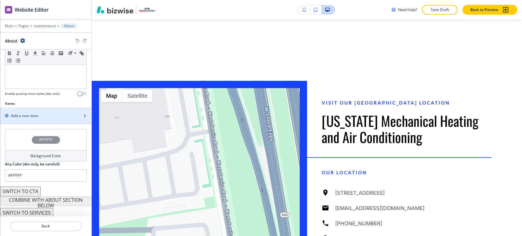
click at [42, 117] on div "Add a new item" at bounding box center [39, 115] width 78 height 5
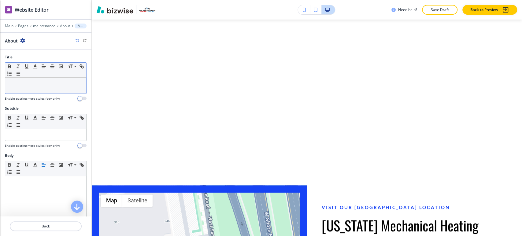
click at [49, 89] on div at bounding box center [45, 86] width 81 height 16
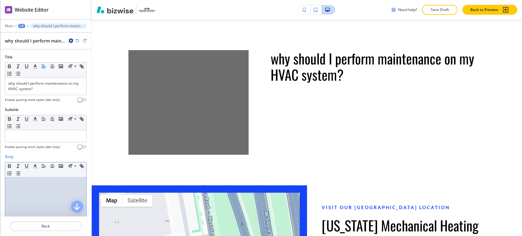
click at [37, 188] on div at bounding box center [45, 216] width 81 height 79
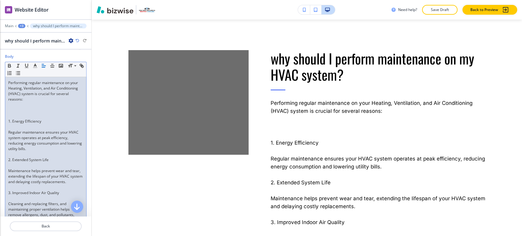
scroll to position [102, 0]
click at [30, 109] on p at bounding box center [45, 108] width 75 height 5
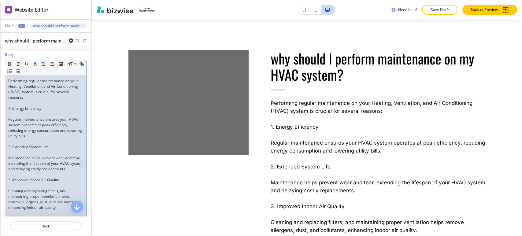
scroll to position [80, 0]
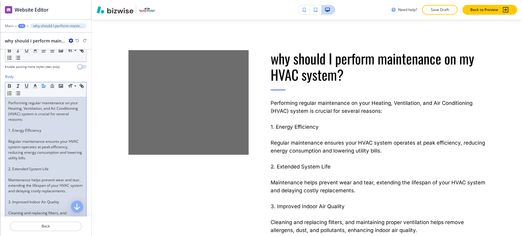
click at [21, 134] on p at bounding box center [45, 135] width 75 height 5
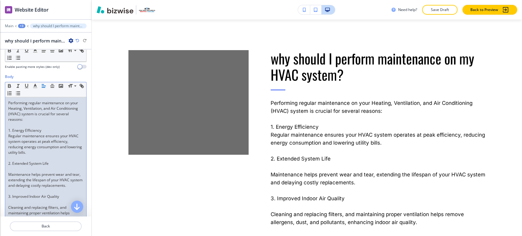
click at [19, 167] on p at bounding box center [45, 168] width 75 height 5
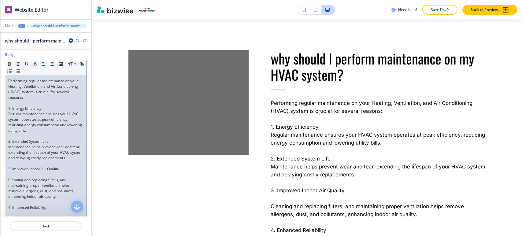
scroll to position [114, 0]
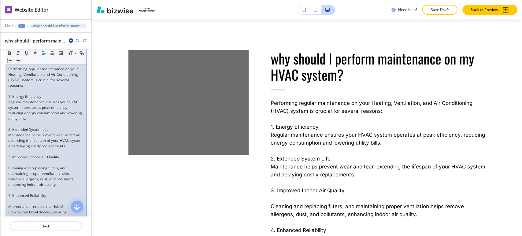
click at [20, 165] on p at bounding box center [45, 162] width 75 height 5
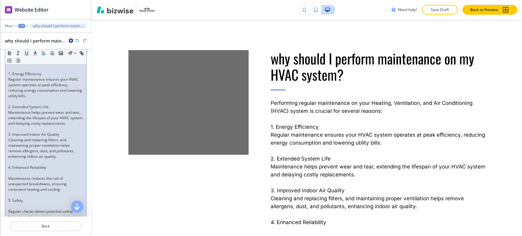
scroll to position [148, 0]
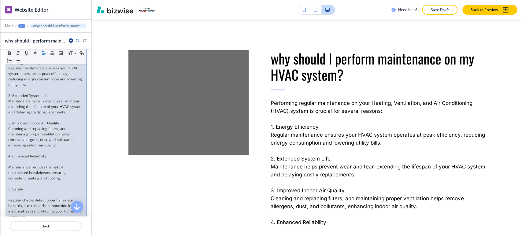
click at [23, 164] on p at bounding box center [45, 161] width 75 height 5
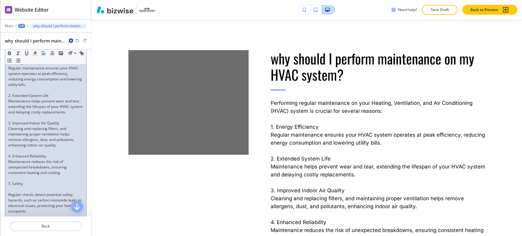
scroll to position [182, 0]
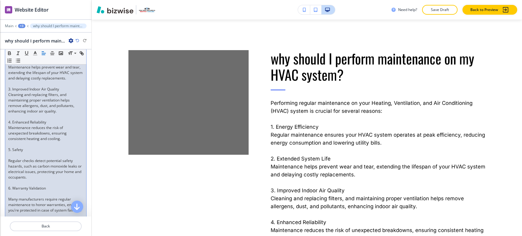
click at [24, 158] on p at bounding box center [45, 154] width 75 height 5
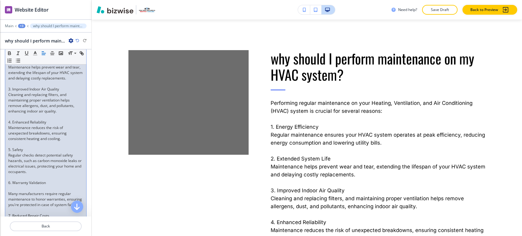
click at [20, 191] on p at bounding box center [45, 187] width 75 height 5
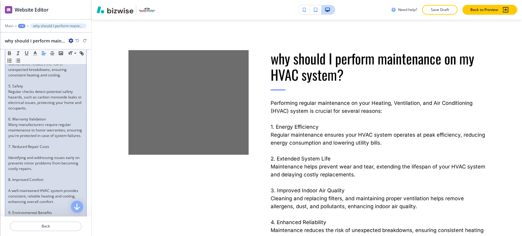
scroll to position [250, 0]
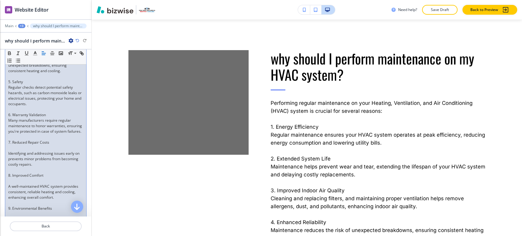
click at [26, 151] on p at bounding box center [45, 147] width 75 height 5
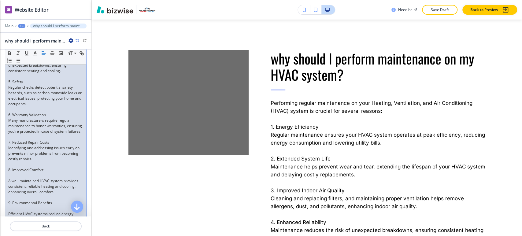
click at [18, 178] on p at bounding box center [45, 175] width 75 height 5
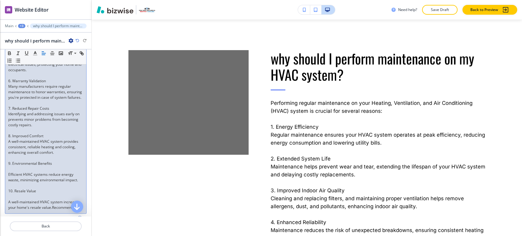
click at [19, 172] on p at bounding box center [45, 168] width 75 height 5
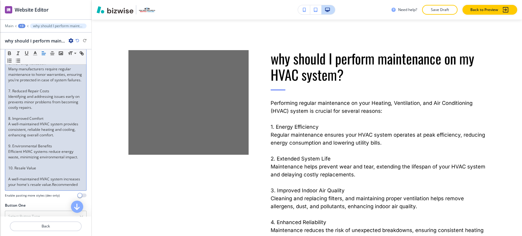
scroll to position [318, 0]
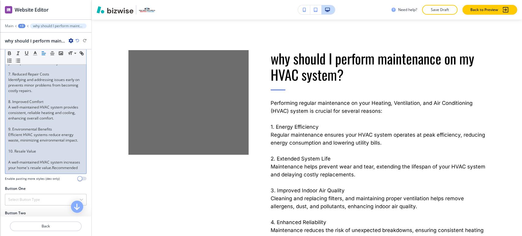
click at [21, 159] on p at bounding box center [45, 156] width 75 height 5
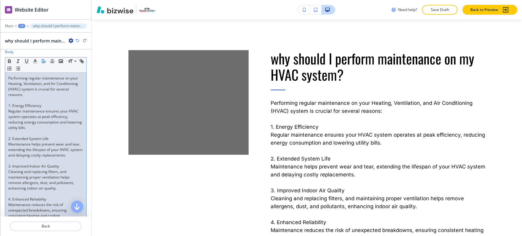
scroll to position [46, 0]
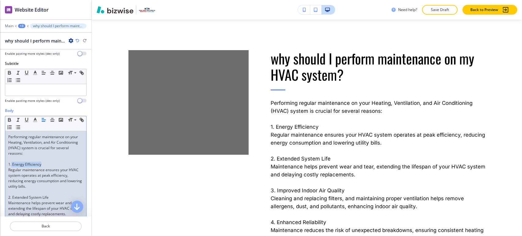
drag, startPoint x: 41, startPoint y: 163, endPoint x: 11, endPoint y: 163, distance: 30.6
click at [11, 164] on p "1. Energy Efficiency" at bounding box center [45, 164] width 75 height 5
click at [9, 117] on icon "button" at bounding box center [9, 119] width 5 height 5
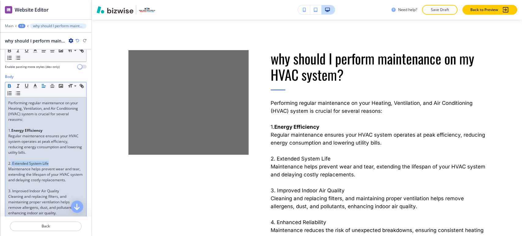
drag, startPoint x: 53, startPoint y: 162, endPoint x: 12, endPoint y: 162, distance: 40.9
click at [12, 162] on p "2. Extended System Life" at bounding box center [45, 163] width 75 height 5
click at [9, 84] on icon "button" at bounding box center [9, 85] width 5 height 5
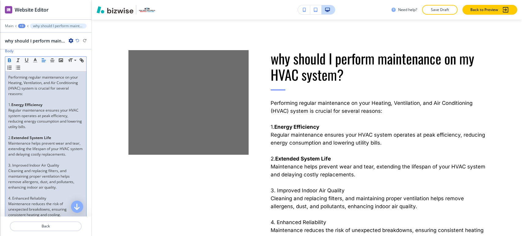
scroll to position [148, 0]
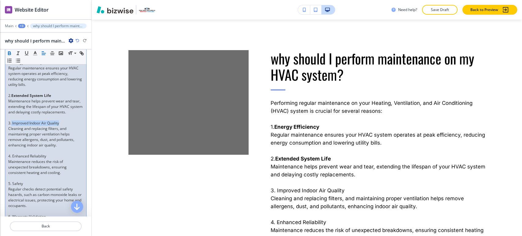
drag, startPoint x: 64, startPoint y: 128, endPoint x: 11, endPoint y: 127, distance: 52.9
click at [11, 126] on p "3. Improved Indoor Air Quality" at bounding box center [45, 122] width 75 height 5
click at [11, 52] on icon "button" at bounding box center [9, 52] width 5 height 5
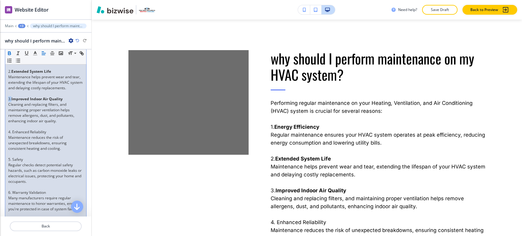
scroll to position [182, 0]
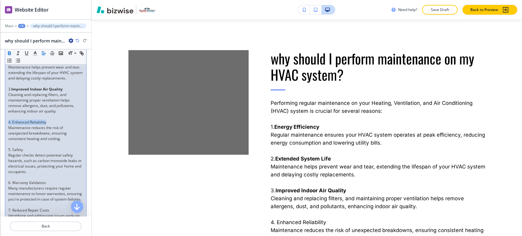
drag, startPoint x: 50, startPoint y: 127, endPoint x: 14, endPoint y: 108, distance: 41.2
click at [8, 125] on div "Performing regular maintenance on your Heating, Ventilation, and Air Conditioni…" at bounding box center [45, 149] width 81 height 309
click at [50, 129] on div "Performing regular maintenance on your Heating, Ventilation, and Air Conditioni…" at bounding box center [45, 149] width 81 height 309
click at [52, 125] on p "4. Enhanced Reliability" at bounding box center [45, 121] width 75 height 5
click at [49, 125] on p "4. Enhanced Reliability" at bounding box center [45, 121] width 75 height 5
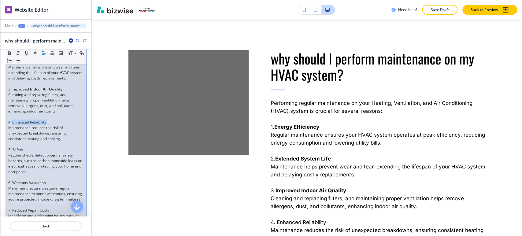
drag, startPoint x: 49, startPoint y: 126, endPoint x: 20, endPoint y: 114, distance: 31.6
click at [14, 125] on p "4. Enhanced Reliability" at bounding box center [45, 121] width 75 height 5
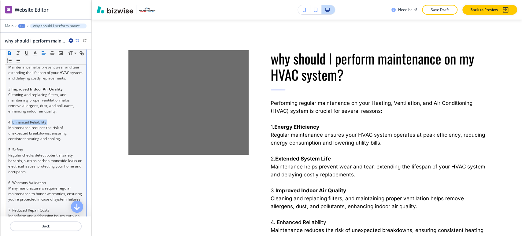
click at [10, 51] on icon "button" at bounding box center [9, 52] width 5 height 5
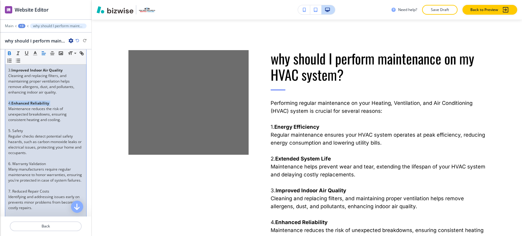
scroll to position [216, 0]
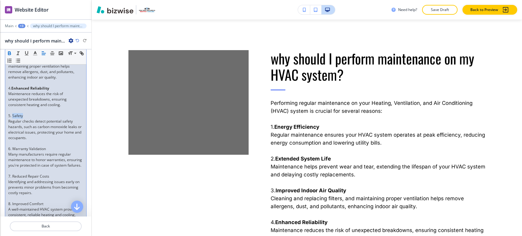
drag, startPoint x: 28, startPoint y: 120, endPoint x: 12, endPoint y: 119, distance: 16.3
click at [12, 119] on p "5. Safety" at bounding box center [45, 115] width 75 height 5
click at [12, 52] on icon "button" at bounding box center [9, 52] width 5 height 5
drag, startPoint x: 49, startPoint y: 153, endPoint x: 13, endPoint y: 153, distance: 36.4
click at [13, 152] on p "6. Warranty Validation" at bounding box center [45, 148] width 75 height 5
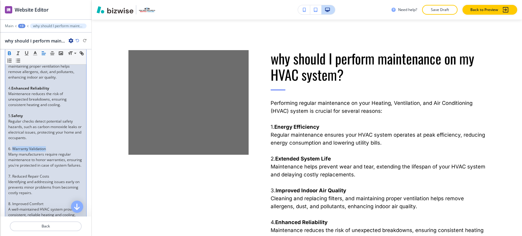
click at [8, 53] on icon "button" at bounding box center [9, 52] width 5 height 5
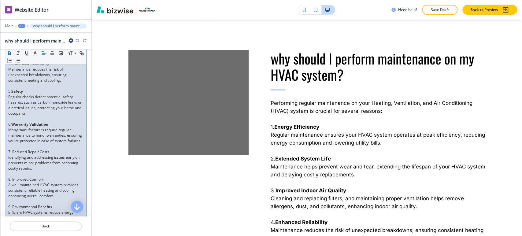
scroll to position [284, 0]
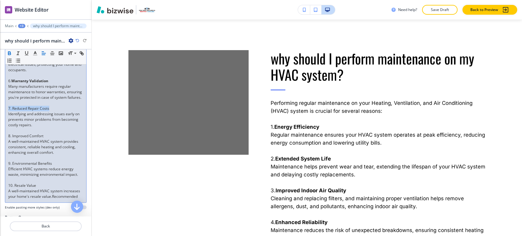
drag, startPoint x: 53, startPoint y: 119, endPoint x: 7, endPoint y: 117, distance: 46.2
click at [7, 117] on div "Performing regular maintenance on your Heating, Ventilation, and Air Conditioni…" at bounding box center [45, 48] width 81 height 309
click at [45, 111] on p "7. Reduced Repair Costs" at bounding box center [45, 108] width 75 height 5
drag, startPoint x: 51, startPoint y: 118, endPoint x: 12, endPoint y: 118, distance: 39.7
click at [12, 111] on p "7. Reduced Repair Costs" at bounding box center [45, 108] width 75 height 5
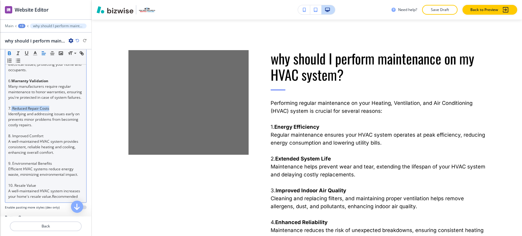
click at [12, 53] on icon "button" at bounding box center [9, 52] width 5 height 5
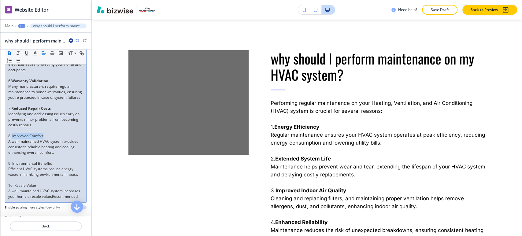
drag, startPoint x: 49, startPoint y: 145, endPoint x: 12, endPoint y: 145, distance: 37.0
click at [12, 139] on p "8. Improved Comfort" at bounding box center [45, 135] width 75 height 5
click at [10, 53] on icon "button" at bounding box center [9, 54] width 2 height 2
drag, startPoint x: 59, startPoint y: 174, endPoint x: 12, endPoint y: 174, distance: 47.1
click at [12, 166] on p "9. Environmental Benefits" at bounding box center [45, 163] width 75 height 5
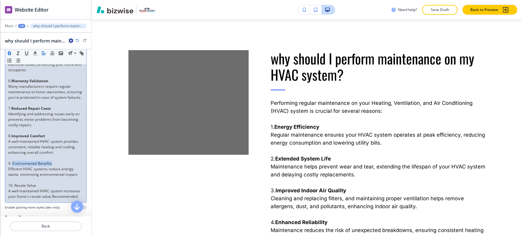
click at [8, 55] on icon "button" at bounding box center [9, 52] width 5 height 5
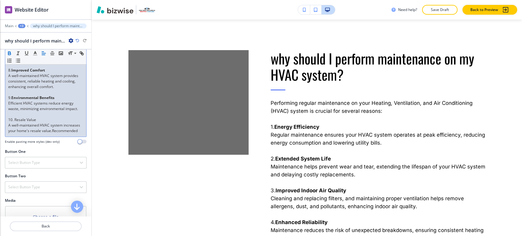
scroll to position [352, 0]
drag, startPoint x: 39, startPoint y: 134, endPoint x: 13, endPoint y: 131, distance: 26.7
click at [13, 120] on p "10. Resale Value" at bounding box center [45, 117] width 75 height 5
click at [11, 53] on icon "button" at bounding box center [9, 52] width 5 height 5
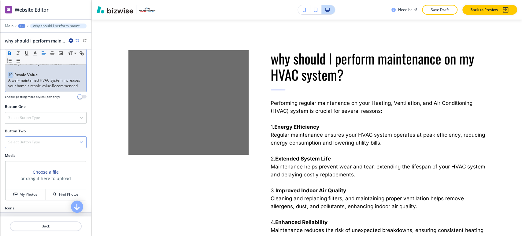
scroll to position [432, 0]
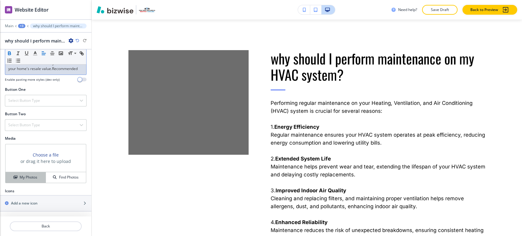
click at [32, 178] on h4 "My Photos" at bounding box center [29, 176] width 18 height 5
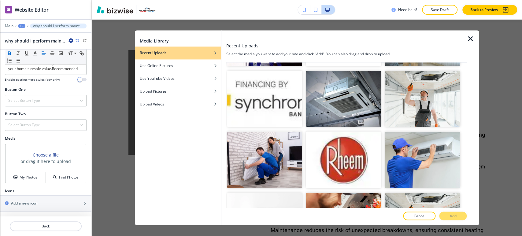
scroll to position [1493, 0]
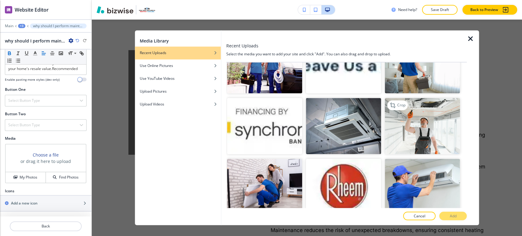
click at [424, 98] on img "button" at bounding box center [421, 126] width 75 height 57
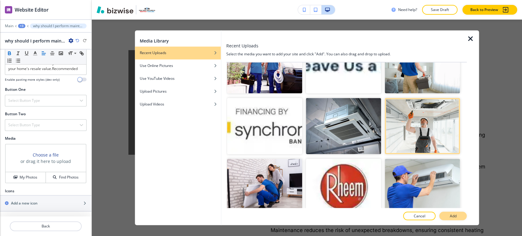
click at [451, 216] on p "Add" at bounding box center [452, 215] width 7 height 5
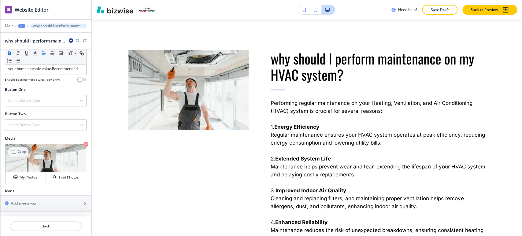
drag, startPoint x: 21, startPoint y: 152, endPoint x: 17, endPoint y: 152, distance: 4.6
click at [21, 152] on p "Crop" at bounding box center [22, 151] width 8 height 5
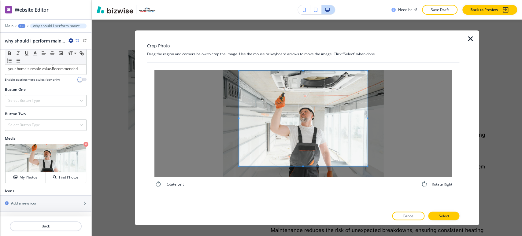
click at [302, 67] on div "Rotate Left Rotate Right" at bounding box center [303, 128] width 312 height 133
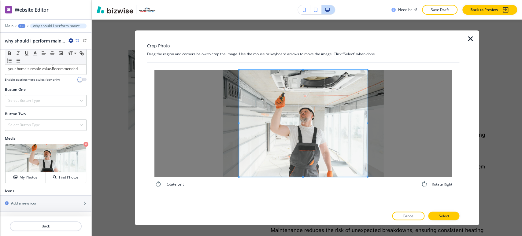
click at [302, 190] on div "Rotate Left Rotate Right" at bounding box center [303, 128] width 312 height 133
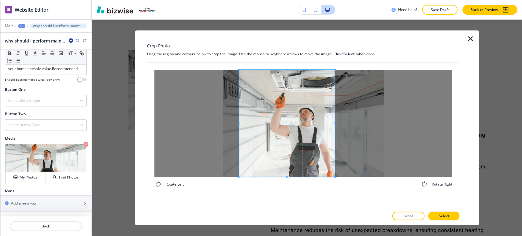
click at [333, 127] on div at bounding box center [287, 123] width 96 height 107
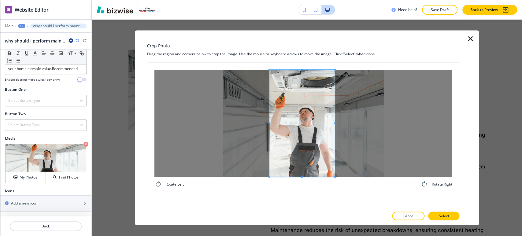
click at [268, 126] on span at bounding box center [269, 123] width 2 height 107
click at [333, 122] on div at bounding box center [301, 123] width 64 height 107
click at [437, 216] on button "Select" at bounding box center [443, 216] width 31 height 9
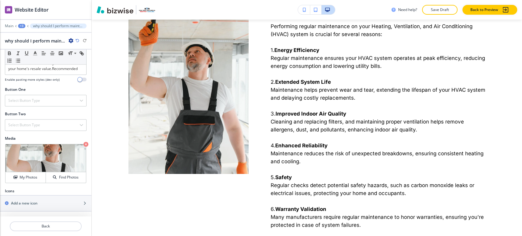
scroll to position [329, 0]
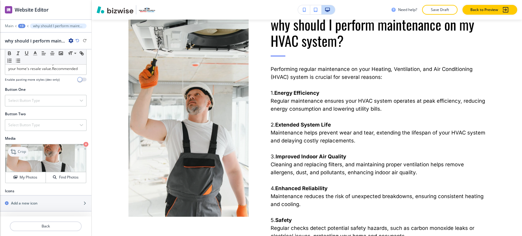
click at [24, 152] on p "Crop" at bounding box center [22, 151] width 8 height 5
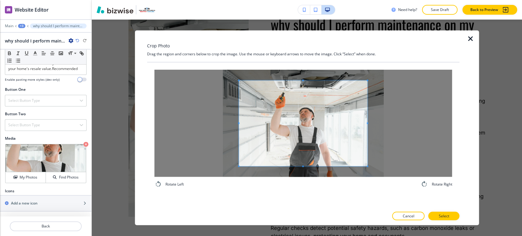
click at [303, 81] on span at bounding box center [303, 123] width 129 height 86
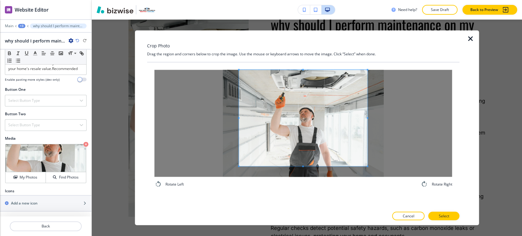
click at [303, 63] on div "Rotate Left Rotate Right" at bounding box center [303, 128] width 312 height 133
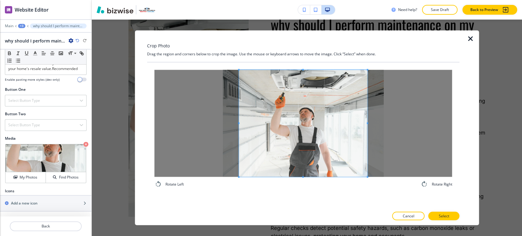
click at [305, 200] on div "Rotate Left Rotate Right" at bounding box center [303, 134] width 312 height 145
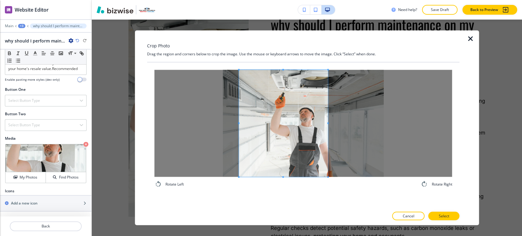
click at [326, 128] on div at bounding box center [283, 123] width 89 height 107
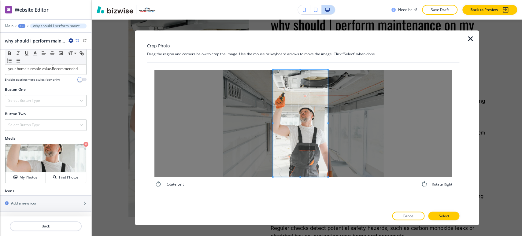
click at [273, 126] on div at bounding box center [300, 123] width 55 height 107
click at [296, 153] on span at bounding box center [301, 123] width 55 height 107
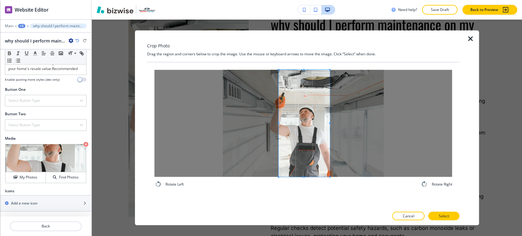
click at [278, 124] on span at bounding box center [278, 123] width 2 height 2
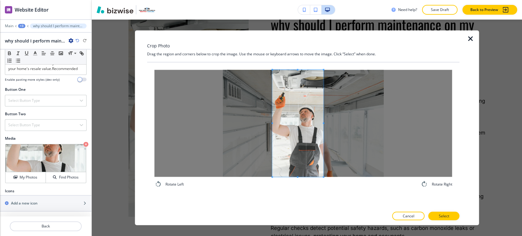
click at [297, 135] on span at bounding box center [297, 123] width 51 height 107
click at [321, 123] on span at bounding box center [322, 123] width 2 height 2
click at [307, 152] on span at bounding box center [299, 123] width 49 height 107
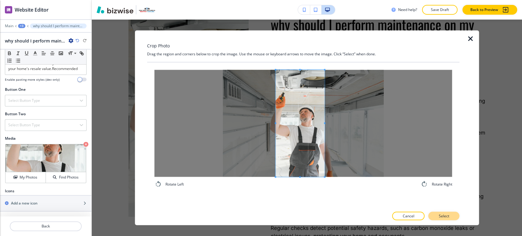
click at [442, 217] on p "Select" at bounding box center [443, 215] width 10 height 5
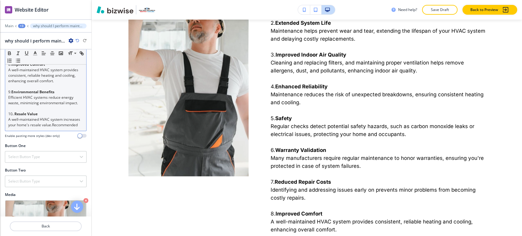
scroll to position [330, 0]
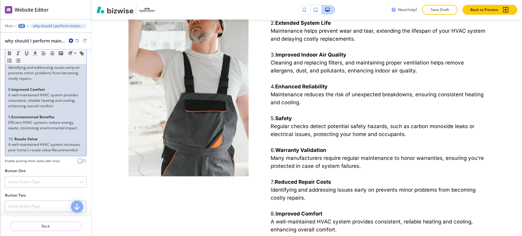
click at [32, 136] on p at bounding box center [45, 133] width 75 height 5
click at [22, 136] on p at bounding box center [45, 133] width 75 height 5
click at [24, 114] on p at bounding box center [45, 111] width 75 height 5
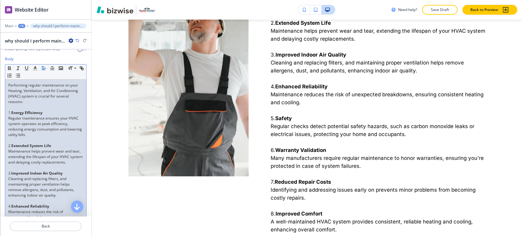
scroll to position [93, 0]
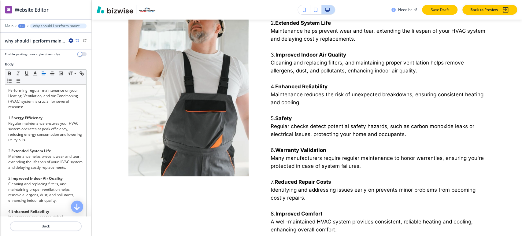
click at [441, 9] on p "Save Draft" at bounding box center [440, 9] width 20 height 5
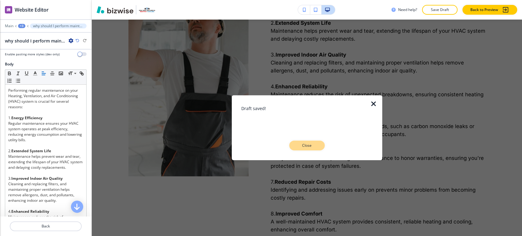
click at [314, 147] on p "Close" at bounding box center [307, 145] width 20 height 5
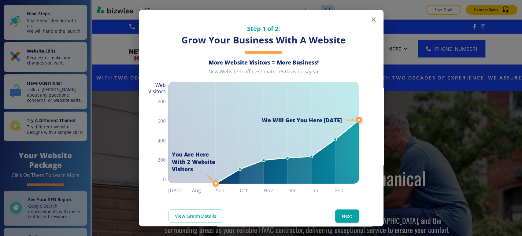
click at [367, 26] on div "Step 1 of 2: Grow Your Business With A Website More Website Visitors = More Bus…" at bounding box center [261, 102] width 244 height 185
click at [370, 20] on icon "button" at bounding box center [373, 19] width 7 height 7
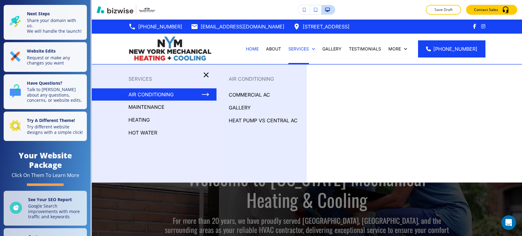
click at [157, 106] on p "maintenance" at bounding box center [146, 106] width 36 height 9
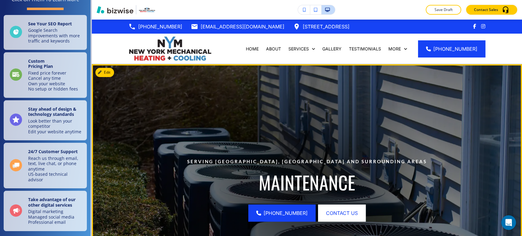
scroll to position [200, 0]
click at [105, 73] on button "Edit This Section" at bounding box center [115, 72] width 41 height 9
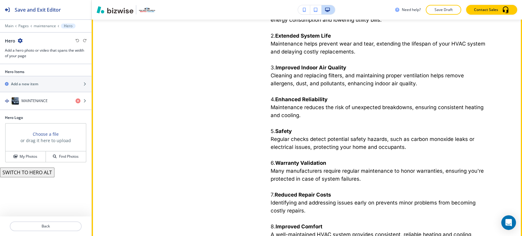
scroll to position [248, 0]
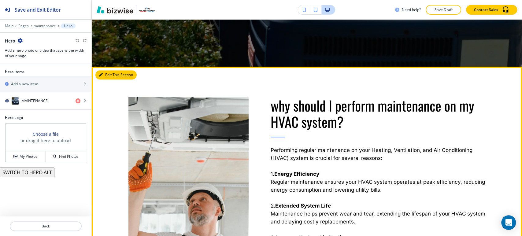
click at [108, 76] on button "Edit This Section" at bounding box center [115, 74] width 41 height 9
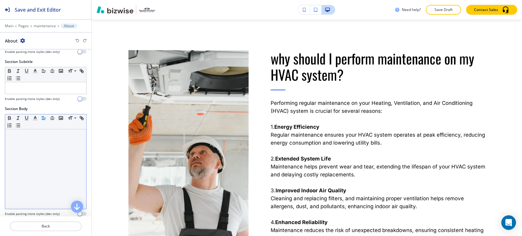
scroll to position [183, 0]
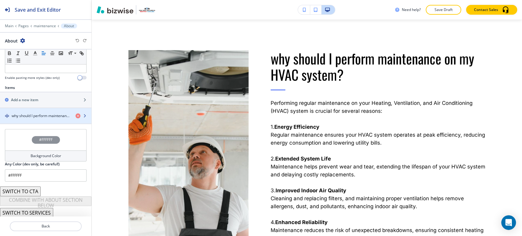
click at [47, 119] on div "button" at bounding box center [45, 121] width 91 height 5
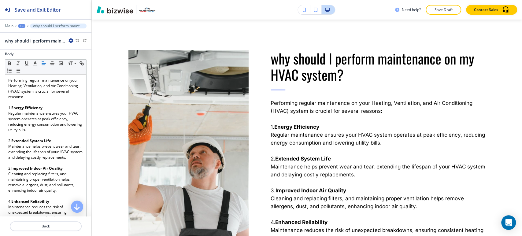
scroll to position [136, 0]
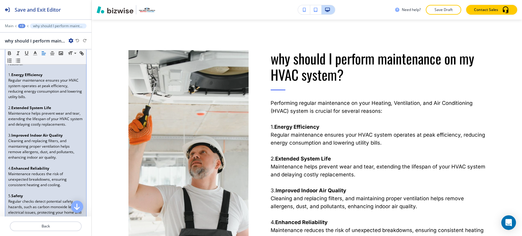
click at [34, 101] on p at bounding box center [45, 102] width 75 height 5
click at [31, 133] on p at bounding box center [45, 129] width 75 height 5
click at [29, 166] on p at bounding box center [45, 162] width 75 height 5
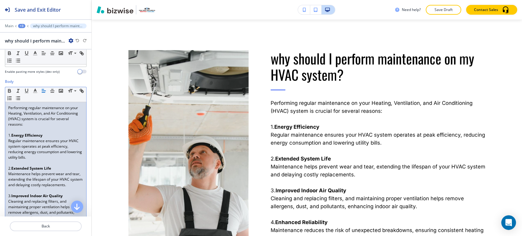
scroll to position [34, 0]
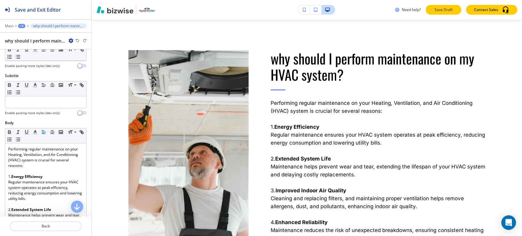
click at [441, 8] on p "Save Draft" at bounding box center [443, 9] width 20 height 5
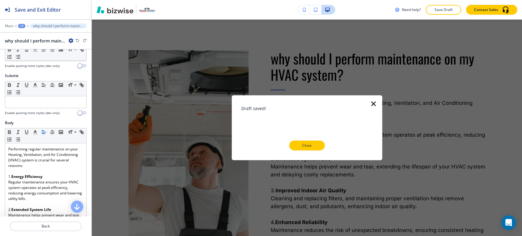
click at [312, 145] on p "Close" at bounding box center [307, 145] width 20 height 5
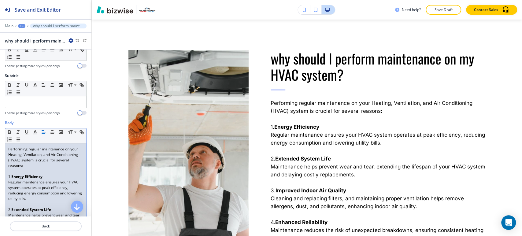
click at [24, 202] on p at bounding box center [45, 203] width 75 height 5
click at [22, 202] on p at bounding box center [45, 203] width 75 height 5
click at [53, 203] on p at bounding box center [45, 203] width 75 height 5
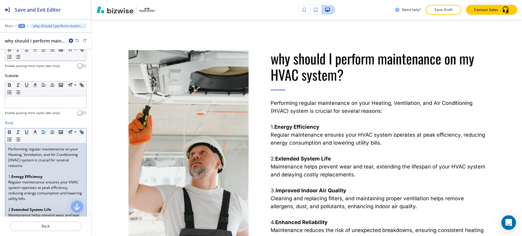
click at [57, 203] on p at bounding box center [45, 203] width 75 height 5
click at [57, 198] on p "Regular maintenance ensures your HVAC system operates at peak efficiency, reduc…" at bounding box center [45, 190] width 75 height 22
drag, startPoint x: 83, startPoint y: 205, endPoint x: 173, endPoint y: 29, distance: 197.7
click at [173, 29] on div at bounding box center [177, 218] width 142 height 397
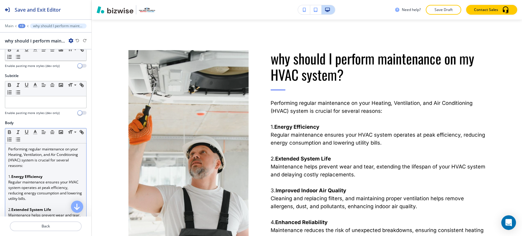
click at [27, 207] on strong "Extended System Life" at bounding box center [31, 209] width 40 height 5
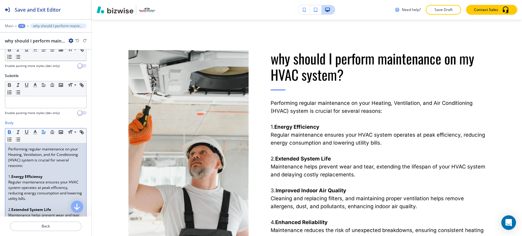
click at [29, 205] on p at bounding box center [45, 203] width 75 height 5
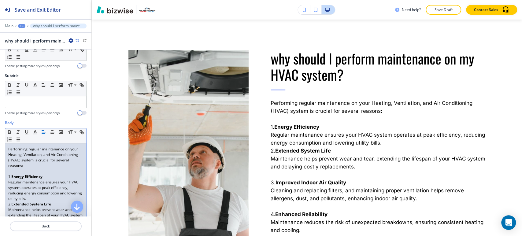
scroll to position [68, 0]
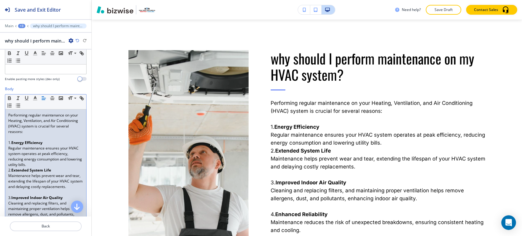
click at [26, 195] on p at bounding box center [45, 191] width 75 height 5
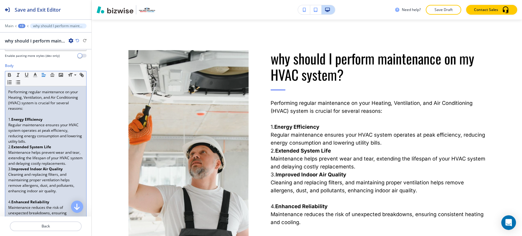
scroll to position [102, 0]
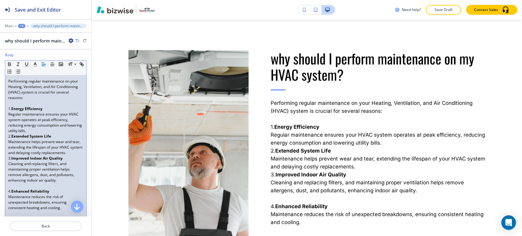
click at [26, 189] on p at bounding box center [45, 185] width 75 height 5
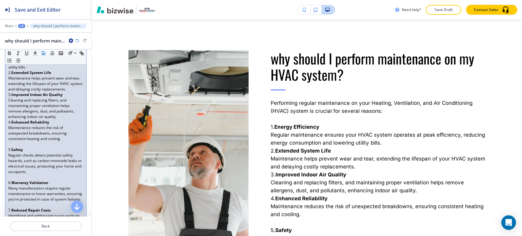
scroll to position [170, 0]
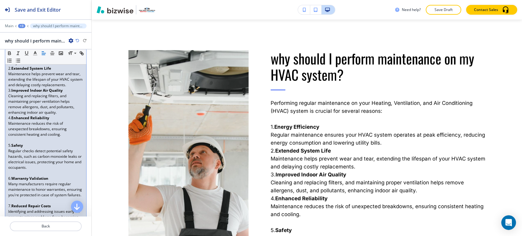
click at [31, 147] on p "5. Safety" at bounding box center [45, 145] width 75 height 5
click at [28, 143] on p at bounding box center [45, 139] width 75 height 5
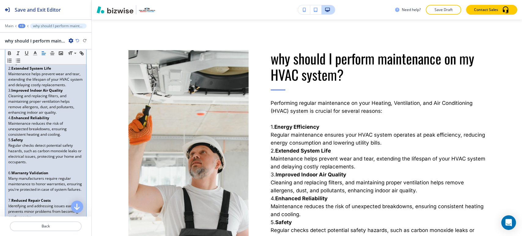
click at [15, 170] on p at bounding box center [45, 167] width 75 height 5
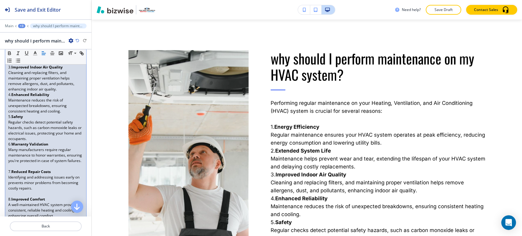
scroll to position [203, 0]
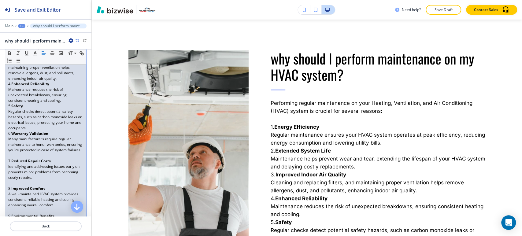
click at [20, 158] on p at bounding box center [45, 155] width 75 height 5
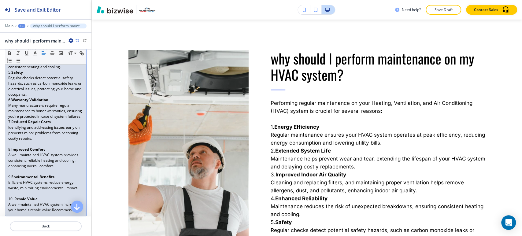
scroll to position [237, 0]
click at [29, 146] on p at bounding box center [45, 143] width 75 height 5
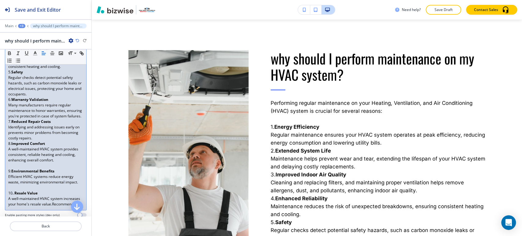
click at [21, 168] on p at bounding box center [45, 165] width 75 height 5
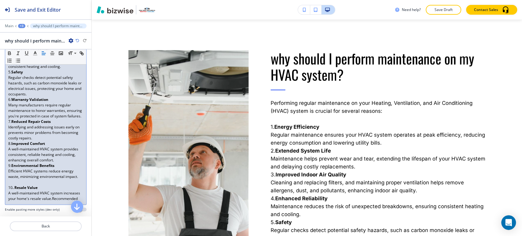
click at [24, 185] on p at bounding box center [45, 181] width 75 height 5
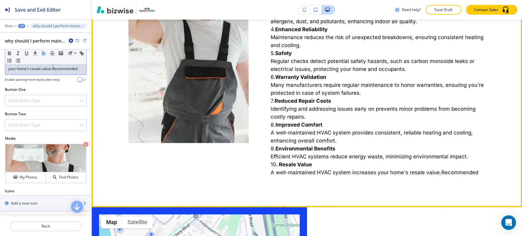
scroll to position [465, 0]
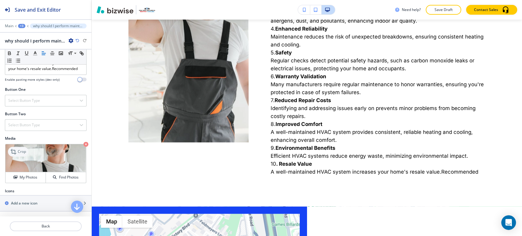
click at [19, 154] on p "Crop" at bounding box center [22, 151] width 8 height 5
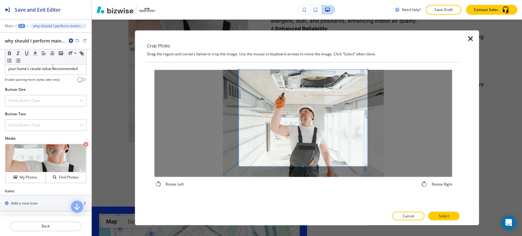
click at [303, 67] on div "Rotate Left Rotate Right" at bounding box center [303, 128] width 312 height 133
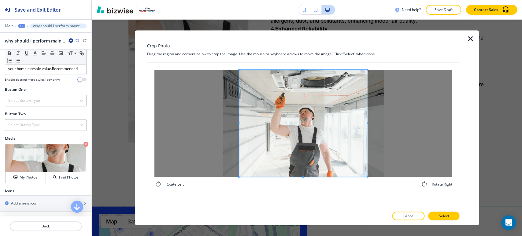
click at [301, 198] on div "Rotate Left Rotate Right" at bounding box center [303, 134] width 312 height 145
click at [296, 190] on div "Rotate Left Rotate Right" at bounding box center [303, 128] width 312 height 133
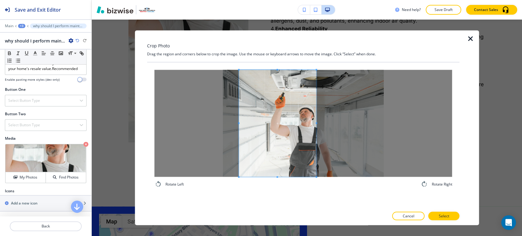
click at [315, 130] on div at bounding box center [278, 123] width 78 height 107
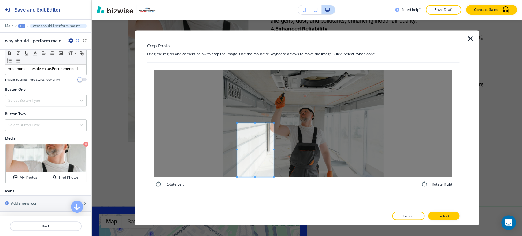
click at [270, 191] on div "Rotate Left Rotate Right" at bounding box center [303, 128] width 312 height 133
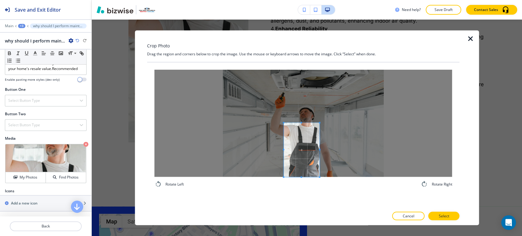
click at [308, 164] on span at bounding box center [301, 150] width 36 height 54
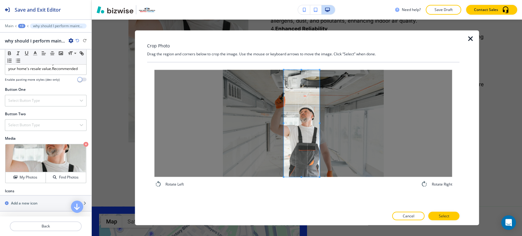
click at [311, 59] on div "Crop Photo Drag the region and corners below to crop the image. Use the mouse o…" at bounding box center [303, 127] width 312 height 195
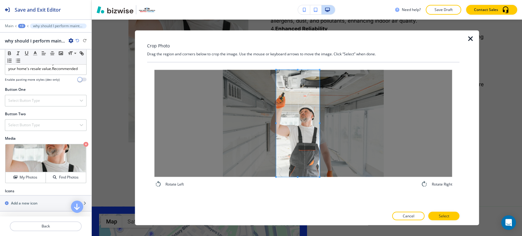
click at [276, 125] on span at bounding box center [276, 123] width 2 height 107
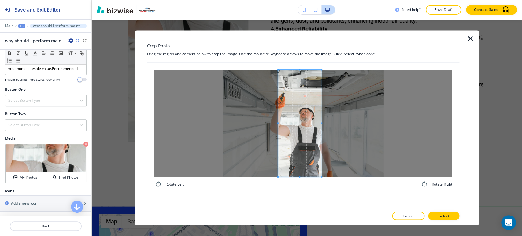
click at [295, 134] on span at bounding box center [298, 123] width 43 height 107
click at [448, 203] on div "Rotate Left Rotate Right" at bounding box center [303, 134] width 312 height 145
click at [442, 219] on button "Select" at bounding box center [443, 216] width 31 height 9
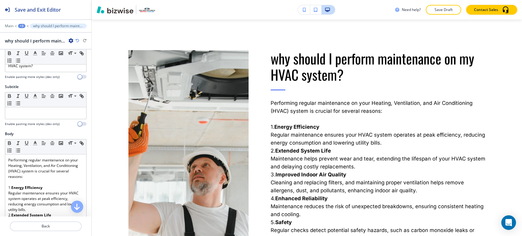
scroll to position [0, 0]
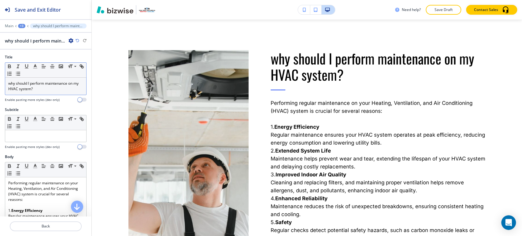
click at [11, 83] on p "why should I perform maintenance on my HVAC system?" at bounding box center [45, 86] width 75 height 11
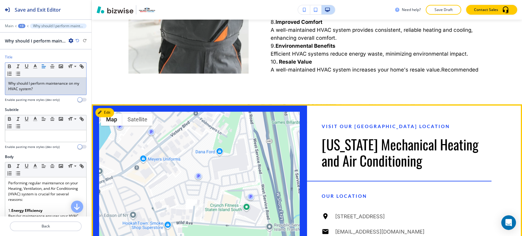
scroll to position [465, 0]
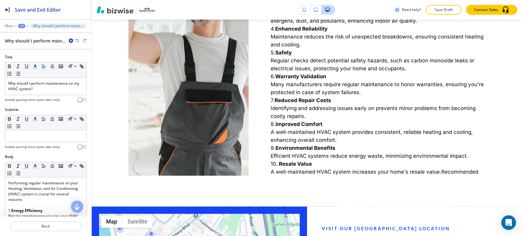
click at [20, 25] on div "+3" at bounding box center [21, 26] width 7 height 4
click at [39, 60] on p "About" at bounding box center [37, 57] width 31 height 5
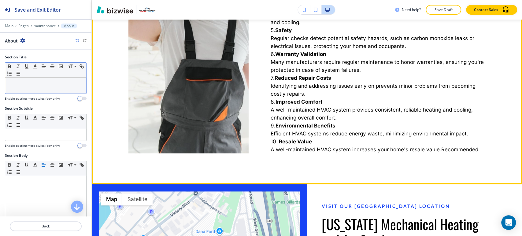
scroll to position [499, 0]
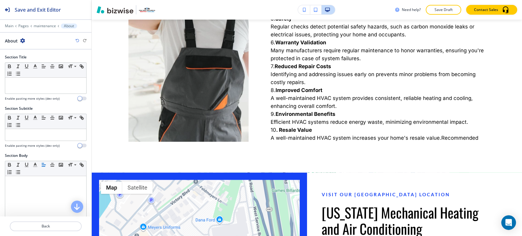
click at [49, 28] on div at bounding box center [45, 30] width 91 height 4
click at [49, 27] on p "maintenance" at bounding box center [45, 26] width 22 height 4
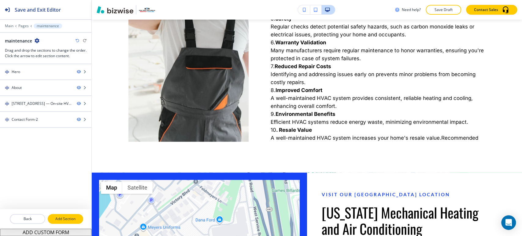
click at [56, 220] on p "Add Section" at bounding box center [65, 218] width 34 height 5
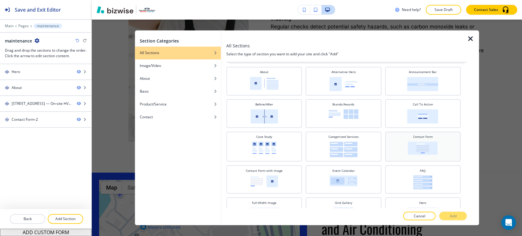
scroll to position [34, 0]
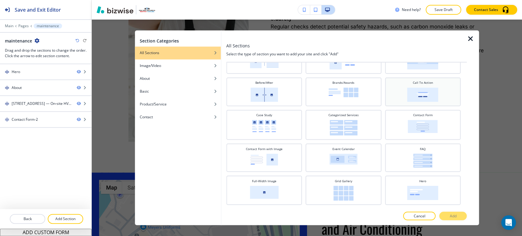
click at [418, 104] on div "Call To Action" at bounding box center [422, 91] width 75 height 29
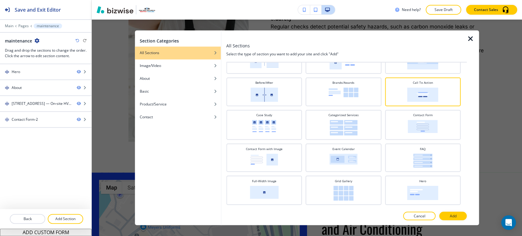
drag, startPoint x: 448, startPoint y: 216, endPoint x: 425, endPoint y: 209, distance: 23.9
click at [448, 216] on button "Add" at bounding box center [452, 216] width 27 height 9
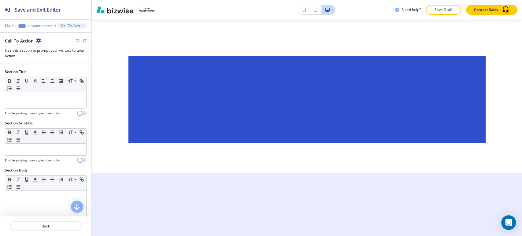
scroll to position [1159, 0]
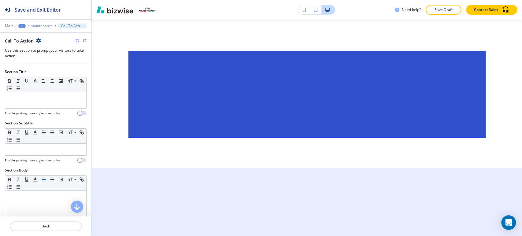
click at [41, 26] on p "maintenance" at bounding box center [42, 26] width 22 height 4
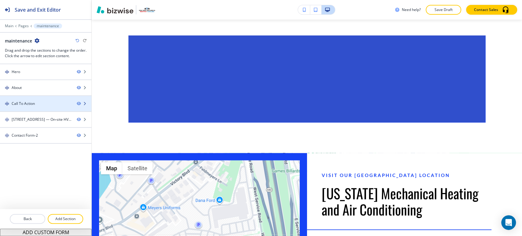
scroll to position [636, 0]
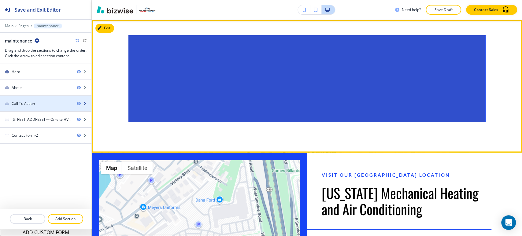
click at [35, 108] on div at bounding box center [45, 108] width 91 height 5
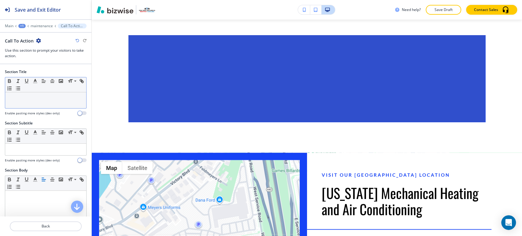
click at [34, 97] on p at bounding box center [45, 97] width 75 height 5
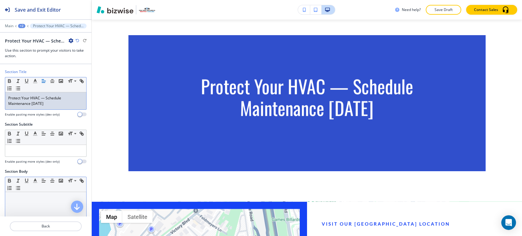
click at [38, 195] on p at bounding box center [45, 197] width 75 height 5
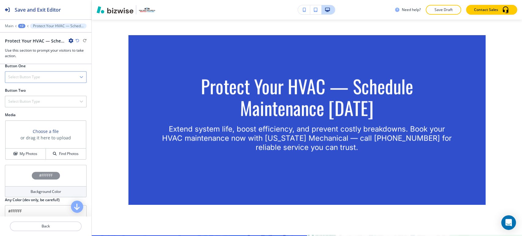
scroll to position [211, 0]
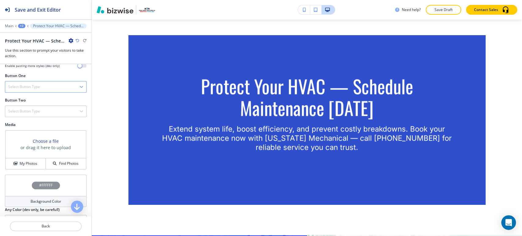
click at [45, 87] on div "Select Button Type" at bounding box center [45, 86] width 81 height 11
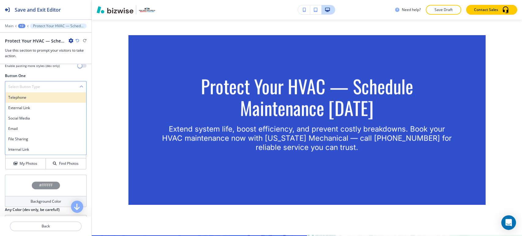
click at [43, 97] on h4 "Telephone" at bounding box center [45, 97] width 75 height 5
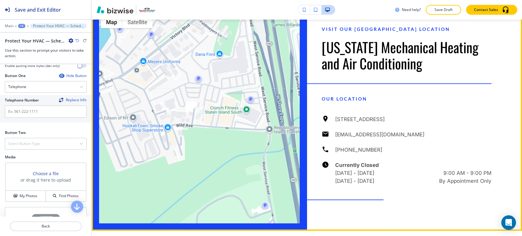
scroll to position [874, 0]
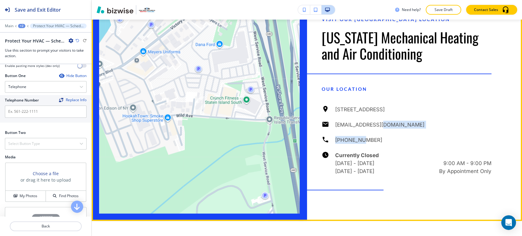
drag, startPoint x: 379, startPoint y: 137, endPoint x: 372, endPoint y: 139, distance: 7.8
click at [354, 139] on div "[STREET_ADDRESS] [EMAIL_ADDRESS][DOMAIN_NAME] [PHONE_NUMBER] Currently Closed […" at bounding box center [406, 140] width 170 height 70
click at [450, 134] on div "[STREET_ADDRESS] [EMAIL_ADDRESS][DOMAIN_NAME] [PHONE_NUMBER] Currently Closed […" at bounding box center [406, 140] width 170 height 70
drag, startPoint x: 382, startPoint y: 137, endPoint x: 376, endPoint y: 140, distance: 6.4
click at [352, 140] on div "[STREET_ADDRESS] [EMAIL_ADDRESS][DOMAIN_NAME] [PHONE_NUMBER] Currently Closed […" at bounding box center [406, 140] width 170 height 70
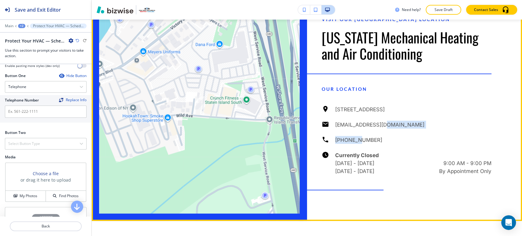
click at [317, 141] on div "Visit Our Staten Island Location New York Mechanical Heating and Air Conditioni…" at bounding box center [414, 109] width 215 height 224
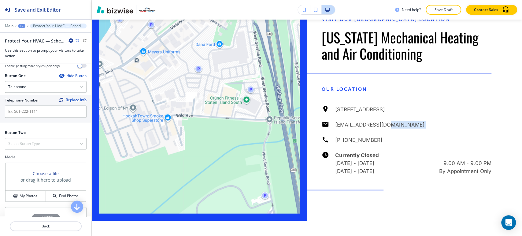
drag, startPoint x: 384, startPoint y: 139, endPoint x: 335, endPoint y: 140, distance: 49.5
click at [333, 140] on div "[STREET_ADDRESS] [EMAIL_ADDRESS][DOMAIN_NAME] [PHONE_NUMBER] Currently Closed […" at bounding box center [406, 140] width 170 height 70
click at [371, 139] on div "[STREET_ADDRESS] [EMAIL_ADDRESS][DOMAIN_NAME] [PHONE_NUMBER] Currently Closed […" at bounding box center [406, 140] width 170 height 70
drag, startPoint x: 371, startPoint y: 139, endPoint x: 346, endPoint y: 140, distance: 25.4
click at [332, 140] on div "[STREET_ADDRESS] [EMAIL_ADDRESS][DOMAIN_NAME] [PHONE_NUMBER] Currently Closed […" at bounding box center [406, 140] width 170 height 70
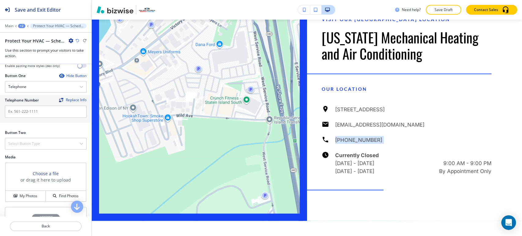
copy div "[PHONE_NUMBER]"
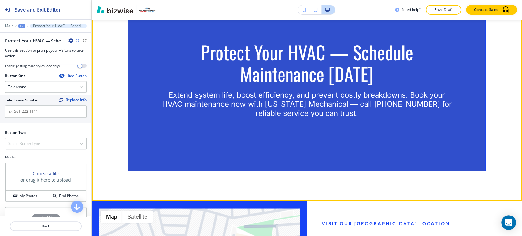
scroll to position [466, 0]
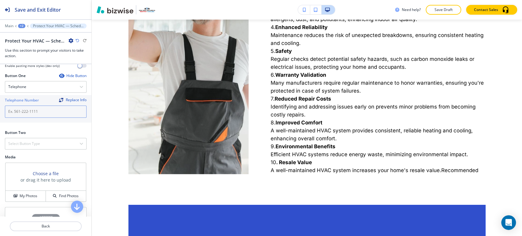
click at [41, 111] on input "text" at bounding box center [46, 111] width 82 height 12
paste input "[PHONE_NUMBER]"
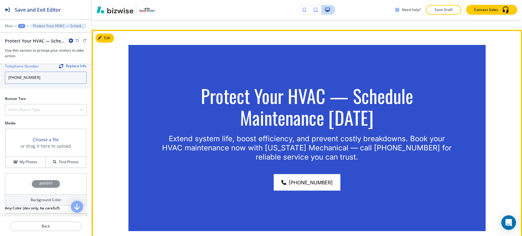
scroll to position [636, 0]
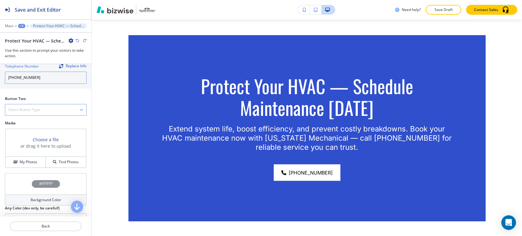
type input "[PHONE_NUMBER]"
click at [58, 106] on div "Select Button Type" at bounding box center [45, 109] width 81 height 11
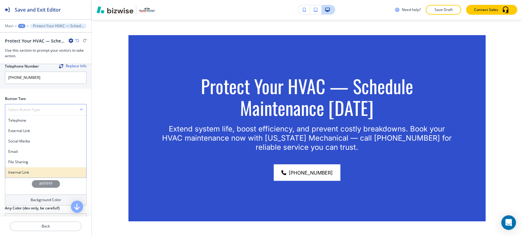
click at [42, 170] on h4 "Internal Link" at bounding box center [45, 172] width 75 height 5
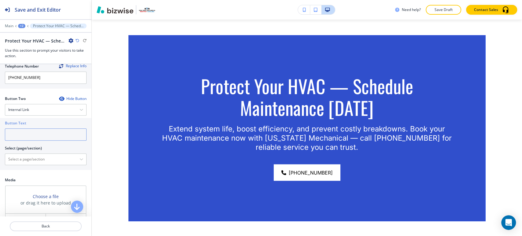
click at [39, 134] on input "text" at bounding box center [46, 134] width 82 height 12
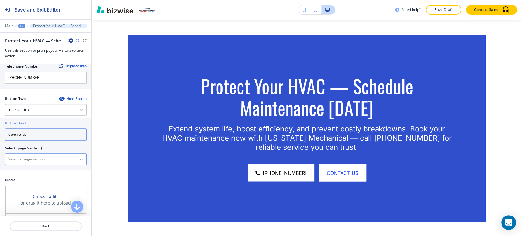
type input "Contact us"
click at [46, 161] on \(page\/section\) "Manual Input" at bounding box center [42, 159] width 74 height 10
type \(page\/section\) "CONTACT"
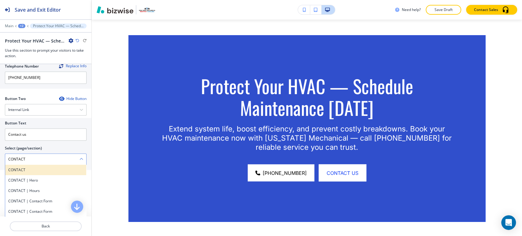
click at [38, 170] on h4 "CONTACT" at bounding box center [45, 169] width 75 height 5
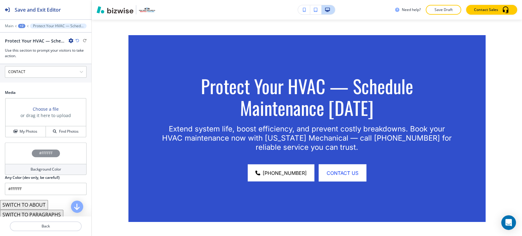
scroll to position [333, 0]
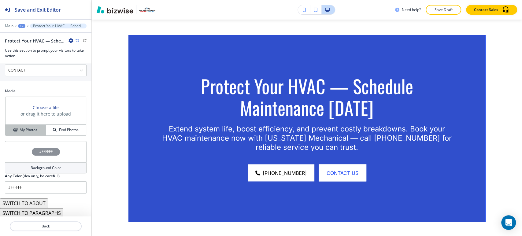
click at [28, 130] on h4 "My Photos" at bounding box center [29, 129] width 18 height 5
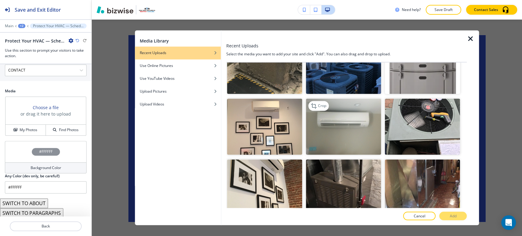
scroll to position [1120, 0]
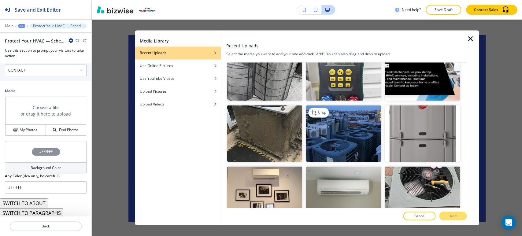
click at [358, 109] on img "button" at bounding box center [343, 133] width 75 height 57
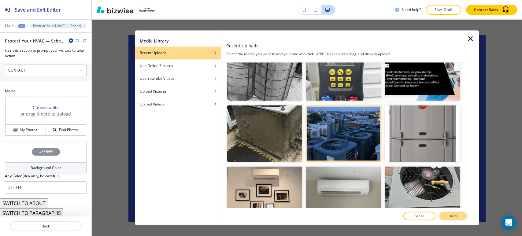
click at [450, 216] on p "Add" at bounding box center [452, 215] width 7 height 5
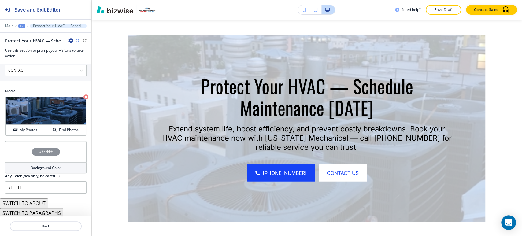
click at [49, 170] on div "Background Color" at bounding box center [46, 167] width 82 height 11
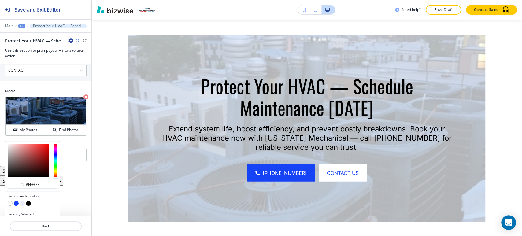
click at [22, 202] on button "button" at bounding box center [22, 203] width 5 height 5
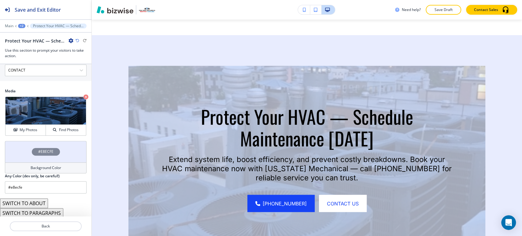
click at [39, 168] on h4 "Background Color" at bounding box center [46, 167] width 31 height 5
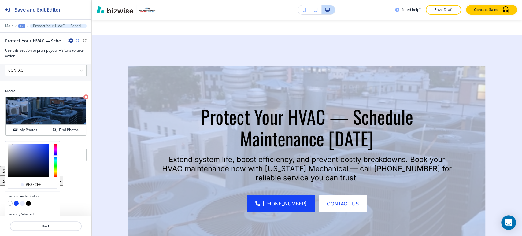
click at [29, 203] on button "button" at bounding box center [28, 203] width 5 height 5
type input "#000000"
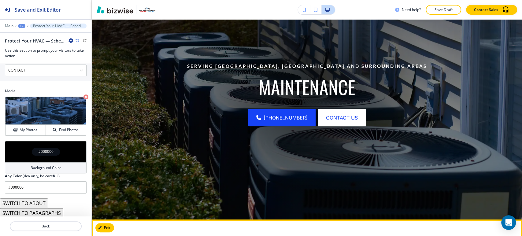
scroll to position [0, 0]
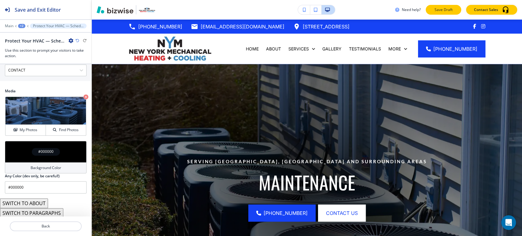
click at [441, 10] on p "Save Draft" at bounding box center [443, 9] width 20 height 5
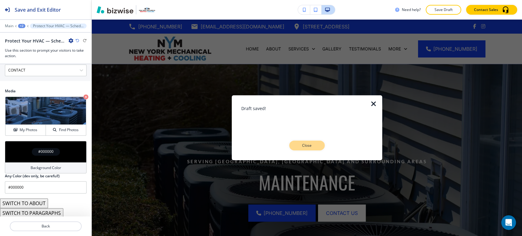
click at [309, 144] on p "Close" at bounding box center [307, 145] width 20 height 5
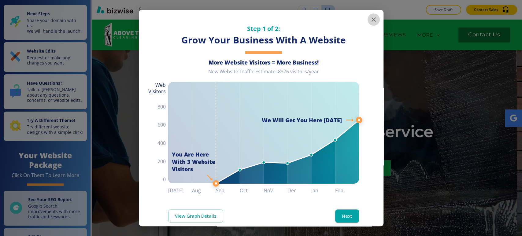
click at [370, 17] on icon "button" at bounding box center [373, 19] width 7 height 7
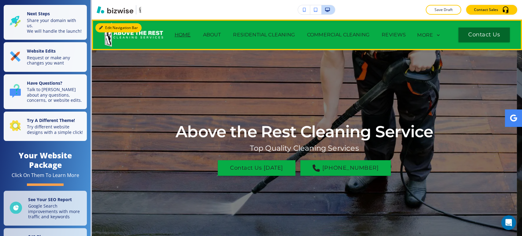
click at [106, 27] on button "Edit Navigation Bar" at bounding box center [118, 27] width 46 height 9
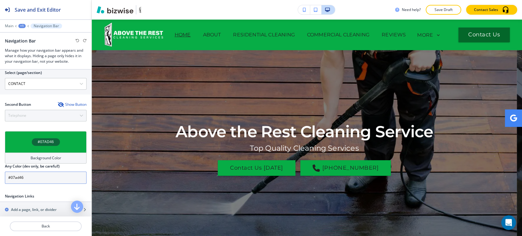
scroll to position [334, 0]
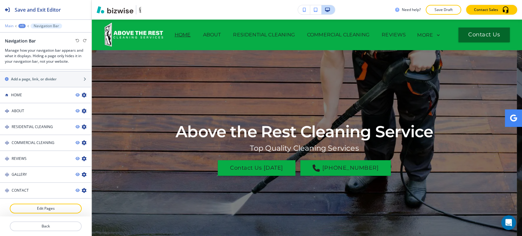
click at [11, 27] on p "Main" at bounding box center [9, 26] width 9 height 4
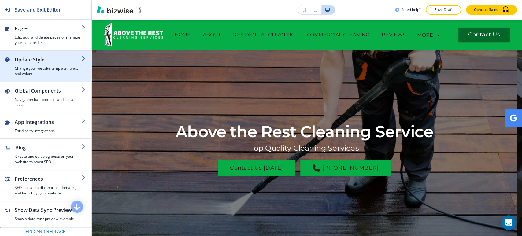
click at [40, 72] on h4 "Change your website template, fonts, and colors" at bounding box center [48, 71] width 67 height 11
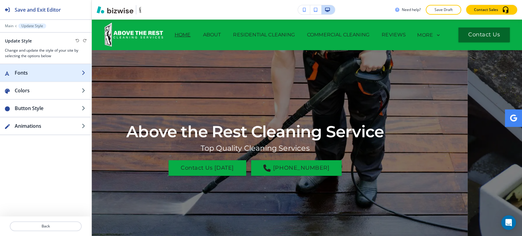
click at [42, 74] on h2 "Fonts" at bounding box center [48, 72] width 67 height 7
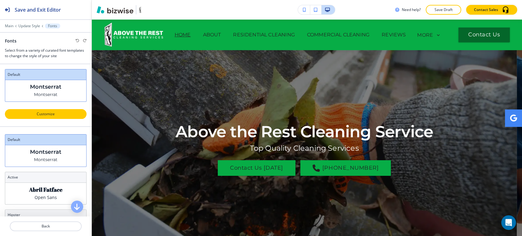
click at [49, 112] on p "Customize" at bounding box center [46, 113] width 66 height 5
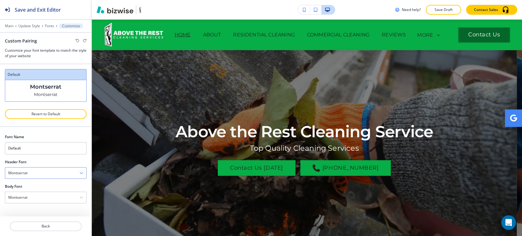
click at [31, 173] on div "Montserrat" at bounding box center [45, 172] width 81 height 11
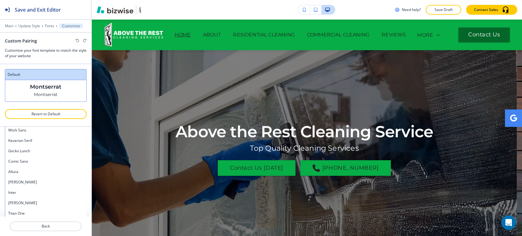
scroll to position [472, 0]
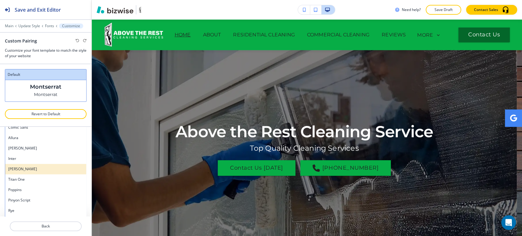
click at [35, 170] on h4 "Barlow" at bounding box center [45, 168] width 75 height 5
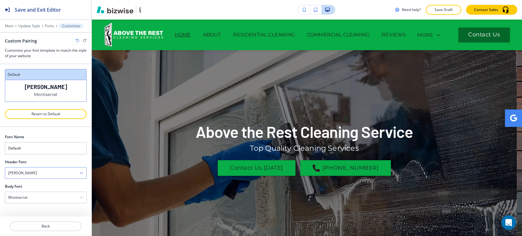
scroll to position [0, 0]
click at [36, 173] on div "Barlow" at bounding box center [45, 172] width 81 height 11
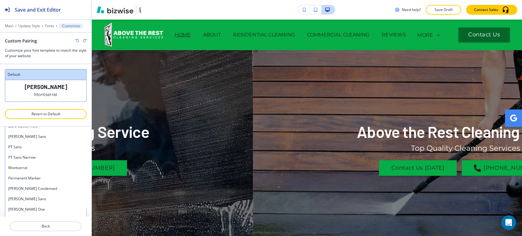
scroll to position [294, 0]
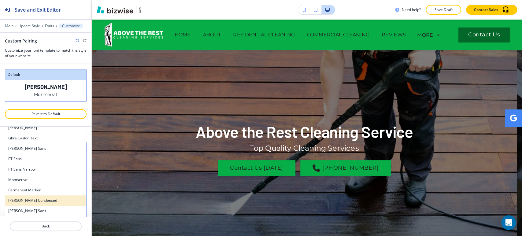
click at [47, 200] on h4 "Barlow Condensed" at bounding box center [45, 200] width 75 height 5
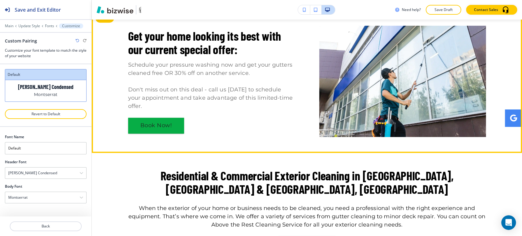
scroll to position [237, 0]
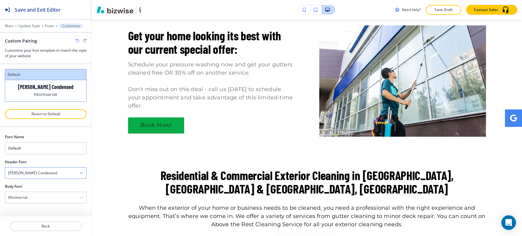
click at [54, 171] on div "Barlow Condensed" at bounding box center [45, 172] width 81 height 11
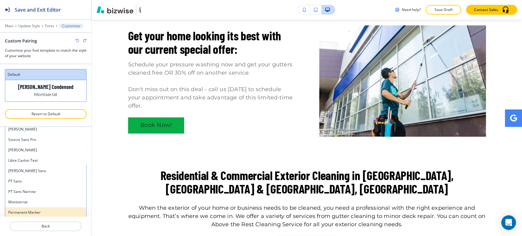
scroll to position [260, 0]
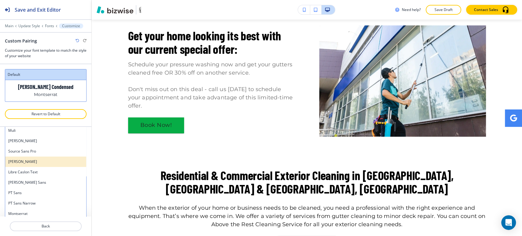
click at [44, 159] on h4 "Oswald" at bounding box center [45, 161] width 75 height 5
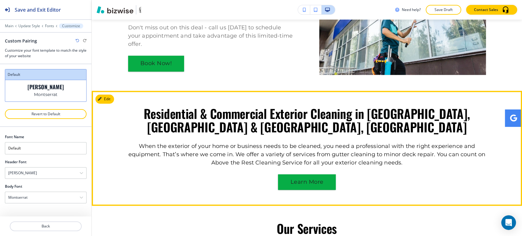
scroll to position [339, 0]
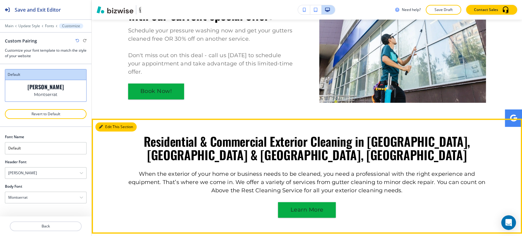
click at [112, 125] on button "Edit This Section" at bounding box center [115, 126] width 41 height 9
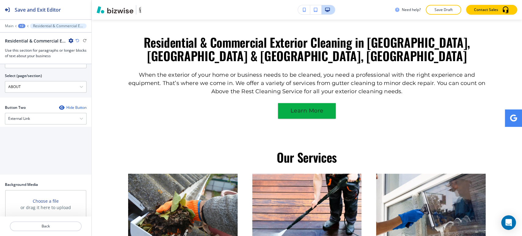
scroll to position [410, 0]
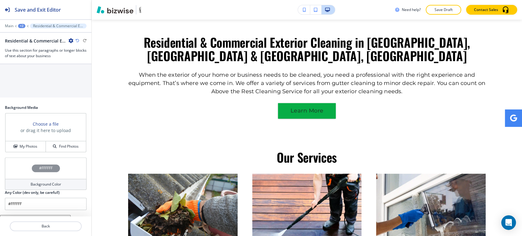
click at [44, 181] on h4 "Background Color" at bounding box center [46, 183] width 31 height 5
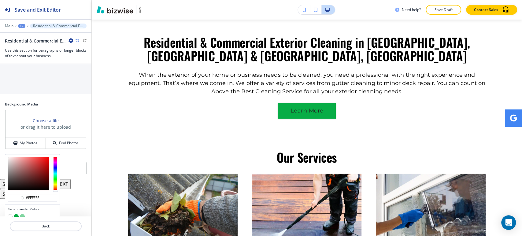
scroll to position [420, 0]
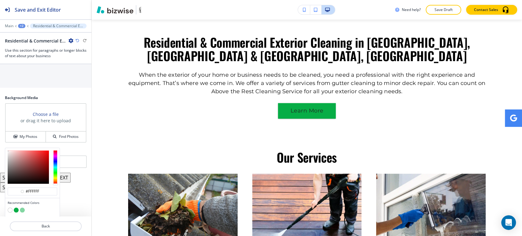
click at [22, 207] on button "button" at bounding box center [22, 209] width 5 height 5
type input "#83d6a2"
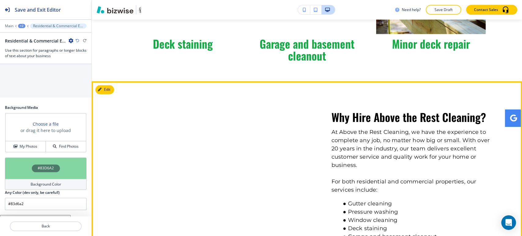
scroll to position [744, 0]
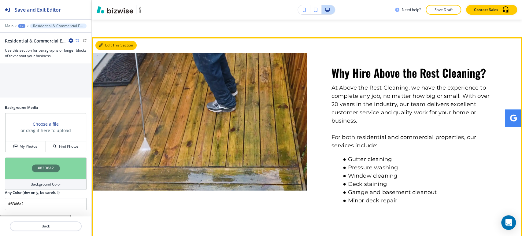
click at [110, 41] on button "Edit This Section" at bounding box center [115, 45] width 41 height 9
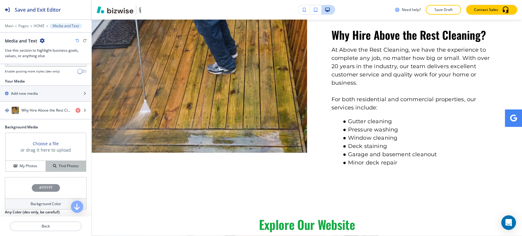
scroll to position [135, 0]
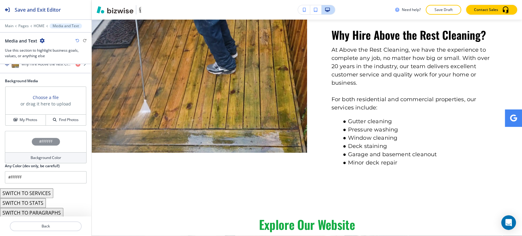
click at [35, 156] on h4 "Background Color" at bounding box center [46, 157] width 31 height 5
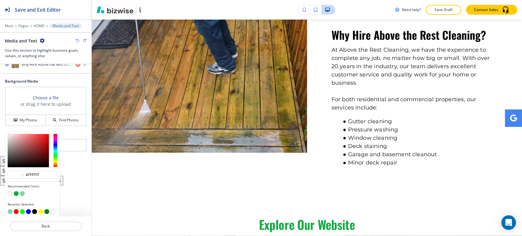
click at [22, 192] on button "button" at bounding box center [22, 193] width 5 height 5
type input "#83d6a2"
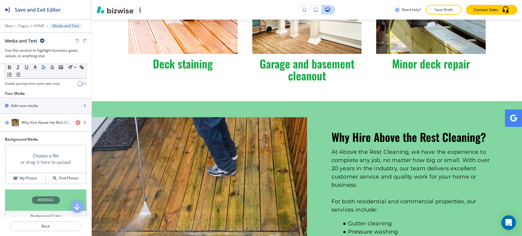
scroll to position [0, 0]
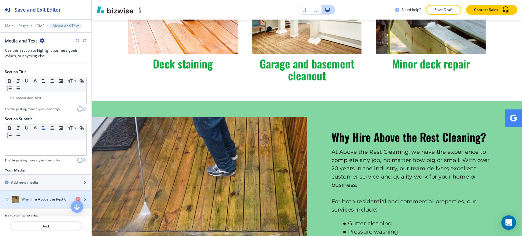
click at [44, 199] on h4 "Why Hire Above the Rest Cleaning?" at bounding box center [45, 198] width 49 height 5
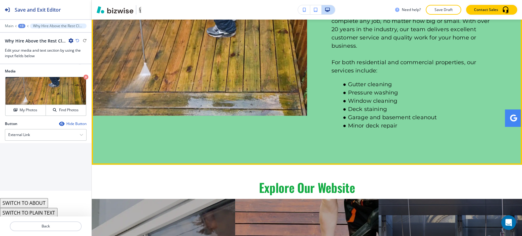
scroll to position [730, 0]
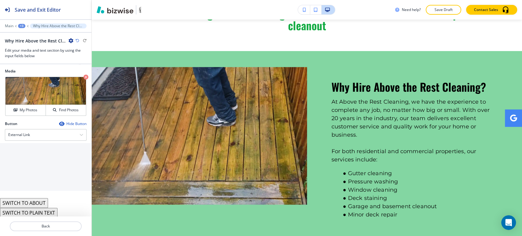
click at [35, 199] on button "SWITCH TO ABOUT" at bounding box center [24, 203] width 48 height 10
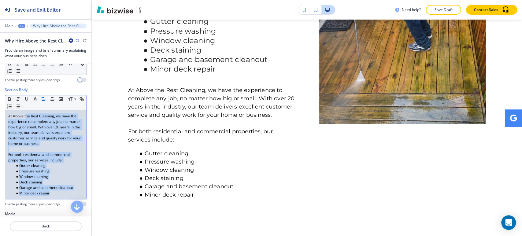
scroll to position [136, 0]
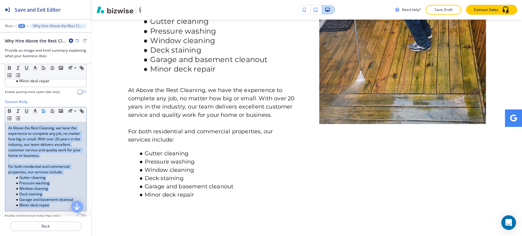
drag, startPoint x: 53, startPoint y: 173, endPoint x: 1, endPoint y: 128, distance: 68.7
click at [1, 128] on div "Section Body Small Normal Large Huge At Above the Rest Cleaning, we have the ex…" at bounding box center [45, 161] width 91 height 124
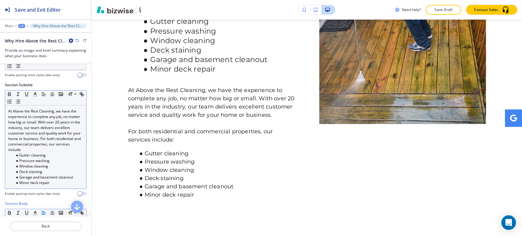
scroll to position [0, 0]
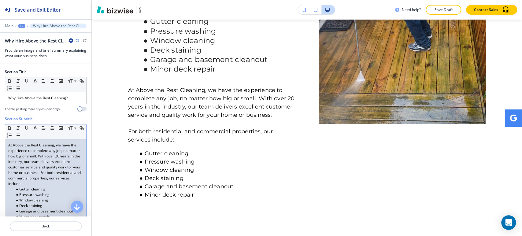
click at [57, 163] on p "At Above the Rest Cleaning, we have the experience to complete any job, no matt…" at bounding box center [45, 164] width 75 height 44
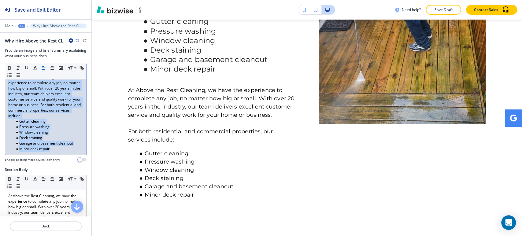
drag, startPoint x: 57, startPoint y: 148, endPoint x: 5, endPoint y: 82, distance: 84.0
click at [5, 82] on div "At Above the Rest Cleaning, we have the experience to complete any job, no matt…" at bounding box center [45, 112] width 81 height 83
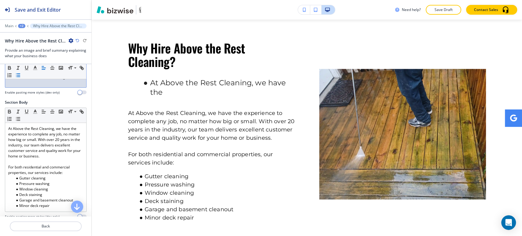
scroll to position [748, 0]
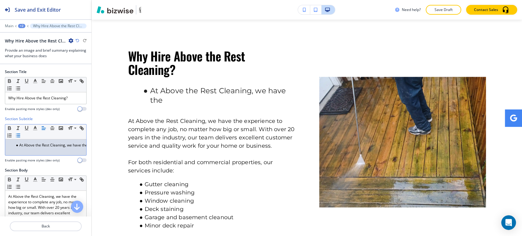
click at [64, 143] on li "At Above the Rest Cleaning, we have the" at bounding box center [48, 144] width 69 height 5
click at [67, 143] on li "At Above the Rest Cleaning, we have the" at bounding box center [48, 144] width 69 height 5
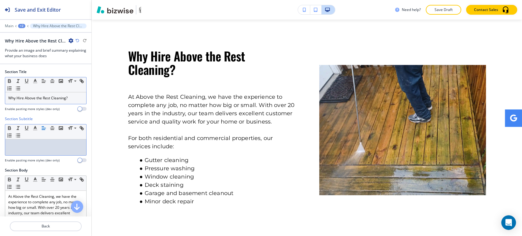
click at [71, 100] on p "Why Hire Above the Rest Cleaning?" at bounding box center [45, 97] width 75 height 5
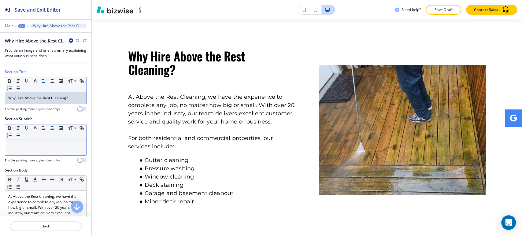
scroll to position [203, 0]
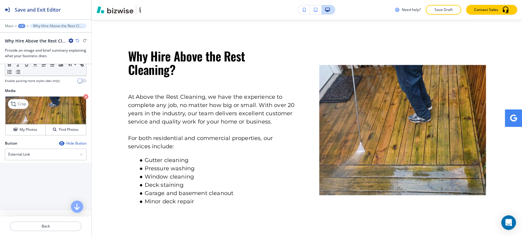
click at [24, 109] on img at bounding box center [45, 111] width 80 height 28
click at [23, 102] on p "Crop" at bounding box center [22, 103] width 8 height 5
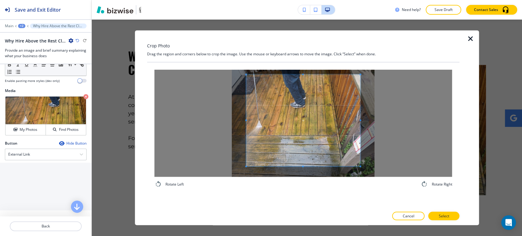
click at [303, 64] on div "Rotate Left Rotate Right" at bounding box center [303, 128] width 312 height 133
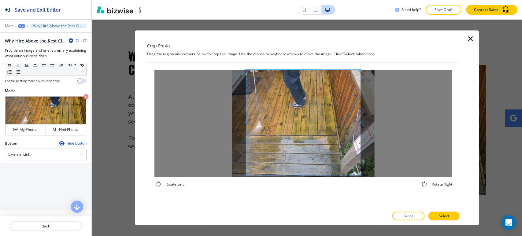
click at [302, 175] on span at bounding box center [303, 176] width 2 height 2
click at [437, 216] on button "Select" at bounding box center [443, 216] width 31 height 9
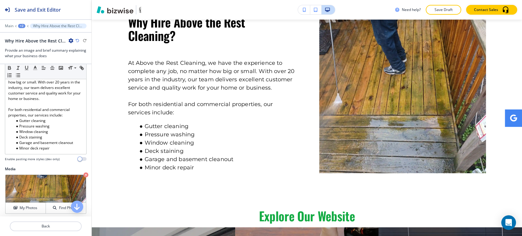
scroll to position [34, 0]
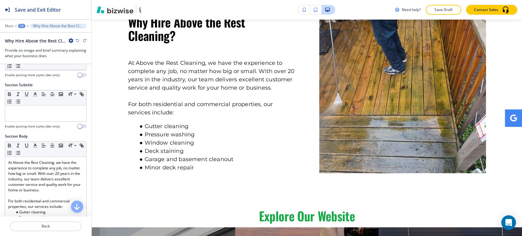
click at [21, 24] on div "+2" at bounding box center [21, 26] width 7 height 4
click at [36, 51] on button "HOME" at bounding box center [37, 46] width 39 height 11
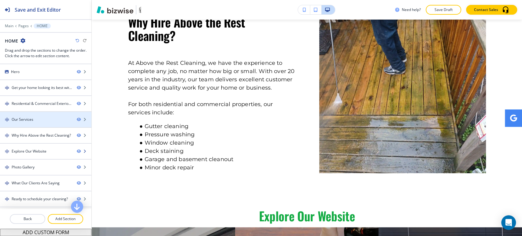
scroll to position [44, 0]
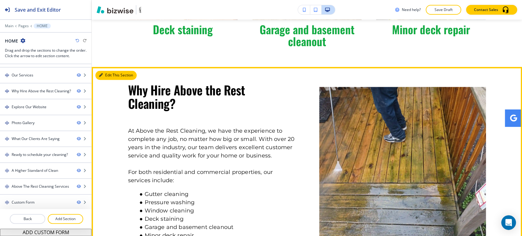
click at [111, 71] on button "Edit This Section" at bounding box center [115, 75] width 41 height 9
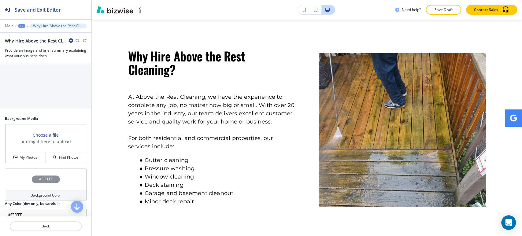
scroll to position [333, 0]
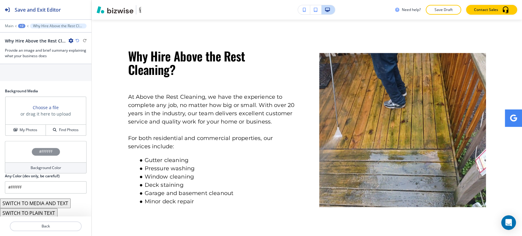
click at [42, 167] on h4 "Background Color" at bounding box center [46, 167] width 31 height 5
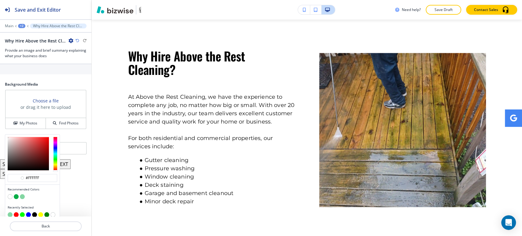
scroll to position [343, 0]
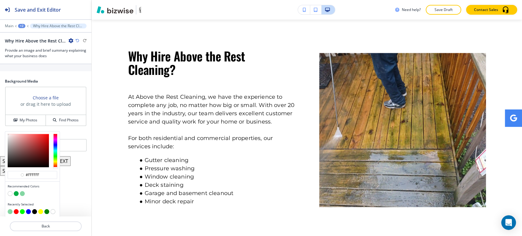
click at [23, 191] on button "button" at bounding box center [22, 193] width 5 height 5
type input "#83d6a2"
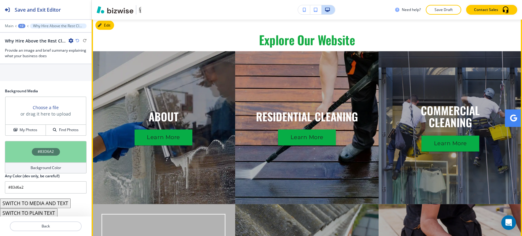
scroll to position [1053, 0]
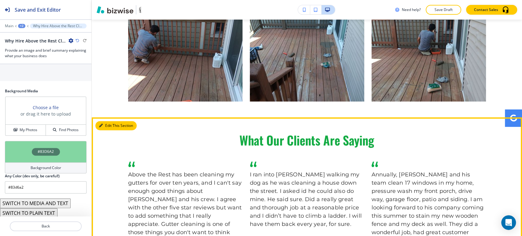
click at [110, 121] on button "Edit This Section" at bounding box center [115, 125] width 41 height 9
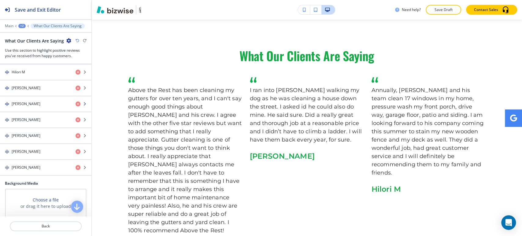
scroll to position [230, 0]
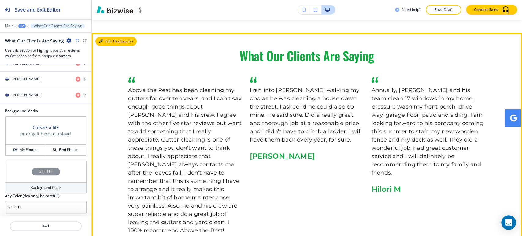
click at [101, 37] on button "Edit This Section" at bounding box center [115, 41] width 41 height 9
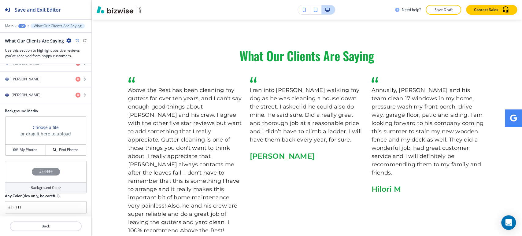
click at [46, 185] on h4 "Background Color" at bounding box center [46, 187] width 31 height 5
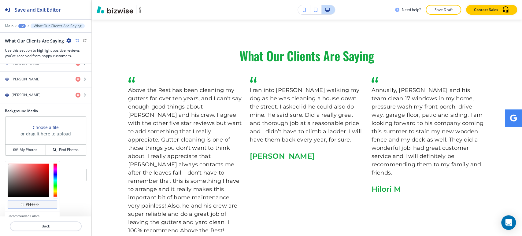
click at [33, 203] on input "#ffffff" at bounding box center [35, 204] width 21 height 5
paste input "e2f5e9"
type input "#e2f5e9"
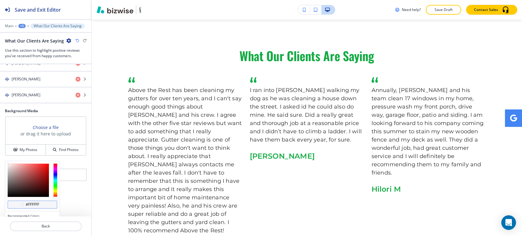
type input "#e2f5e9"
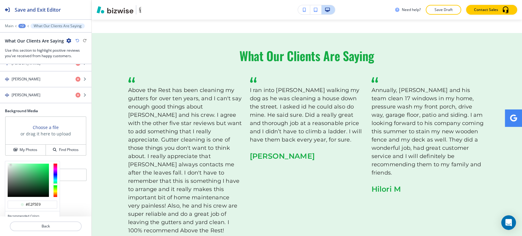
click at [2, 157] on div "Background Media Choose a file or drag it here to upload My Photos Find Photos" at bounding box center [45, 134] width 91 height 53
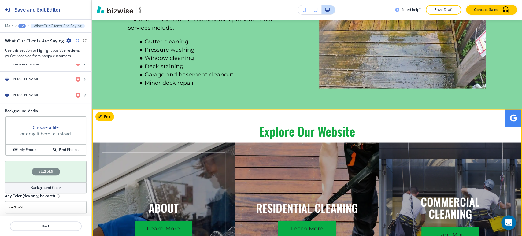
scroll to position [696, 0]
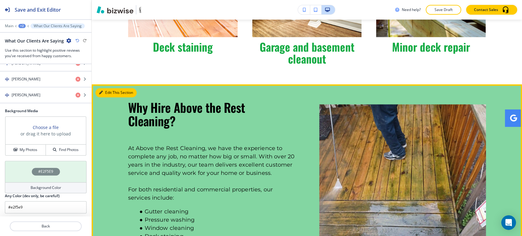
click at [99, 91] on icon "button" at bounding box center [101, 93] width 4 height 4
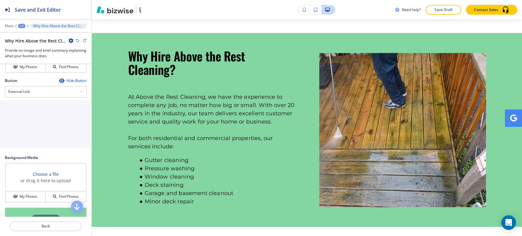
scroll to position [333, 0]
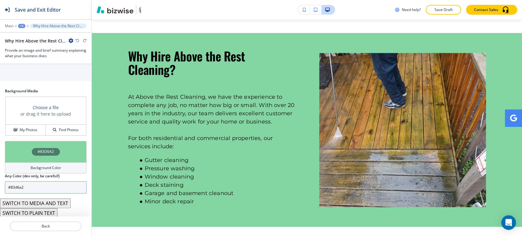
click at [49, 187] on input "#83d6a2" at bounding box center [46, 187] width 82 height 12
paste input "e2f5e9"
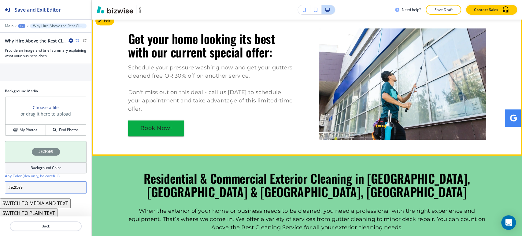
scroll to position [272, 0]
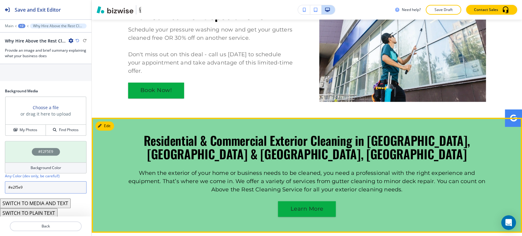
type input "#e2f5e9"
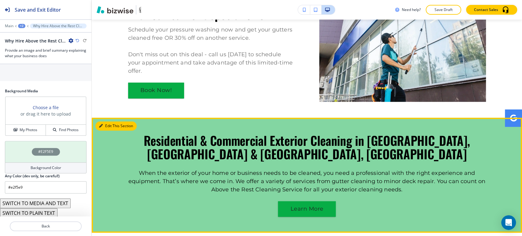
click at [104, 125] on button "Edit This Section" at bounding box center [115, 125] width 41 height 9
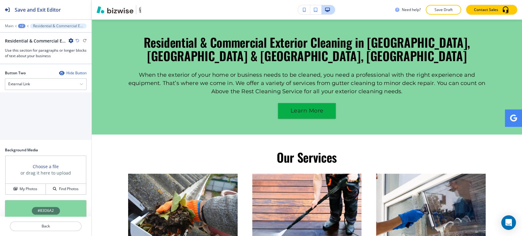
scroll to position [410, 0]
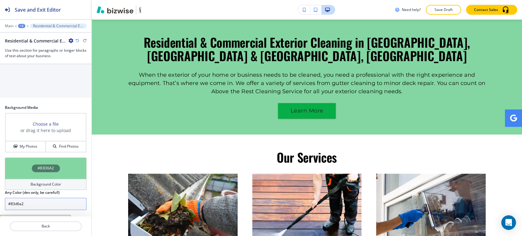
click at [52, 198] on input "#83d6a2" at bounding box center [46, 204] width 82 height 12
paste input "e2f5e9"
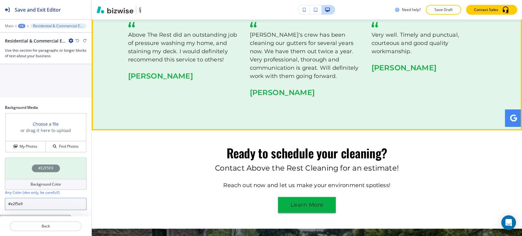
scroll to position [2204, 0]
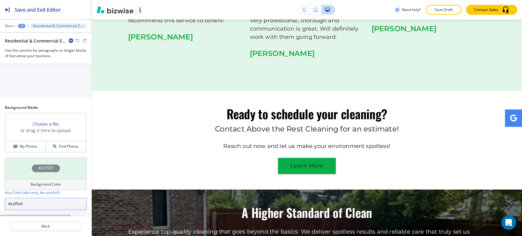
type input "#e2f5e9"
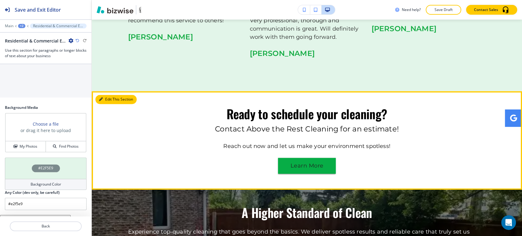
click at [104, 95] on button "Edit This Section" at bounding box center [115, 99] width 41 height 9
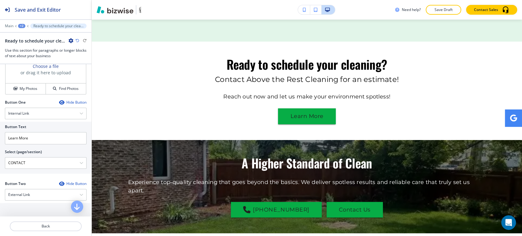
scroll to position [270, 0]
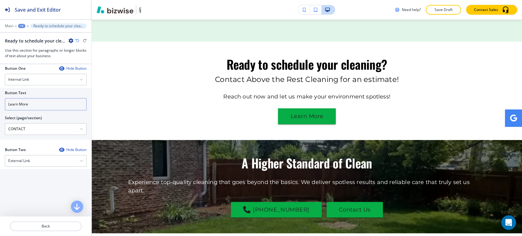
click at [50, 104] on input "Learn More" at bounding box center [46, 104] width 82 height 12
type input "Contact us"
click at [51, 159] on div "External Link" at bounding box center [45, 160] width 81 height 11
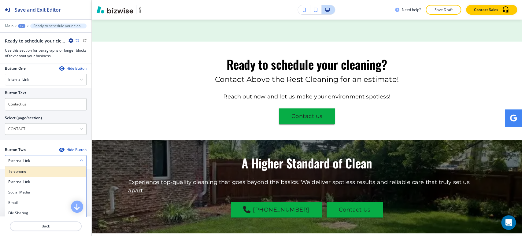
click at [50, 172] on h4 "Telephone" at bounding box center [45, 171] width 75 height 5
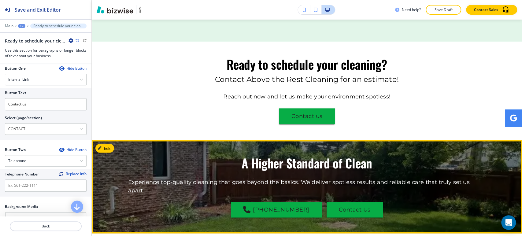
drag, startPoint x: 232, startPoint y: 175, endPoint x: 306, endPoint y: 179, distance: 74.1
click at [306, 194] on div "(636) 378-5651 Contact Us" at bounding box center [306, 205] width 357 height 23
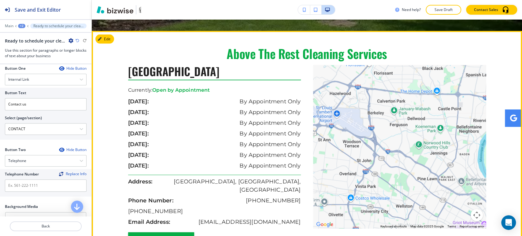
scroll to position [2491, 0]
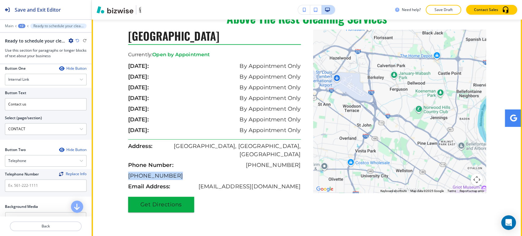
drag, startPoint x: 180, startPoint y: 140, endPoint x: 122, endPoint y: 139, distance: 57.8
click at [122, 139] on div "Above The Rest Cleaning Services St Louis, MO 60652 Currently: Open by Appointm…" at bounding box center [307, 211] width 430 height 400
copy p "[PHONE_NUMBER]"
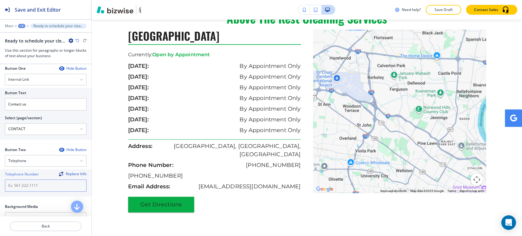
click at [37, 188] on input "text" at bounding box center [46, 185] width 82 height 12
paste input "[PHONE_NUMBER]"
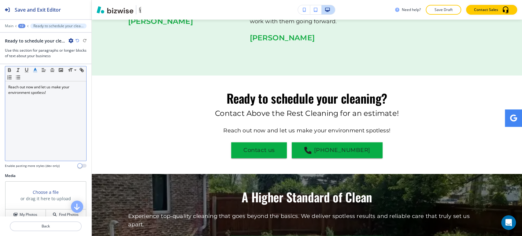
scroll to position [169, 0]
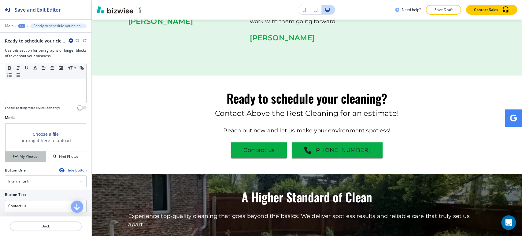
type input "[PHONE_NUMBER]"
click at [27, 157] on h4 "My Photos" at bounding box center [29, 156] width 18 height 5
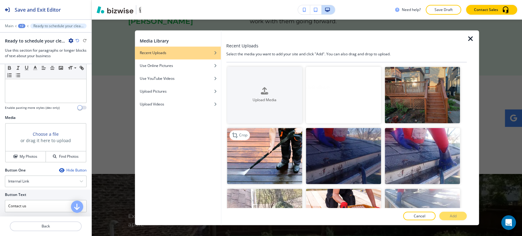
click at [288, 150] on img "button" at bounding box center [264, 156] width 75 height 57
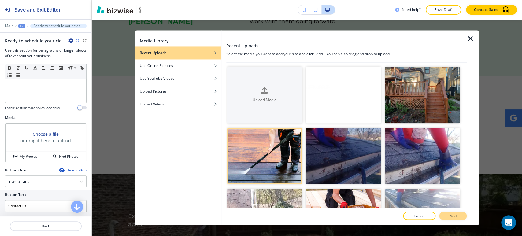
click at [448, 217] on button "Add" at bounding box center [452, 216] width 27 height 9
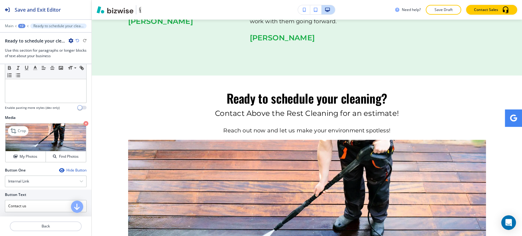
drag, startPoint x: 82, startPoint y: 122, endPoint x: 71, endPoint y: 123, distance: 10.8
click at [83, 122] on icon "button" at bounding box center [85, 123] width 5 height 5
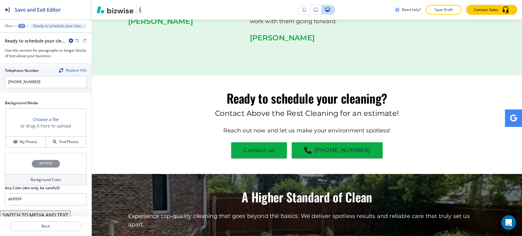
scroll to position [386, 0]
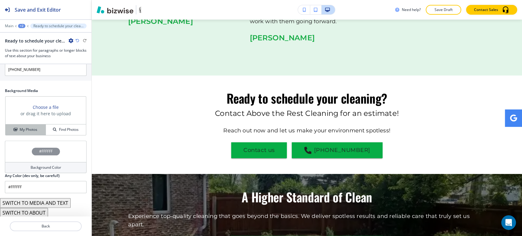
click at [32, 125] on button "My Photos" at bounding box center [25, 129] width 40 height 11
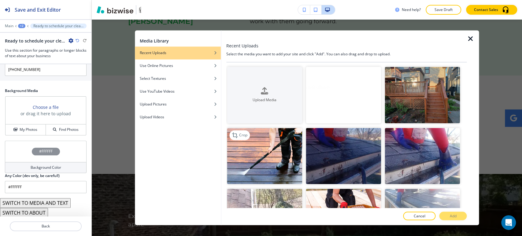
drag, startPoint x: 255, startPoint y: 144, endPoint x: 262, endPoint y: 146, distance: 8.0
click at [255, 144] on img "button" at bounding box center [264, 156] width 75 height 57
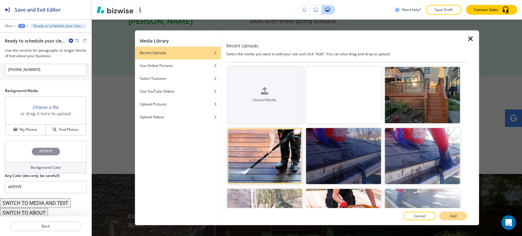
click at [447, 215] on button "Add" at bounding box center [452, 216] width 27 height 9
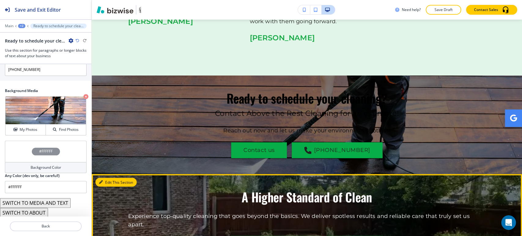
click at [106, 178] on button "Edit This Section" at bounding box center [115, 182] width 41 height 9
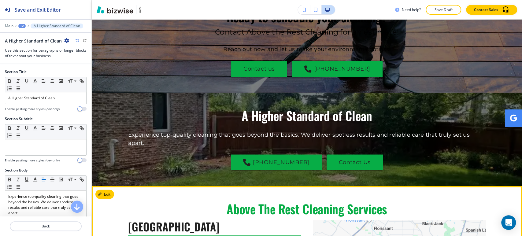
scroll to position [2351, 0]
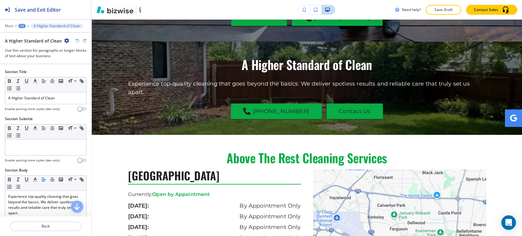
click at [64, 42] on icon "button" at bounding box center [66, 40] width 5 height 5
click at [73, 74] on p "Delete Section" at bounding box center [82, 72] width 31 height 5
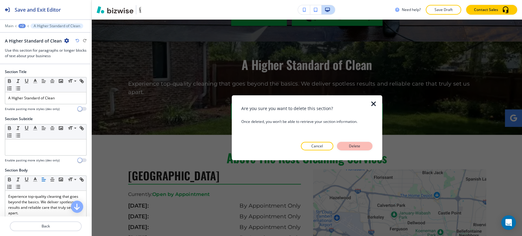
click at [350, 147] on p "Delete" at bounding box center [354, 145] width 15 height 5
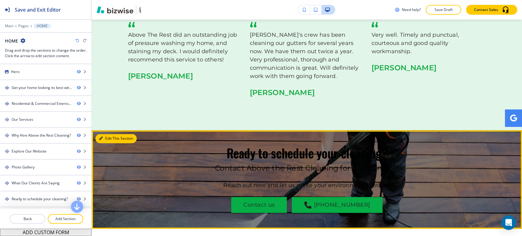
click at [108, 134] on button "Edit This Section" at bounding box center [115, 138] width 41 height 9
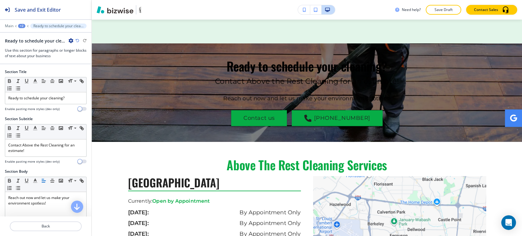
scroll to position [2253, 0]
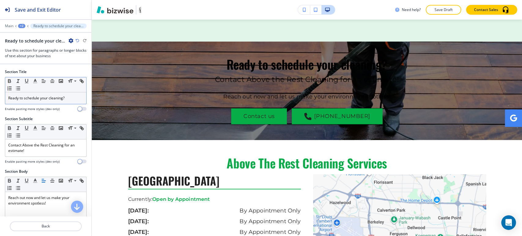
click at [66, 99] on p "Ready to schedule your cleaning?" at bounding box center [45, 97] width 75 height 5
copy span "Ready to schedule your cleaning?"
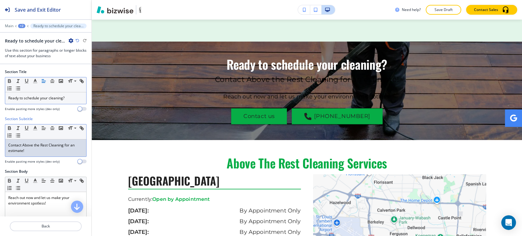
click at [56, 145] on span "Contact Above the Rest Cleaning for an estimate!" at bounding box center [41, 147] width 67 height 11
copy span "Contact Above the Rest Cleaning for an estimate!"
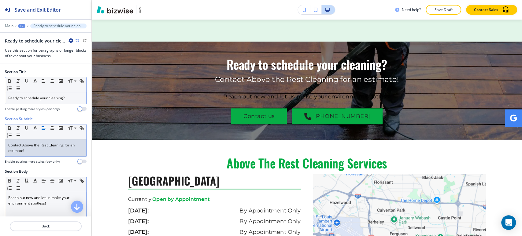
click at [34, 206] on div "Reach out now and let us make your environment spotless!" at bounding box center [45, 231] width 81 height 79
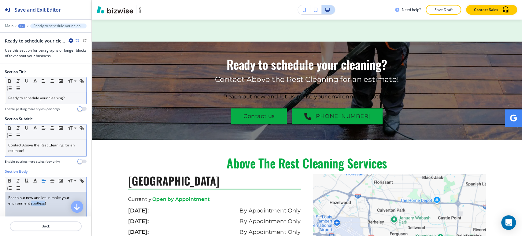
click at [34, 206] on div "Reach out now and let us make your environment spotless!" at bounding box center [45, 231] width 81 height 79
copy span "Reach out now and let us make your environment spotless!"
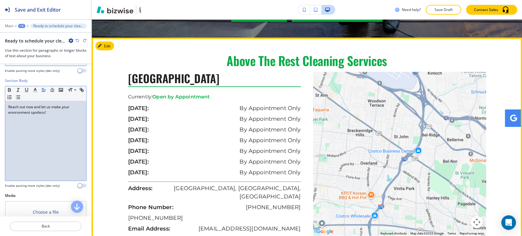
scroll to position [2355, 0]
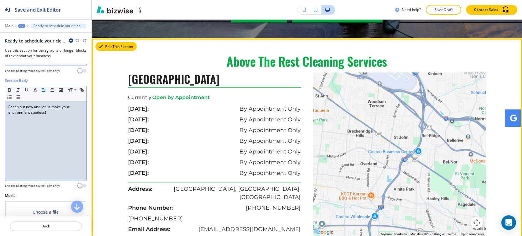
click at [110, 42] on button "Edit This Section" at bounding box center [115, 46] width 41 height 9
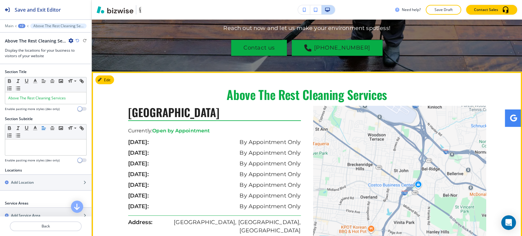
scroll to position [2317, 0]
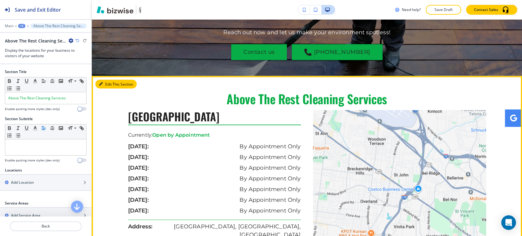
click at [110, 79] on button "Edit This Section" at bounding box center [115, 83] width 41 height 9
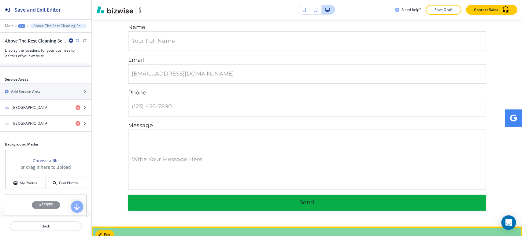
scroll to position [2759, 0]
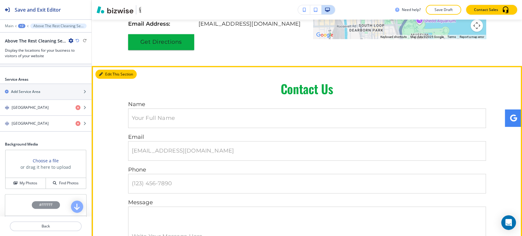
click at [108, 70] on button "Edit This Section" at bounding box center [115, 74] width 41 height 9
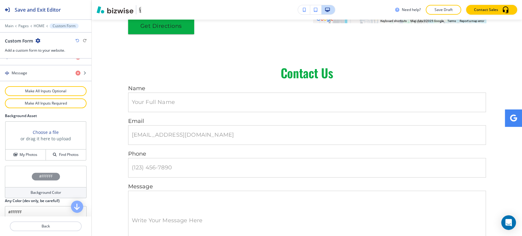
scroll to position [328, 0]
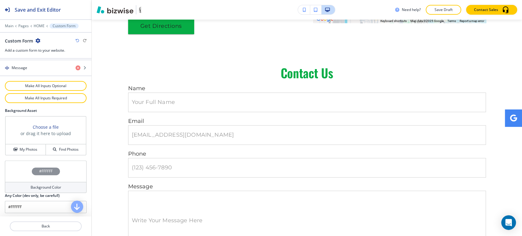
click at [41, 187] on h4 "Background Color" at bounding box center [46, 187] width 31 height 5
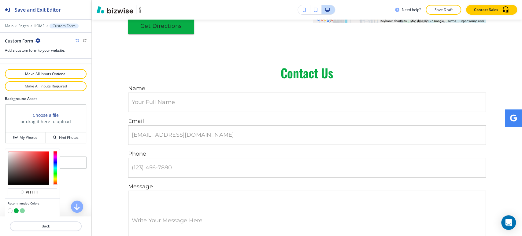
scroll to position [357, 0]
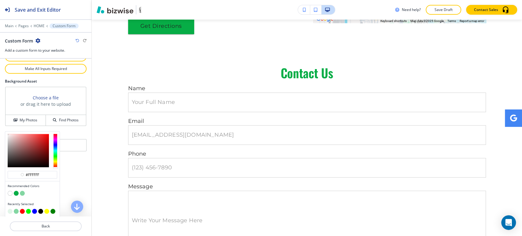
click at [8, 211] on button "button" at bounding box center [10, 211] width 5 height 5
type input "#e2f5e9"
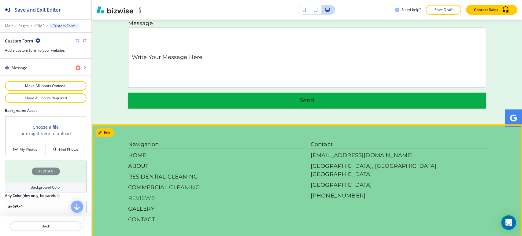
scroll to position [2962, 0]
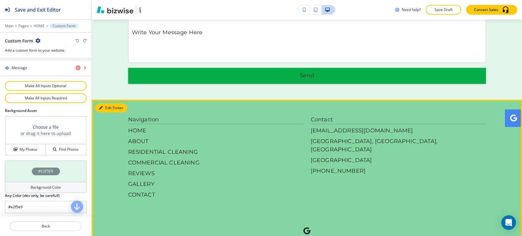
click at [101, 103] on button "Edit Footer" at bounding box center [111, 107] width 32 height 9
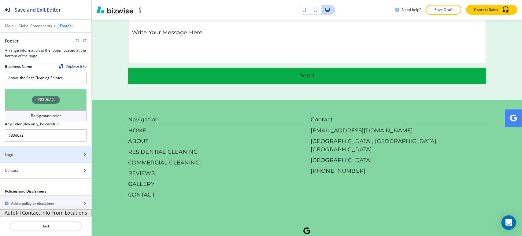
scroll to position [7, 0]
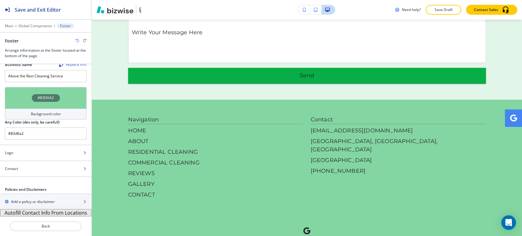
click at [54, 114] on h4 "Background color" at bounding box center [46, 113] width 30 height 5
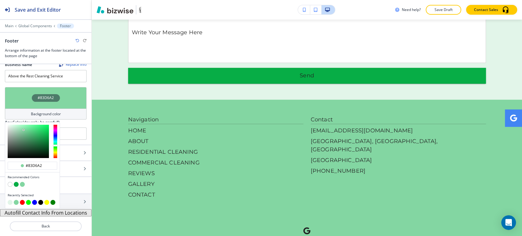
click at [16, 182] on button "button" at bounding box center [16, 184] width 5 height 5
type input "#07ad46"
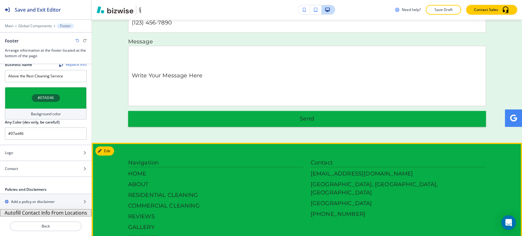
scroll to position [2962, 0]
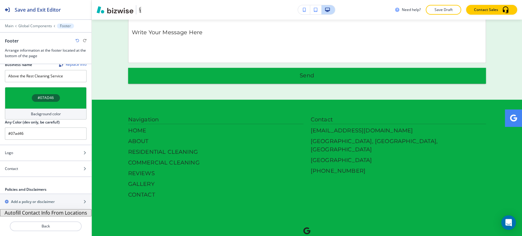
click at [85, 212] on button "Autofill Contact Info From Locations" at bounding box center [45, 212] width 91 height 7
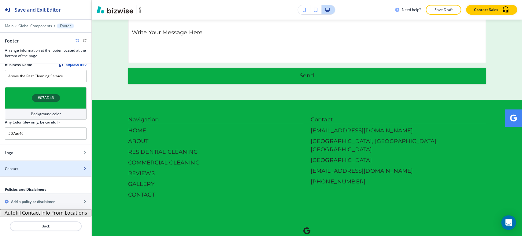
click at [36, 169] on div "Contact" at bounding box center [39, 168] width 78 height 5
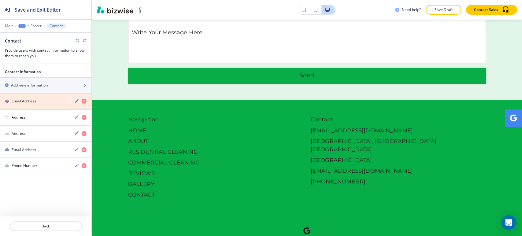
click at [86, 101] on icon "button" at bounding box center [84, 101] width 5 height 5
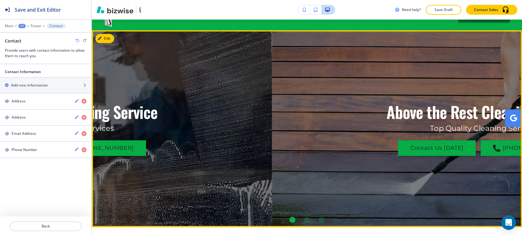
scroll to position [0, 0]
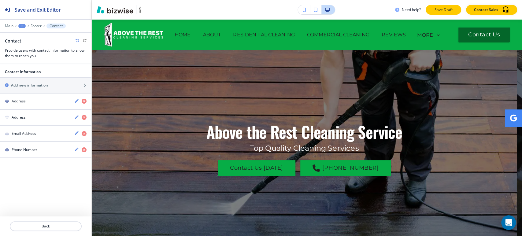
click at [445, 12] on p "Save Draft" at bounding box center [443, 9] width 20 height 5
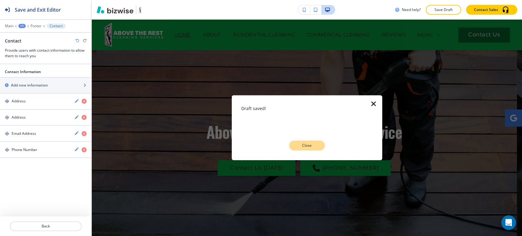
click at [304, 141] on button "Close" at bounding box center [306, 146] width 35 height 10
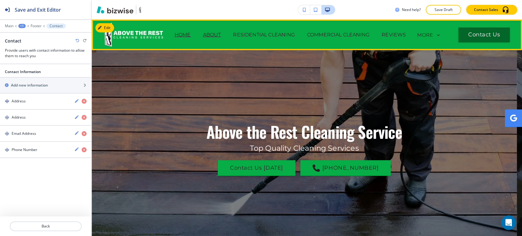
click at [221, 33] on p "ABOUT" at bounding box center [212, 34] width 18 height 7
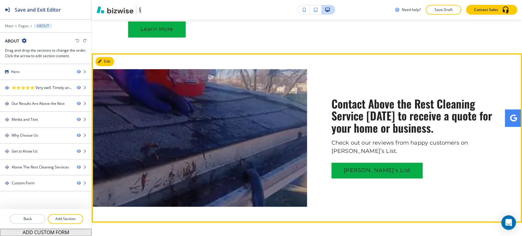
scroll to position [475, 0]
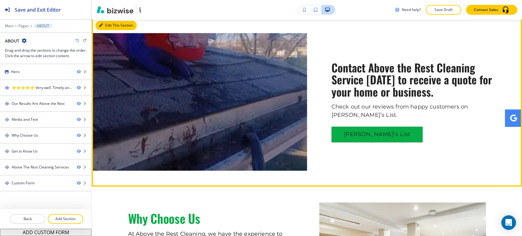
click at [110, 30] on button "Edit This Section" at bounding box center [115, 25] width 41 height 9
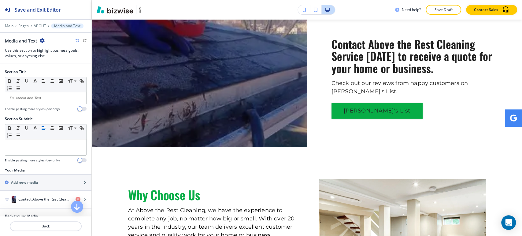
scroll to position [499, 0]
click at [41, 39] on icon "button" at bounding box center [42, 40] width 5 height 5
click at [71, 72] on p "Delete Section" at bounding box center [58, 72] width 31 height 5
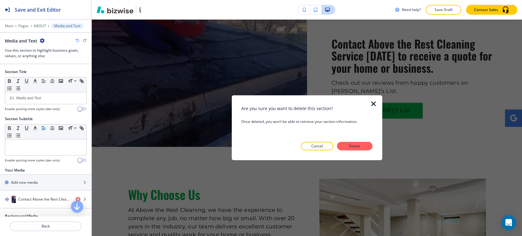
click at [359, 146] on p "Delete" at bounding box center [354, 145] width 15 height 5
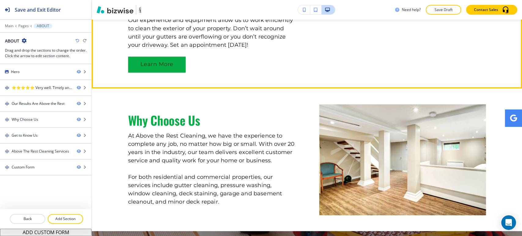
scroll to position [398, 0]
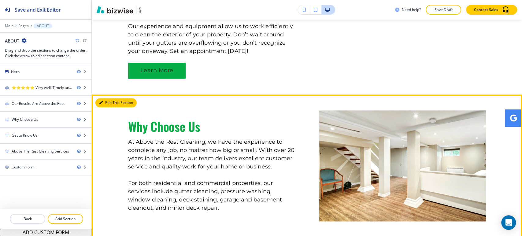
click at [107, 107] on button "Edit This Section" at bounding box center [115, 102] width 41 height 9
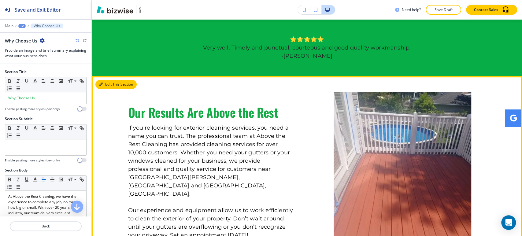
click at [107, 85] on button "Edit This Section" at bounding box center [115, 84] width 41 height 9
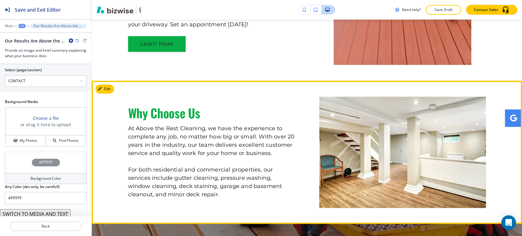
scroll to position [454, 0]
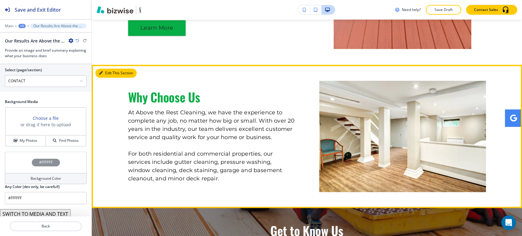
click at [109, 73] on button "Edit This Section" at bounding box center [115, 72] width 41 height 9
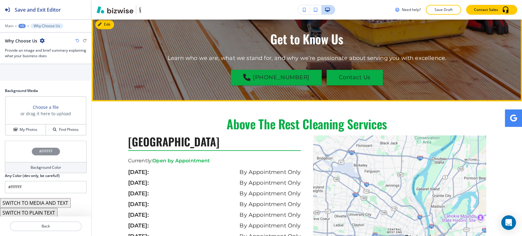
scroll to position [601, 0]
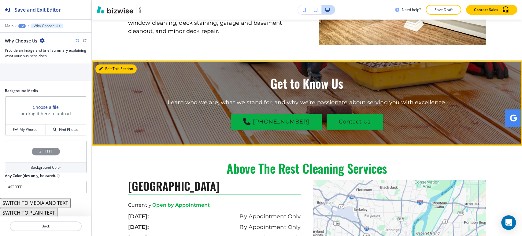
click at [106, 71] on button "Edit This Section" at bounding box center [115, 68] width 41 height 9
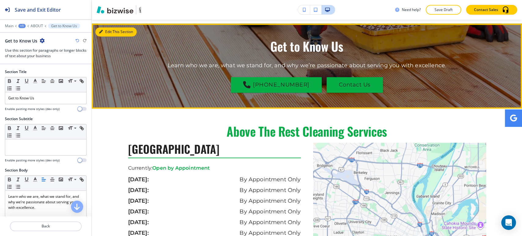
scroll to position [642, 0]
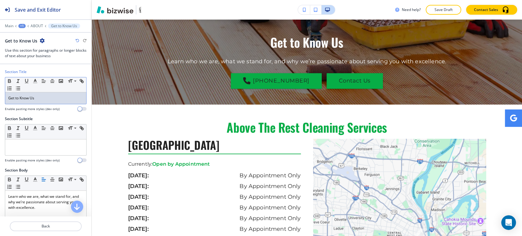
click at [54, 95] on p "Get to Know Us" at bounding box center [45, 97] width 75 height 5
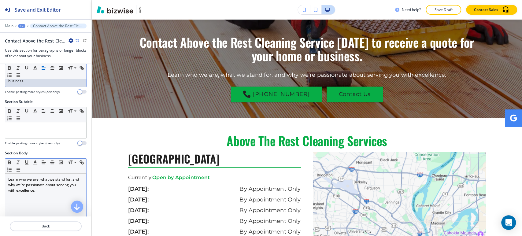
scroll to position [68, 0]
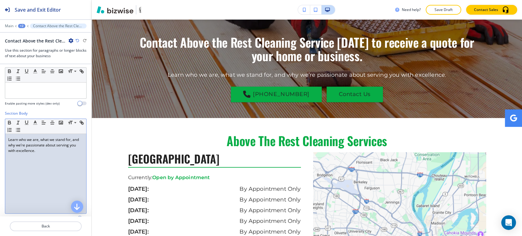
click at [49, 159] on div "Learn who we are, what we stand for, and why we’re passionate about serving you…" at bounding box center [45, 173] width 81 height 79
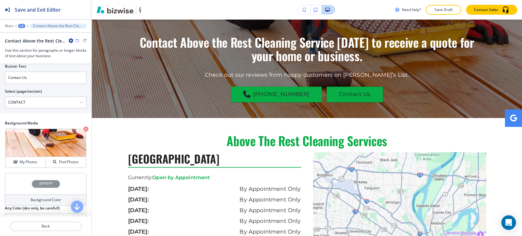
scroll to position [396, 0]
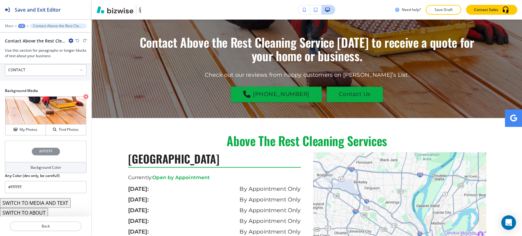
drag, startPoint x: 32, startPoint y: 126, endPoint x: 71, endPoint y: 92, distance: 51.5
click at [32, 127] on h4 "My Photos" at bounding box center [29, 129] width 18 height 5
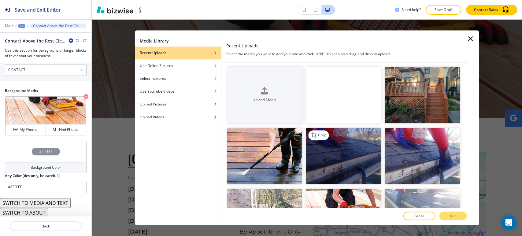
click at [357, 158] on img "button" at bounding box center [343, 156] width 75 height 57
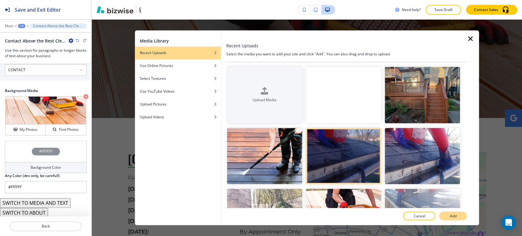
click at [446, 214] on button "Add" at bounding box center [452, 216] width 27 height 9
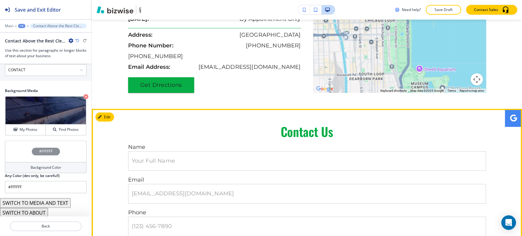
scroll to position [1080, 0]
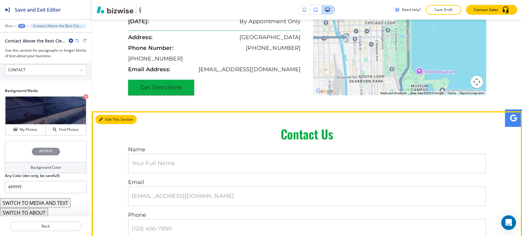
click at [106, 115] on button "Edit This Section" at bounding box center [115, 119] width 41 height 9
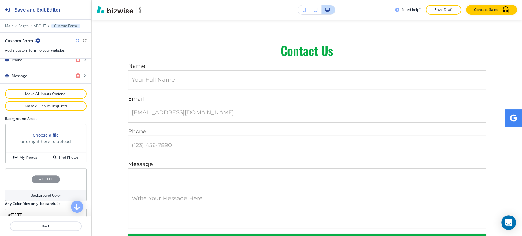
scroll to position [328, 0]
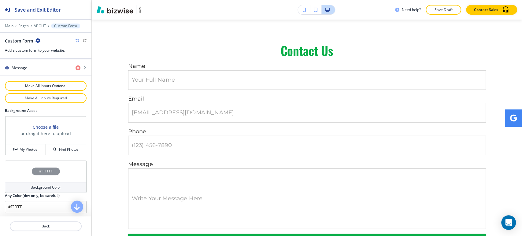
click at [42, 185] on h4 "Background Color" at bounding box center [46, 187] width 31 height 5
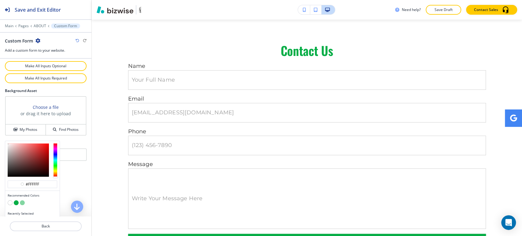
scroll to position [357, 0]
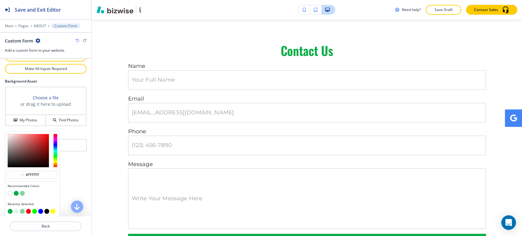
click at [22, 193] on button "button" at bounding box center [22, 193] width 5 height 5
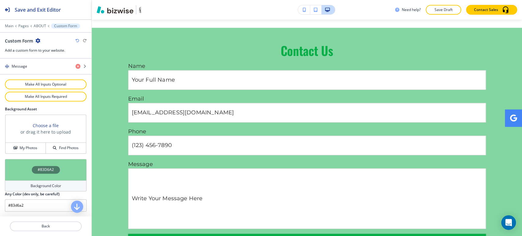
scroll to position [328, 0]
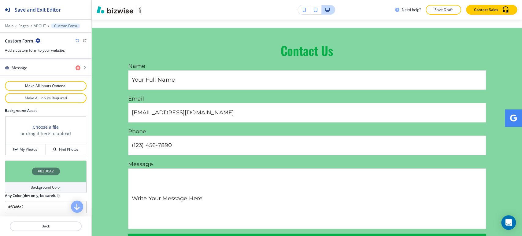
click at [41, 186] on h4 "Background Color" at bounding box center [46, 187] width 31 height 5
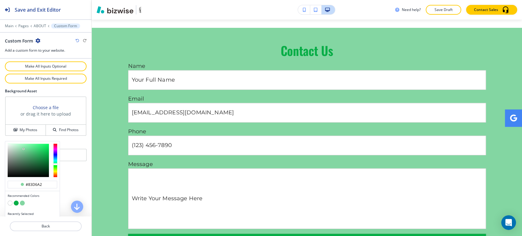
scroll to position [357, 0]
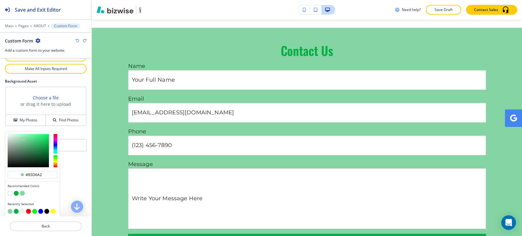
click at [23, 209] on button "button" at bounding box center [22, 211] width 5 height 5
type input "#e2f5e9"
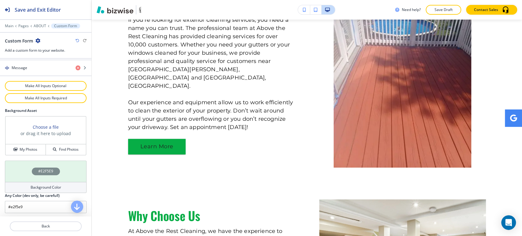
scroll to position [417, 0]
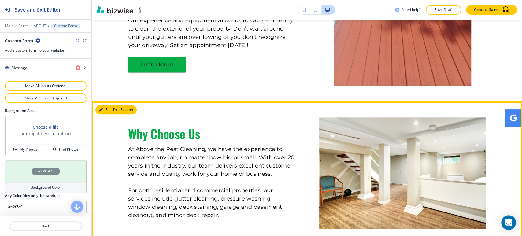
click at [110, 109] on button "Edit This Section" at bounding box center [115, 109] width 41 height 9
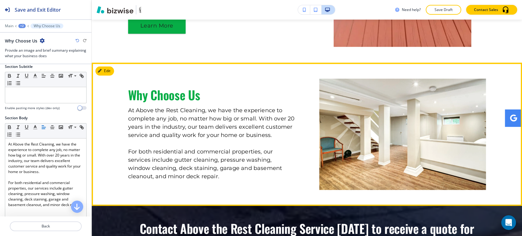
scroll to position [397, 0]
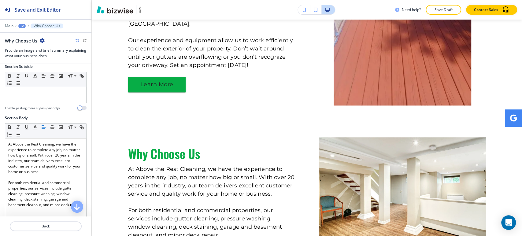
click at [42, 41] on icon "button" at bounding box center [42, 40] width 5 height 5
click at [51, 60] on p "Duplicate Section" at bounding box center [58, 61] width 31 height 5
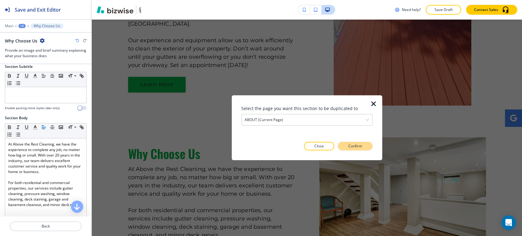
click at [350, 145] on p "Confirm" at bounding box center [355, 145] width 14 height 5
click at [339, 145] on p "Take me there" at bounding box center [349, 145] width 25 height 5
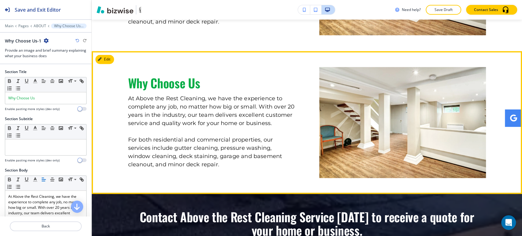
scroll to position [574, 0]
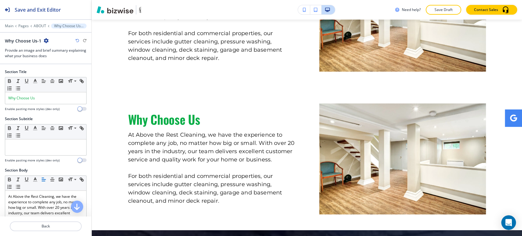
click at [45, 40] on icon "button" at bounding box center [46, 40] width 5 height 5
click at [75, 75] on button "Delete Section" at bounding box center [62, 72] width 39 height 11
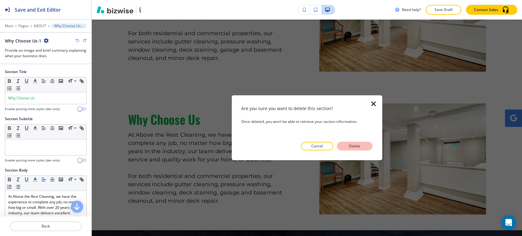
click at [359, 145] on p "Delete" at bounding box center [354, 145] width 15 height 5
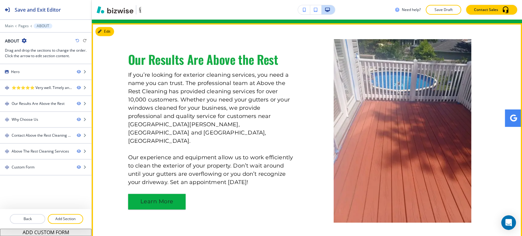
scroll to position [269, 0]
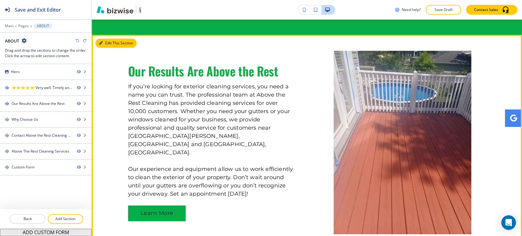
click at [107, 43] on button "Edit This Section" at bounding box center [115, 42] width 41 height 9
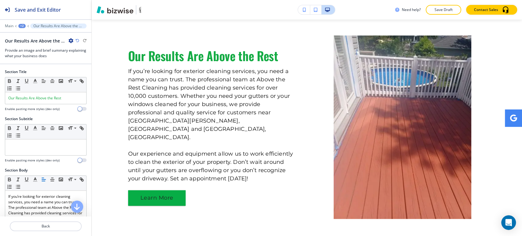
click at [70, 40] on icon "button" at bounding box center [70, 40] width 5 height 5
click at [79, 61] on p "Duplicate Section" at bounding box center [87, 61] width 31 height 5
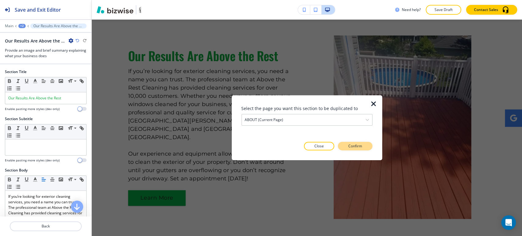
click at [352, 146] on p "Confirm" at bounding box center [355, 145] width 14 height 5
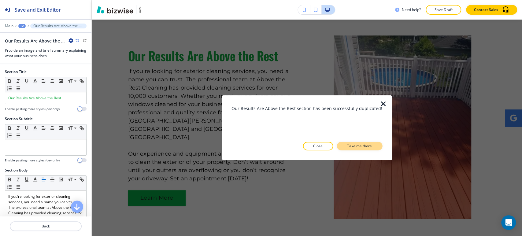
click at [351, 142] on button "Take me there" at bounding box center [359, 146] width 46 height 9
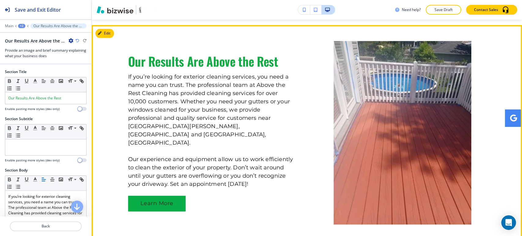
scroll to position [499, 0]
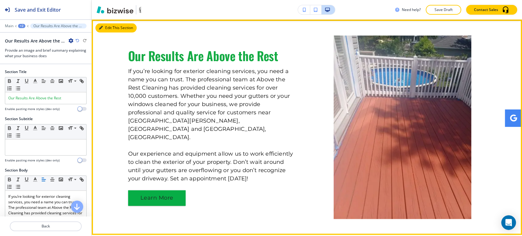
click at [98, 27] on button "Edit This Section" at bounding box center [115, 27] width 41 height 9
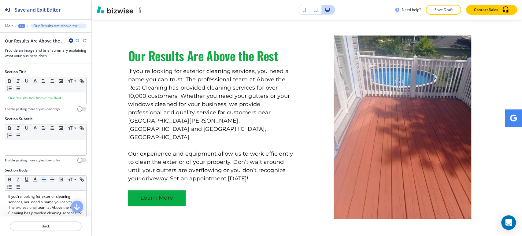
click at [70, 42] on icon "button" at bounding box center [70, 40] width 5 height 5
click at [85, 70] on p "Delete Section" at bounding box center [87, 72] width 31 height 5
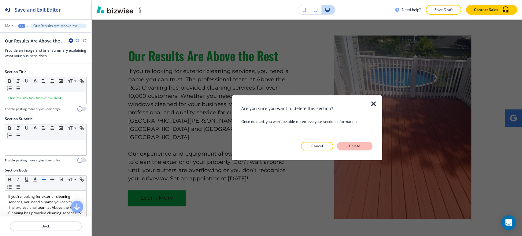
click at [354, 143] on button "Delete" at bounding box center [354, 146] width 35 height 9
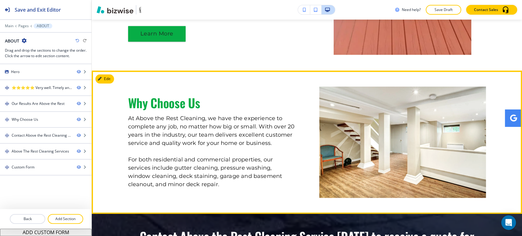
scroll to position [454, 0]
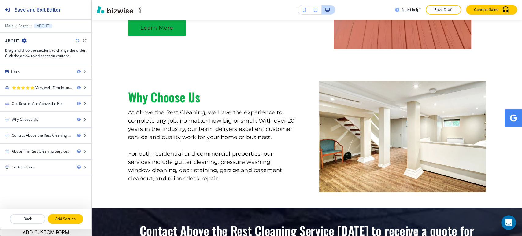
click at [59, 217] on p "Add Section" at bounding box center [65, 218] width 34 height 5
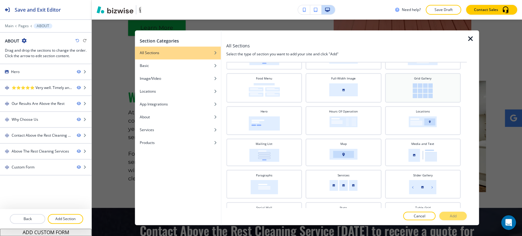
scroll to position [136, 0]
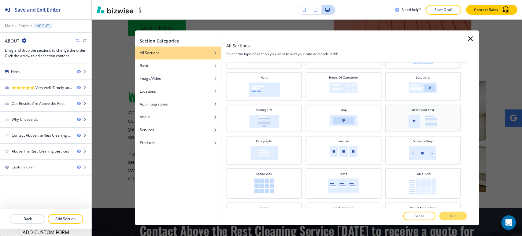
click at [414, 121] on img at bounding box center [422, 121] width 29 height 13
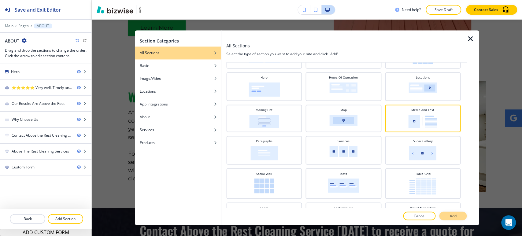
click at [445, 213] on button "Add" at bounding box center [452, 216] width 27 height 9
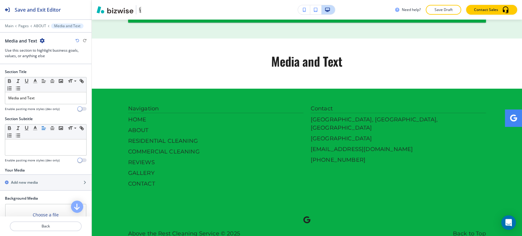
scroll to position [1401, 0]
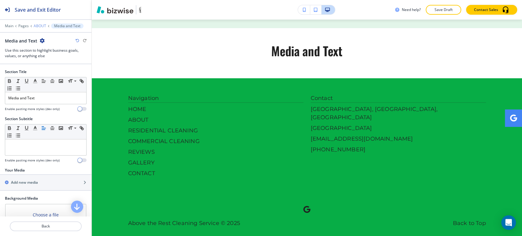
click at [36, 26] on p "ABOUT" at bounding box center [40, 26] width 13 height 4
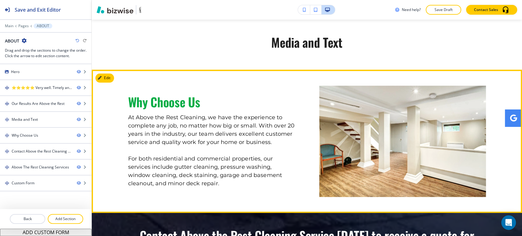
scroll to position [431, 0]
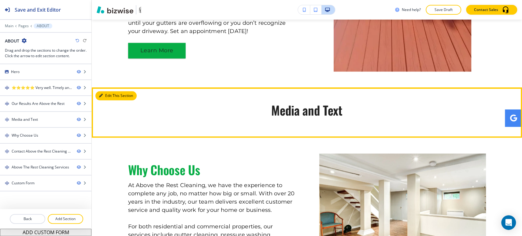
click at [105, 97] on button "Edit This Section" at bounding box center [115, 95] width 41 height 9
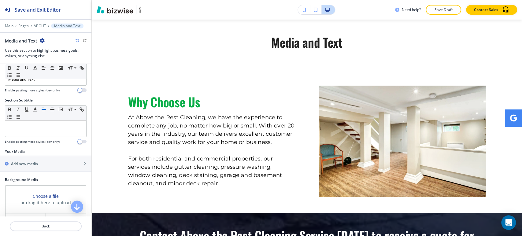
scroll to position [102, 0]
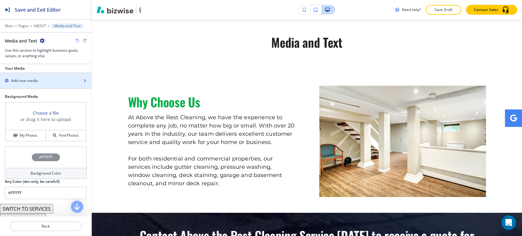
click at [46, 83] on div "button" at bounding box center [45, 85] width 91 height 5
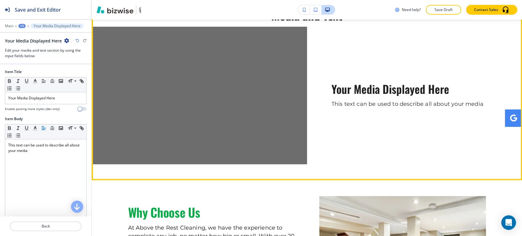
scroll to position [635, 0]
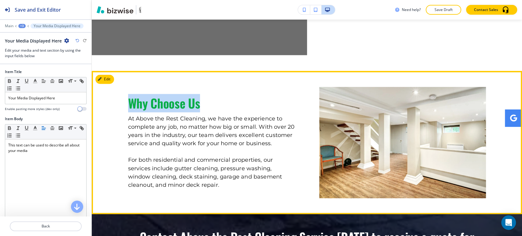
drag, startPoint x: 126, startPoint y: 104, endPoint x: 204, endPoint y: 102, distance: 77.9
click at [204, 102] on div "Why Choose Us At Above the Rest Cleaning, we have the experience to complete an…" at bounding box center [211, 142] width 167 height 93
copy span "Why Choose Us"
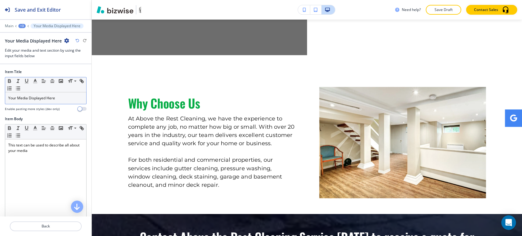
click at [61, 103] on div "Your Media Displayed Here" at bounding box center [45, 98] width 81 height 12
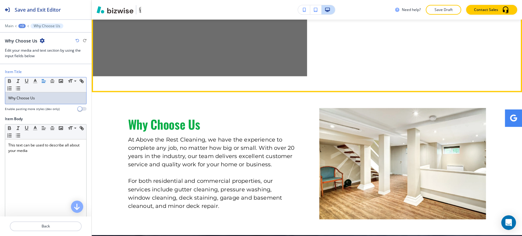
scroll to position [669, 0]
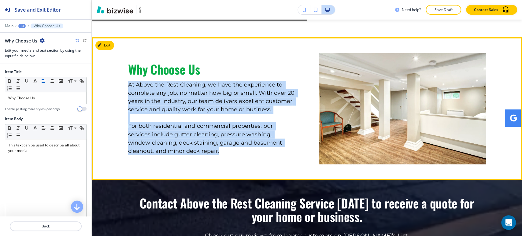
drag, startPoint x: 159, startPoint y: 87, endPoint x: 204, endPoint y: 147, distance: 75.4
click at [204, 147] on div "Why Choose Us At Above the Rest Cleaning, we have the experience to complete an…" at bounding box center [307, 108] width 430 height 111
copy p "At Above the Rest Cleaning, we have the experience to complete any job, no matt…"
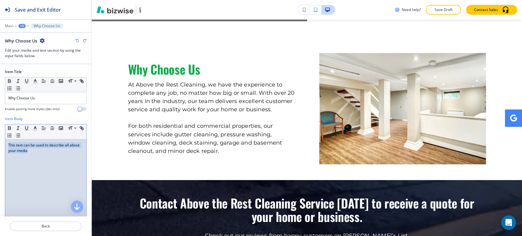
drag, startPoint x: 43, startPoint y: 154, endPoint x: 5, endPoint y: 141, distance: 40.1
click at [5, 141] on div "This text can be used to describe all about your media" at bounding box center [45, 178] width 81 height 79
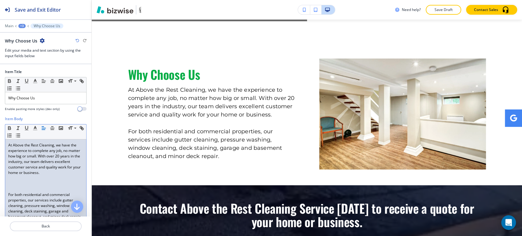
scroll to position [0, 0]
click at [42, 96] on p "Why Choose Us" at bounding box center [45, 97] width 75 height 5
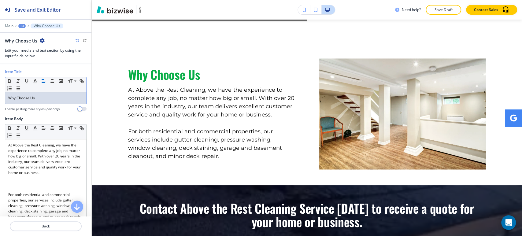
click at [42, 96] on p "Why Choose Us" at bounding box center [45, 97] width 75 height 5
click at [33, 79] on icon "button" at bounding box center [34, 80] width 5 height 5
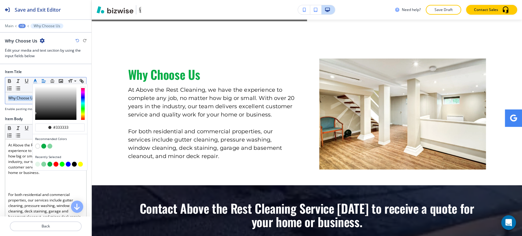
click at [44, 147] on button "button" at bounding box center [43, 146] width 5 height 5
type input "#07ad46"
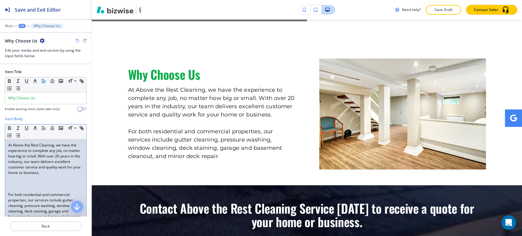
click at [18, 185] on p at bounding box center [45, 183] width 75 height 5
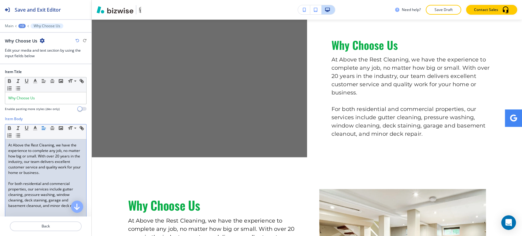
scroll to position [110, 0]
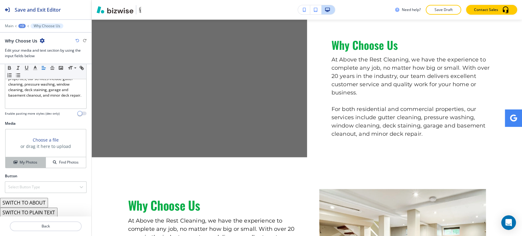
click at [36, 163] on h4 "My Photos" at bounding box center [29, 161] width 18 height 5
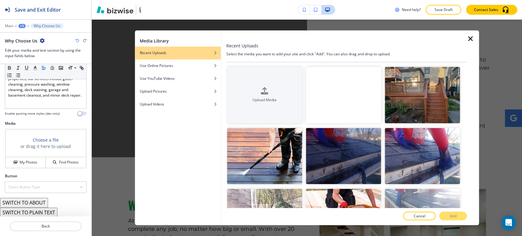
click at [471, 38] on icon "button" at bounding box center [469, 38] width 7 height 7
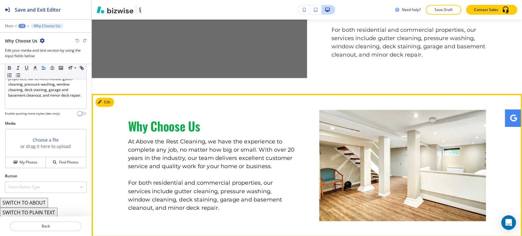
scroll to position [601, 0]
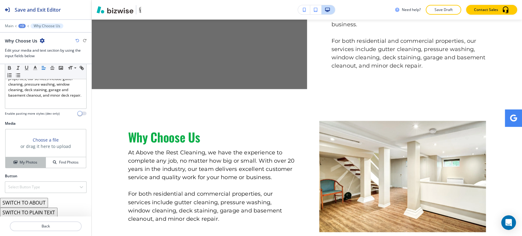
click at [32, 162] on h4 "My Photos" at bounding box center [29, 161] width 18 height 5
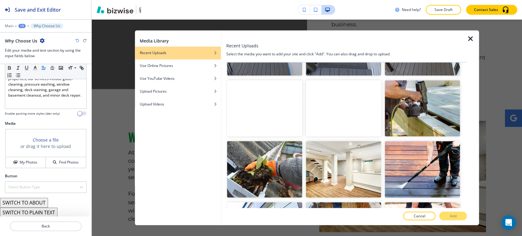
scroll to position [1120, 0]
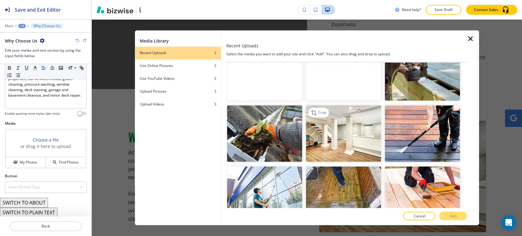
drag, startPoint x: 346, startPoint y: 116, endPoint x: 364, endPoint y: 122, distance: 19.2
click at [345, 116] on img "button" at bounding box center [343, 133] width 75 height 57
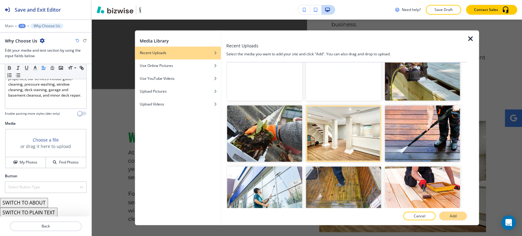
click at [449, 216] on p "Add" at bounding box center [452, 215] width 7 height 5
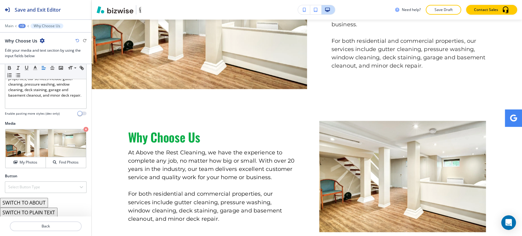
click at [20, 25] on div "+3" at bounding box center [21, 26] width 7 height 4
click at [32, 59] on p "Media and Text" at bounding box center [37, 57] width 31 height 5
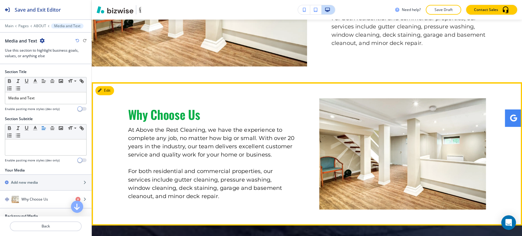
scroll to position [635, 0]
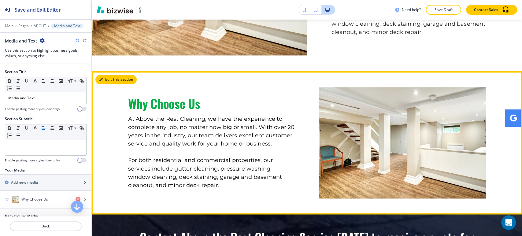
click at [105, 79] on button "Edit This Section" at bounding box center [115, 79] width 41 height 9
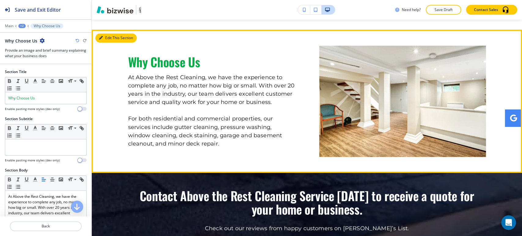
scroll to position [687, 0]
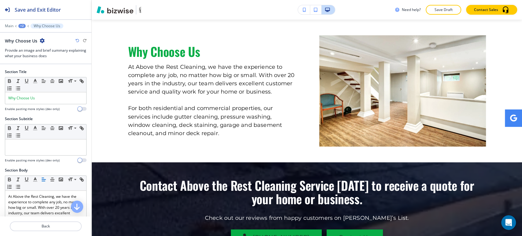
click at [42, 40] on icon "button" at bounding box center [42, 40] width 5 height 5
click at [64, 71] on p "Delete Section" at bounding box center [58, 72] width 31 height 5
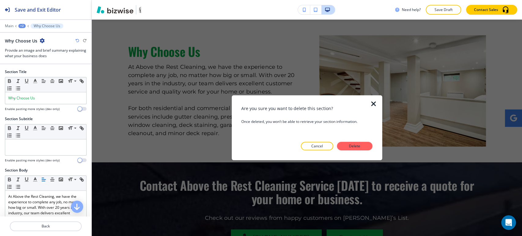
drag, startPoint x: 351, startPoint y: 145, endPoint x: 324, endPoint y: 132, distance: 29.4
click at [351, 145] on p "Delete" at bounding box center [354, 145] width 15 height 5
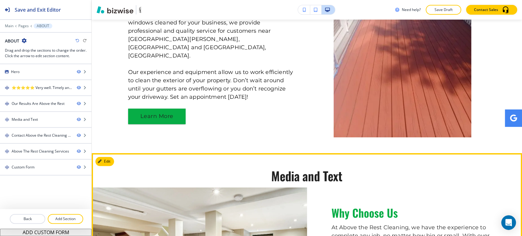
scroll to position [408, 0]
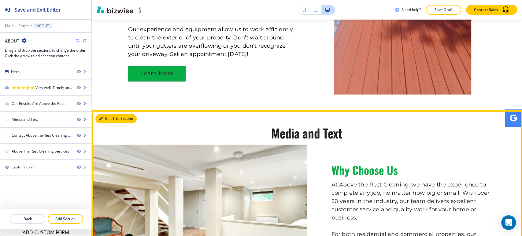
click at [106, 115] on button "Edit This Section" at bounding box center [115, 118] width 41 height 9
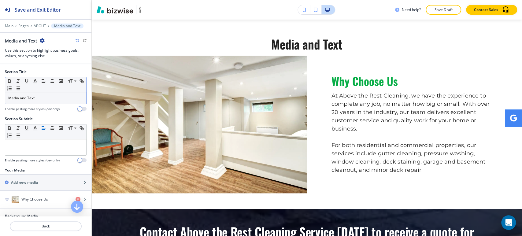
scroll to position [499, 0]
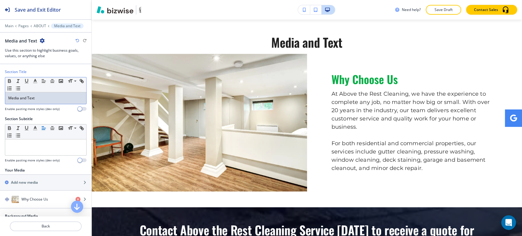
click at [47, 101] on div "Media and Text" at bounding box center [45, 98] width 81 height 12
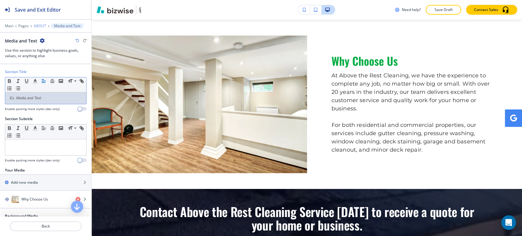
click at [40, 27] on p "ABOUT" at bounding box center [40, 26] width 13 height 4
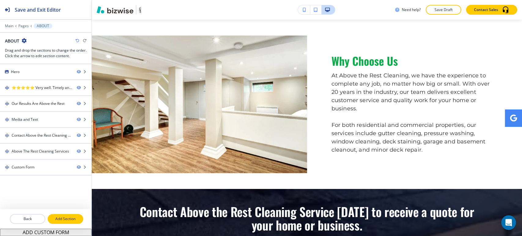
click at [66, 217] on p "Add Section" at bounding box center [65, 218] width 34 height 5
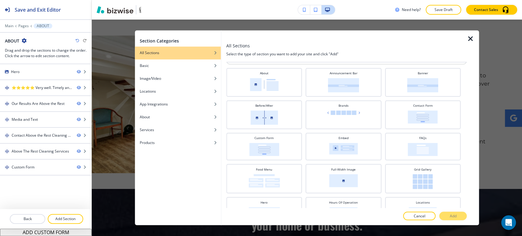
scroll to position [0, 0]
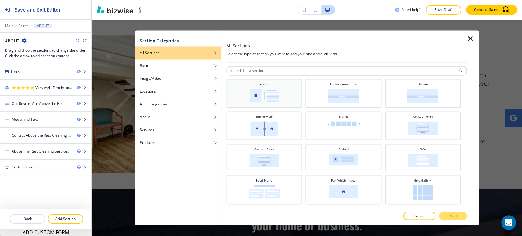
click at [278, 94] on div "About" at bounding box center [263, 92] width 69 height 21
drag, startPoint x: 446, startPoint y: 215, endPoint x: 444, endPoint y: 213, distance: 3.1
click at [447, 215] on button "Add" at bounding box center [452, 216] width 27 height 9
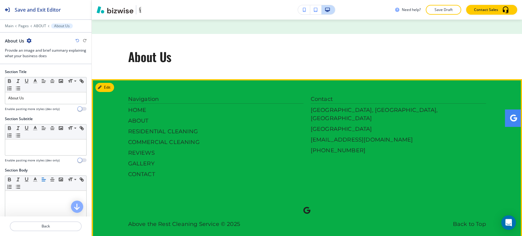
scroll to position [1423, 0]
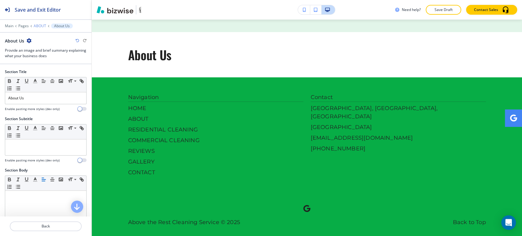
click at [42, 26] on p "ABOUT" at bounding box center [40, 26] width 13 height 4
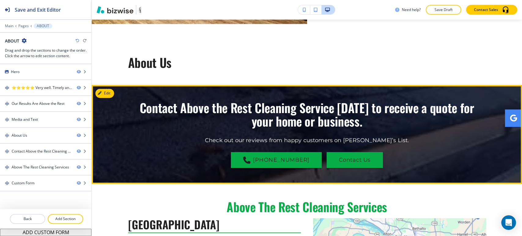
scroll to position [600, 0]
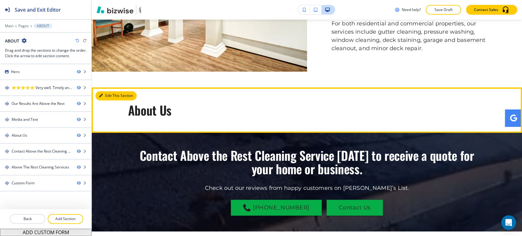
click at [111, 95] on button "Edit This Section" at bounding box center [115, 95] width 41 height 9
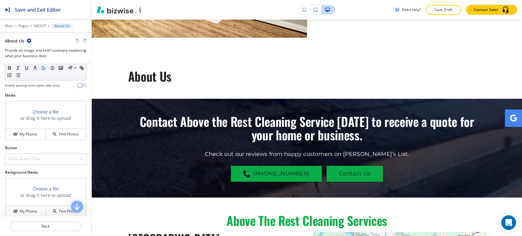
scroll to position [170, 0]
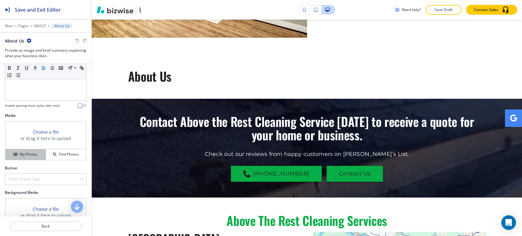
click at [29, 155] on h4 "My Photos" at bounding box center [29, 154] width 18 height 5
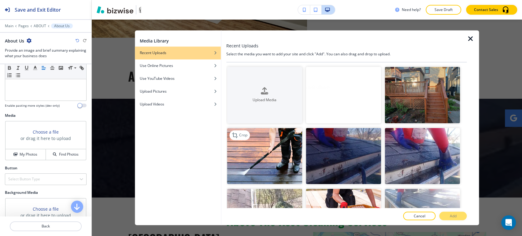
click at [272, 161] on img "button" at bounding box center [264, 156] width 75 height 57
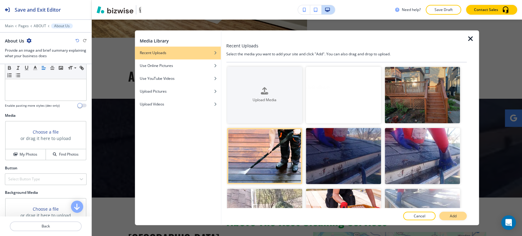
click at [449, 217] on p "Add" at bounding box center [452, 215] width 7 height 5
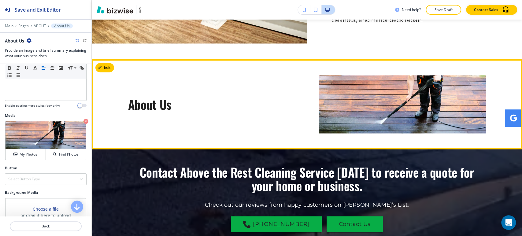
scroll to position [634, 0]
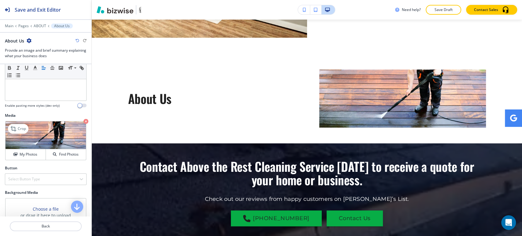
click at [83, 121] on icon "button" at bounding box center [85, 121] width 5 height 5
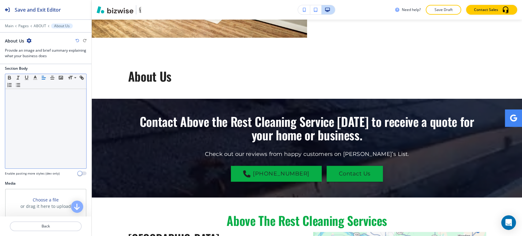
scroll to position [0, 0]
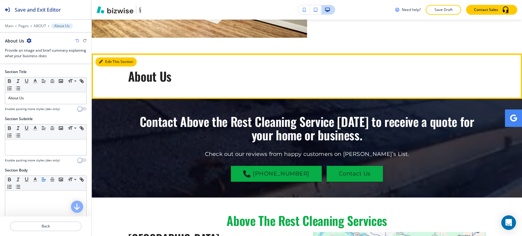
drag, startPoint x: 103, startPoint y: 59, endPoint x: 84, endPoint y: 57, distance: 18.5
click at [103, 59] on button "Edit This Section" at bounding box center [115, 61] width 41 height 9
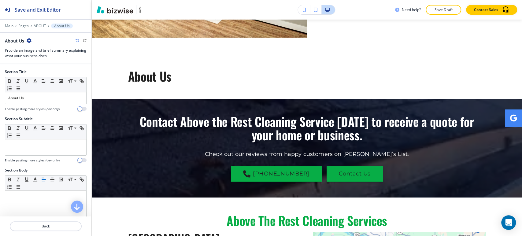
click at [29, 41] on icon "button" at bounding box center [29, 40] width 5 height 5
click at [44, 73] on p "Delete Section" at bounding box center [45, 72] width 31 height 5
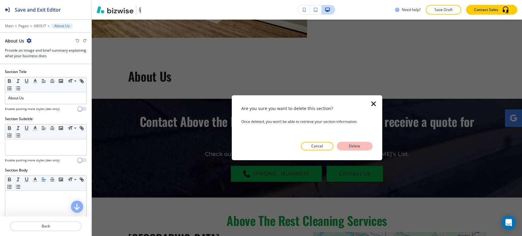
click at [355, 146] on p "Delete" at bounding box center [354, 145] width 15 height 5
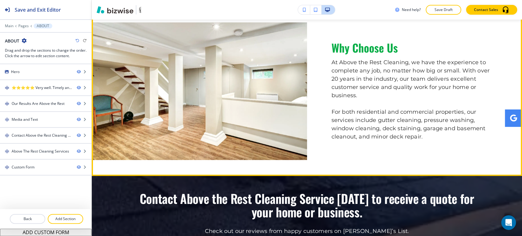
scroll to position [499, 0]
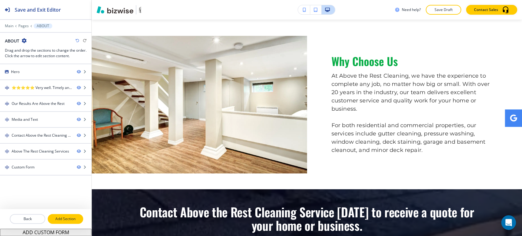
click at [66, 218] on p "Add Section" at bounding box center [65, 218] width 34 height 5
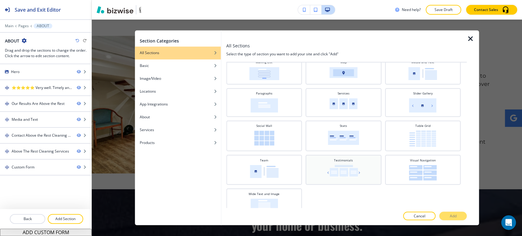
scroll to position [191, 0]
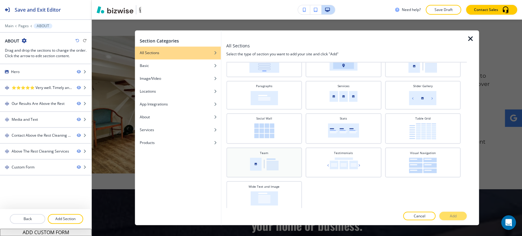
click at [280, 159] on div "Team" at bounding box center [263, 161] width 69 height 23
click at [445, 214] on button "Add" at bounding box center [452, 216] width 27 height 9
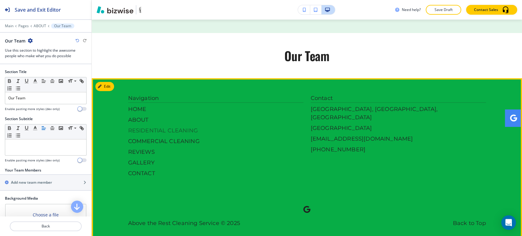
scroll to position [1423, 0]
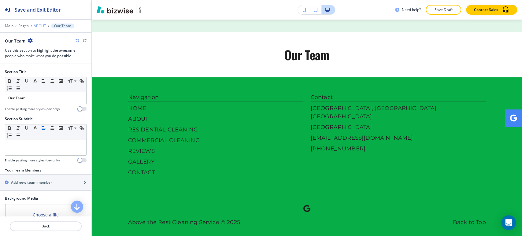
click at [40, 25] on p "ABOUT" at bounding box center [40, 26] width 13 height 4
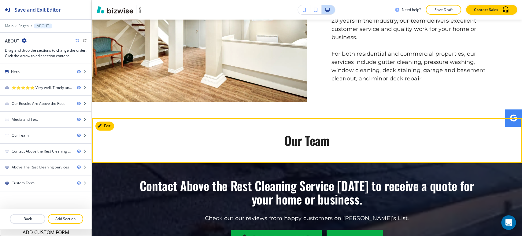
scroll to position [566, 0]
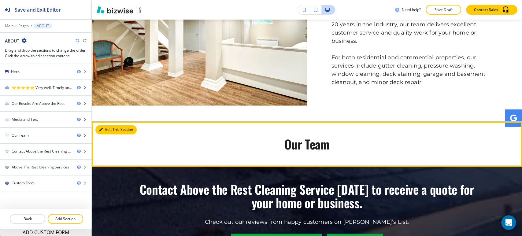
click at [100, 128] on icon "button" at bounding box center [101, 130] width 4 height 4
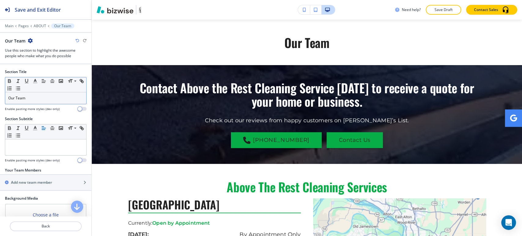
scroll to position [668, 0]
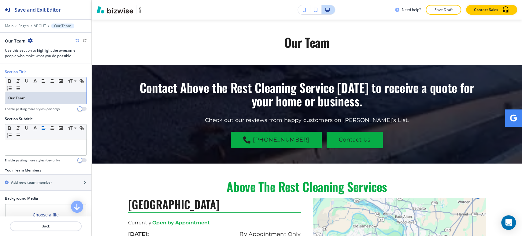
click at [46, 102] on div "Our Team" at bounding box center [45, 98] width 81 height 12
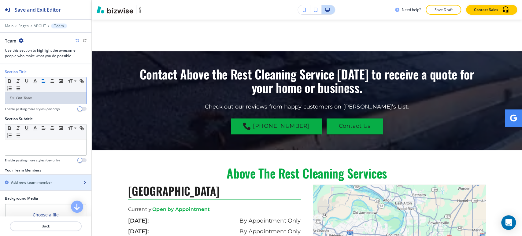
click at [37, 185] on div "Add new team member" at bounding box center [45, 182] width 91 height 15
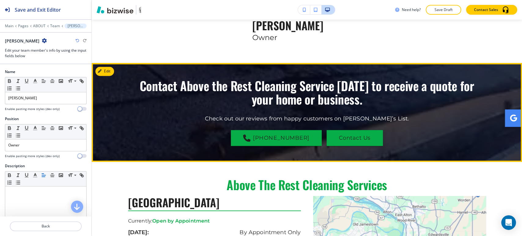
scroll to position [595, 0]
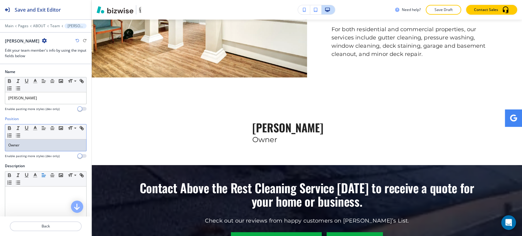
click at [44, 144] on p "Owner" at bounding box center [45, 144] width 75 height 5
click at [34, 143] on p "Owne" at bounding box center [45, 144] width 75 height 5
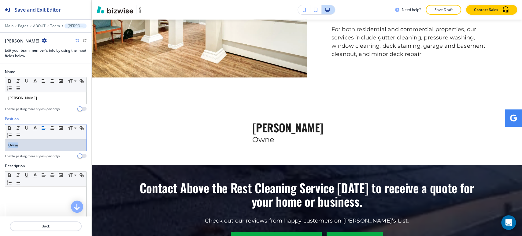
click at [33, 143] on p "Owne" at bounding box center [45, 144] width 75 height 5
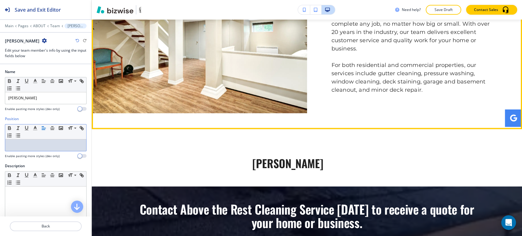
scroll to position [527, 0]
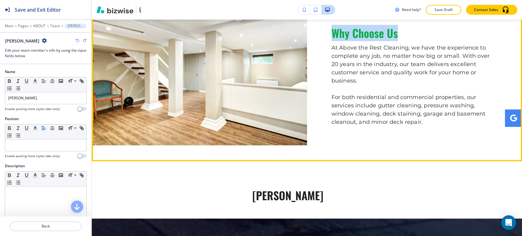
drag, startPoint x: 327, startPoint y: 37, endPoint x: 403, endPoint y: 36, distance: 76.7
click at [403, 36] on div "Why Choose Us At Above the Rest Cleaning, we have the experience to complete an…" at bounding box center [414, 76] width 215 height 137
copy span "Why Choose Us"
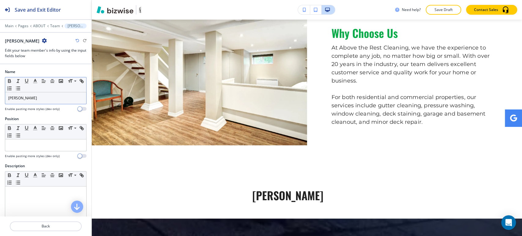
click at [35, 98] on p "John Smith" at bounding box center [45, 97] width 75 height 5
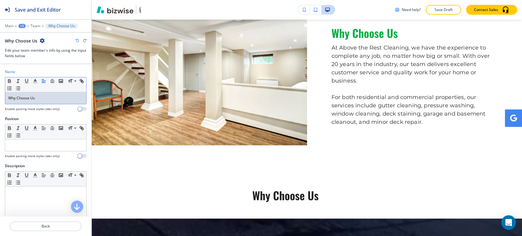
click at [44, 97] on p "Why Choose Us" at bounding box center [45, 97] width 75 height 5
click at [43, 97] on p "Why Choose Us" at bounding box center [45, 97] width 75 height 5
click at [36, 80] on icon "button" at bounding box center [34, 80] width 5 height 5
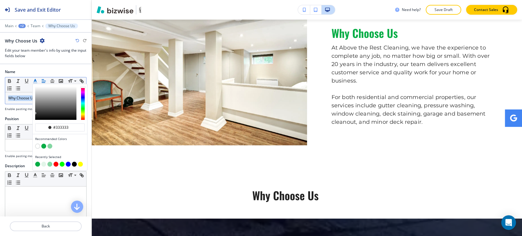
click at [44, 145] on button "button" at bounding box center [43, 146] width 5 height 5
type input "#07ad46"
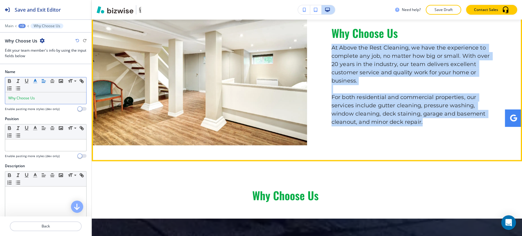
drag, startPoint x: 328, startPoint y: 48, endPoint x: 426, endPoint y: 126, distance: 124.9
click at [426, 126] on div "Why Choose Us At Above the Rest Cleaning, we have the experience to complete an…" at bounding box center [414, 76] width 215 height 137
copy p "At Above the Rest Cleaning, we have the experience to complete any job, no matt…"
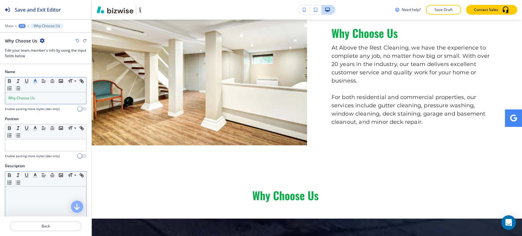
click at [55, 196] on div at bounding box center [45, 225] width 81 height 79
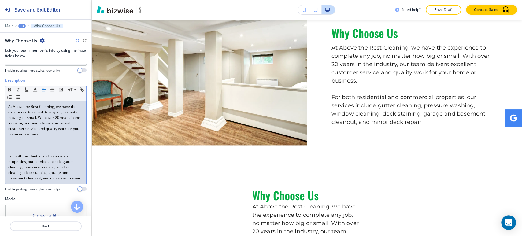
scroll to position [0, 0]
click at [27, 148] on p at bounding box center [45, 150] width 75 height 5
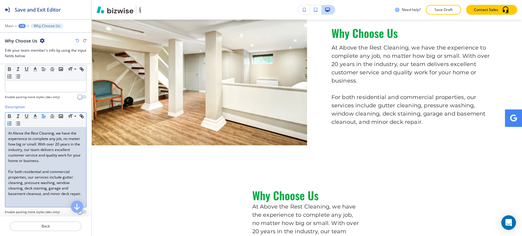
scroll to position [137, 0]
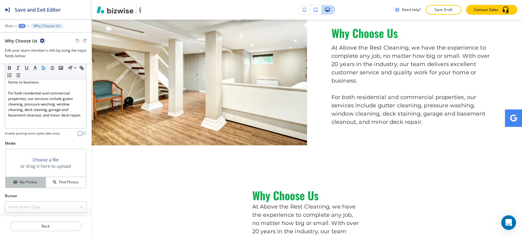
click at [28, 182] on h4 "My Photos" at bounding box center [29, 181] width 18 height 5
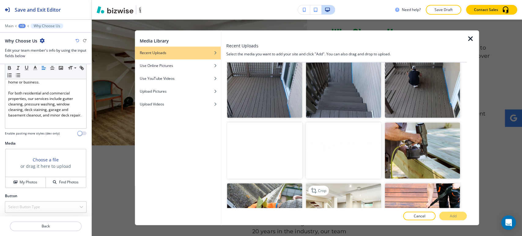
scroll to position [1086, 0]
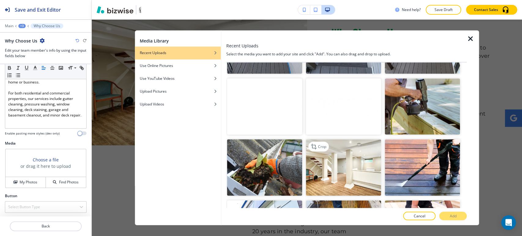
click at [340, 151] on img "button" at bounding box center [343, 167] width 75 height 57
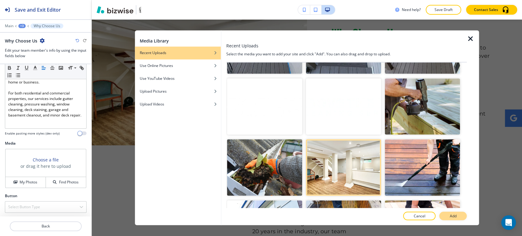
click at [445, 214] on button "Add" at bounding box center [452, 216] width 27 height 9
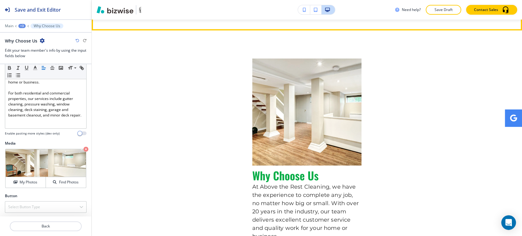
scroll to position [662, 0]
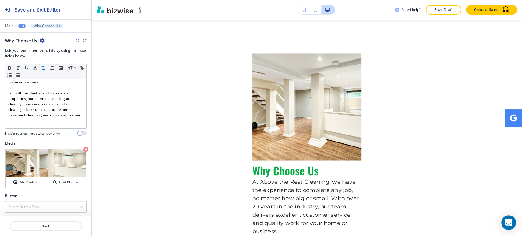
click at [43, 42] on icon "button" at bounding box center [42, 40] width 5 height 5
click at [57, 73] on p "Delete Why Choose Us" at bounding box center [58, 72] width 31 height 5
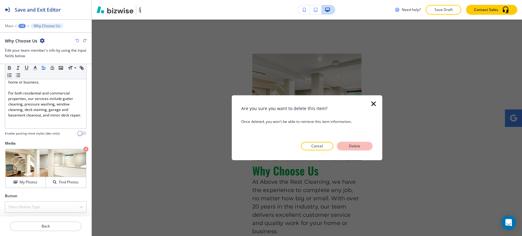
click at [363, 147] on button "Delete" at bounding box center [354, 146] width 35 height 9
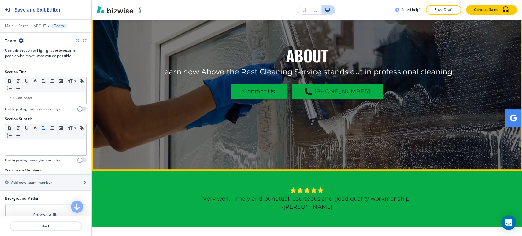
scroll to position [0, 0]
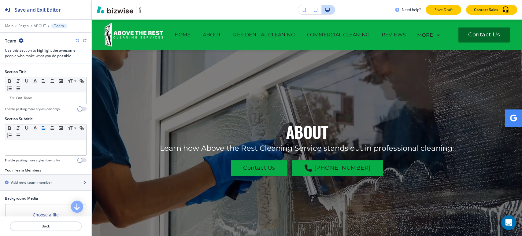
click at [430, 8] on button "Save Draft" at bounding box center [442, 10] width 35 height 10
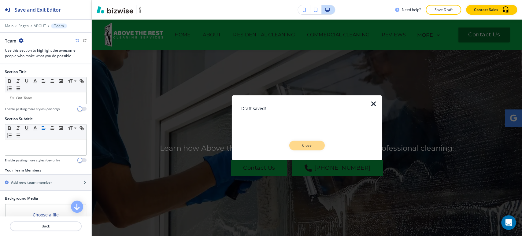
click at [303, 149] on button "Close" at bounding box center [306, 146] width 35 height 10
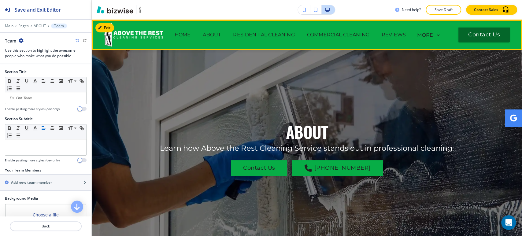
click at [283, 34] on p "RESIDENTIAL CLEANING" at bounding box center [263, 34] width 61 height 7
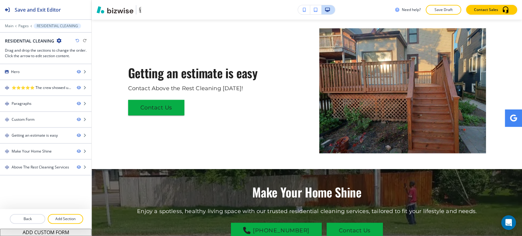
scroll to position [713, 0]
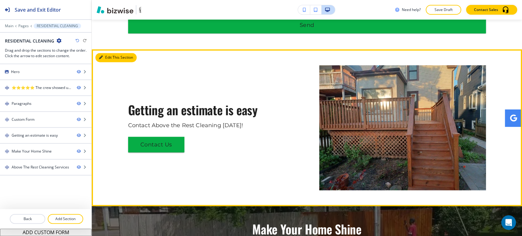
click at [110, 53] on button "Edit This Section" at bounding box center [115, 57] width 41 height 9
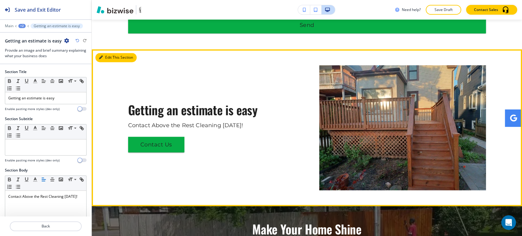
scroll to position [730, 0]
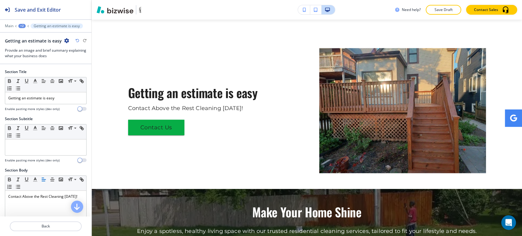
click at [64, 40] on icon "button" at bounding box center [66, 40] width 5 height 5
click at [73, 73] on p "Delete Section" at bounding box center [82, 72] width 31 height 5
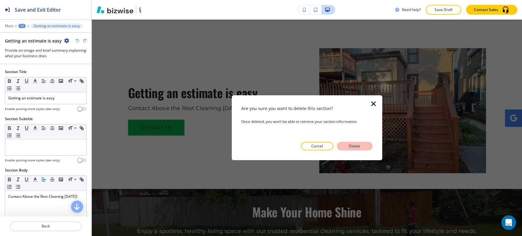
click at [354, 147] on p "Delete" at bounding box center [354, 145] width 15 height 5
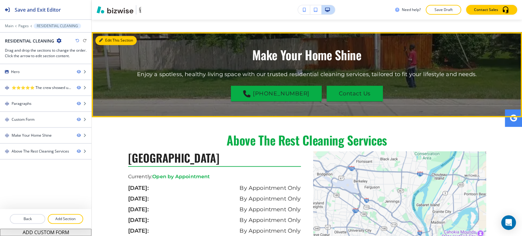
click at [111, 36] on button "Edit This Section" at bounding box center [115, 40] width 41 height 9
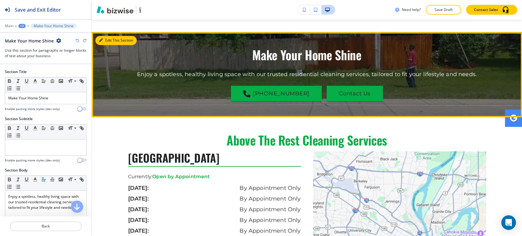
click at [101, 38] on icon "button" at bounding box center [101, 40] width 4 height 4
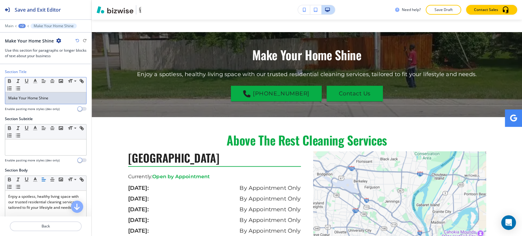
click at [65, 100] on p "Make Your Home Shine" at bounding box center [45, 97] width 75 height 5
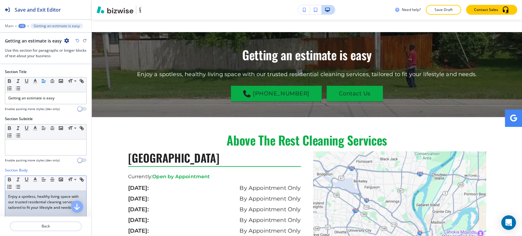
click at [42, 207] on p "Enjoy a spotless, healthy living space with our trusted residential cleaning se…" at bounding box center [45, 202] width 75 height 16
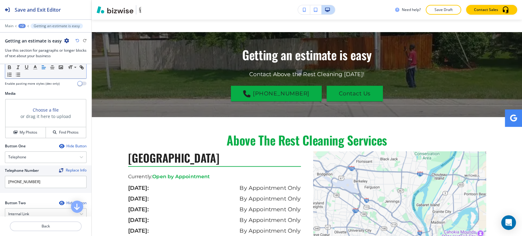
scroll to position [385, 0]
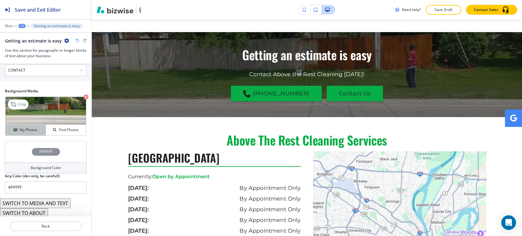
click at [35, 132] on button "My Photos" at bounding box center [25, 130] width 40 height 11
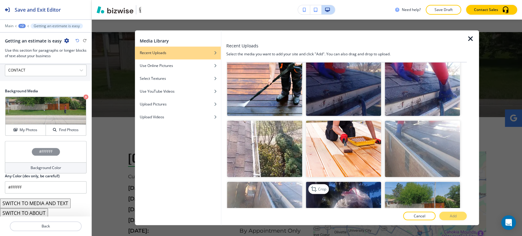
scroll to position [0, 0]
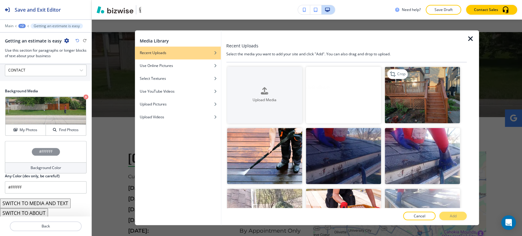
click at [434, 107] on img "button" at bounding box center [421, 95] width 75 height 57
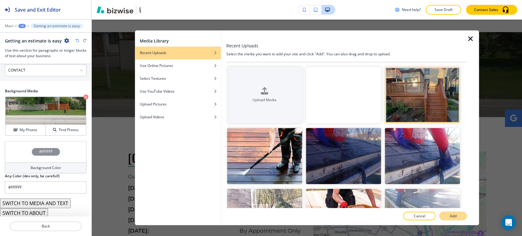
click at [450, 216] on p "Add" at bounding box center [452, 215] width 7 height 5
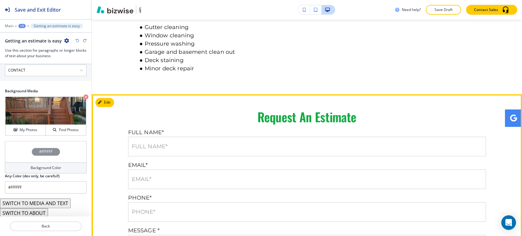
scroll to position [375, 0]
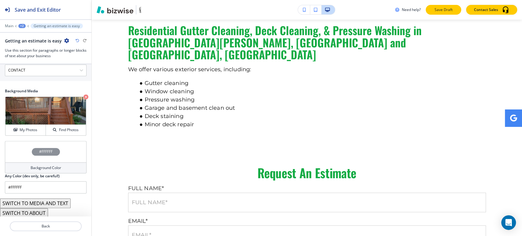
click at [442, 14] on button "Save Draft" at bounding box center [442, 10] width 35 height 10
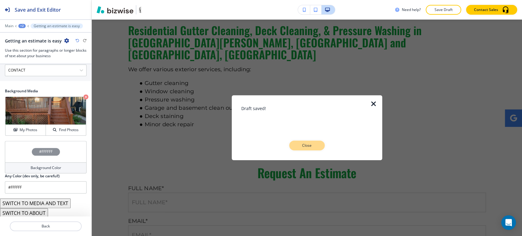
click at [310, 141] on button "Close" at bounding box center [306, 146] width 35 height 10
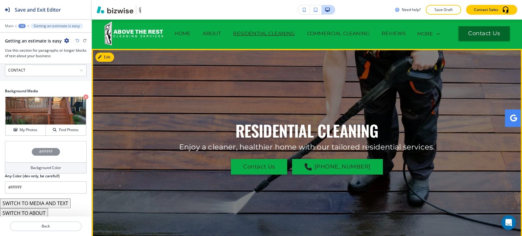
scroll to position [0, 0]
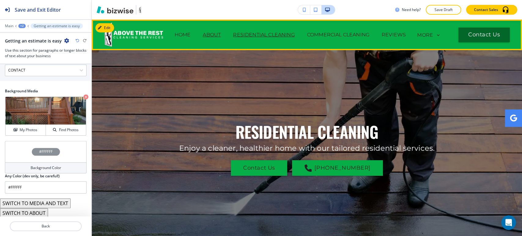
click at [221, 33] on p "ABOUT" at bounding box center [212, 34] width 18 height 7
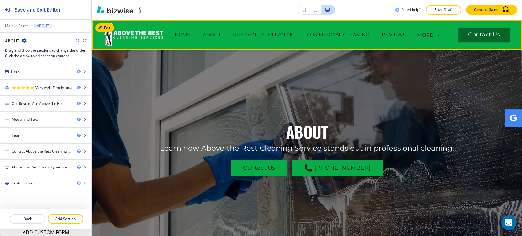
click at [294, 33] on p "RESIDENTIAL CLEANING" at bounding box center [263, 34] width 61 height 7
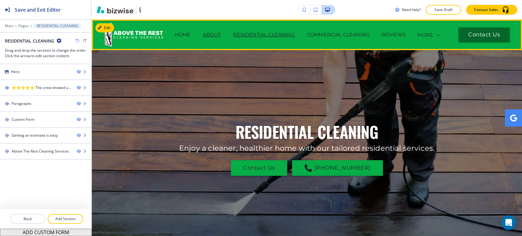
click at [221, 33] on p "ABOUT" at bounding box center [212, 34] width 18 height 7
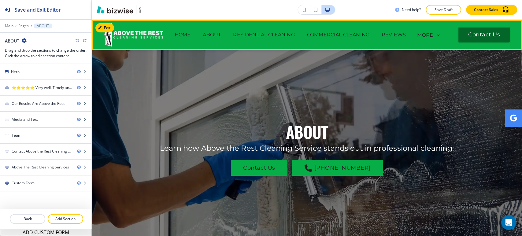
click at [294, 34] on p "RESIDENTIAL CLEANING" at bounding box center [263, 34] width 61 height 7
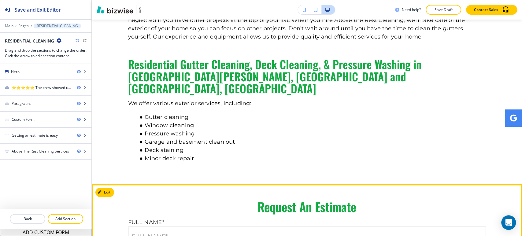
scroll to position [205, 0]
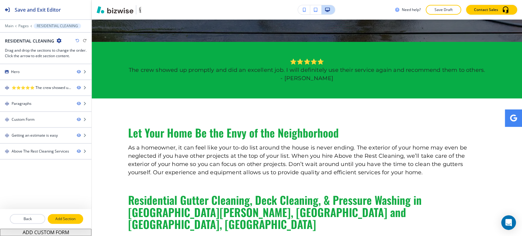
drag, startPoint x: 63, startPoint y: 222, endPoint x: 63, endPoint y: 217, distance: 4.6
click at [63, 220] on p "Add Section" at bounding box center [65, 218] width 34 height 5
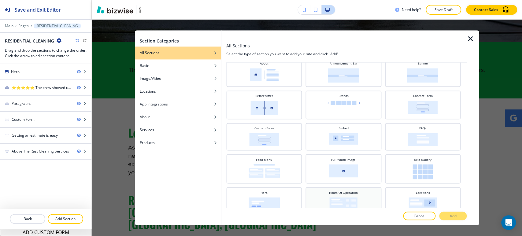
scroll to position [0, 0]
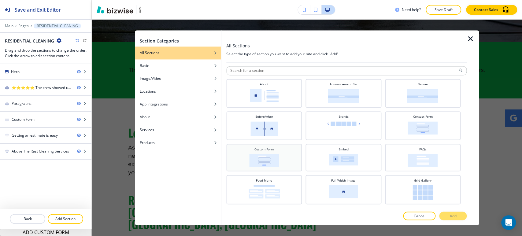
click at [271, 156] on img at bounding box center [264, 160] width 30 height 13
click at [439, 214] on button "Add" at bounding box center [452, 216] width 27 height 9
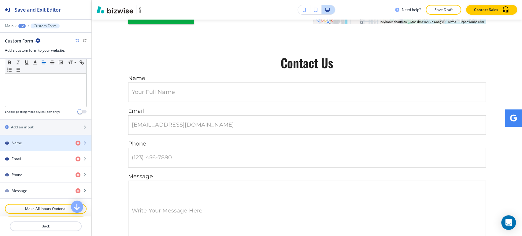
scroll to position [328, 0]
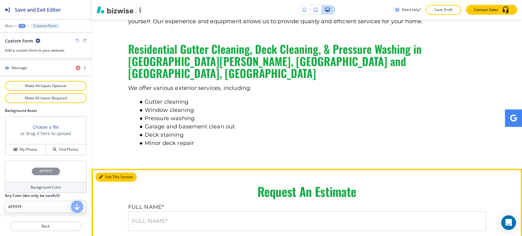
click at [102, 172] on button "Edit This Section" at bounding box center [115, 176] width 41 height 9
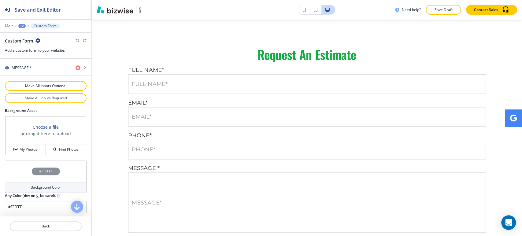
click at [23, 27] on div "+2" at bounding box center [21, 26] width 7 height 4
click at [29, 46] on p "RESIDENTIAL CLEANING" at bounding box center [37, 46] width 31 height 5
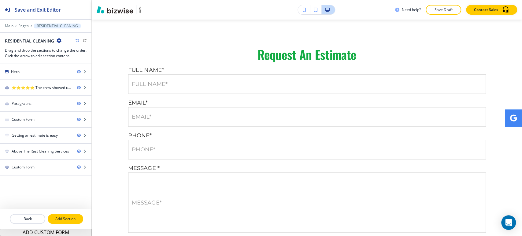
click at [64, 218] on p "Add Section" at bounding box center [65, 218] width 34 height 5
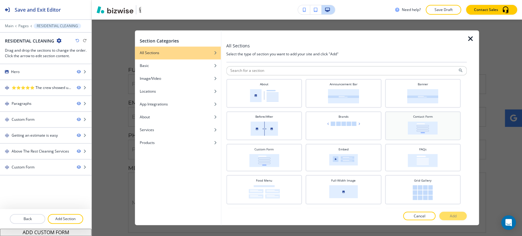
click at [420, 130] on img at bounding box center [423, 127] width 30 height 13
click at [446, 217] on button "Add" at bounding box center [452, 216] width 27 height 9
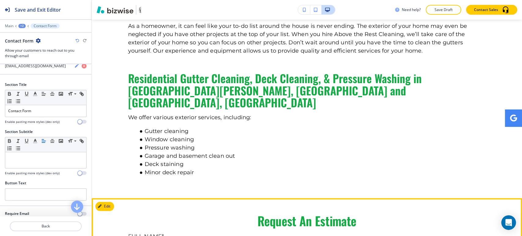
scroll to position [288, 0]
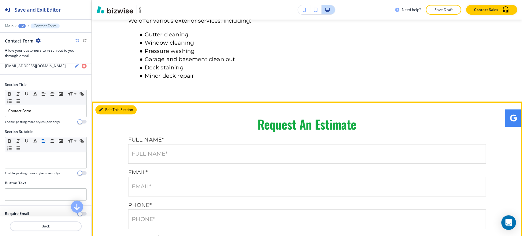
click at [109, 105] on button "Edit This Section" at bounding box center [115, 109] width 41 height 9
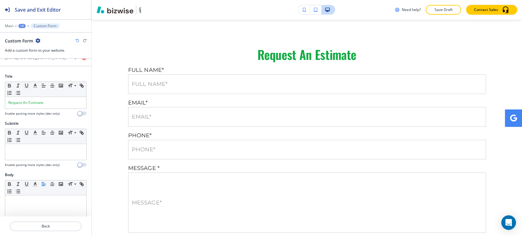
scroll to position [34, 0]
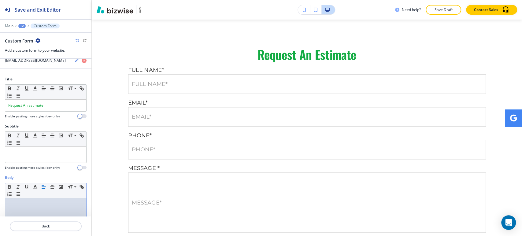
drag, startPoint x: 37, startPoint y: 199, endPoint x: 46, endPoint y: 201, distance: 9.3
click at [37, 200] on div at bounding box center [45, 237] width 81 height 79
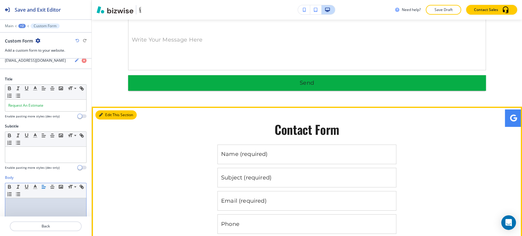
click at [108, 110] on button "Edit This Section" at bounding box center [115, 114] width 41 height 9
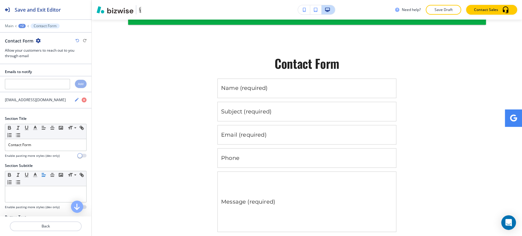
scroll to position [1476, 0]
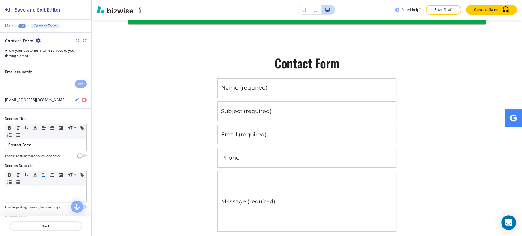
click at [37, 39] on icon "button" at bounding box center [38, 40] width 5 height 5
click at [66, 70] on p "Delete Section" at bounding box center [54, 72] width 31 height 5
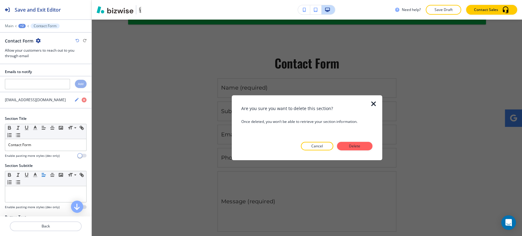
drag, startPoint x: 358, startPoint y: 144, endPoint x: 337, endPoint y: 139, distance: 22.2
click at [359, 144] on p "Delete" at bounding box center [354, 145] width 15 height 5
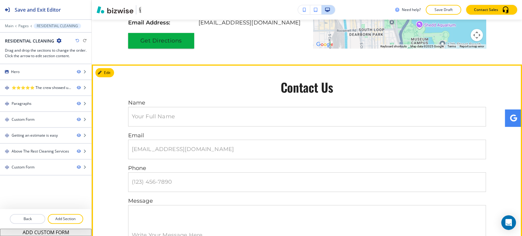
scroll to position [1121, 0]
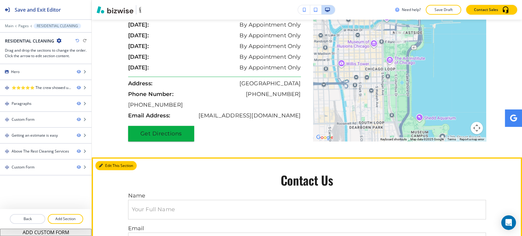
click at [108, 161] on button "Edit This Section" at bounding box center [115, 165] width 41 height 9
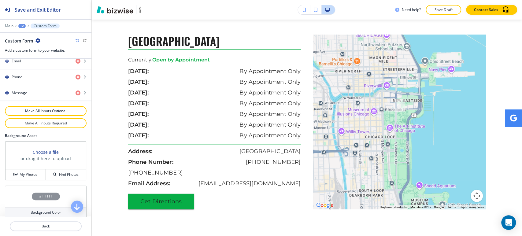
scroll to position [328, 0]
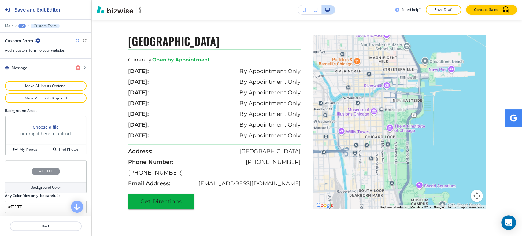
click at [44, 188] on h4 "Background Color" at bounding box center [46, 187] width 31 height 5
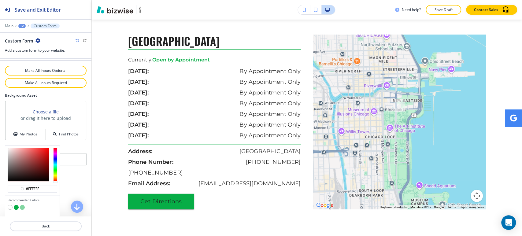
scroll to position [357, 0]
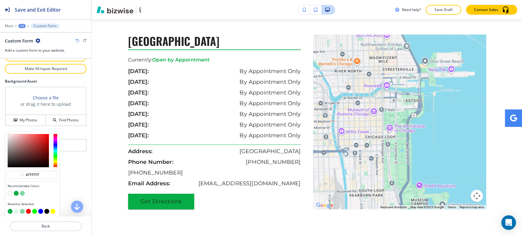
click at [17, 211] on button "button" at bounding box center [16, 211] width 5 height 5
type input "#e2f5e9"
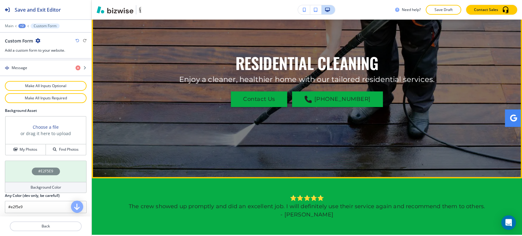
scroll to position [0, 0]
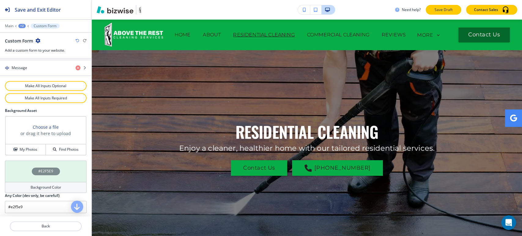
click at [438, 10] on p "Save Draft" at bounding box center [443, 9] width 20 height 5
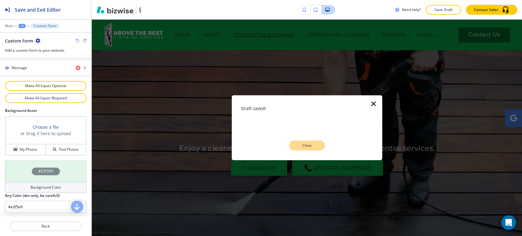
click at [309, 148] on button "Close" at bounding box center [306, 146] width 35 height 10
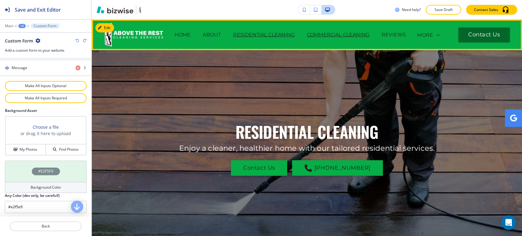
click at [369, 33] on p "COMMERCIAL CLEANING" at bounding box center [338, 34] width 62 height 7
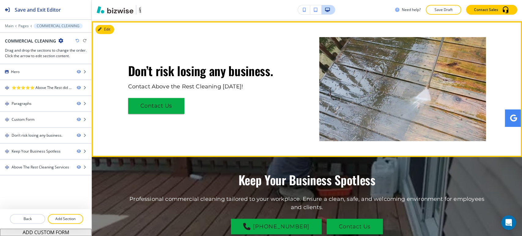
scroll to position [713, 0]
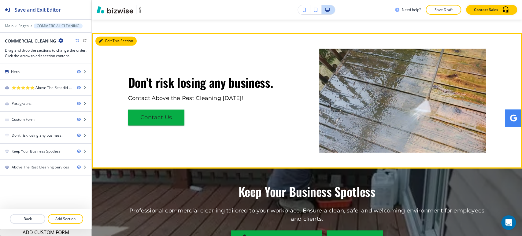
click at [107, 36] on button "Edit This Section" at bounding box center [115, 40] width 41 height 9
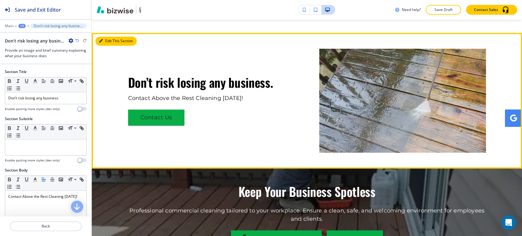
scroll to position [714, 0]
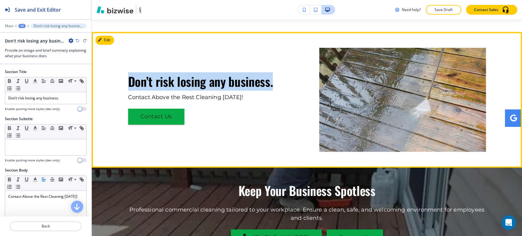
drag, startPoint x: 125, startPoint y: 71, endPoint x: 269, endPoint y: 71, distance: 143.6
click at [269, 71] on div "Don’t risk losing any business. Contact Above the Rest Cleaning today! Contact …" at bounding box center [307, 100] width 430 height 104
copy span "Don’t risk losing any business."
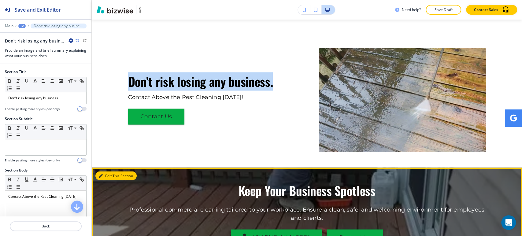
click at [108, 171] on button "Edit This Section" at bounding box center [115, 175] width 41 height 9
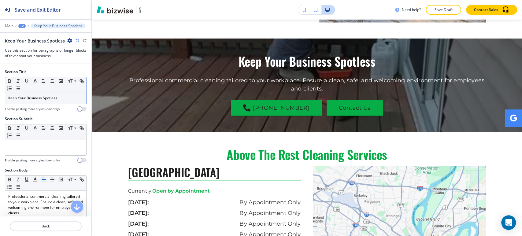
scroll to position [849, 0]
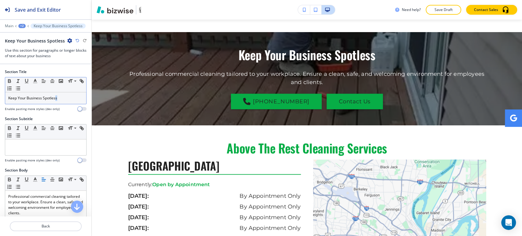
click at [56, 97] on p "Keep Your Business Spotless" at bounding box center [45, 97] width 75 height 5
paste div
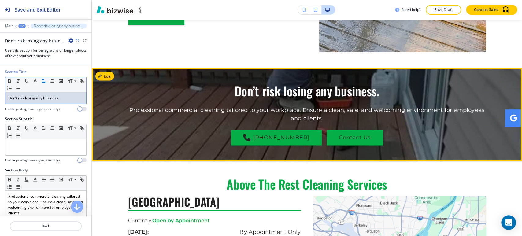
scroll to position [713, 0]
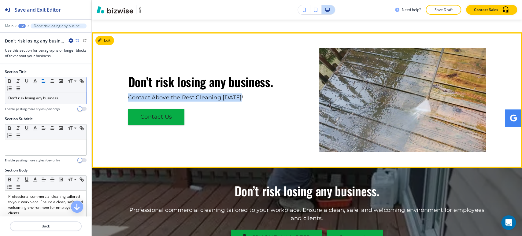
drag, startPoint x: 127, startPoint y: 85, endPoint x: 244, endPoint y: 85, distance: 117.3
click at [244, 85] on div "Don’t risk losing any business. Contact Above the Rest Cleaning today! Contact …" at bounding box center [211, 100] width 167 height 50
copy span "Contact Above the Rest Cleaning today!"
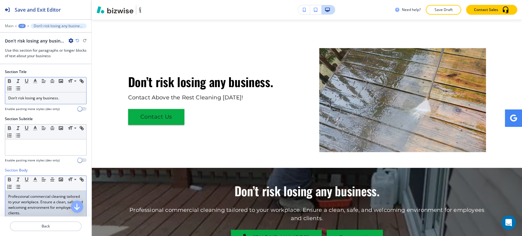
click at [46, 203] on p "Professional commercial cleaning tailored to your workplace. Ensure a clean, sa…" at bounding box center [45, 205] width 75 height 22
paste div
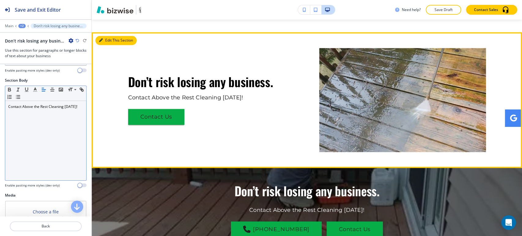
click at [106, 36] on button "Edit This Section" at bounding box center [115, 40] width 41 height 9
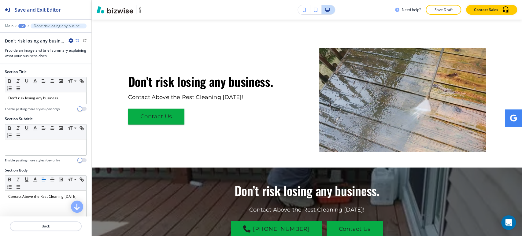
click at [71, 39] on icon "button" at bounding box center [70, 40] width 5 height 5
click at [84, 70] on p "Delete Section" at bounding box center [87, 72] width 31 height 5
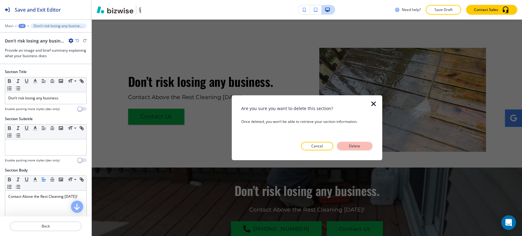
click at [351, 146] on p "Delete" at bounding box center [354, 145] width 15 height 5
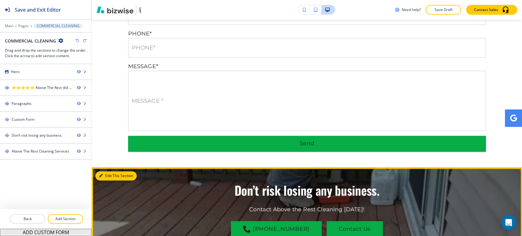
click at [102, 174] on icon "button" at bounding box center [101, 176] width 4 height 4
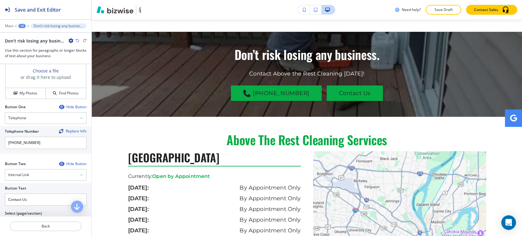
scroll to position [385, 0]
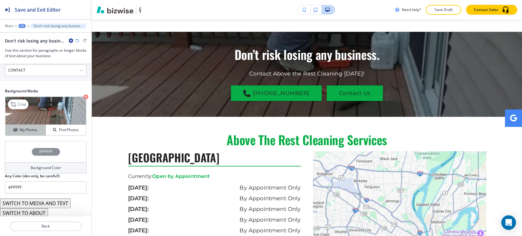
click at [33, 127] on h4 "My Photos" at bounding box center [29, 129] width 18 height 5
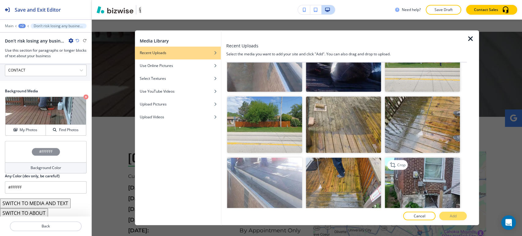
scroll to position [204, 0]
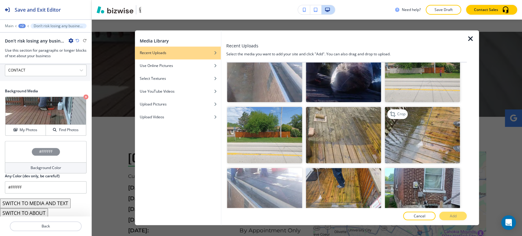
click at [408, 141] on img "button" at bounding box center [421, 135] width 75 height 57
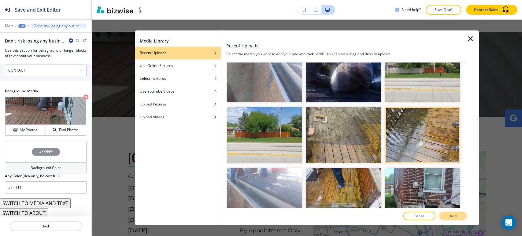
click at [449, 214] on p "Add" at bounding box center [452, 215] width 7 height 5
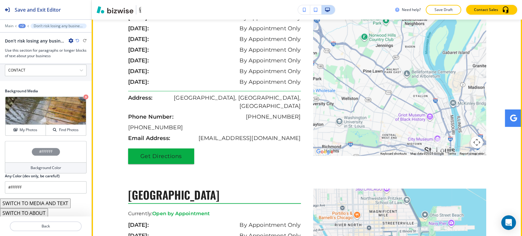
scroll to position [1121, 0]
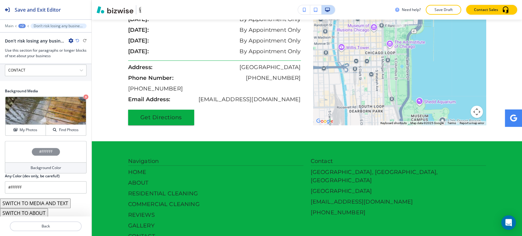
click at [22, 26] on div "+2" at bounding box center [21, 26] width 7 height 4
click at [33, 51] on button "COMMERCIAL CLEANING" at bounding box center [37, 46] width 39 height 11
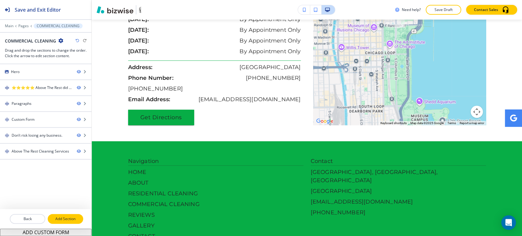
drag, startPoint x: 72, startPoint y: 218, endPoint x: 82, endPoint y: 203, distance: 18.4
click at [72, 218] on p "Add Section" at bounding box center [65, 218] width 34 height 5
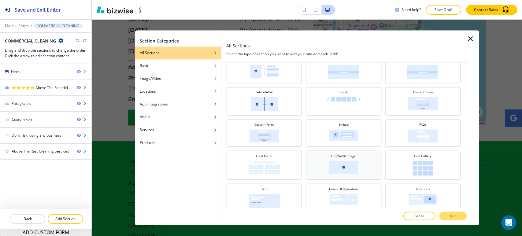
scroll to position [0, 0]
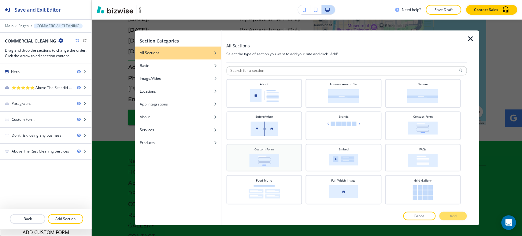
click at [278, 161] on img at bounding box center [264, 160] width 30 height 13
click at [446, 214] on button "Add" at bounding box center [452, 216] width 27 height 9
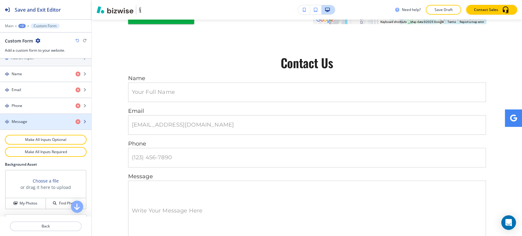
scroll to position [328, 0]
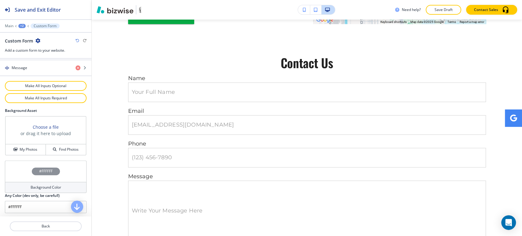
click at [35, 190] on div "Background Color" at bounding box center [46, 187] width 82 height 11
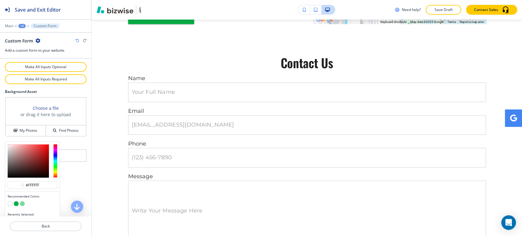
scroll to position [357, 0]
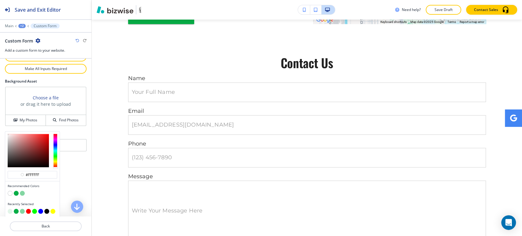
click at [11, 209] on button "button" at bounding box center [10, 211] width 5 height 5
type input "#e2f5e9"
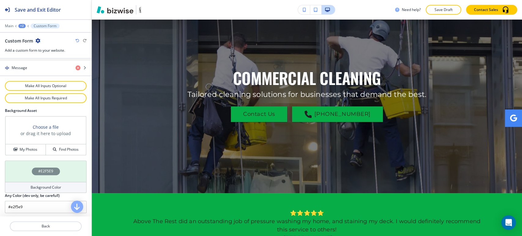
scroll to position [0, 0]
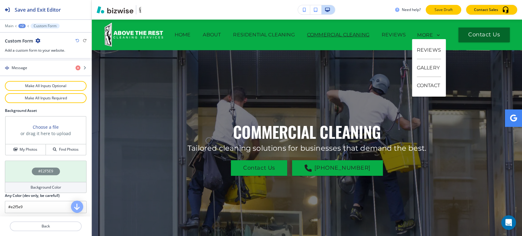
click at [448, 9] on p "Save Draft" at bounding box center [443, 9] width 20 height 5
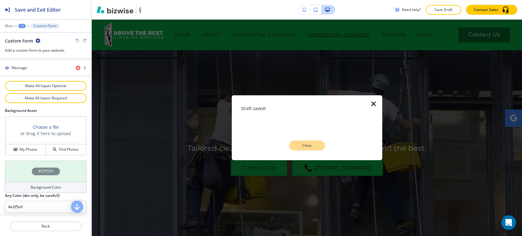
click at [307, 141] on button "Close" at bounding box center [306, 146] width 35 height 10
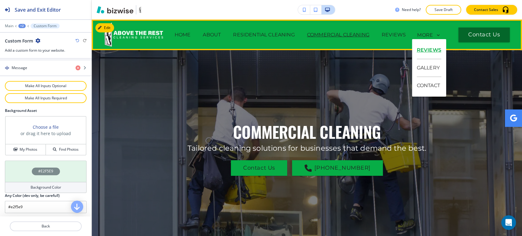
click at [428, 46] on p "REVIEWS" at bounding box center [428, 51] width 24 height 18
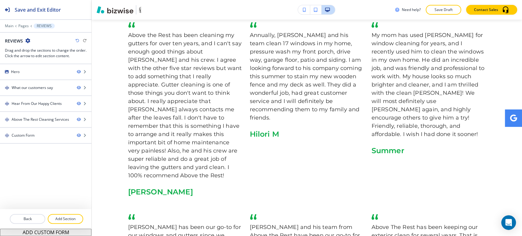
scroll to position [271, 0]
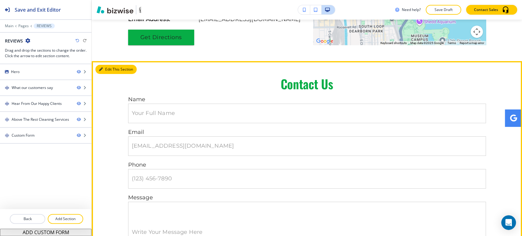
click at [111, 65] on button "Edit This Section" at bounding box center [115, 69] width 41 height 9
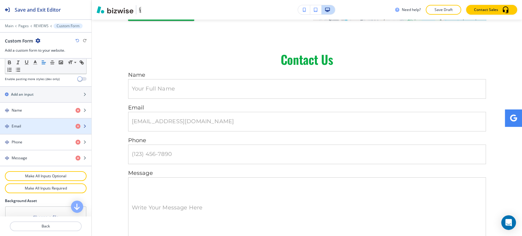
scroll to position [328, 0]
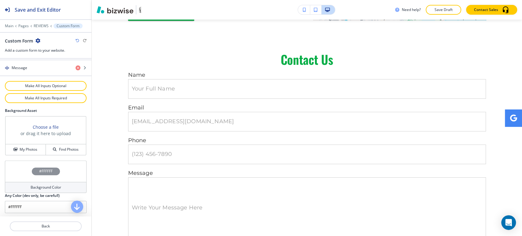
click at [32, 185] on h4 "Background Color" at bounding box center [46, 187] width 31 height 5
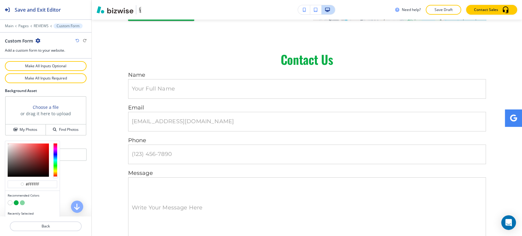
scroll to position [357, 0]
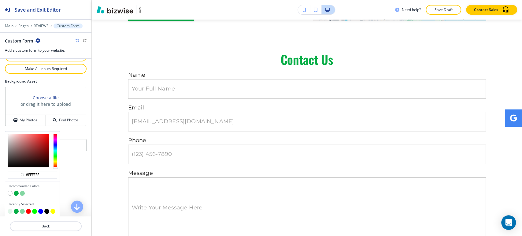
click at [9, 210] on button "button" at bounding box center [10, 211] width 5 height 5
type input "#e2f5e9"
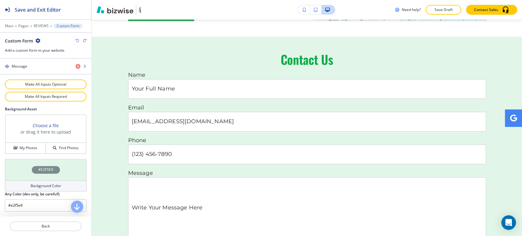
scroll to position [328, 0]
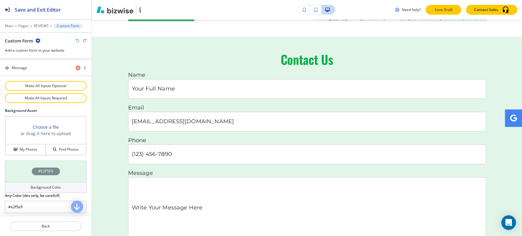
click at [435, 11] on p "Save Draft" at bounding box center [443, 9] width 20 height 5
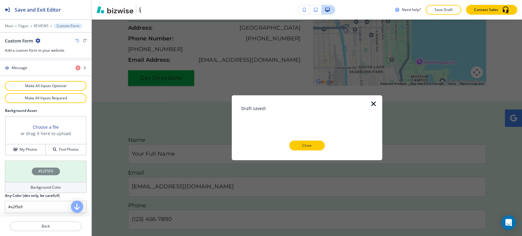
scroll to position [1212, 0]
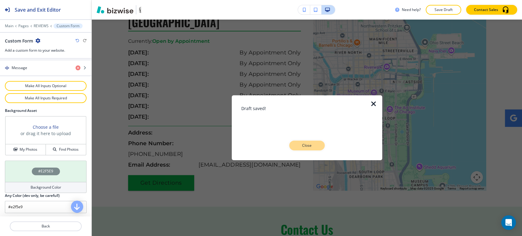
click at [311, 148] on button "Close" at bounding box center [306, 146] width 35 height 10
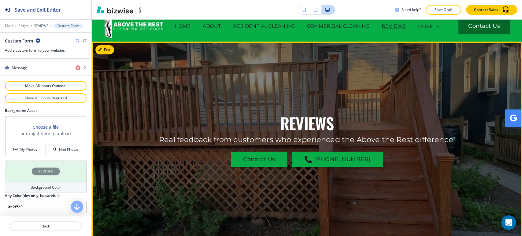
scroll to position [0, 0]
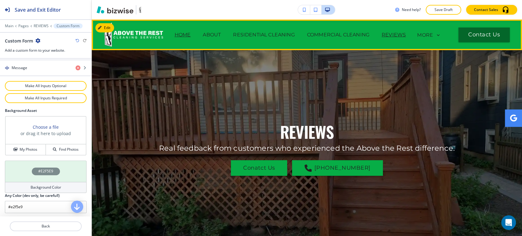
click at [191, 36] on p "HOME" at bounding box center [182, 34] width 16 height 7
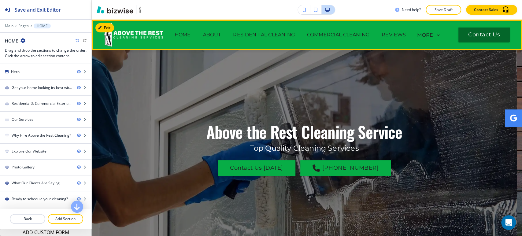
click at [221, 35] on p "ABOUT" at bounding box center [212, 34] width 18 height 7
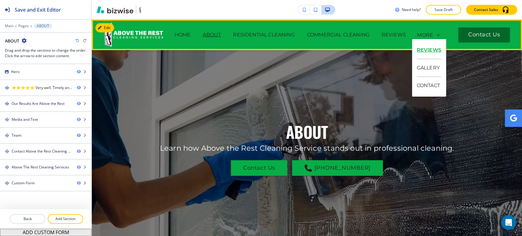
click at [428, 51] on p "REVIEWS" at bounding box center [428, 51] width 24 height 18
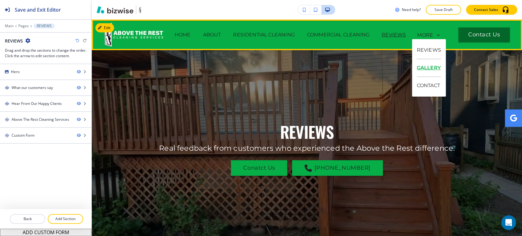
click at [433, 70] on p "GALLERY" at bounding box center [428, 68] width 24 height 18
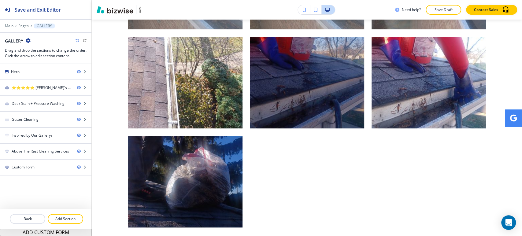
scroll to position [1461, 0]
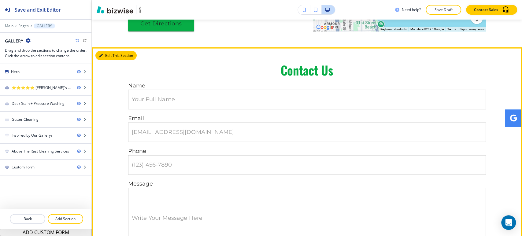
click at [111, 51] on button "Edit This Section" at bounding box center [115, 55] width 41 height 9
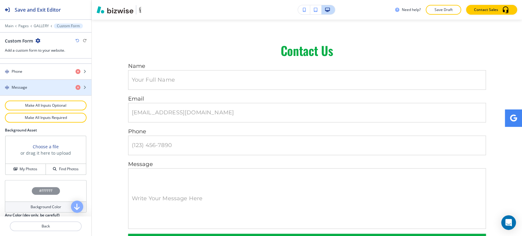
scroll to position [328, 0]
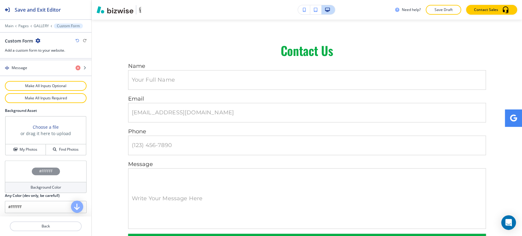
click at [32, 185] on h4 "Background Color" at bounding box center [46, 187] width 31 height 5
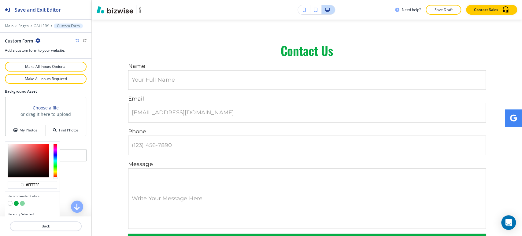
scroll to position [357, 0]
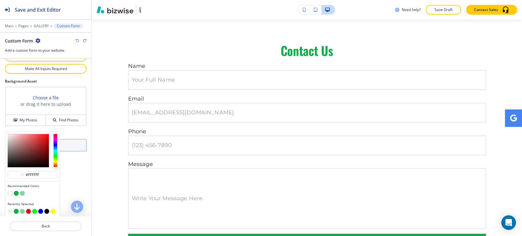
click at [10, 210] on button "button" at bounding box center [10, 211] width 5 height 5
type input "#e2f5e9"
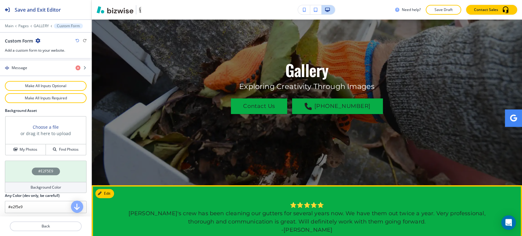
scroll to position [0, 0]
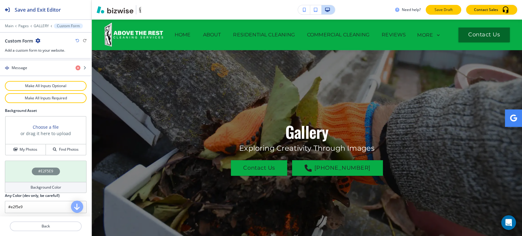
click at [446, 9] on p "Save Draft" at bounding box center [443, 9] width 20 height 5
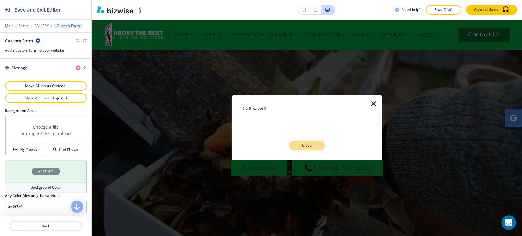
drag, startPoint x: 308, startPoint y: 144, endPoint x: 398, endPoint y: 65, distance: 119.3
click at [309, 144] on p "Close" at bounding box center [307, 145] width 20 height 5
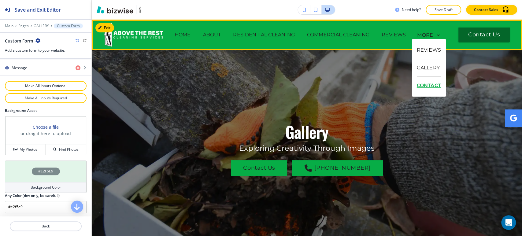
click at [426, 83] on p "CONTACT" at bounding box center [428, 85] width 24 height 17
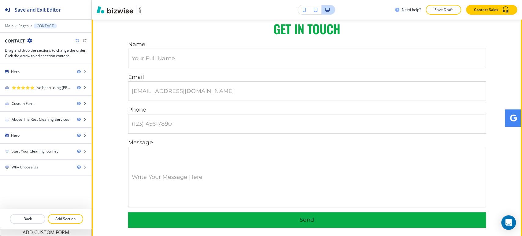
scroll to position [237, 0]
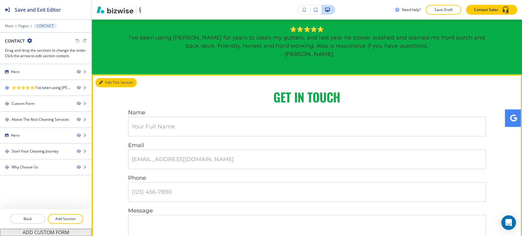
click at [106, 83] on button "Edit This Section" at bounding box center [115, 82] width 41 height 9
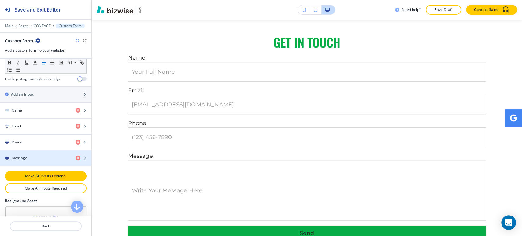
scroll to position [328, 0]
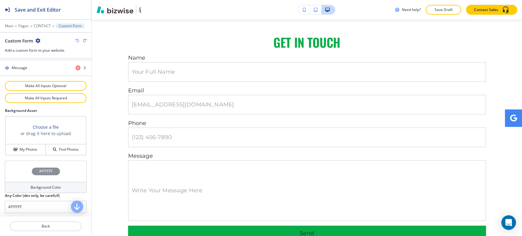
click at [37, 185] on h4 "Background Color" at bounding box center [46, 187] width 31 height 5
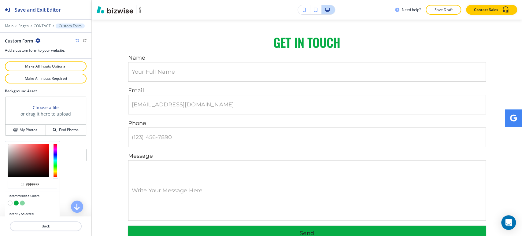
scroll to position [357, 0]
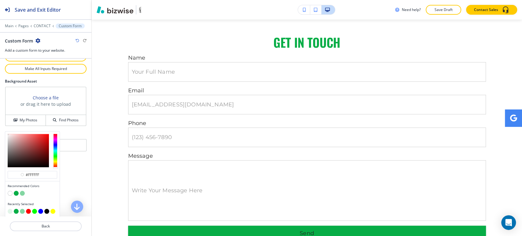
click at [10, 209] on button "button" at bounding box center [10, 211] width 5 height 5
type input "#e2f5e9"
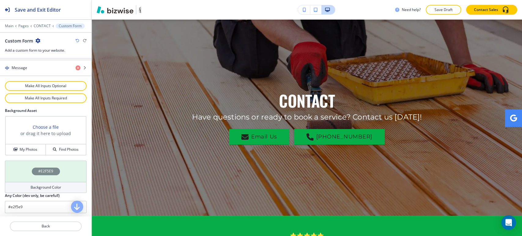
scroll to position [0, 0]
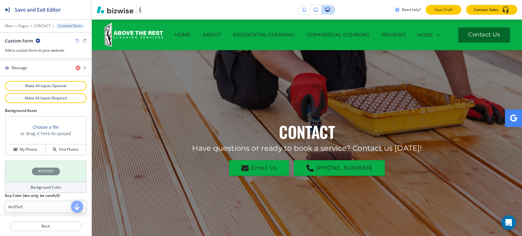
click at [439, 13] on button "Save Draft" at bounding box center [442, 10] width 35 height 10
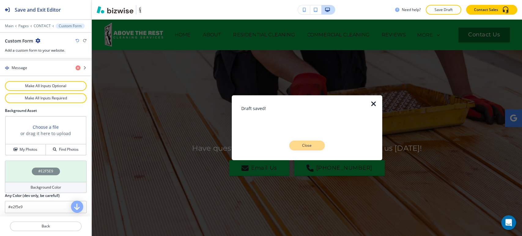
click at [317, 146] on button "Close" at bounding box center [306, 146] width 35 height 10
